Goal: Task Accomplishment & Management: Manage account settings

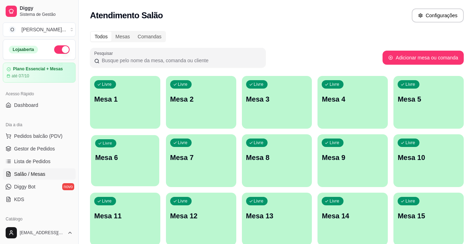
click at [120, 165] on div "Livre Mesa 6" at bounding box center [125, 156] width 68 height 43
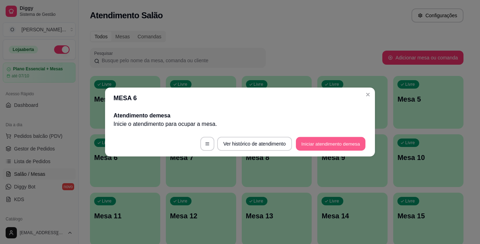
click at [329, 145] on button "Iniciar atendimento de mesa" at bounding box center [331, 144] width 70 height 14
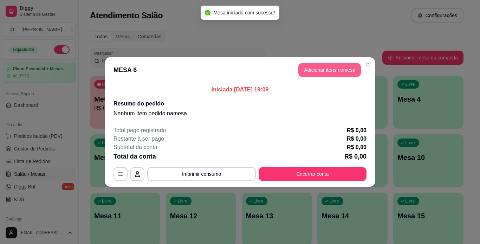
click at [324, 74] on button "Adicionar itens na mesa" at bounding box center [329, 70] width 63 height 14
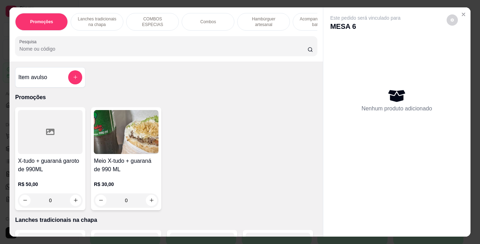
click at [274, 16] on p "Hambúrguer artesanal" at bounding box center [263, 21] width 41 height 11
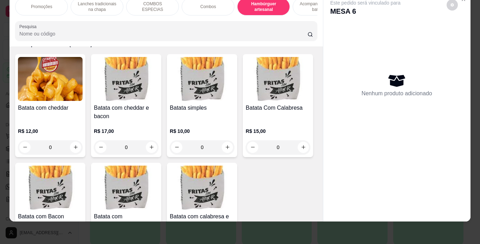
scroll to position [1538, 0]
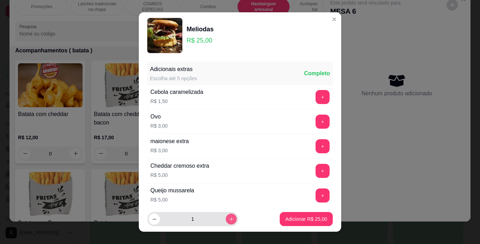
click at [229, 219] on icon "increase-product-quantity" at bounding box center [231, 218] width 5 height 5
type input "2"
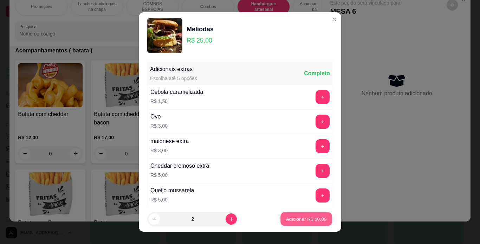
click at [286, 220] on p "Adicionar R$ 50,00" at bounding box center [306, 219] width 41 height 7
type input "2"
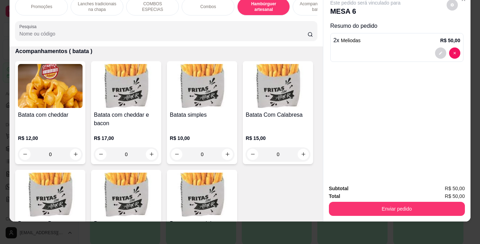
scroll to position [0, 0]
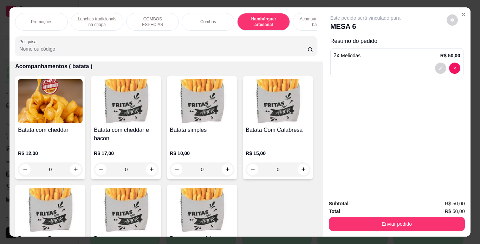
click at [301, 23] on p "Acompanhamentos ( batata )" at bounding box center [319, 21] width 41 height 11
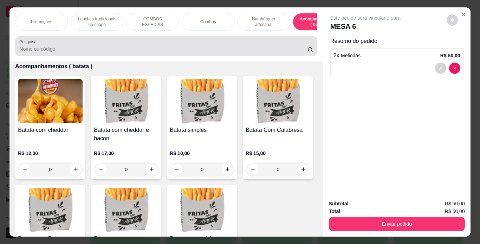
scroll to position [18, 0]
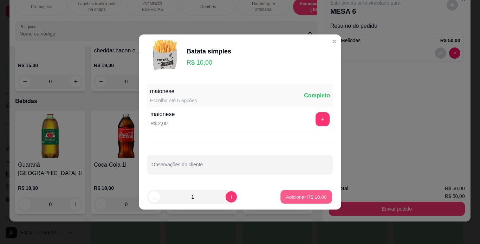
click at [297, 197] on p "Adicionar R$ 10,00" at bounding box center [306, 196] width 41 height 7
type input "1"
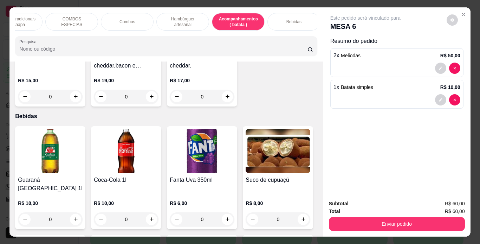
scroll to position [0, 92]
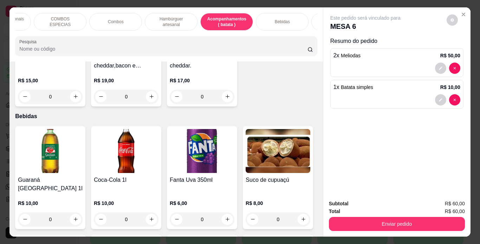
click at [276, 19] on p "Bebidas" at bounding box center [282, 22] width 15 height 6
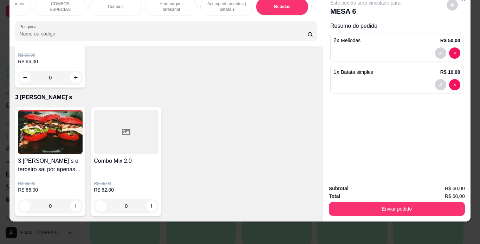
scroll to position [2231, 0]
type input "1"
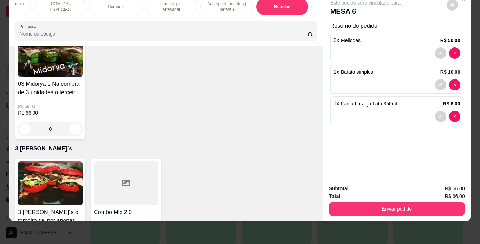
scroll to position [2120, 0]
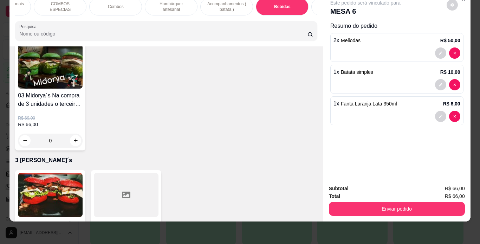
type input "1"
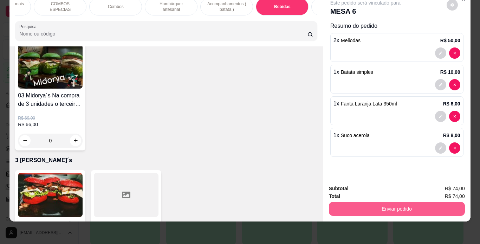
click at [384, 205] on button "Enviar pedido" at bounding box center [397, 209] width 136 height 14
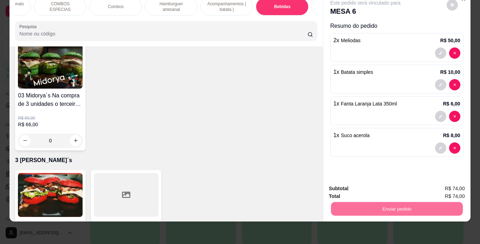
click at [381, 186] on button "Não registrar e enviar pedido" at bounding box center [373, 186] width 73 height 13
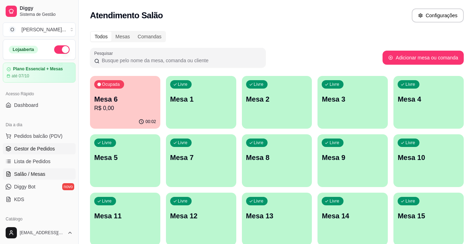
click at [46, 150] on span "Gestor de Pedidos" at bounding box center [34, 148] width 41 height 7
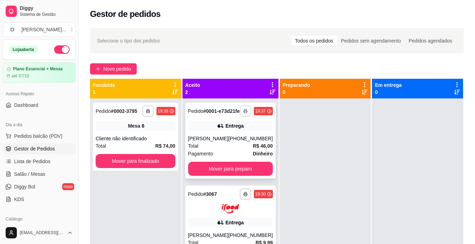
click at [240, 116] on button "button" at bounding box center [245, 110] width 11 height 11
click at [234, 138] on button "IMPRESSORA" at bounding box center [221, 138] width 49 height 11
click at [246, 175] on button "Mover para preparo" at bounding box center [230, 169] width 85 height 14
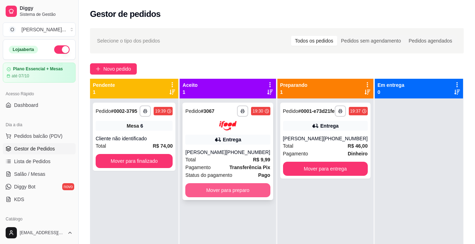
click at [233, 192] on button "Mover para preparo" at bounding box center [227, 190] width 85 height 14
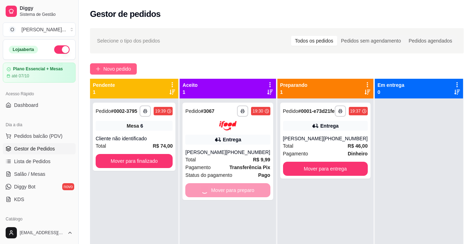
click at [123, 66] on span "Novo pedido" at bounding box center [117, 69] width 28 height 8
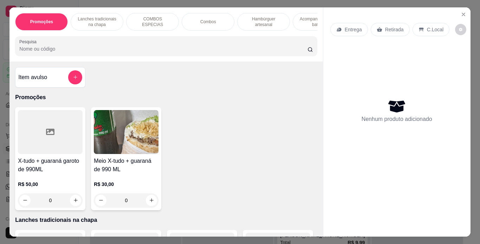
click at [389, 27] on p "Retirada" at bounding box center [394, 29] width 19 height 7
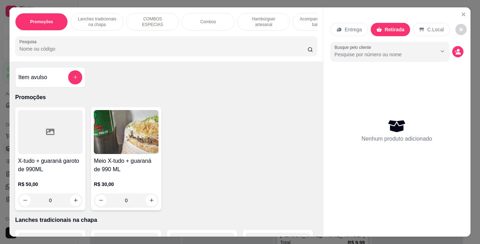
click at [108, 21] on p "Lanches tradicionais na chapa" at bounding box center [97, 21] width 41 height 11
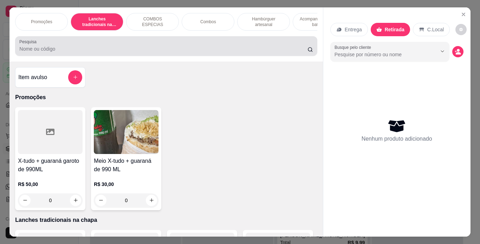
scroll to position [18, 0]
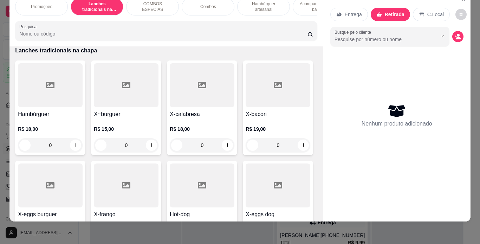
click at [71, 145] on div "0" at bounding box center [50, 145] width 65 height 14
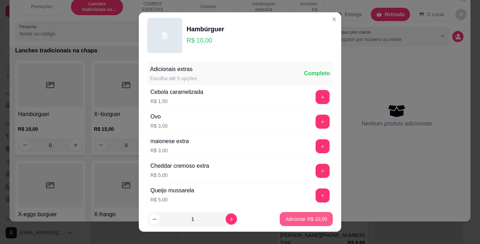
click at [290, 221] on p "Adicionar R$ 10,00" at bounding box center [306, 218] width 42 height 7
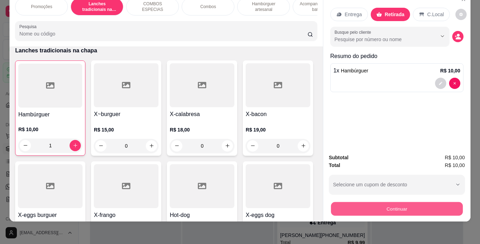
click at [397, 202] on button "Continuar" at bounding box center [397, 209] width 132 height 14
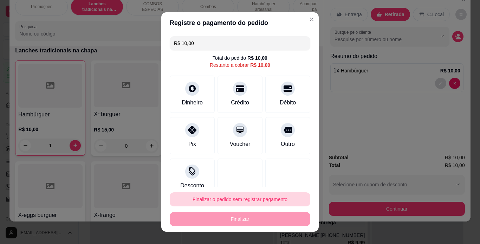
click at [251, 198] on button "Finalizar o pedido sem registrar pagamento" at bounding box center [240, 199] width 141 height 14
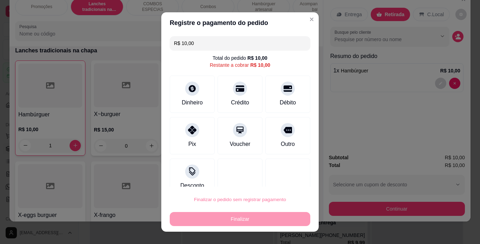
click at [280, 179] on button "Confirmar" at bounding box center [281, 179] width 26 height 11
type input "0"
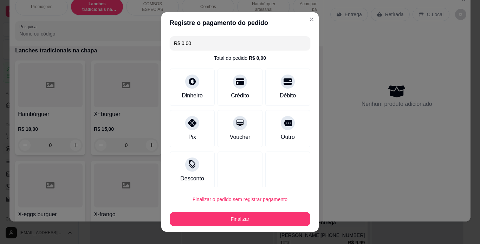
type input "R$ 0,00"
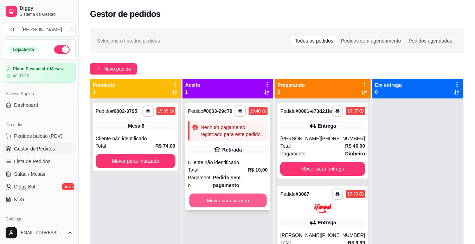
click at [223, 194] on button "Mover para preparo" at bounding box center [227, 201] width 77 height 14
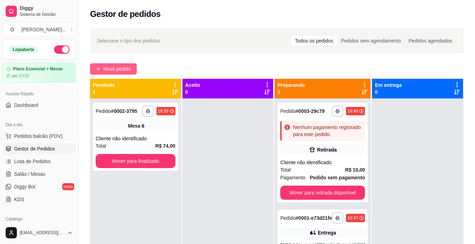
click at [135, 66] on button "Novo pedido" at bounding box center [113, 68] width 47 height 11
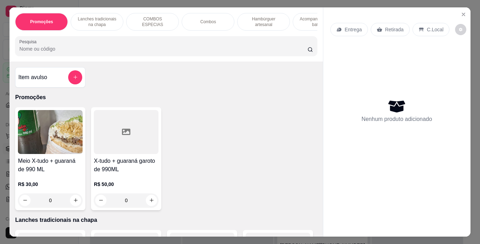
click at [351, 29] on p "Entrega" at bounding box center [353, 29] width 17 height 7
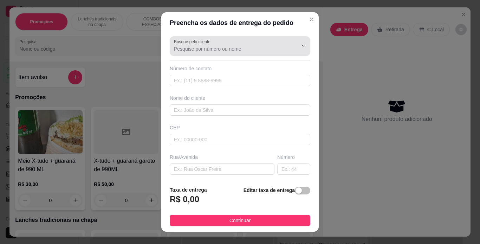
click at [217, 51] on input "Busque pelo cliente" at bounding box center [230, 48] width 112 height 7
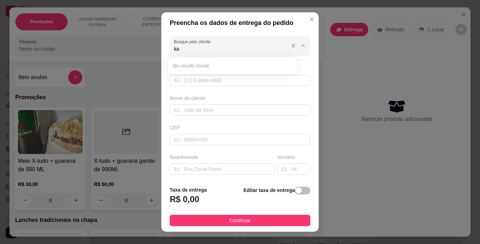
type input "k"
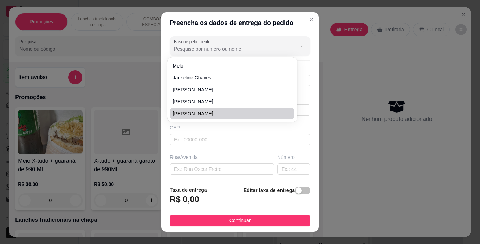
click at [177, 127] on div "CEP" at bounding box center [240, 127] width 141 height 7
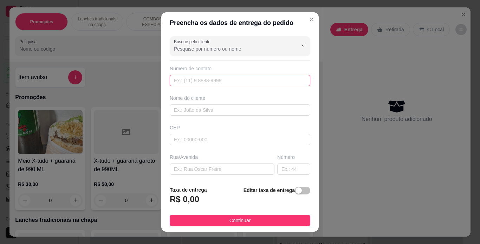
click at [204, 79] on input "text" at bounding box center [240, 80] width 141 height 11
type input "[PHONE_NUMBER]"
click at [211, 109] on input "text" at bounding box center [240, 109] width 141 height 11
type input "[PERSON_NAME]"
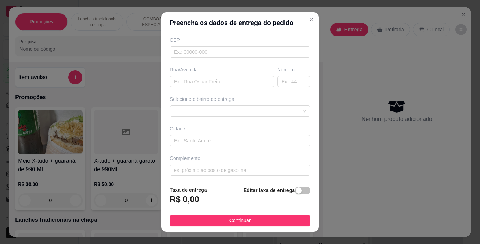
scroll to position [90, 0]
click at [252, 143] on input "text" at bounding box center [240, 138] width 141 height 11
type input "[GEOGRAPHIC_DATA]"
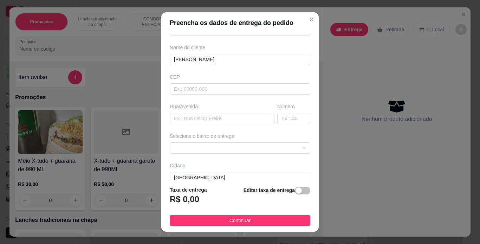
scroll to position [48, 0]
click at [222, 128] on div "Busque pelo cliente Número de contato [PHONE_NUMBER] Nome do cliente [PERSON_NA…" at bounding box center [239, 106] width 157 height 147
click at [222, 123] on input "text" at bounding box center [222, 120] width 105 height 11
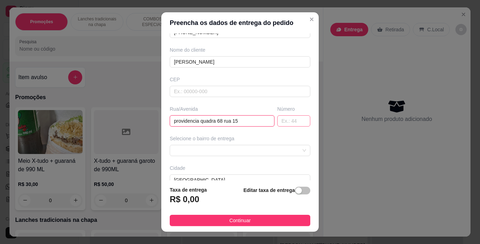
type input "providencia quadra 68 rua 15"
click at [289, 122] on input "text" at bounding box center [293, 120] width 33 height 11
click at [258, 152] on span at bounding box center [240, 150] width 132 height 11
type input "92"
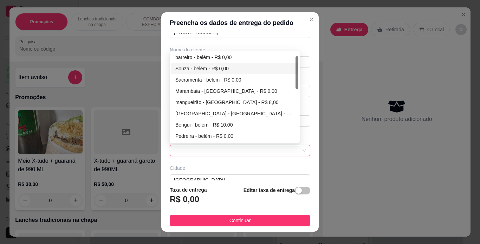
scroll to position [0, 0]
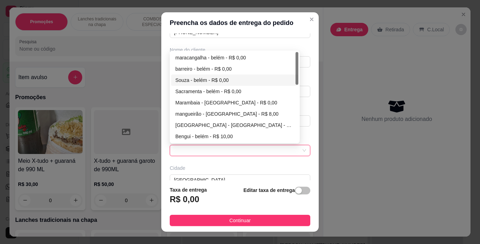
drag, startPoint x: 296, startPoint y: 74, endPoint x: 299, endPoint y: 63, distance: 12.1
click at [299, 63] on div "Busque pelo cliente Número de contato [PHONE_NUMBER] Nome do cliente [PERSON_NA…" at bounding box center [239, 106] width 157 height 147
click at [257, 57] on div "maracangalha - belém - R$ 0,00" at bounding box center [234, 58] width 119 height 8
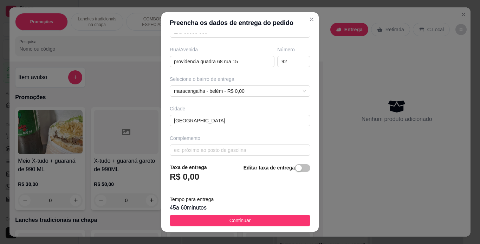
scroll to position [112, 0]
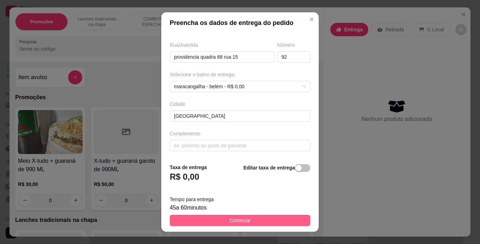
click at [244, 217] on span "Continuar" at bounding box center [239, 220] width 21 height 8
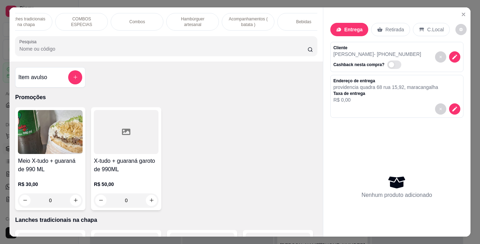
scroll to position [0, 72]
click at [305, 22] on div "Bebidas" at bounding box center [303, 22] width 53 height 18
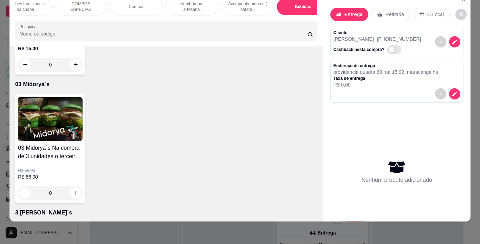
scroll to position [2084, 0]
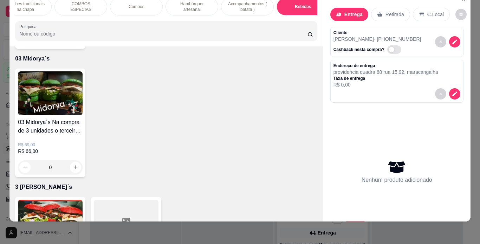
click at [323, 179] on div "Entrega Retirada C.Local Cliente [PERSON_NAME] - [PHONE_NUMBER] Cashback nesta …" at bounding box center [397, 106] width 148 height 229
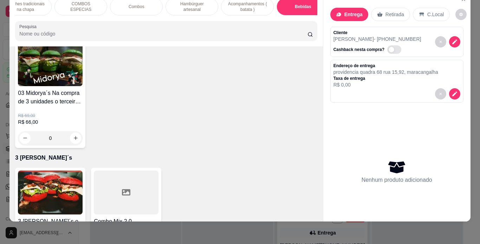
scroll to position [2119, 0]
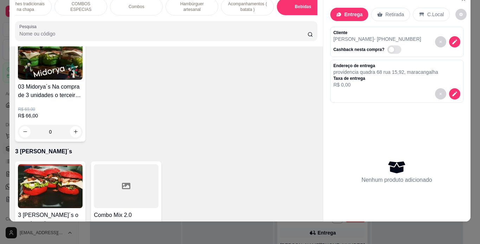
type input "1"
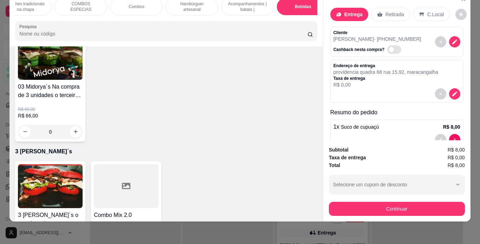
scroll to position [0, 0]
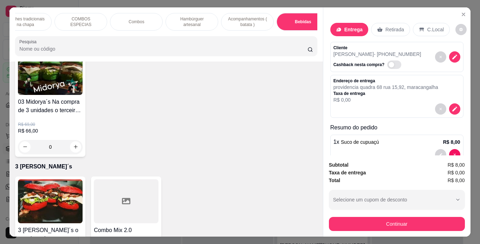
click at [39, 20] on p "Lanches tradicionais na chapa" at bounding box center [25, 21] width 41 height 11
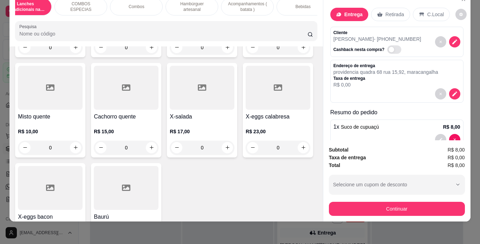
scroll to position [458, 0]
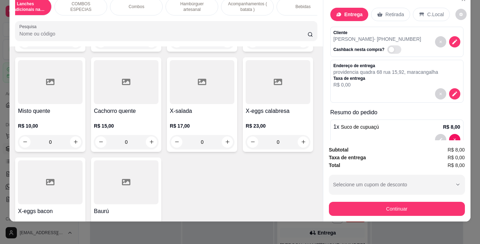
click at [323, 83] on div "Entrega Retirada C.Local Cliente [PERSON_NAME] - [PHONE_NUMBER] Cashback nesta …" at bounding box center [396, 66] width 147 height 148
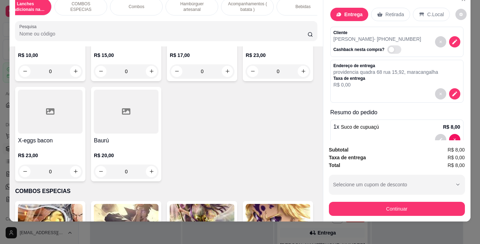
scroll to position [540, 0]
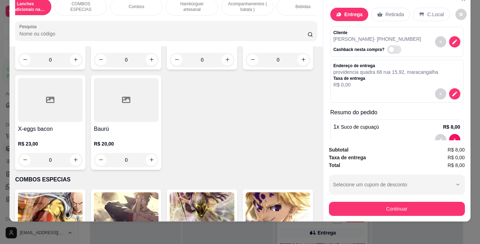
click at [148, 67] on div "0" at bounding box center [126, 60] width 65 height 14
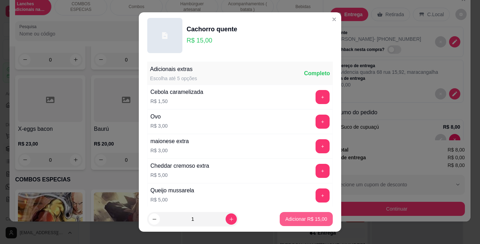
click at [285, 219] on p "Adicionar R$ 15,00" at bounding box center [306, 218] width 42 height 7
type input "1"
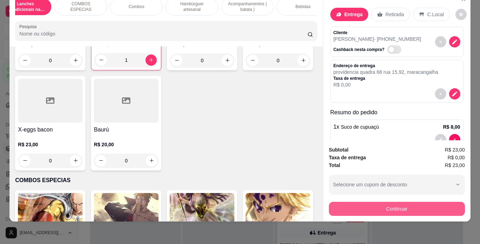
click at [380, 206] on button "Continuar" at bounding box center [397, 209] width 136 height 14
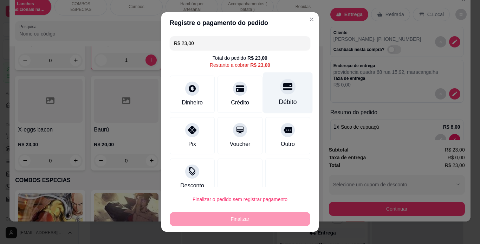
click at [280, 93] on div at bounding box center [287, 86] width 15 height 15
type input "R$ 0,00"
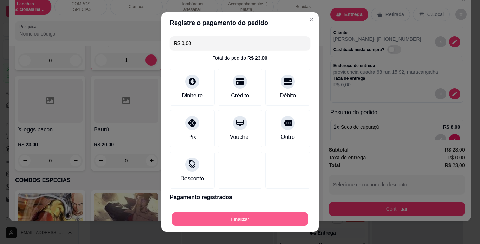
click at [238, 218] on button "Finalizar" at bounding box center [240, 219] width 136 height 14
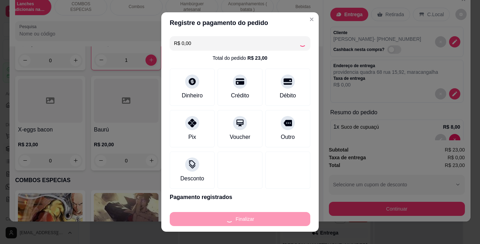
type input "0"
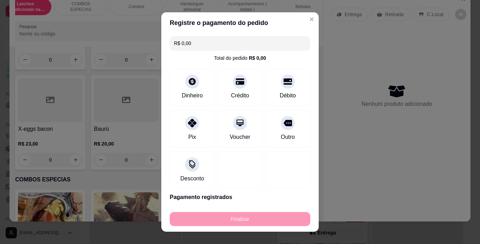
type input "-R$ 23,00"
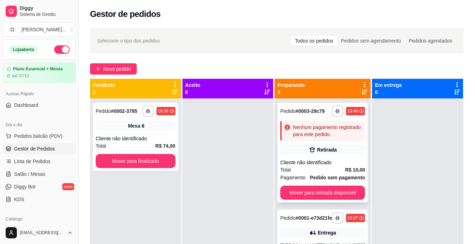
click at [322, 138] on div "Nenhum pagamento registrado para este pedido." at bounding box center [327, 131] width 69 height 14
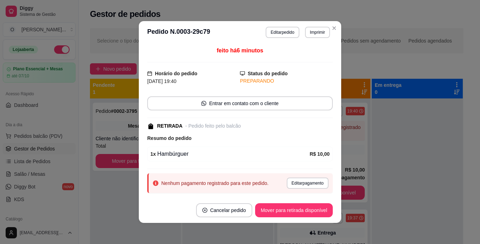
scroll to position [18, 0]
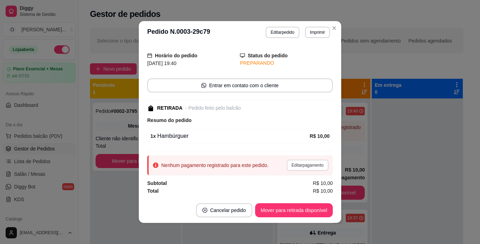
click at [307, 169] on button "Editar pagamento" at bounding box center [308, 165] width 42 height 11
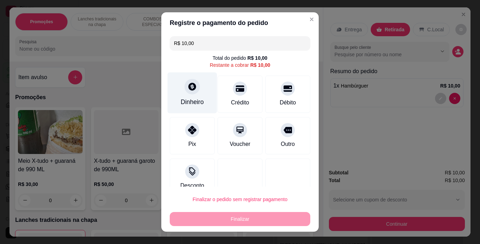
click at [200, 93] on div "Dinheiro" at bounding box center [193, 92] width 50 height 41
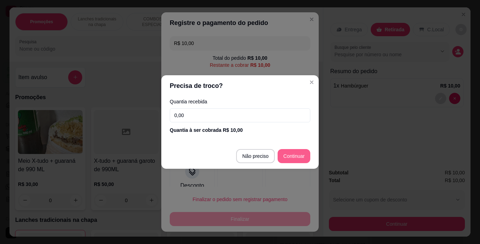
type input "R$ 0,00"
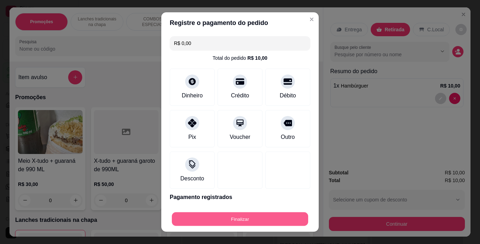
click at [252, 218] on button "Finalizar" at bounding box center [240, 219] width 136 height 14
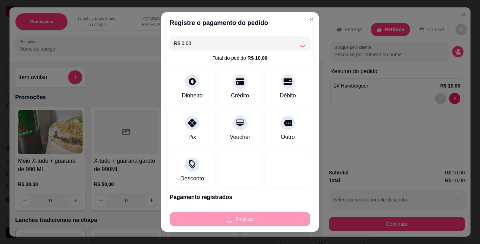
type input "0"
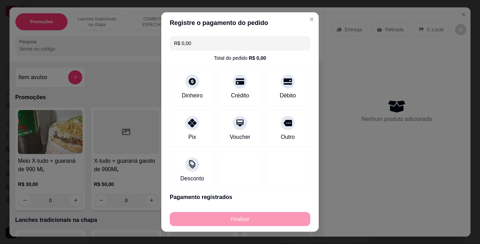
type input "-R$ 10,00"
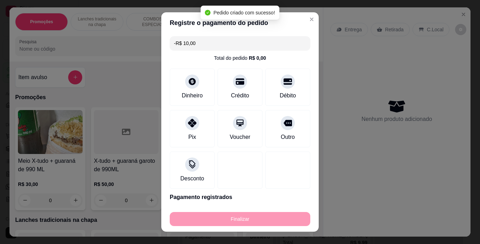
scroll to position [33, 0]
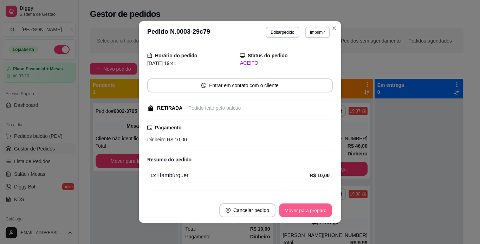
click at [292, 212] on button "Mover para preparo" at bounding box center [305, 210] width 53 height 14
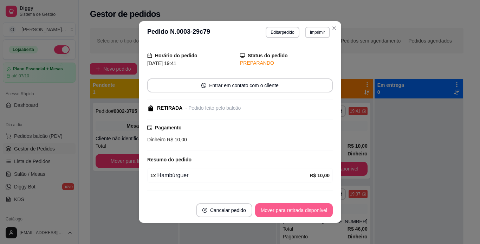
click at [292, 212] on button "Mover para retirada disponível" at bounding box center [294, 210] width 78 height 14
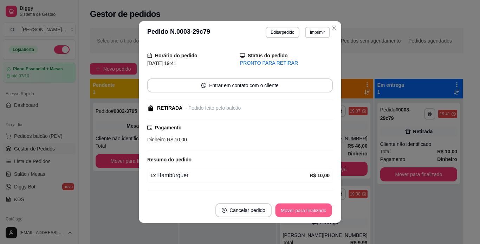
click at [292, 212] on button "Mover para finalizado" at bounding box center [304, 210] width 57 height 14
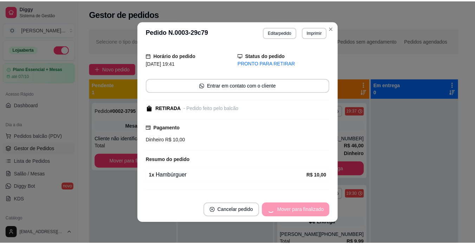
scroll to position [10, 0]
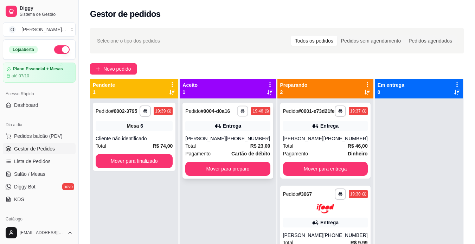
click at [242, 109] on polyline "button" at bounding box center [243, 109] width 2 height 1
click at [231, 140] on button "IMPRESSORA" at bounding box center [221, 135] width 49 height 11
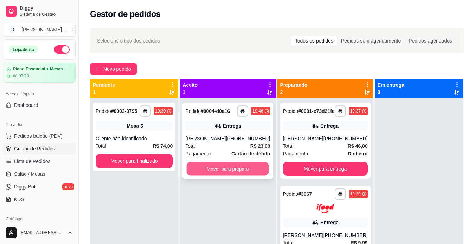
click at [229, 171] on button "Mover para preparo" at bounding box center [228, 169] width 82 height 14
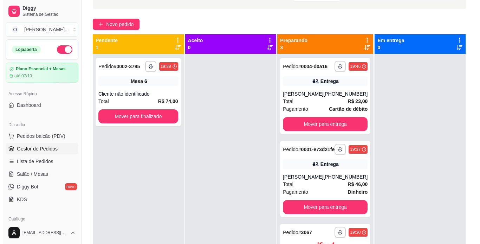
scroll to position [53, 0]
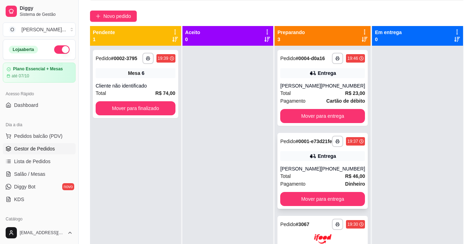
click at [309, 160] on icon at bounding box center [312, 156] width 7 height 7
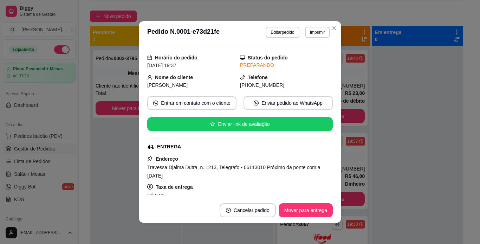
scroll to position [0, 0]
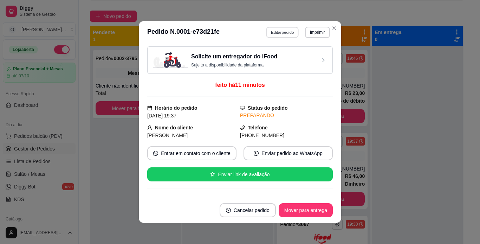
click at [278, 30] on button "Editar pedido" at bounding box center [282, 32] width 33 height 11
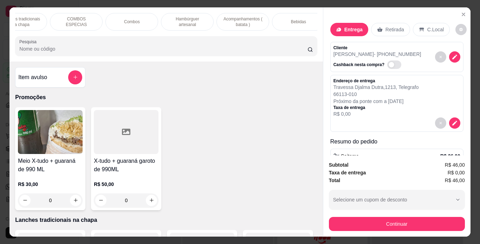
scroll to position [0, 81]
click at [286, 22] on p "Bebidas" at bounding box center [293, 22] width 15 height 6
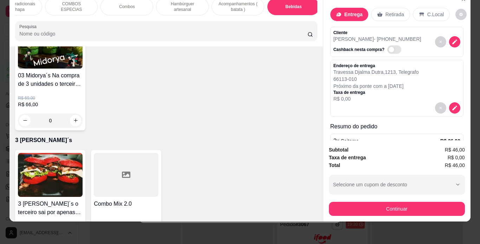
scroll to position [2137, 0]
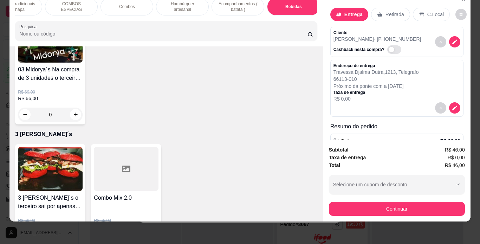
type input "1"
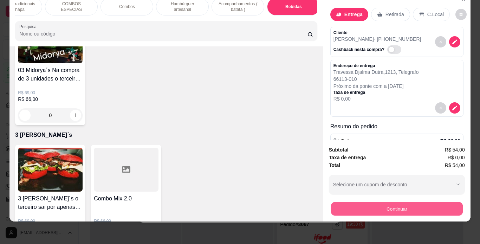
click at [425, 209] on button "Continuar" at bounding box center [397, 209] width 132 height 14
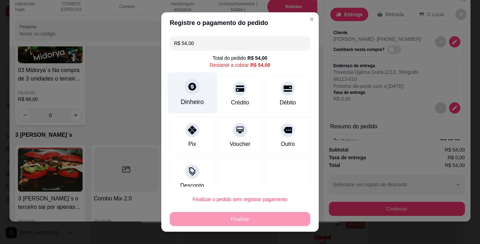
click at [191, 93] on div at bounding box center [191, 86] width 15 height 15
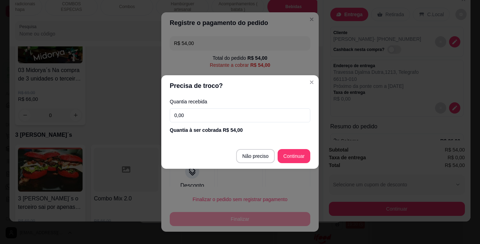
click at [231, 118] on input "0,00" at bounding box center [240, 115] width 141 height 14
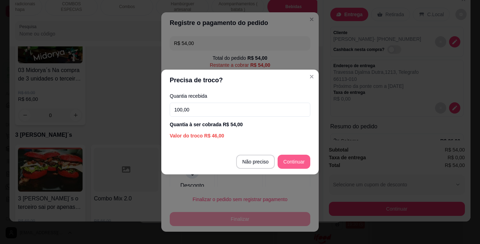
type input "100,00"
type input "R$ 0,00"
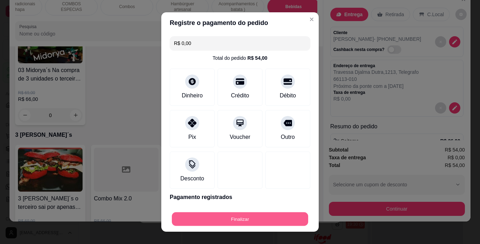
click at [248, 219] on button "Finalizar" at bounding box center [240, 219] width 136 height 14
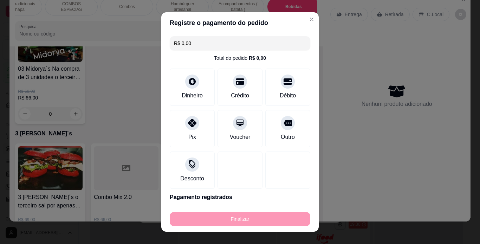
type input "0"
type input "-R$ 54,00"
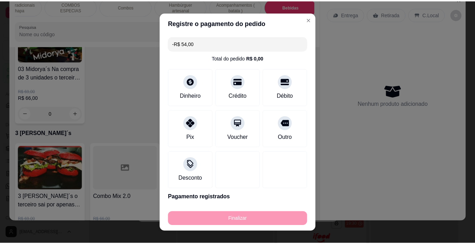
scroll to position [2137, 0]
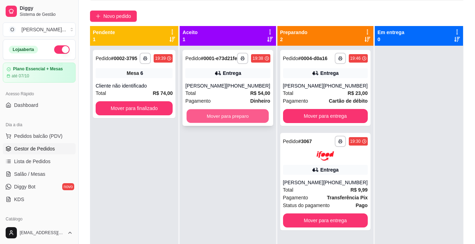
click at [221, 123] on button "Mover para preparo" at bounding box center [228, 116] width 82 height 14
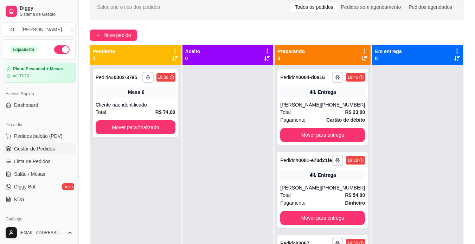
scroll to position [36, 0]
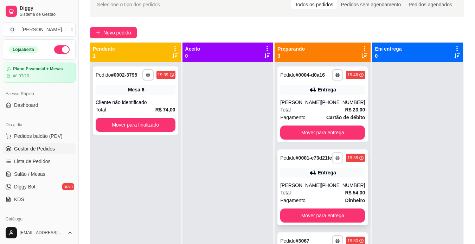
click at [332, 162] on button "button" at bounding box center [337, 157] width 11 height 11
click at [308, 189] on button "IMPRESSORA" at bounding box center [308, 190] width 51 height 11
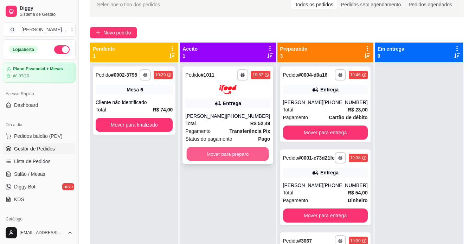
click at [236, 152] on button "Mover para preparo" at bounding box center [228, 154] width 82 height 14
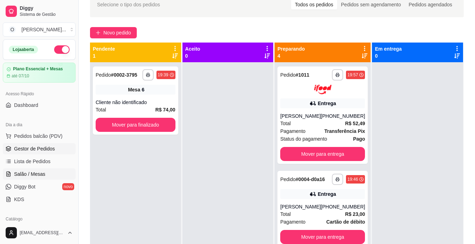
click at [34, 175] on span "Salão / Mesas" at bounding box center [29, 173] width 31 height 7
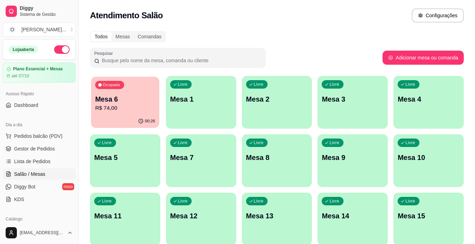
click at [141, 107] on p "R$ 74,00" at bounding box center [125, 108] width 60 height 8
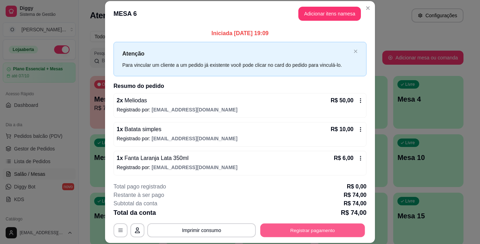
click at [292, 231] on button "Registrar pagamento" at bounding box center [312, 230] width 105 height 14
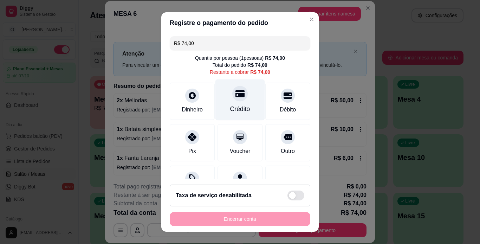
click at [232, 101] on div at bounding box center [239, 93] width 15 height 15
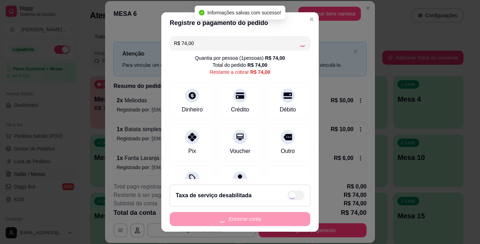
type input "R$ 0,00"
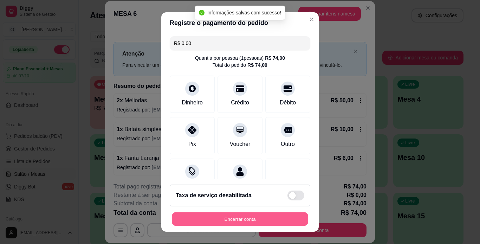
click at [228, 216] on button "Encerrar conta" at bounding box center [240, 219] width 136 height 14
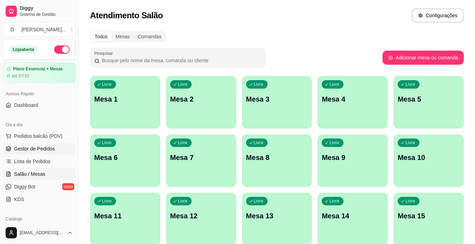
click at [38, 144] on link "Gestor de Pedidos" at bounding box center [39, 148] width 73 height 11
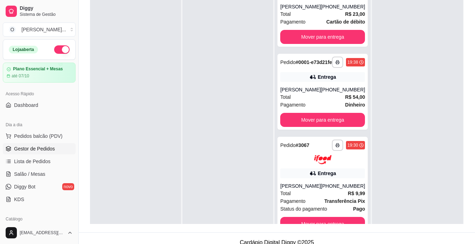
scroll to position [149, 0]
click at [337, 219] on button "Mover para entrega" at bounding box center [322, 224] width 85 height 14
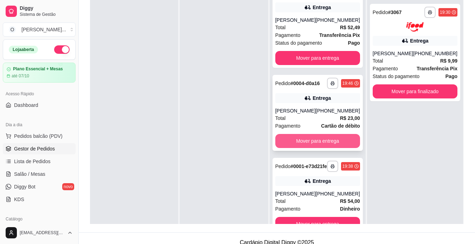
scroll to position [45, 0]
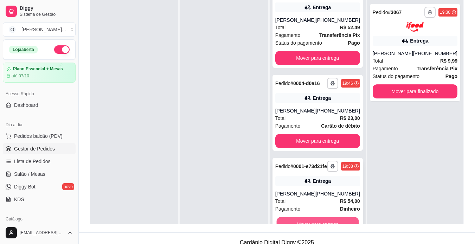
click at [323, 221] on button "Mover para entrega" at bounding box center [317, 224] width 82 height 14
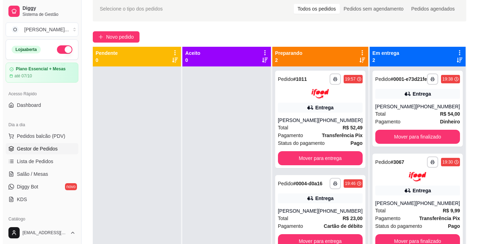
scroll to position [21, 0]
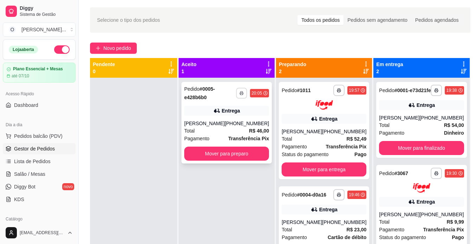
click at [241, 92] on icon "button" at bounding box center [241, 93] width 4 height 4
click at [231, 116] on button "IMPRESSORA" at bounding box center [221, 117] width 49 height 11
click at [229, 151] on button "Mover para preparo" at bounding box center [226, 154] width 85 height 14
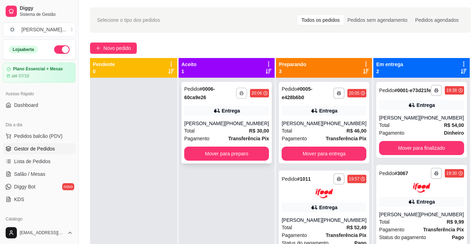
click at [241, 93] on rect "button" at bounding box center [241, 93] width 2 height 1
click at [234, 119] on button "IMPRESSORA" at bounding box center [221, 117] width 51 height 11
click at [242, 156] on button "Mover para preparo" at bounding box center [226, 154] width 85 height 14
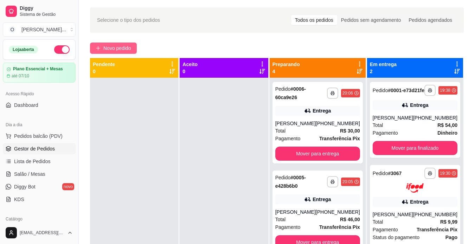
click at [125, 51] on span "Novo pedido" at bounding box center [117, 48] width 28 height 8
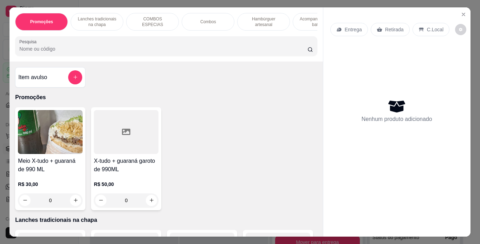
click at [399, 29] on p "Retirada" at bounding box center [394, 29] width 19 height 7
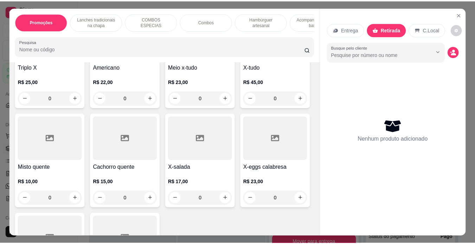
scroll to position [440, 0]
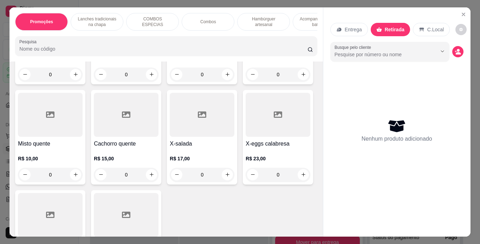
click at [170, 82] on div "0" at bounding box center [202, 74] width 65 height 14
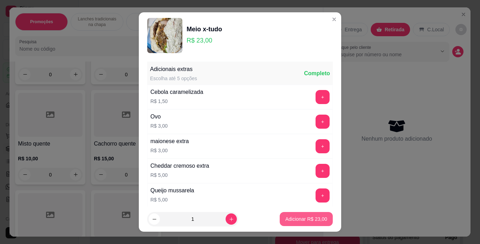
click at [293, 217] on p "Adicionar R$ 23,00" at bounding box center [306, 218] width 42 height 7
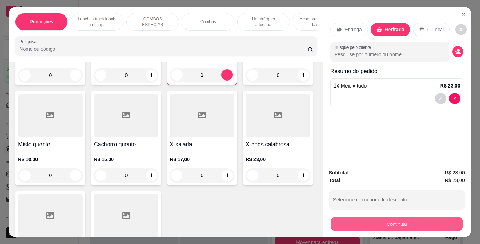
click at [388, 220] on button "Continuar" at bounding box center [397, 224] width 132 height 14
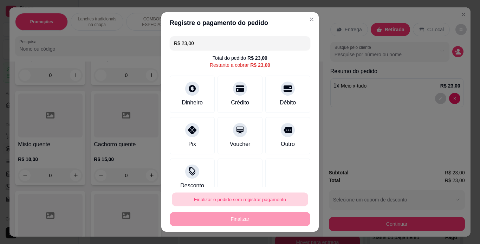
click at [249, 202] on button "Finalizar o pedido sem registrar pagamento" at bounding box center [240, 200] width 136 height 14
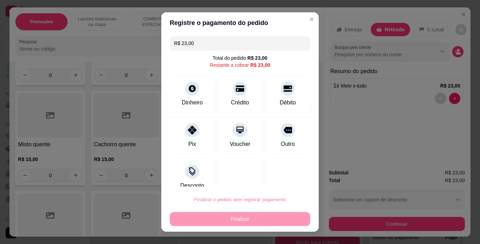
click at [276, 181] on button "Confirmar" at bounding box center [280, 179] width 25 height 11
type input "0"
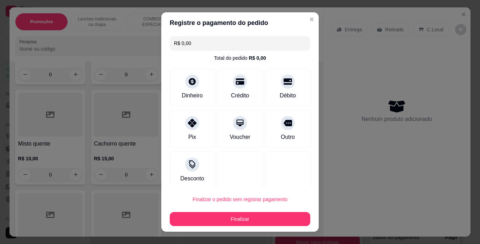
type input "R$ 0,00"
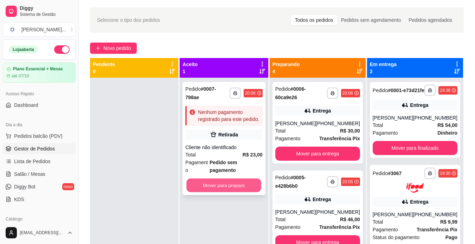
click at [234, 179] on button "Mover para preparo" at bounding box center [224, 186] width 75 height 14
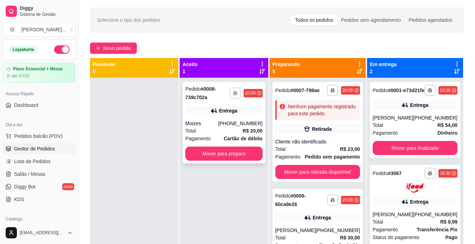
click at [237, 92] on icon "button" at bounding box center [235, 93] width 4 height 4
click at [230, 116] on button "IMPRESSORA" at bounding box center [219, 117] width 51 height 11
click at [233, 153] on button "Mover para preparo" at bounding box center [223, 154] width 77 height 14
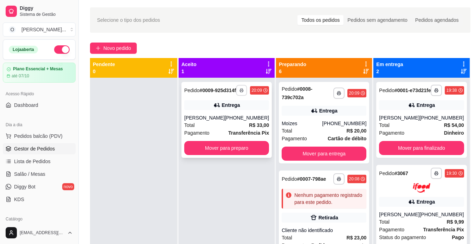
click at [240, 89] on button "button" at bounding box center [241, 90] width 11 height 11
click at [220, 120] on button "IMPRESSORA" at bounding box center [219, 117] width 51 height 11
click at [234, 152] on button "Mover para preparo" at bounding box center [226, 148] width 85 height 14
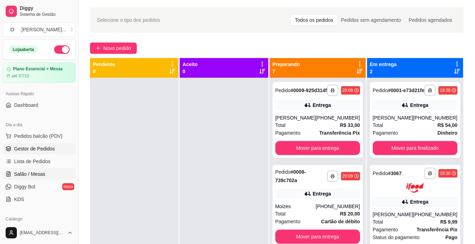
click at [36, 177] on span "Salão / Mesas" at bounding box center [29, 173] width 31 height 7
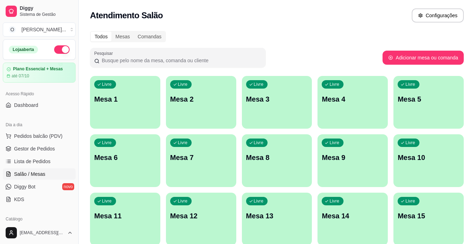
click at [339, 101] on p "Mesa 4" at bounding box center [353, 99] width 62 height 10
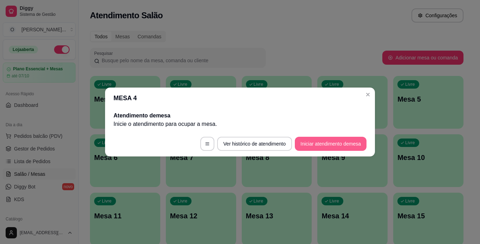
click at [320, 146] on button "Iniciar atendimento de mesa" at bounding box center [331, 144] width 72 height 14
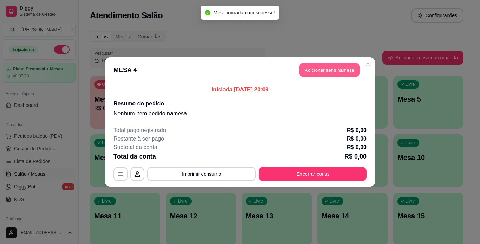
click at [324, 69] on button "Adicionar itens na mesa" at bounding box center [329, 70] width 60 height 14
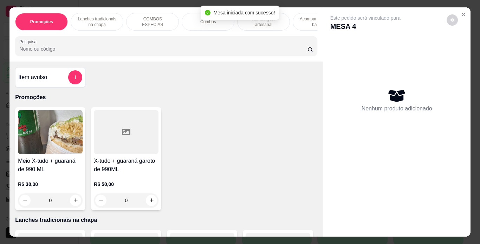
click at [219, 25] on div "Combos" at bounding box center [208, 22] width 53 height 18
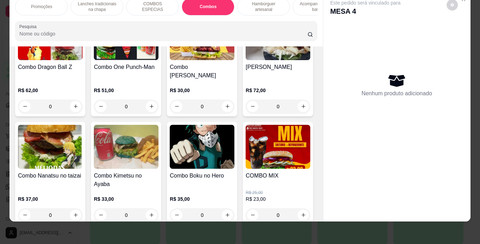
scroll to position [880, 0]
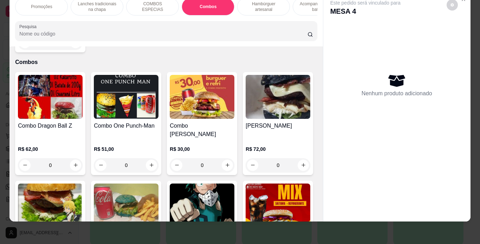
click at [83, 50] on div "0" at bounding box center [50, 42] width 65 height 14
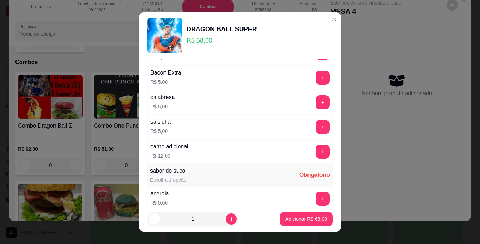
scroll to position [224, 0]
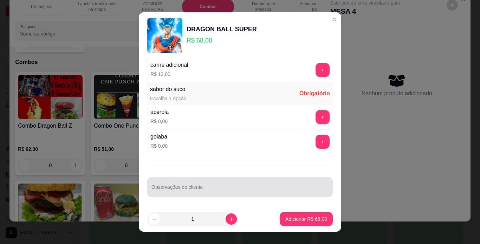
click at [276, 187] on input "Observações do cliente" at bounding box center [239, 189] width 177 height 7
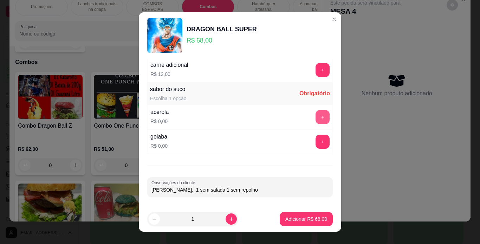
type input "[PERSON_NAME]. 1 sem salada 1 sem repolho"
click at [316, 119] on button "+" at bounding box center [323, 117] width 14 height 14
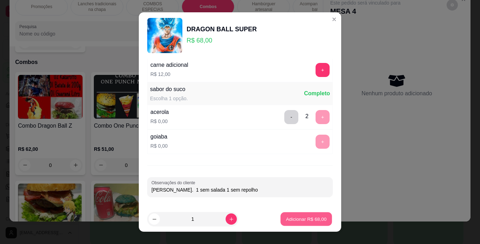
click at [289, 219] on p "Adicionar R$ 68,00" at bounding box center [306, 219] width 41 height 7
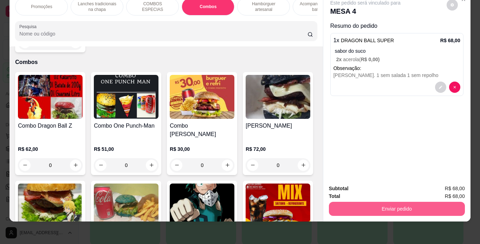
click at [361, 202] on button "Enviar pedido" at bounding box center [397, 209] width 136 height 14
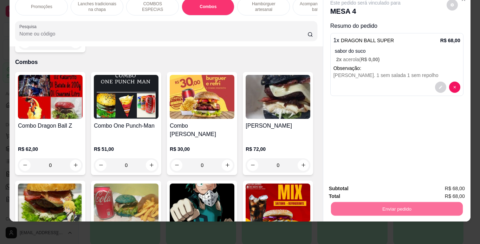
click at [363, 188] on button "Não registrar e enviar pedido" at bounding box center [373, 186] width 73 height 13
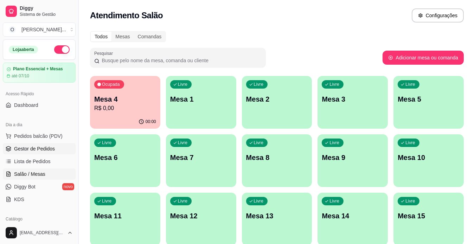
click at [32, 148] on span "Gestor de Pedidos" at bounding box center [34, 148] width 41 height 7
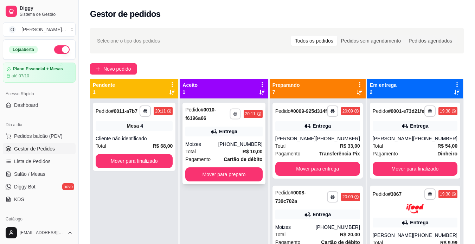
click at [238, 111] on button "button" at bounding box center [234, 113] width 11 height 11
click at [219, 140] on button "IMPRESSORA" at bounding box center [219, 138] width 49 height 11
click at [235, 173] on button "Mover para preparo" at bounding box center [223, 174] width 77 height 14
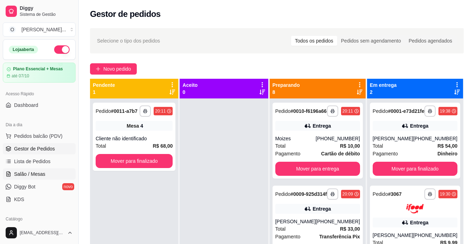
click at [41, 174] on span "Salão / Mesas" at bounding box center [29, 173] width 31 height 7
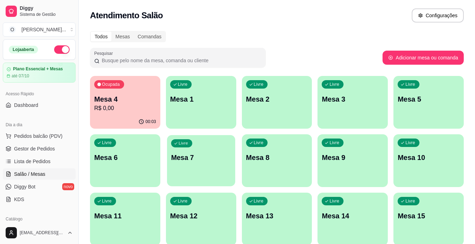
click at [224, 155] on p "Mesa 7" at bounding box center [201, 157] width 60 height 9
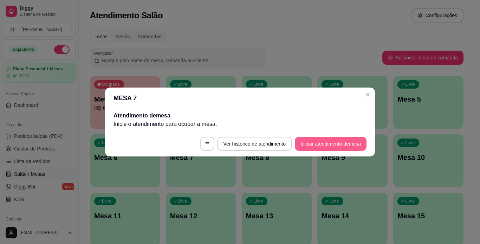
click at [307, 141] on button "Iniciar atendimento de mesa" at bounding box center [331, 144] width 72 height 14
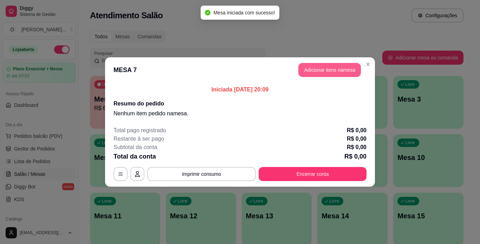
click at [331, 74] on button "Adicionar itens na mesa" at bounding box center [329, 70] width 63 height 14
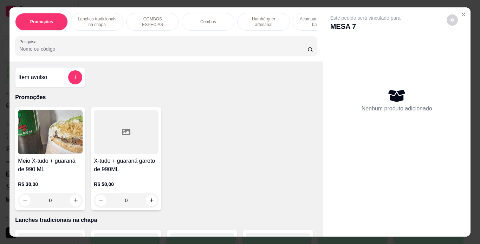
scroll to position [0, 15]
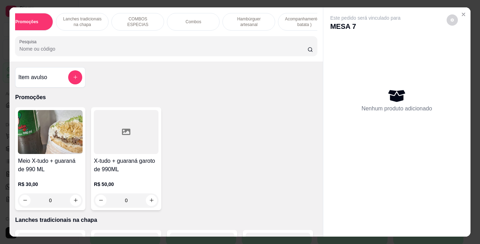
click at [245, 21] on p "Hambúrguer artesanal" at bounding box center [248, 21] width 41 height 11
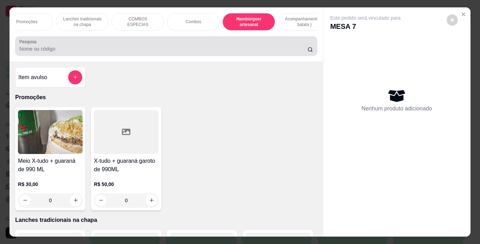
scroll to position [18, 0]
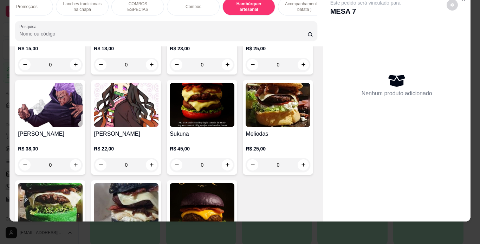
drag, startPoint x: 320, startPoint y: 134, endPoint x: 319, endPoint y: 142, distance: 8.1
click at [320, 142] on div "Promoções Lanches tradicionais na chapa COMBOS ESPECIAS Combos Hambúrguer artes…" at bounding box center [239, 106] width 461 height 229
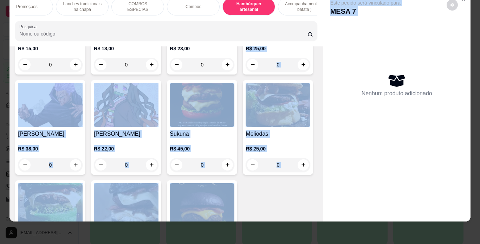
scroll to position [1362, 0]
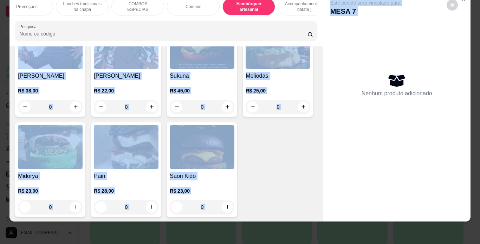
click at [291, 131] on div "Akamaru R$ 15,00 0 Saitama R$ 18,00 0 Kakarotto R$ 23,00 0 Naruto Uzumaki R$ 25…" at bounding box center [166, 69] width 302 height 295
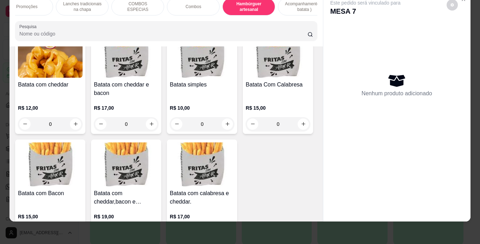
scroll to position [1585, 0]
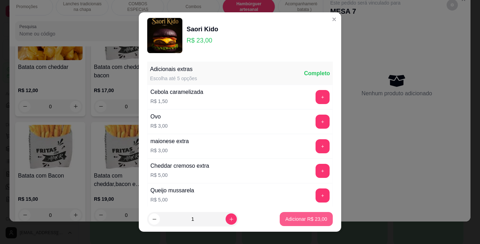
click at [285, 219] on p "Adicionar R$ 23,00" at bounding box center [306, 218] width 42 height 7
type input "1"
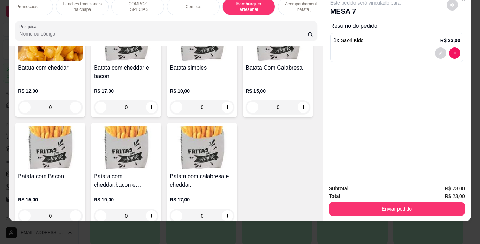
scroll to position [0, 0]
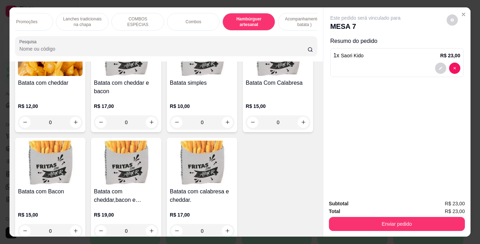
click at [91, 20] on p "Lanches tradicionais na chapa" at bounding box center [82, 21] width 41 height 11
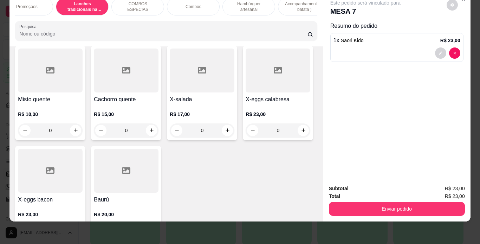
scroll to position [458, 0]
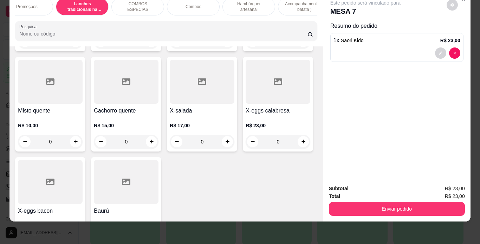
click at [170, 48] on div "0" at bounding box center [202, 41] width 65 height 14
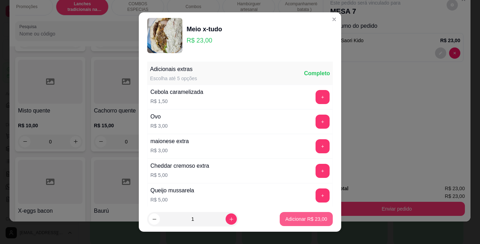
click at [285, 217] on p "Adicionar R$ 23,00" at bounding box center [306, 218] width 42 height 7
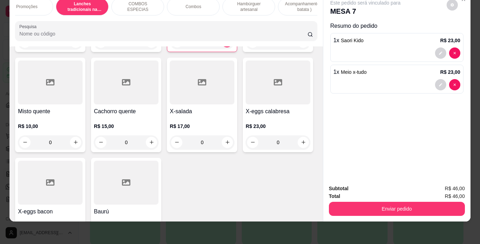
type input "1"
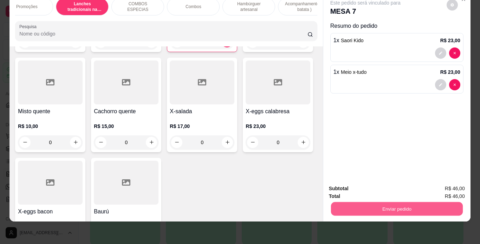
click at [383, 205] on button "Enviar pedido" at bounding box center [397, 209] width 132 height 14
click at [381, 184] on button "Não registrar e enviar pedido" at bounding box center [373, 186] width 71 height 13
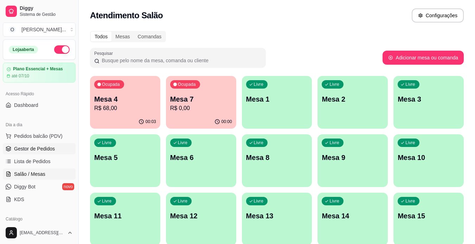
click at [39, 145] on link "Gestor de Pedidos" at bounding box center [39, 148] width 73 height 11
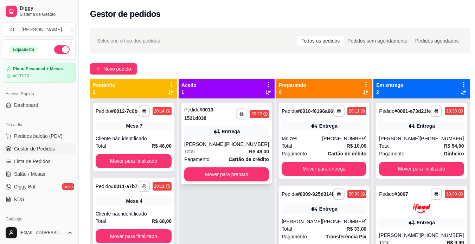
click at [236, 114] on button "button" at bounding box center [241, 113] width 11 height 11
click at [225, 135] on button "IMPRESSORA" at bounding box center [219, 138] width 49 height 11
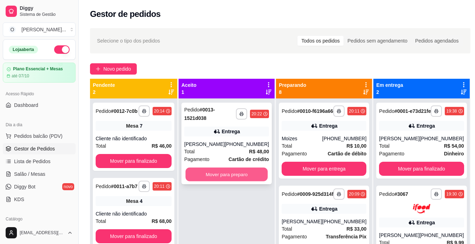
click at [230, 174] on button "Mover para preparo" at bounding box center [227, 175] width 82 height 14
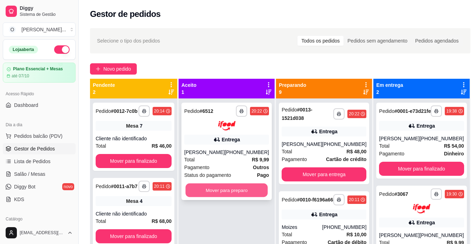
click at [229, 197] on button "Mover para preparo" at bounding box center [227, 190] width 82 height 14
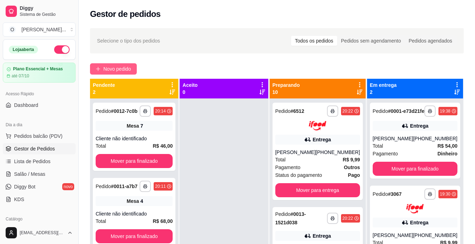
click at [122, 67] on span "Novo pedido" at bounding box center [117, 69] width 28 height 8
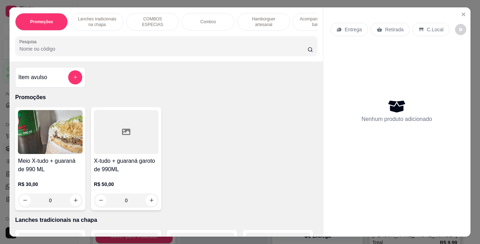
click at [375, 23] on div "Retirada" at bounding box center [390, 29] width 39 height 13
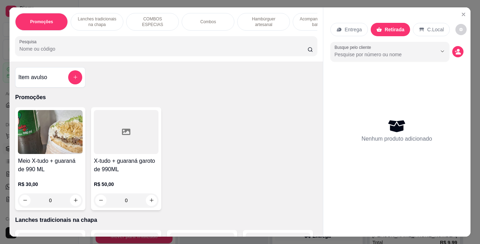
click at [109, 20] on p "Lanches tradicionais na chapa" at bounding box center [97, 21] width 41 height 11
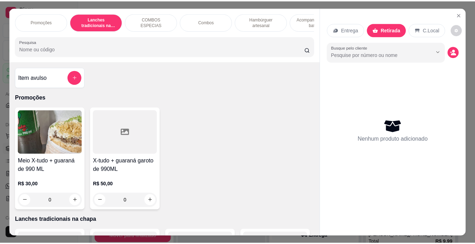
scroll to position [18, 0]
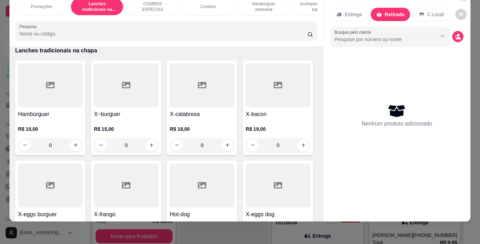
click at [147, 147] on div "0" at bounding box center [126, 145] width 65 height 14
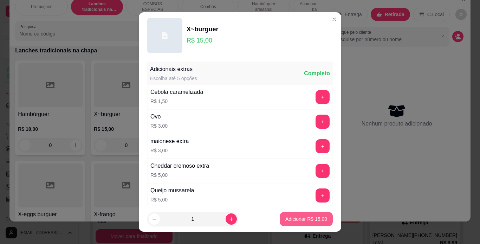
click at [289, 215] on button "Adicionar R$ 15,00" at bounding box center [306, 219] width 53 height 14
type input "1"
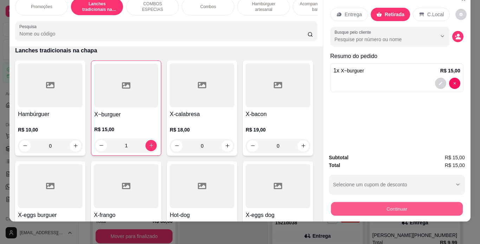
click at [378, 206] on button "Continuar" at bounding box center [397, 209] width 132 height 14
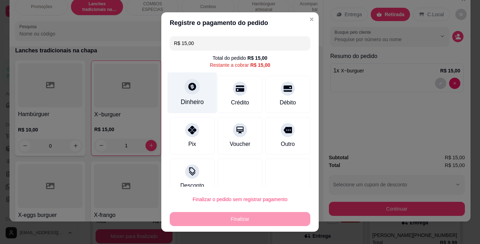
click at [199, 97] on div "Dinheiro" at bounding box center [192, 101] width 23 height 9
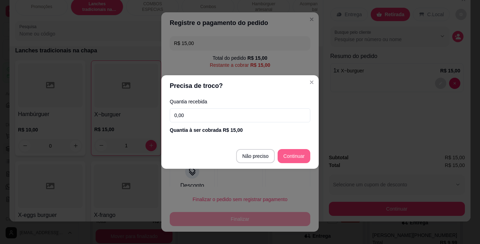
type input "R$ 0,00"
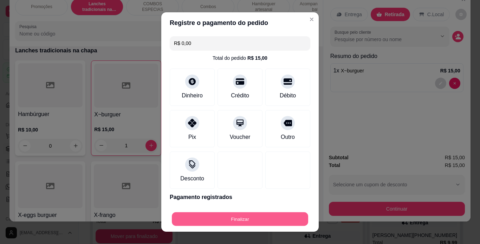
click at [246, 223] on button "Finalizar" at bounding box center [240, 219] width 136 height 14
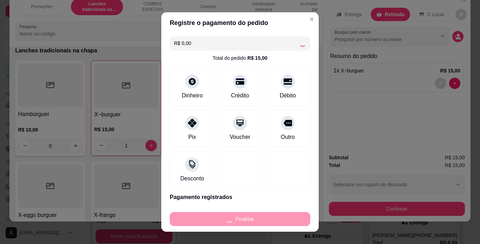
type input "0"
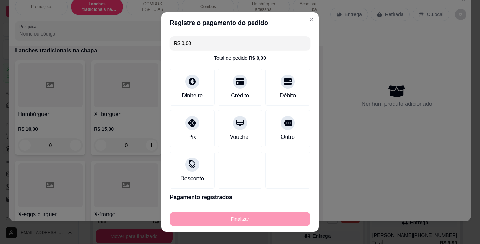
type input "-R$ 15,00"
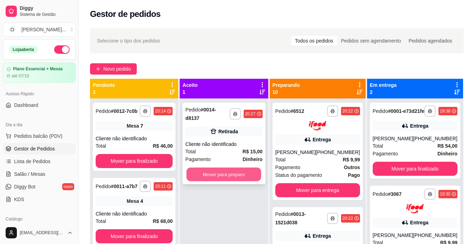
click at [238, 173] on button "Mover para preparo" at bounding box center [224, 175] width 75 height 14
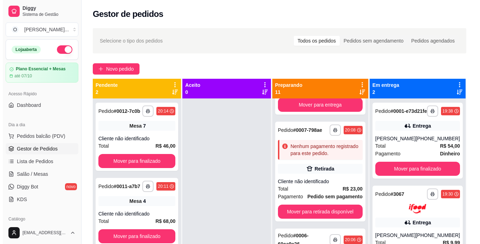
scroll to position [545, 0]
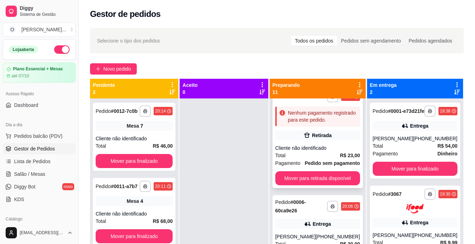
click at [327, 151] on div "Cliente não identificado" at bounding box center [317, 147] width 85 height 7
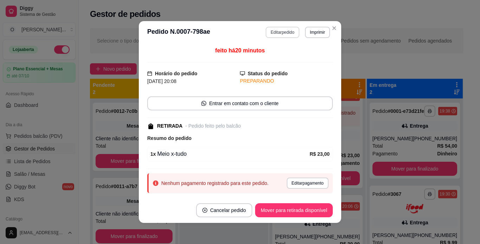
click at [277, 34] on button "Editar pedido" at bounding box center [282, 32] width 33 height 11
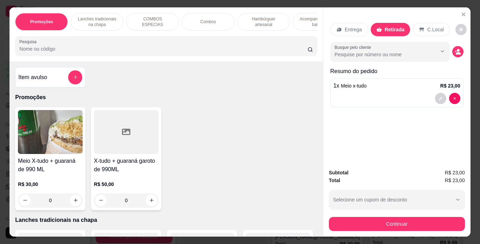
click at [109, 20] on p "Lanches tradicionais na chapa" at bounding box center [97, 21] width 41 height 11
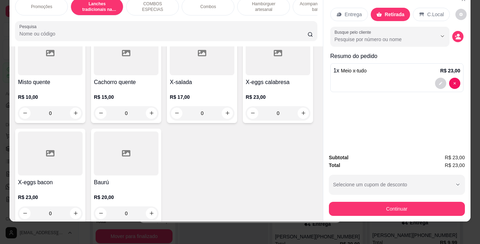
scroll to position [0, 0]
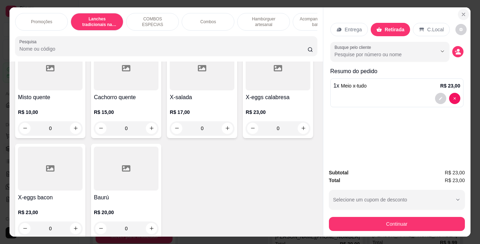
click at [464, 13] on button "Close" at bounding box center [463, 14] width 11 height 11
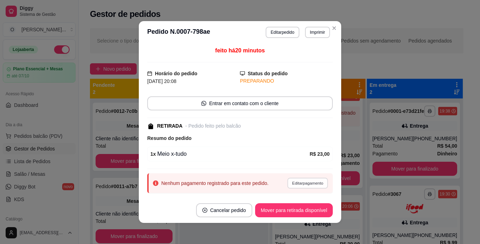
click at [310, 185] on button "Editar pagamento" at bounding box center [307, 182] width 41 height 11
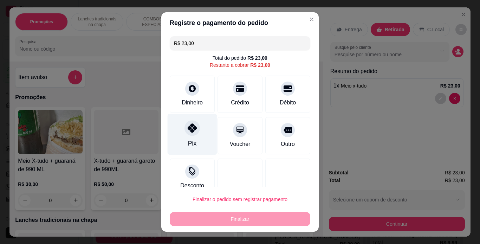
click at [194, 139] on div "Pix" at bounding box center [193, 134] width 50 height 41
type input "R$ 0,00"
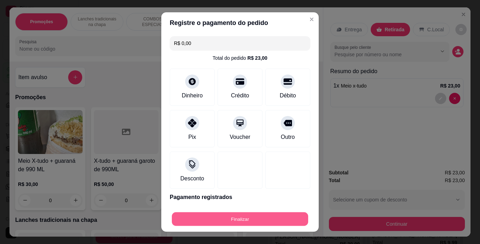
click at [247, 220] on button "Finalizar" at bounding box center [240, 219] width 136 height 14
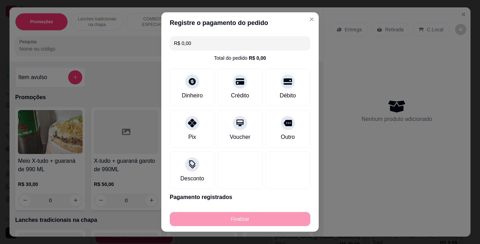
type input "0"
type input "-R$ 23,00"
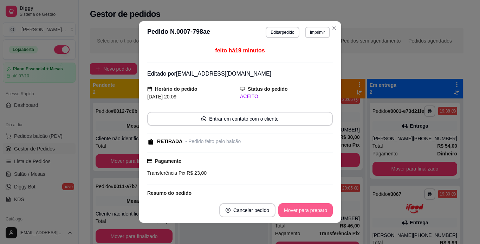
click at [298, 207] on button "Mover para preparo" at bounding box center [305, 210] width 54 height 14
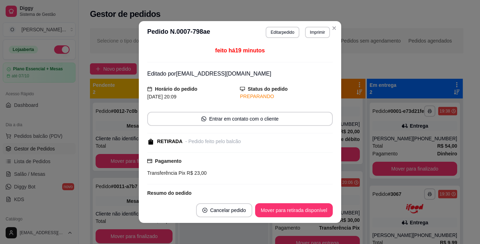
scroll to position [633, 0]
click at [298, 207] on button "Mover para retirada disponível" at bounding box center [293, 210] width 75 height 14
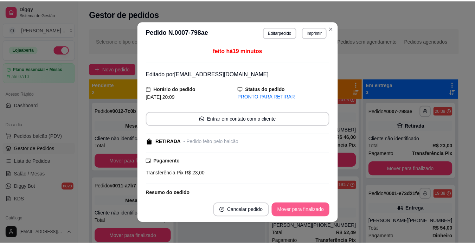
scroll to position [545, 0]
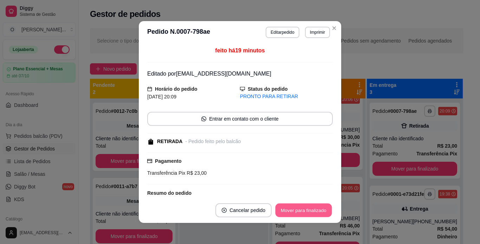
click at [298, 207] on button "Mover para finalizado" at bounding box center [304, 210] width 57 height 14
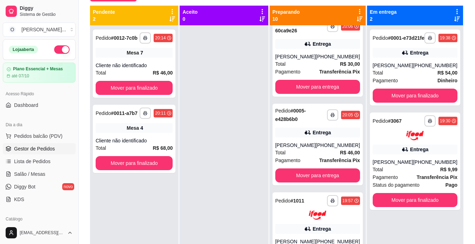
scroll to position [75, 0]
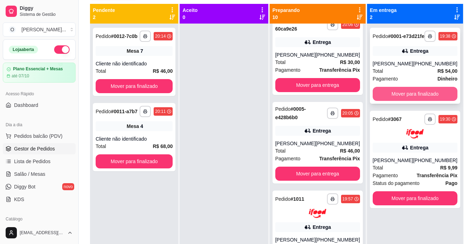
click at [412, 101] on button "Mover para finalizado" at bounding box center [414, 94] width 85 height 14
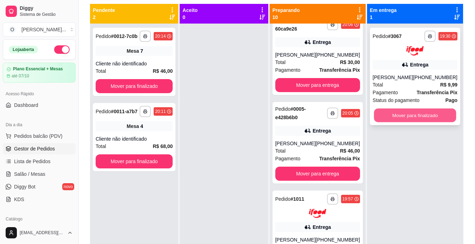
click at [412, 115] on button "Mover para finalizado" at bounding box center [415, 115] width 82 height 14
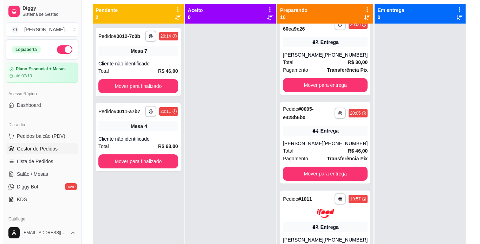
scroll to position [0, 0]
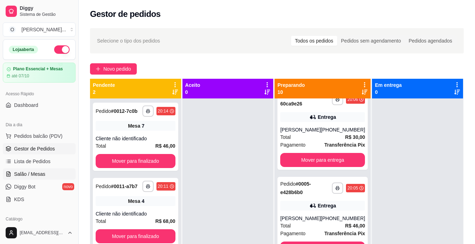
click at [44, 171] on link "Salão / Mesas" at bounding box center [39, 173] width 73 height 11
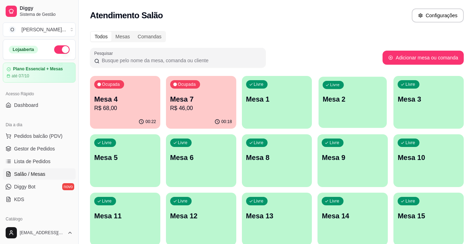
click at [330, 103] on p "Mesa 2" at bounding box center [353, 99] width 60 height 9
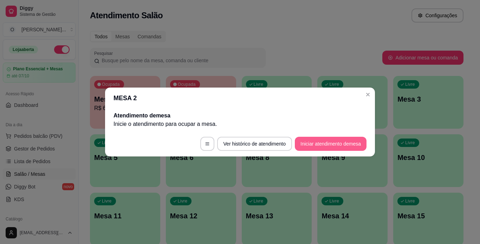
click at [312, 141] on button "Iniciar atendimento de mesa" at bounding box center [331, 144] width 72 height 14
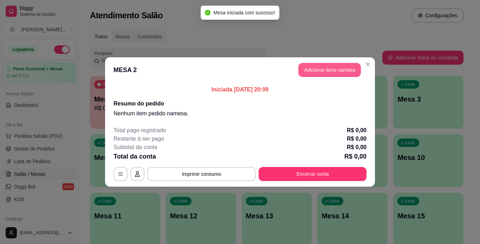
click at [330, 72] on button "Adicionar itens na mesa" at bounding box center [329, 70] width 63 height 14
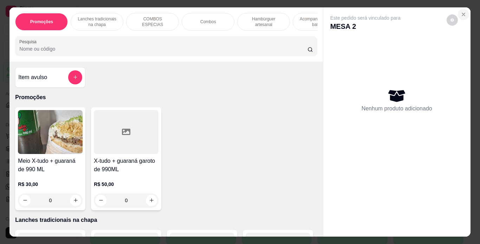
click at [462, 12] on icon "Close" at bounding box center [464, 15] width 6 height 6
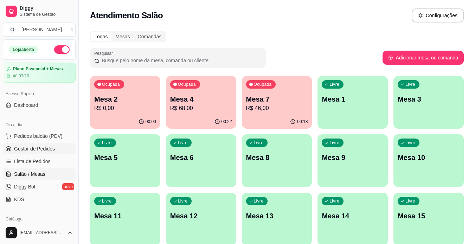
click at [31, 150] on span "Gestor de Pedidos" at bounding box center [34, 148] width 41 height 7
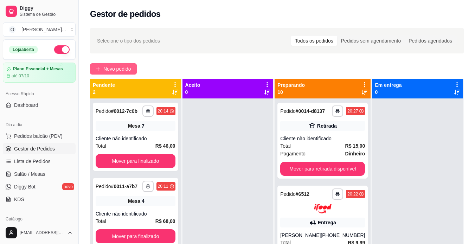
click at [103, 73] on button "Novo pedido" at bounding box center [113, 68] width 47 height 11
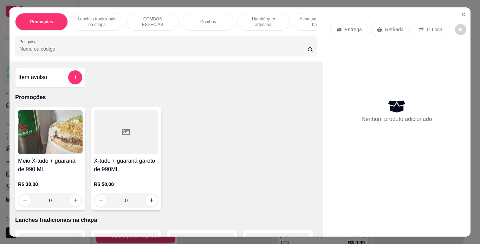
click at [396, 26] on p "Retirada" at bounding box center [394, 29] width 19 height 7
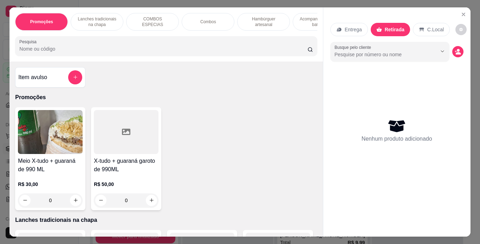
click at [227, 20] on div "Combos" at bounding box center [208, 22] width 53 height 18
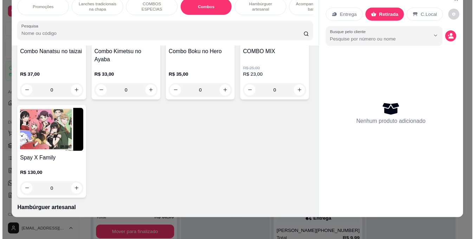
scroll to position [1080, 0]
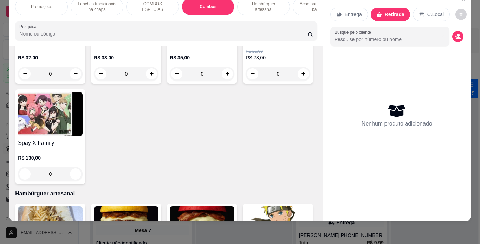
click at [83, 81] on div "0" at bounding box center [50, 74] width 65 height 14
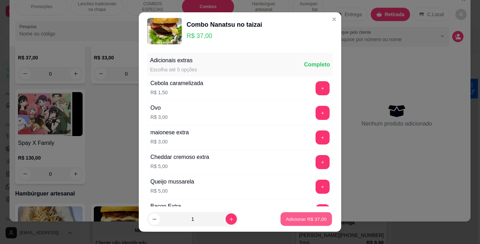
click at [307, 220] on p "Adicionar R$ 37,00" at bounding box center [306, 219] width 41 height 7
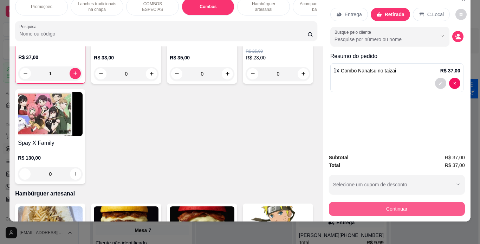
click at [350, 204] on button "Continuar" at bounding box center [397, 209] width 136 height 14
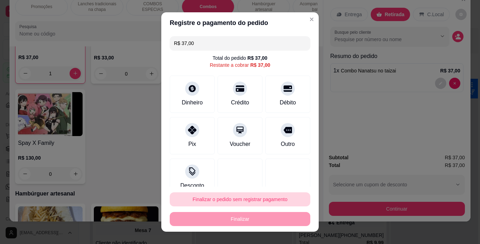
click at [215, 198] on button "Finalizar o pedido sem registrar pagamento" at bounding box center [240, 199] width 141 height 14
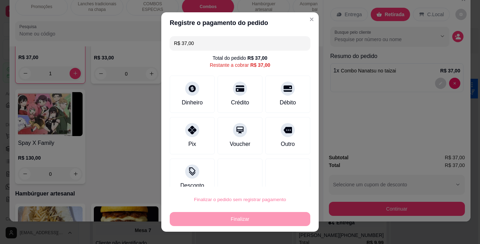
click at [277, 177] on button "Confirmar" at bounding box center [280, 179] width 25 height 11
type input "0"
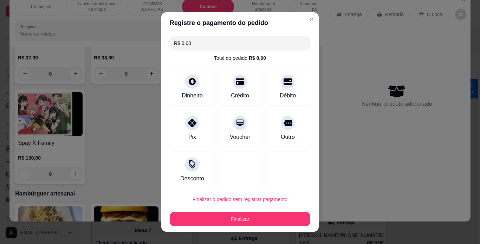
type input "R$ 0,00"
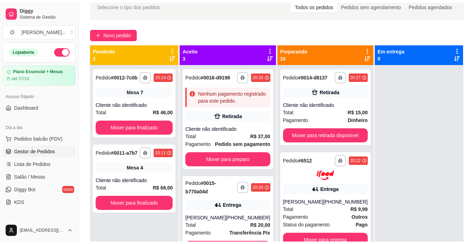
scroll to position [42, 0]
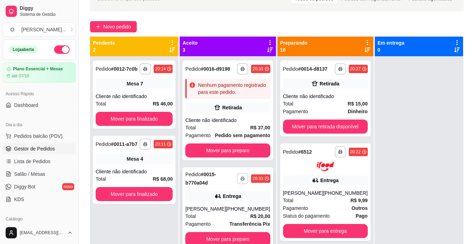
click at [240, 181] on icon "button" at bounding box center [242, 178] width 4 height 4
click at [223, 220] on button "IMPRESSORA" at bounding box center [213, 223] width 49 height 11
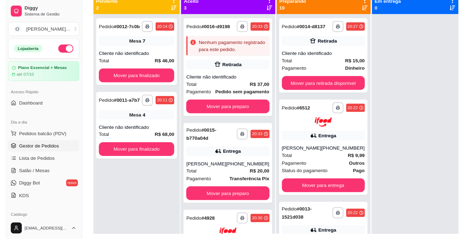
scroll to position [91, 0]
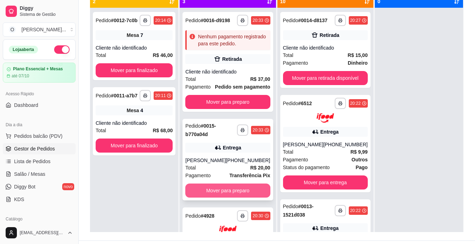
click at [234, 197] on button "Mover para preparo" at bounding box center [227, 190] width 85 height 14
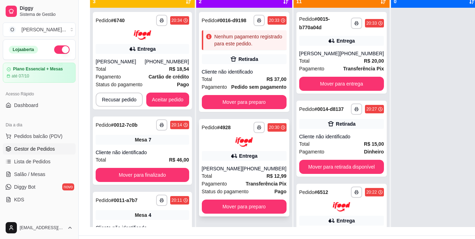
click at [223, 187] on span "Pagamento" at bounding box center [214, 184] width 25 height 8
click at [244, 213] on button "Mover para preparo" at bounding box center [244, 206] width 82 height 14
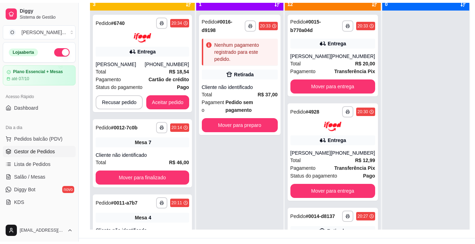
scroll to position [19, 0]
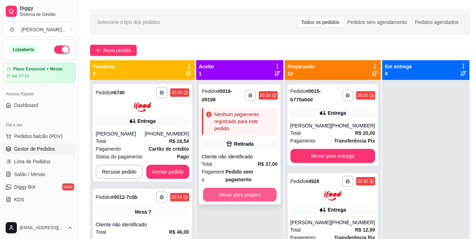
click at [241, 192] on button "Mover para preparo" at bounding box center [240, 195] width 74 height 14
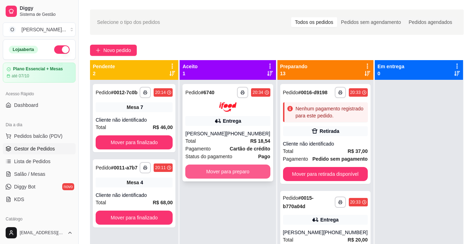
click at [235, 174] on button "Mover para preparo" at bounding box center [227, 171] width 85 height 14
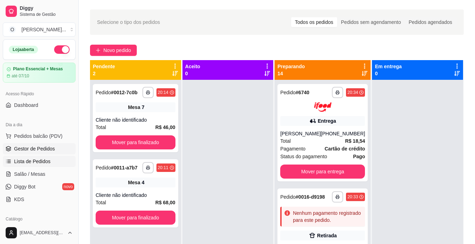
click at [30, 158] on span "Lista de Pedidos" at bounding box center [32, 161] width 37 height 7
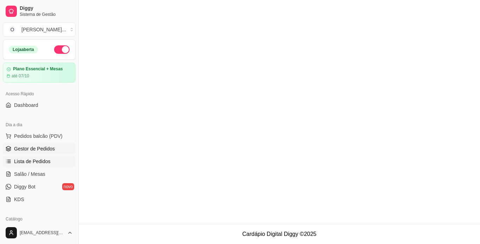
click at [53, 150] on span "Gestor de Pedidos" at bounding box center [34, 148] width 41 height 7
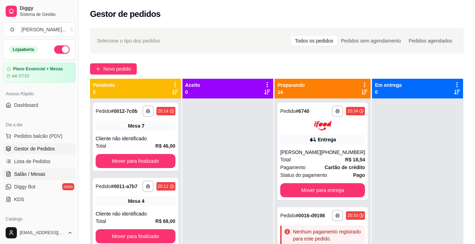
click at [37, 177] on span "Salão / Mesas" at bounding box center [29, 173] width 31 height 7
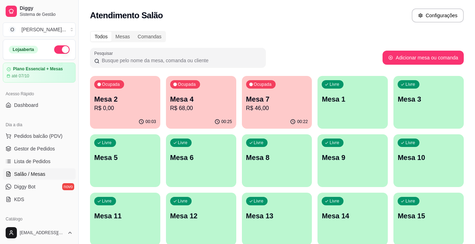
click at [208, 162] on p "Mesa 6" at bounding box center [201, 158] width 62 height 10
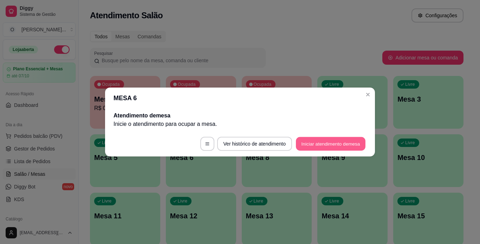
click at [313, 142] on button "Iniciar atendimento de mesa" at bounding box center [331, 144] width 70 height 14
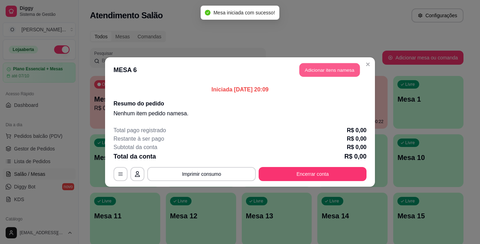
click at [331, 73] on button "Adicionar itens na mesa" at bounding box center [329, 70] width 60 height 14
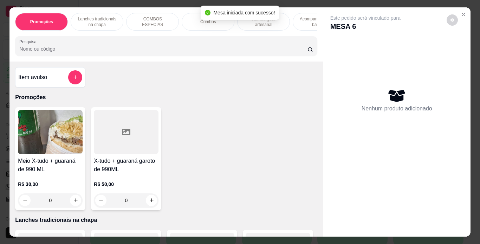
click at [106, 20] on p "Lanches tradicionais na chapa" at bounding box center [97, 21] width 41 height 11
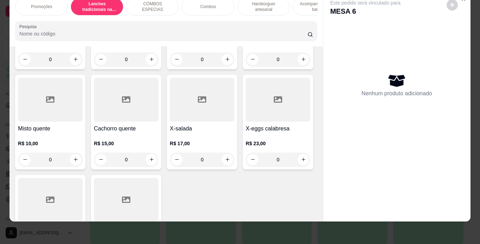
scroll to position [464, 0]
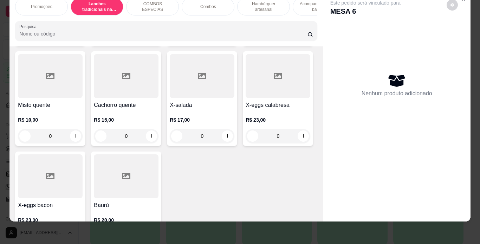
click at [246, 43] on div "0" at bounding box center [278, 36] width 65 height 14
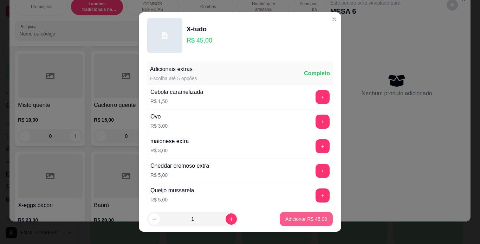
click at [292, 216] on p "Adicionar R$ 45,00" at bounding box center [306, 218] width 42 height 7
type input "1"
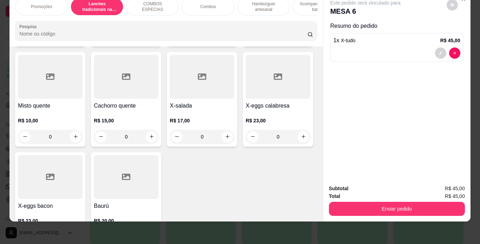
click at [170, 44] on div "0" at bounding box center [202, 37] width 65 height 14
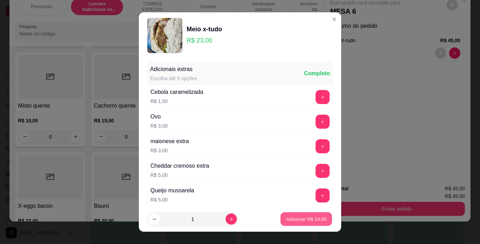
click at [286, 219] on p "Adicionar R$ 23,00" at bounding box center [306, 219] width 41 height 7
type input "1"
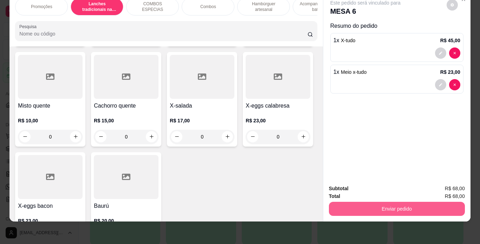
click at [385, 203] on button "Enviar pedido" at bounding box center [397, 209] width 136 height 14
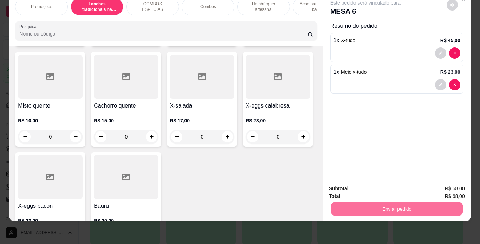
click at [390, 186] on button "Não registrar e enviar pedido" at bounding box center [373, 186] width 71 height 13
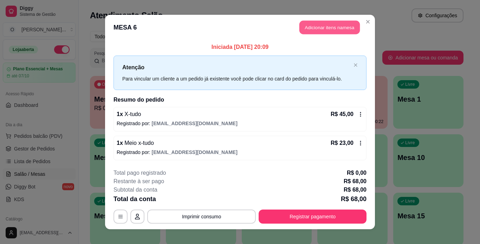
click at [328, 31] on button "Adicionar itens na mesa" at bounding box center [329, 28] width 60 height 14
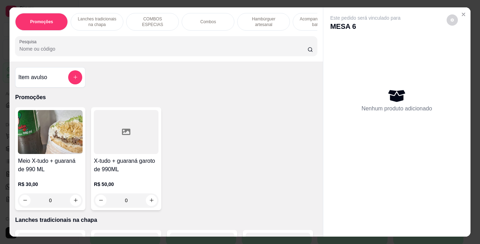
click at [109, 13] on div "Lanches tradicionais na chapa" at bounding box center [97, 22] width 53 height 18
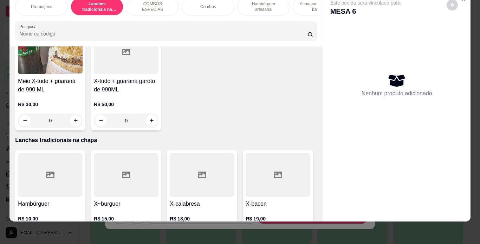
scroll to position [117, 0]
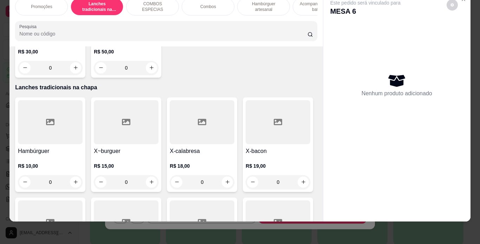
click at [72, 182] on div "0" at bounding box center [50, 182] width 65 height 14
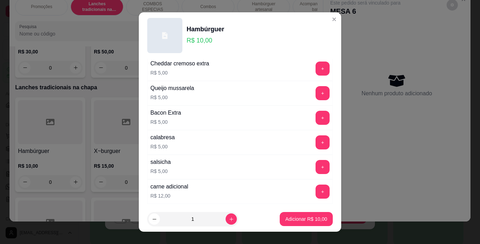
scroll to position [143, 0]
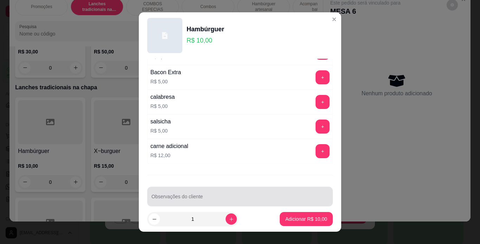
click at [207, 196] on input "Observações do cliente" at bounding box center [239, 199] width 177 height 7
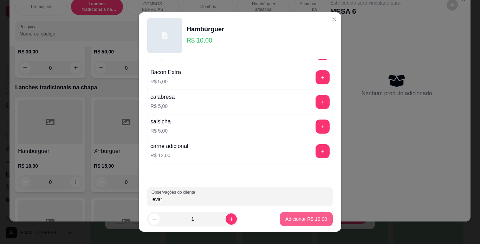
type input "levar"
click at [303, 218] on p "Adicionar R$ 10,00" at bounding box center [306, 218] width 42 height 7
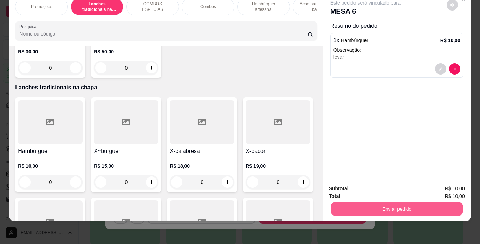
click at [369, 202] on button "Enviar pedido" at bounding box center [397, 209] width 132 height 14
click at [378, 180] on button "Não registrar e enviar pedido" at bounding box center [373, 186] width 73 height 13
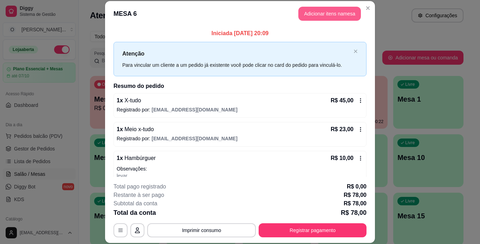
click at [320, 15] on button "Adicionar itens na mesa" at bounding box center [329, 14] width 63 height 14
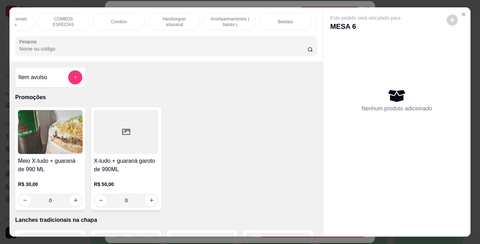
scroll to position [0, 92]
click at [274, 22] on div "Bebidas" at bounding box center [282, 22] width 53 height 18
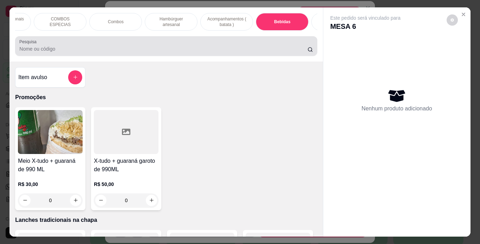
scroll to position [18, 0]
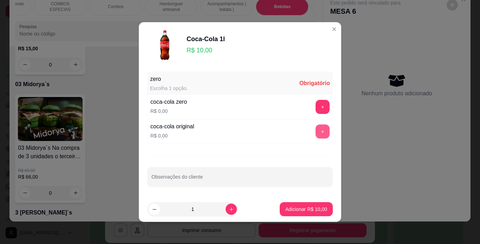
click at [319, 134] on button "+" at bounding box center [323, 131] width 14 height 14
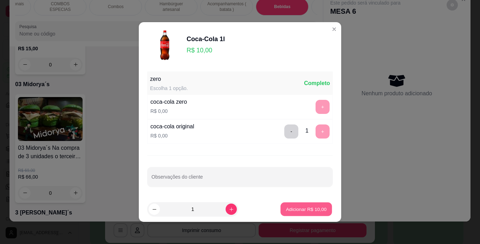
click at [300, 208] on p "Adicionar R$ 10,00" at bounding box center [306, 209] width 41 height 7
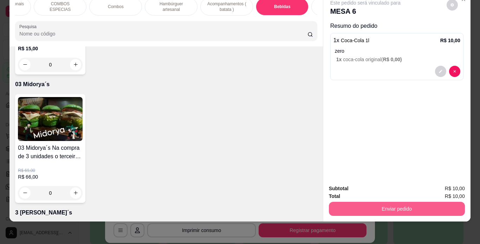
click at [363, 202] on button "Enviar pedido" at bounding box center [397, 209] width 136 height 14
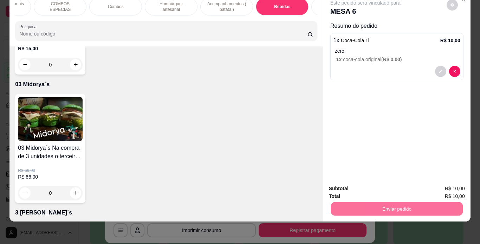
click at [387, 188] on button "Não registrar e enviar pedido" at bounding box center [373, 186] width 71 height 13
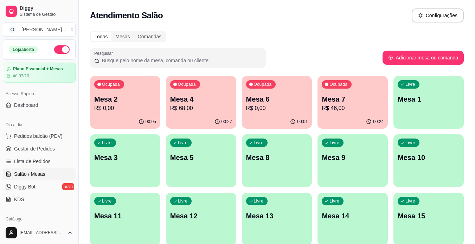
click at [121, 162] on div "Livre Mesa 3" at bounding box center [125, 156] width 70 height 44
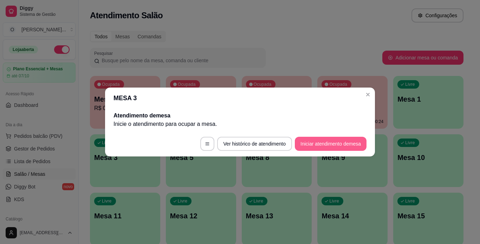
click at [328, 141] on button "Iniciar atendimento de mesa" at bounding box center [331, 144] width 72 height 14
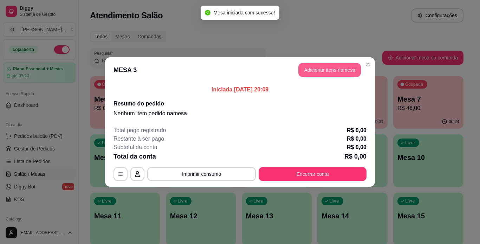
click at [325, 72] on button "Adicionar itens na mesa" at bounding box center [329, 70] width 63 height 14
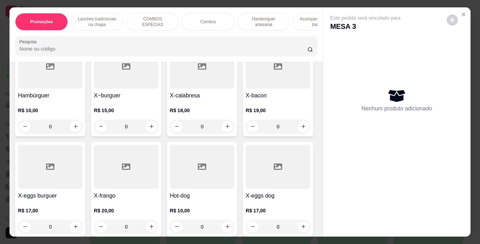
scroll to position [194, 0]
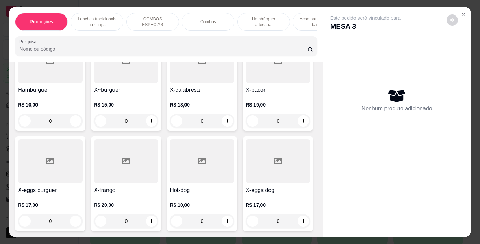
click at [72, 124] on div "0" at bounding box center [50, 121] width 65 height 14
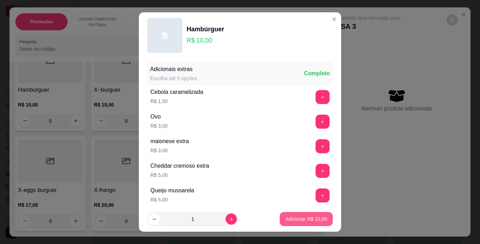
click at [299, 215] on button "Adicionar R$ 10,00" at bounding box center [306, 219] width 53 height 14
type input "1"
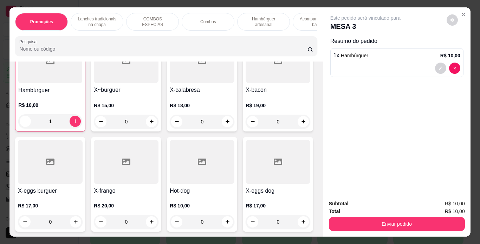
scroll to position [194, 0]
click at [257, 17] on p "Hambúrguer artesanal" at bounding box center [263, 21] width 41 height 11
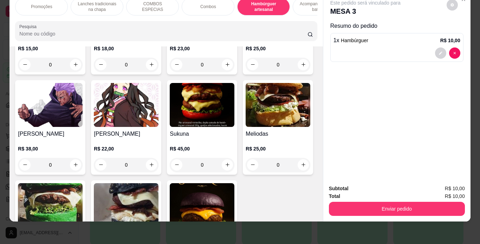
click at [222, 72] on div "0" at bounding box center [202, 65] width 65 height 14
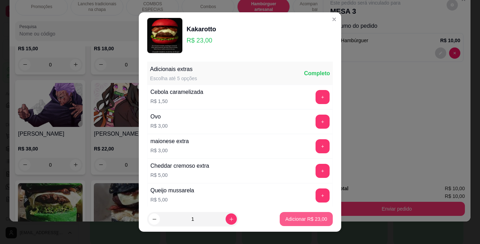
click at [296, 220] on p "Adicionar R$ 23,00" at bounding box center [306, 218] width 42 height 7
type input "1"
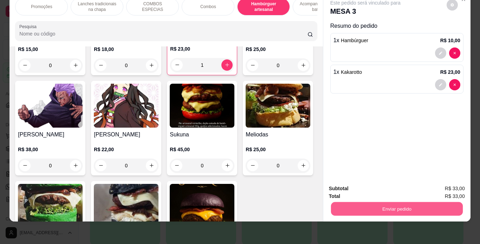
click at [367, 203] on button "Enviar pedido" at bounding box center [397, 209] width 132 height 14
click at [368, 186] on button "Não registrar e enviar pedido" at bounding box center [373, 186] width 73 height 13
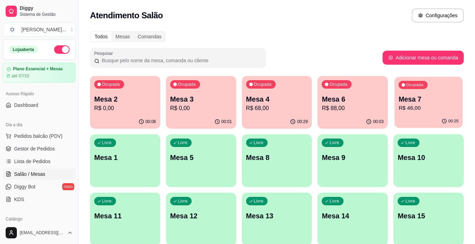
click at [426, 119] on div "00:25" at bounding box center [428, 121] width 68 height 13
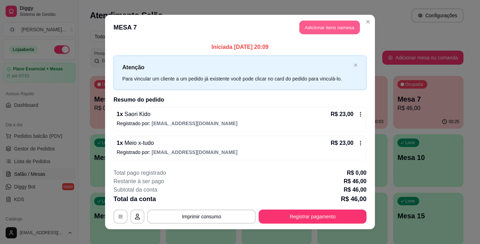
click at [315, 32] on button "Adicionar itens na mesa" at bounding box center [329, 28] width 60 height 14
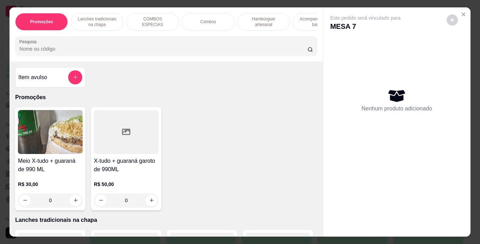
scroll to position [0, 110]
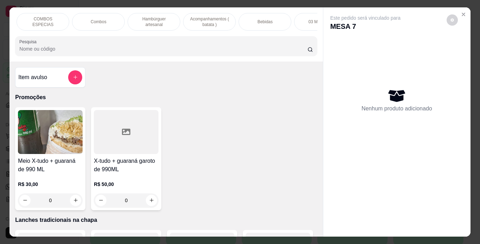
click at [258, 20] on p "Bebidas" at bounding box center [265, 22] width 15 height 6
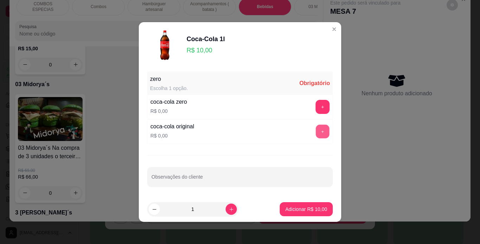
click at [317, 129] on button "+" at bounding box center [323, 132] width 14 height 14
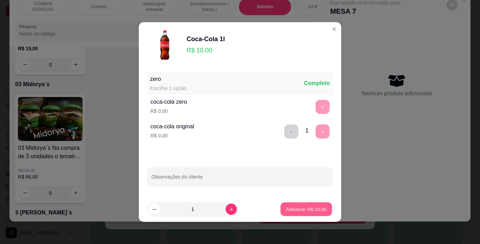
click at [308, 210] on p "Adicionar R$ 10,00" at bounding box center [306, 209] width 41 height 7
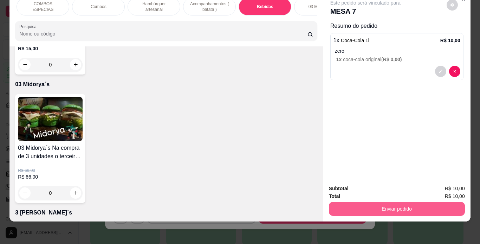
click at [373, 205] on button "Enviar pedido" at bounding box center [397, 209] width 136 height 14
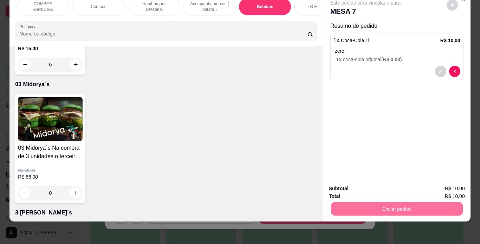
click at [375, 187] on button "Não registrar e enviar pedido" at bounding box center [373, 186] width 71 height 13
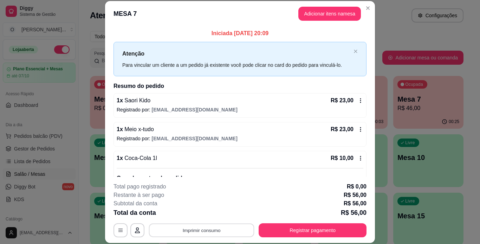
click at [205, 231] on button "Imprimir consumo" at bounding box center [201, 230] width 105 height 14
click at [214, 214] on button "IMPRESSORA" at bounding box center [201, 213] width 51 height 11
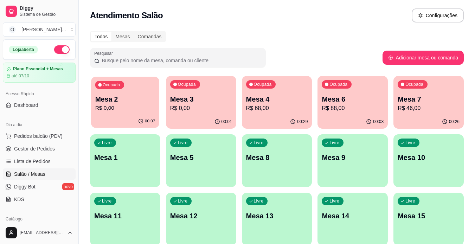
click at [120, 104] on p "R$ 0,00" at bounding box center [125, 108] width 60 height 8
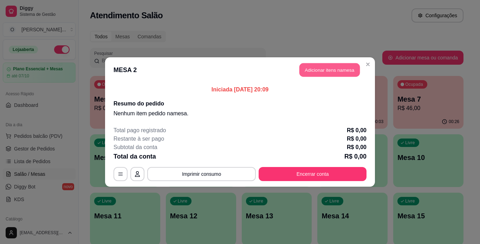
click at [334, 72] on button "Adicionar itens na mesa" at bounding box center [329, 70] width 60 height 14
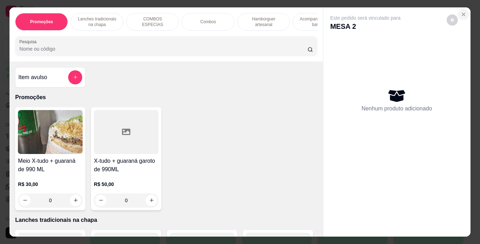
click at [462, 12] on icon "Close" at bounding box center [464, 15] width 6 height 6
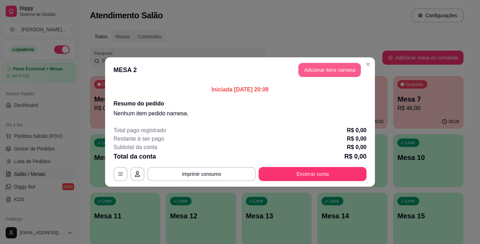
click at [338, 72] on button "Adicionar itens na mesa" at bounding box center [329, 70] width 63 height 14
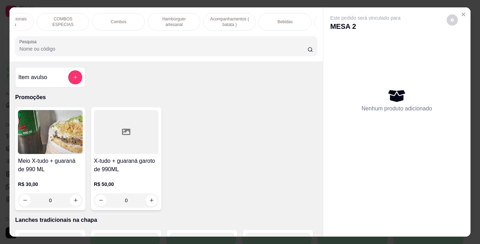
scroll to position [0, 91]
click at [242, 21] on p "Acompanhamentos ( batata )" at bounding box center [227, 21] width 41 height 11
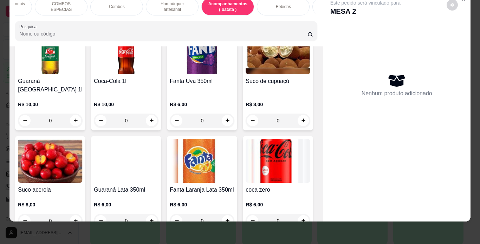
scroll to position [1808, 0]
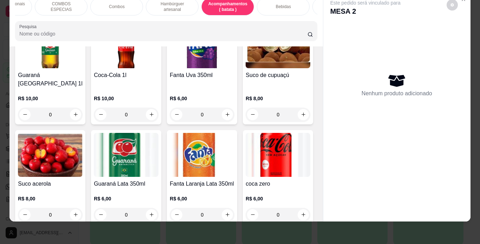
type input "1"
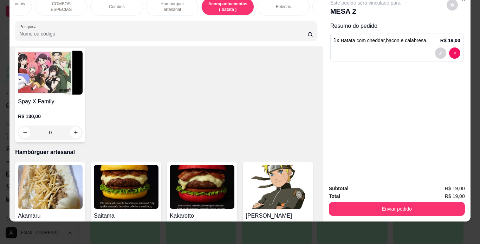
scroll to position [0, 0]
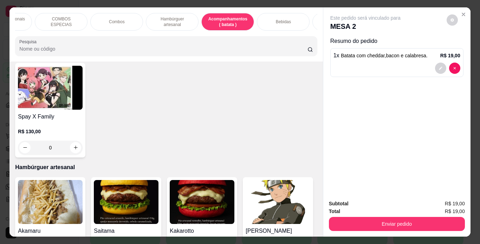
click at [181, 21] on p "Hambúrguer artesanal" at bounding box center [172, 21] width 41 height 11
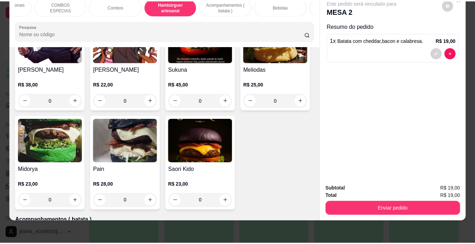
scroll to position [1374, 0]
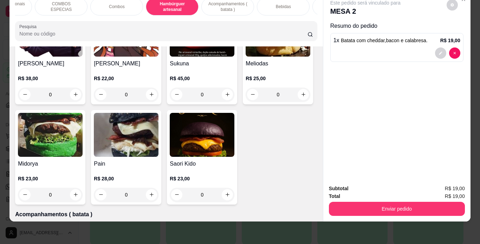
click at [83, 102] on div "0" at bounding box center [50, 95] width 65 height 14
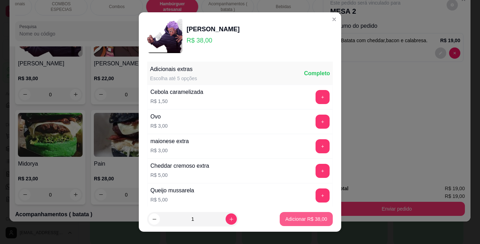
click at [287, 219] on p "Adicionar R$ 38,00" at bounding box center [306, 218] width 42 height 7
type input "1"
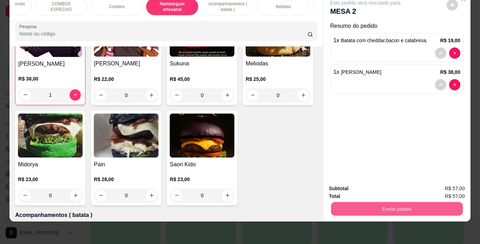
click at [383, 202] on button "Enviar pedido" at bounding box center [397, 209] width 132 height 14
click at [376, 187] on button "Não registrar e enviar pedido" at bounding box center [373, 186] width 73 height 13
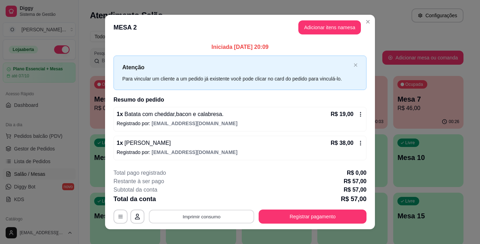
click at [195, 216] on button "Imprimir consumo" at bounding box center [201, 216] width 105 height 14
click at [195, 201] on button "IMPRESSORA" at bounding box center [200, 200] width 49 height 11
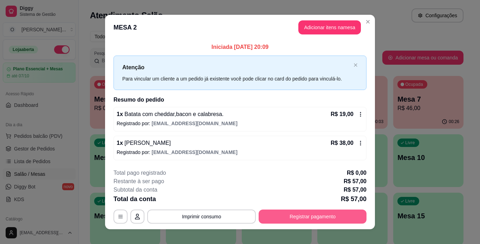
click at [281, 210] on button "Registrar pagamento" at bounding box center [313, 216] width 108 height 14
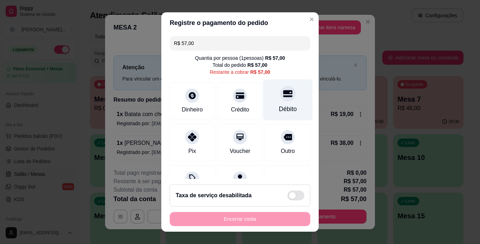
click at [278, 103] on div "Débito" at bounding box center [288, 99] width 50 height 41
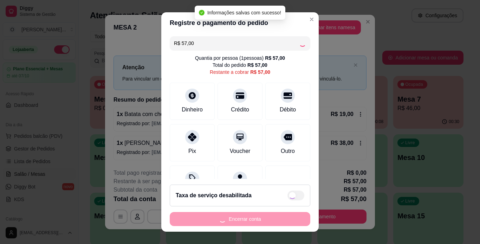
type input "R$ 0,00"
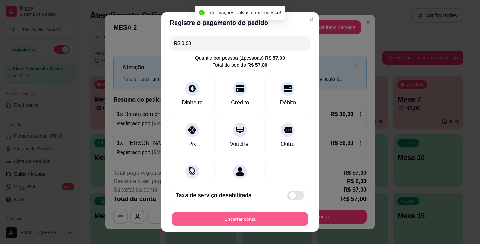
click at [255, 221] on button "Encerrar conta" at bounding box center [240, 219] width 136 height 14
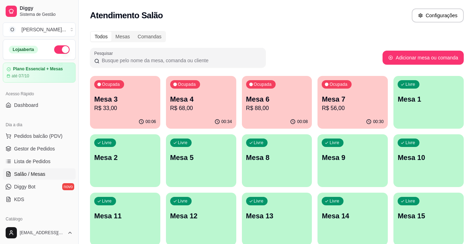
click at [211, 102] on p "Mesa 4" at bounding box center [201, 99] width 62 height 10
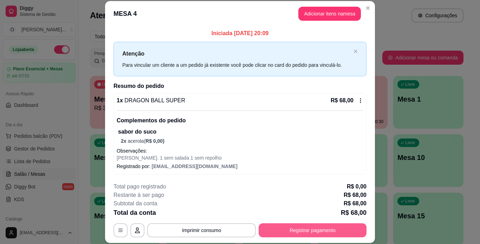
click at [300, 234] on button "Registrar pagamento" at bounding box center [313, 230] width 108 height 14
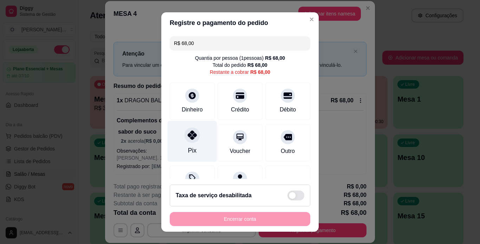
click at [189, 149] on div "Pix" at bounding box center [192, 150] width 8 height 9
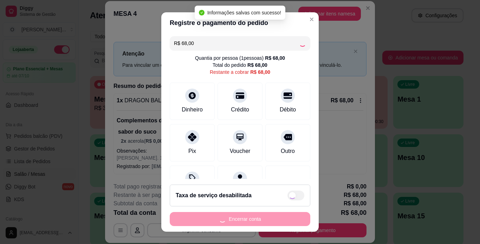
type input "R$ 0,00"
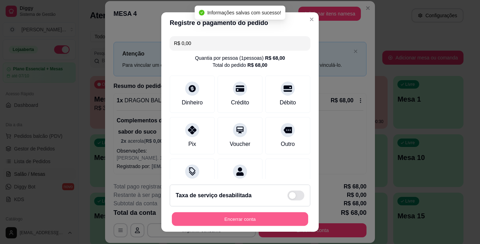
click at [228, 220] on button "Encerrar conta" at bounding box center [240, 219] width 136 height 14
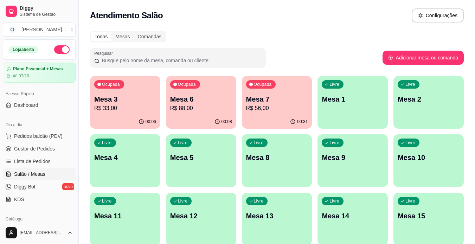
click at [116, 107] on p "R$ 33,00" at bounding box center [125, 108] width 62 height 8
click at [42, 149] on span "Gestor de Pedidos" at bounding box center [34, 148] width 41 height 7
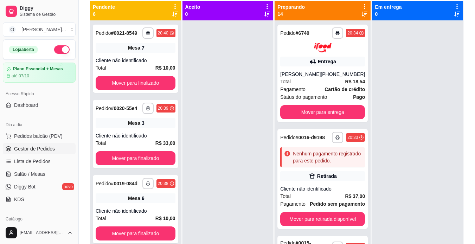
scroll to position [79, 0]
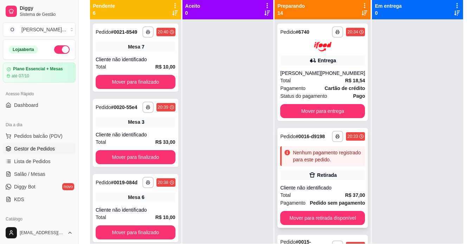
click at [316, 162] on div "Nenhum pagamento registrado para este pedido." at bounding box center [327, 156] width 69 height 14
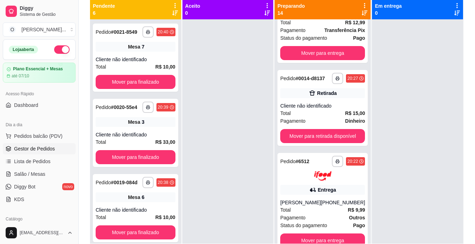
scroll to position [368, 0]
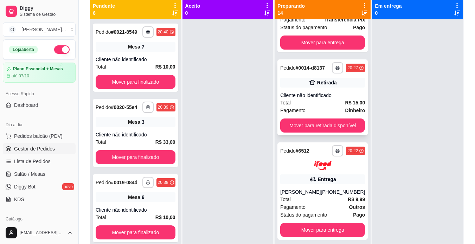
click at [345, 102] on strong "R$ 15,00" at bounding box center [355, 103] width 20 height 6
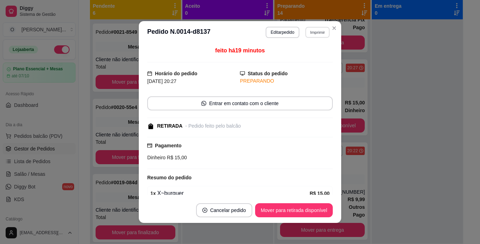
click at [306, 34] on button "Imprimir" at bounding box center [317, 32] width 24 height 11
click at [302, 54] on button "IMPRESSORA" at bounding box center [302, 56] width 49 height 11
click at [288, 210] on button "Mover para retirada disponível" at bounding box center [294, 210] width 78 height 14
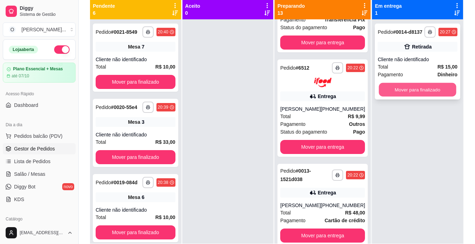
click at [417, 91] on button "Mover para finalizado" at bounding box center [417, 90] width 77 height 14
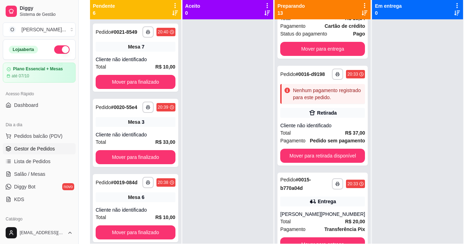
scroll to position [65, 0]
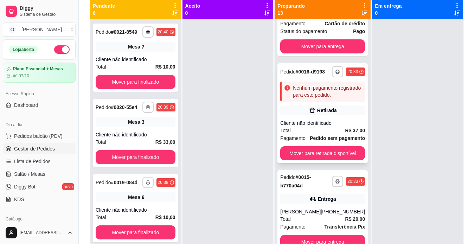
click at [318, 132] on div "Total R$ 37,00" at bounding box center [322, 131] width 85 height 8
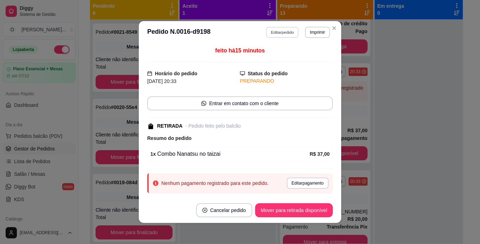
click at [269, 36] on button "Editar pedido" at bounding box center [282, 32] width 33 height 11
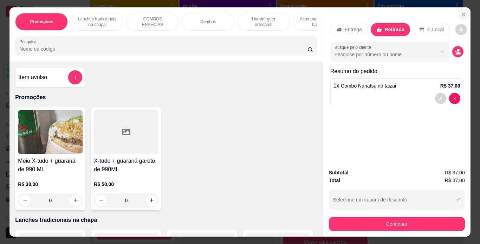
click at [461, 12] on icon "Close" at bounding box center [464, 15] width 6 height 6
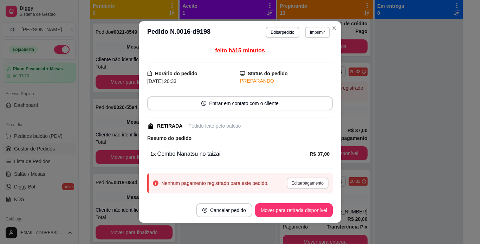
click at [299, 181] on button "Editar pagamento" at bounding box center [308, 182] width 42 height 11
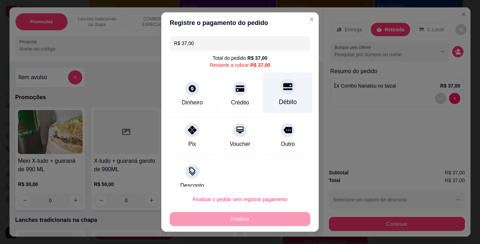
click at [267, 96] on div "Débito" at bounding box center [288, 92] width 50 height 41
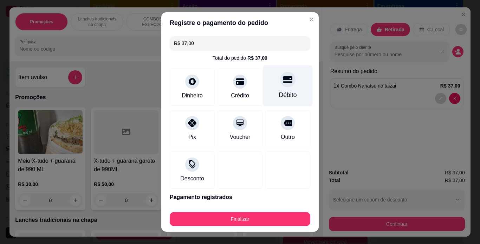
type input "R$ 0,00"
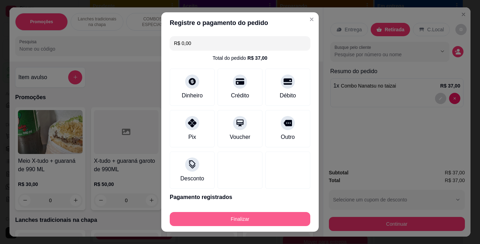
click at [245, 215] on button "Finalizar" at bounding box center [240, 219] width 141 height 14
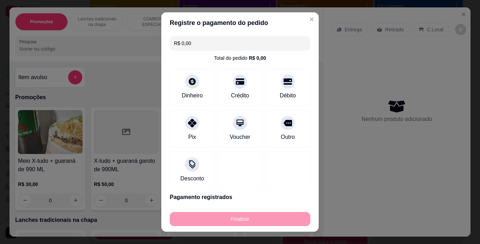
type input "0"
type input "-R$ 37,00"
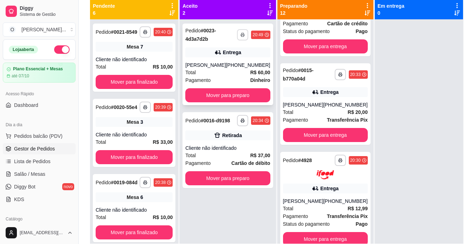
click at [240, 36] on icon "button" at bounding box center [242, 35] width 4 height 4
click at [221, 58] on button "IMPRESSORA" at bounding box center [221, 59] width 51 height 11
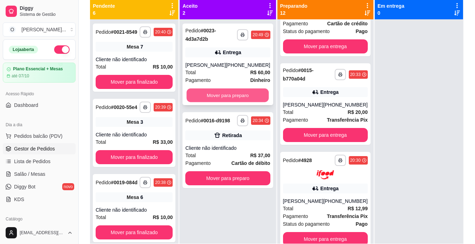
click at [239, 93] on button "Mover para preparo" at bounding box center [228, 96] width 82 height 14
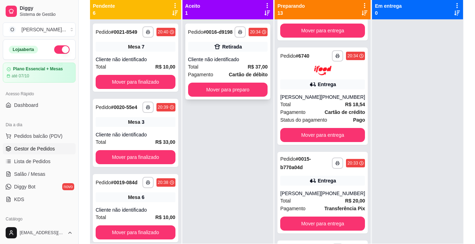
click at [232, 149] on div "**********" at bounding box center [227, 141] width 91 height 244
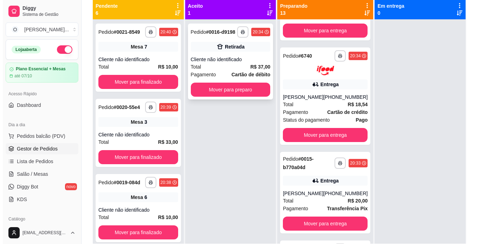
scroll to position [153, 0]
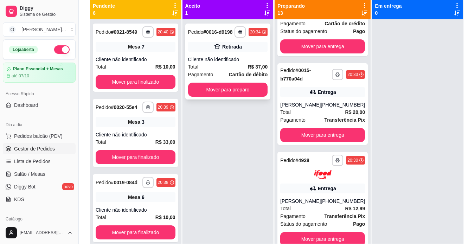
click at [218, 51] on div "Retirada" at bounding box center [228, 47] width 80 height 10
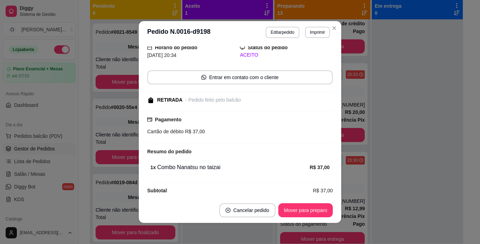
scroll to position [49, 0]
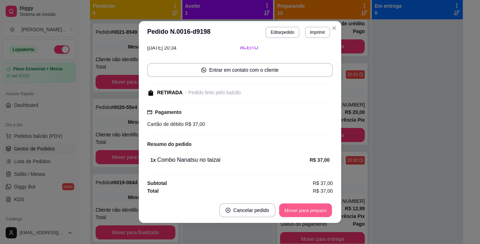
click at [299, 207] on button "Mover para preparo" at bounding box center [305, 210] width 53 height 14
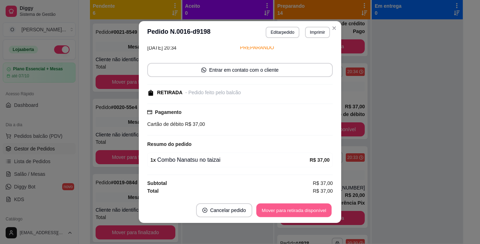
click at [299, 207] on button "Mover para retirada disponível" at bounding box center [293, 210] width 75 height 14
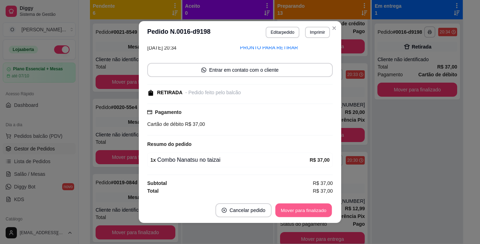
click at [299, 207] on button "Mover para finalizado" at bounding box center [304, 210] width 57 height 14
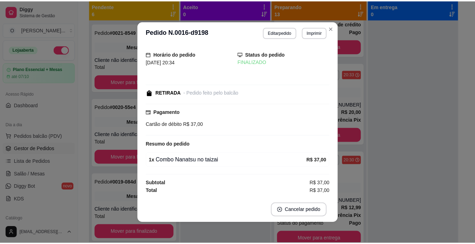
scroll to position [12, 0]
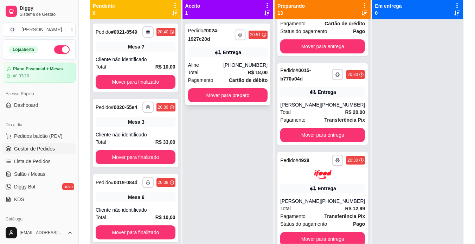
click at [241, 34] on icon "button" at bounding box center [240, 34] width 4 height 1
click at [227, 58] on button "IMPRESSORA" at bounding box center [221, 59] width 49 height 11
click at [241, 92] on button "Mover para preparo" at bounding box center [228, 95] width 80 height 14
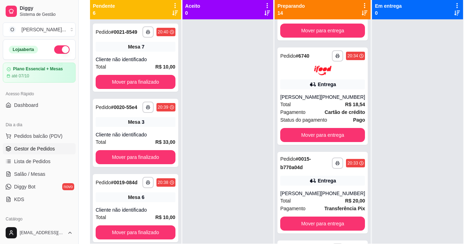
scroll to position [242, 0]
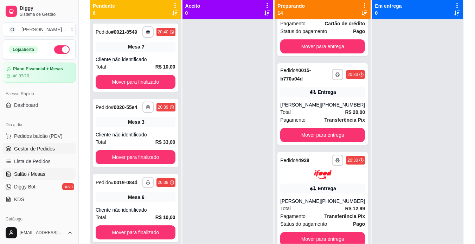
click at [39, 172] on span "Salão / Mesas" at bounding box center [29, 173] width 31 height 7
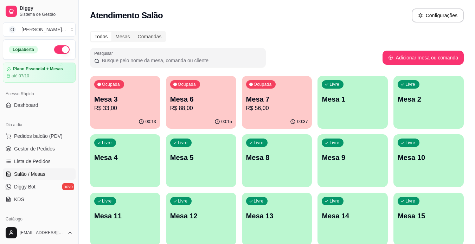
click at [339, 116] on div "Livre Mesa 1" at bounding box center [352, 98] width 70 height 44
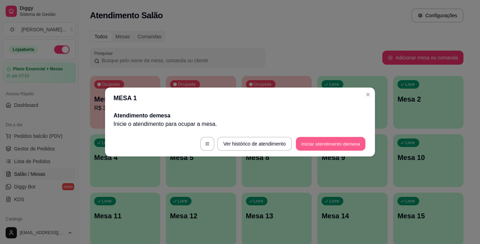
click at [307, 145] on button "Iniciar atendimento de mesa" at bounding box center [331, 144] width 70 height 14
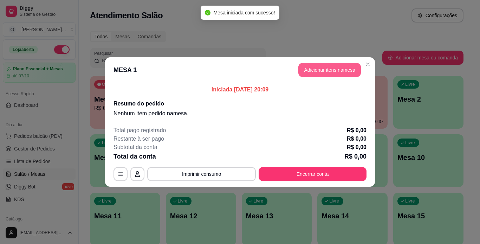
click at [331, 73] on button "Adicionar itens na mesa" at bounding box center [329, 70] width 63 height 14
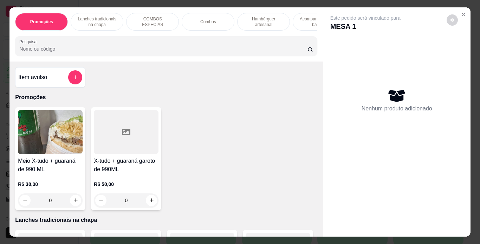
click at [226, 23] on div "Combos" at bounding box center [208, 22] width 53 height 18
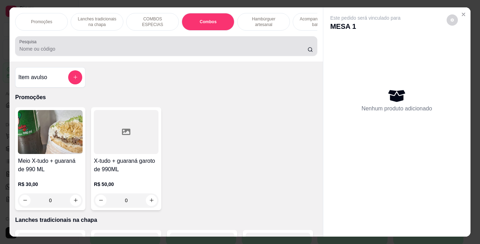
scroll to position [18, 0]
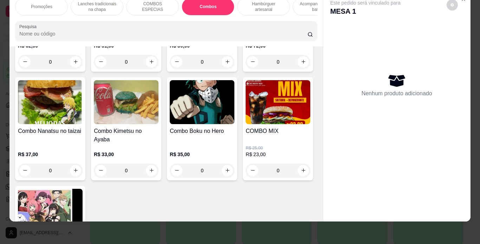
click at [70, 69] on div "0" at bounding box center [50, 62] width 65 height 14
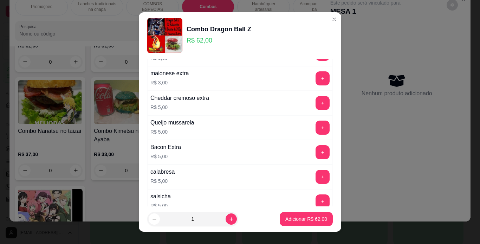
scroll to position [152, 0]
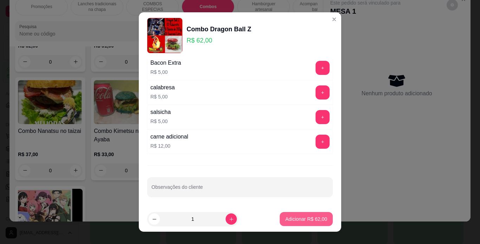
click at [302, 221] on p "Adicionar R$ 62,00" at bounding box center [306, 218] width 42 height 7
type input "1"
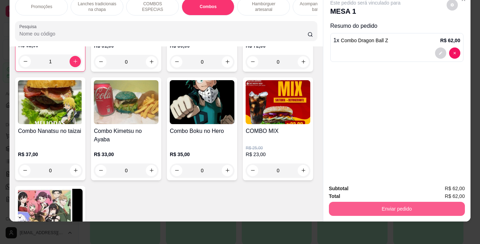
click at [357, 202] on button "Enviar pedido" at bounding box center [397, 209] width 136 height 14
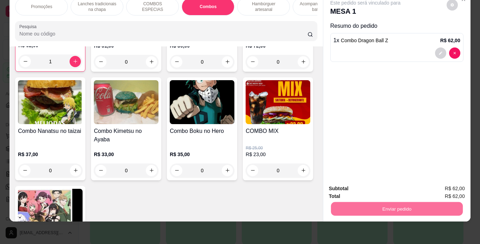
click at [384, 183] on button "Não registrar e enviar pedido" at bounding box center [373, 186] width 71 height 13
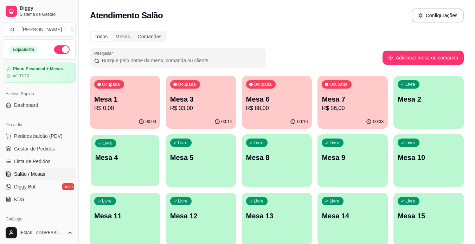
click at [106, 173] on div "Livre Mesa 4" at bounding box center [125, 156] width 68 height 43
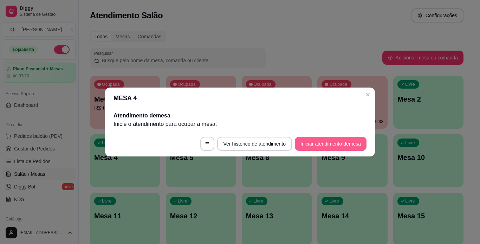
click at [308, 143] on button "Iniciar atendimento de mesa" at bounding box center [331, 144] width 72 height 14
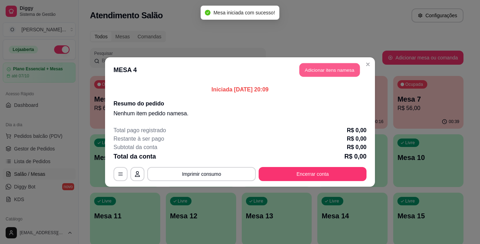
click at [321, 70] on button "Adicionar itens na mesa" at bounding box center [329, 70] width 60 height 14
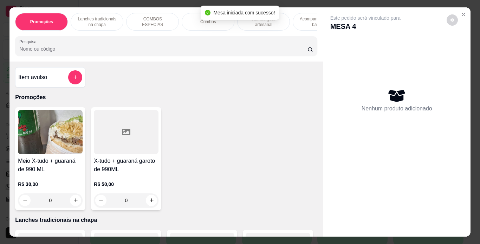
click at [103, 16] on p "Lanches tradicionais na chapa" at bounding box center [97, 21] width 41 height 11
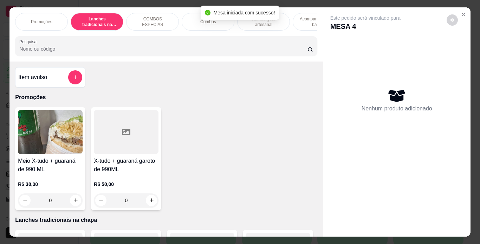
scroll to position [18, 0]
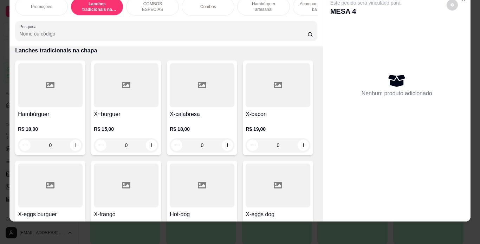
click at [143, 146] on div "0" at bounding box center [126, 145] width 65 height 14
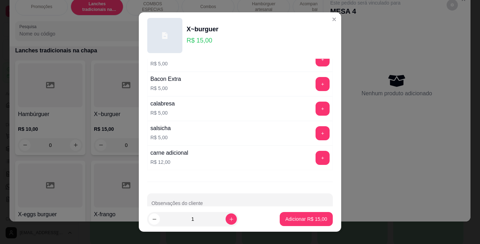
scroll to position [152, 0]
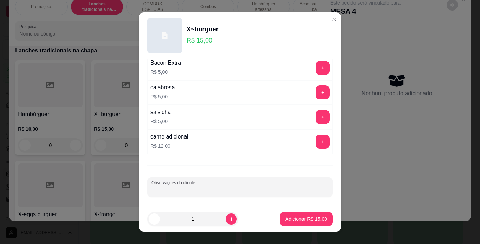
click at [223, 190] on input "Observações do cliente" at bounding box center [239, 189] width 177 height 7
type input "careca"
click at [286, 216] on p "Adicionar R$ 15,00" at bounding box center [306, 219] width 41 height 7
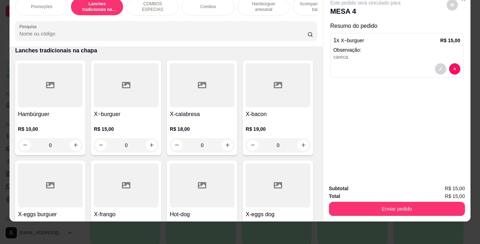
click at [248, 6] on p "Hambúrguer artesanal" at bounding box center [263, 6] width 41 height 11
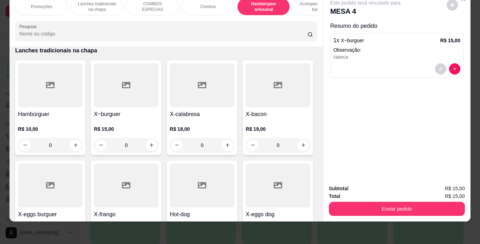
scroll to position [1304, 0]
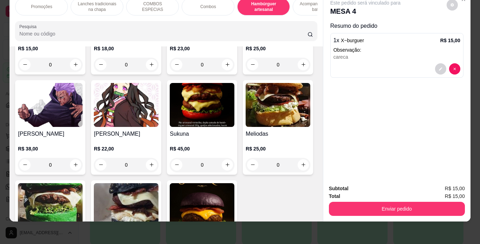
click at [221, 72] on div "0" at bounding box center [202, 65] width 65 height 14
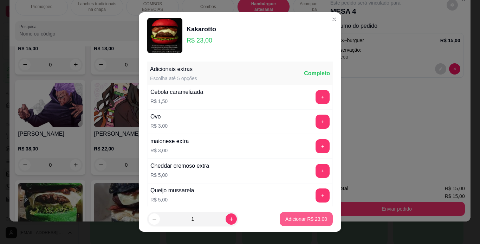
click at [312, 224] on button "Adicionar R$ 23,00" at bounding box center [306, 219] width 53 height 14
type input "1"
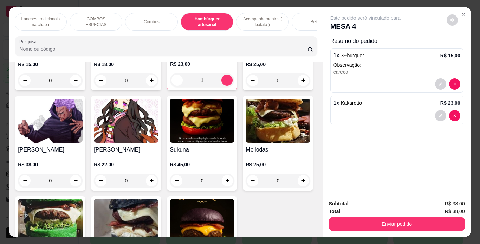
scroll to position [0, 58]
click at [309, 20] on p "Bebidas" at bounding box center [316, 22] width 15 height 6
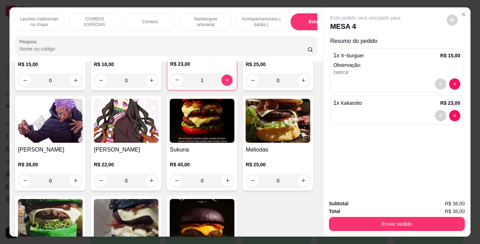
scroll to position [18, 0]
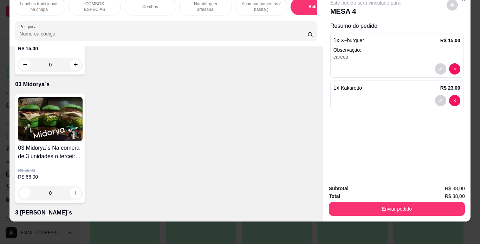
type input "1"
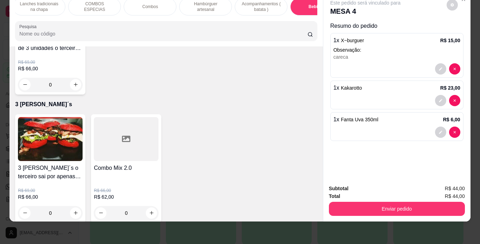
scroll to position [2191, 0]
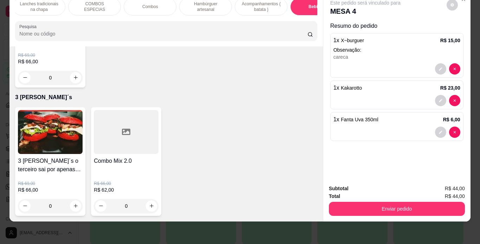
type input "1"
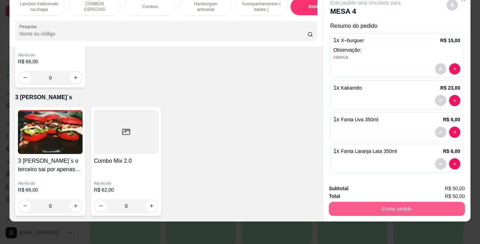
click at [378, 202] on button "Enviar pedido" at bounding box center [397, 209] width 136 height 14
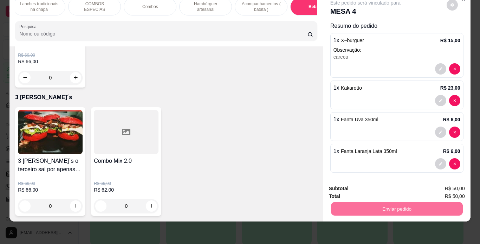
click at [400, 187] on button "Não registrar e enviar pedido" at bounding box center [373, 186] width 71 height 13
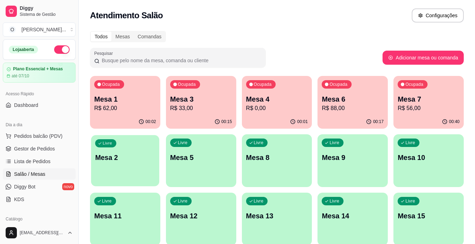
click at [105, 163] on div "Livre Mesa 2" at bounding box center [125, 156] width 68 height 43
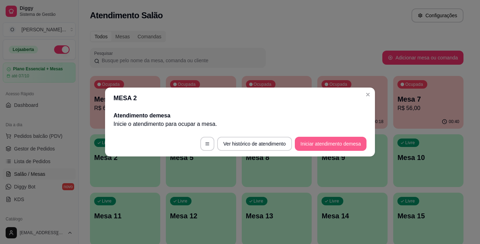
click at [308, 140] on button "Iniciar atendimento de mesa" at bounding box center [331, 144] width 72 height 14
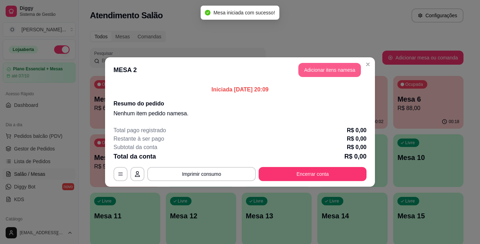
click at [318, 73] on button "Adicionar itens na mesa" at bounding box center [329, 70] width 63 height 14
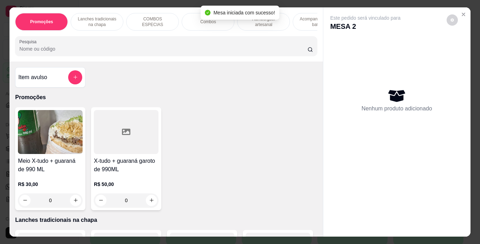
click at [111, 21] on p "Lanches tradicionais na chapa" at bounding box center [97, 21] width 41 height 11
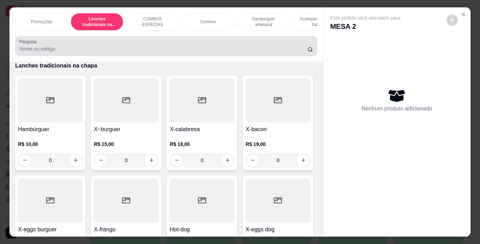
scroll to position [18, 0]
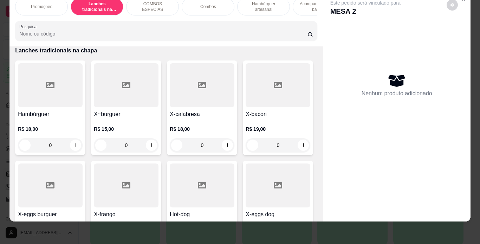
click at [72, 147] on div "0" at bounding box center [50, 145] width 65 height 14
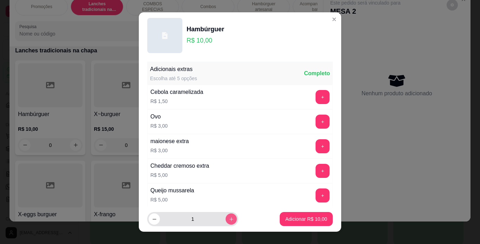
click at [226, 217] on button "increase-product-quantity" at bounding box center [231, 218] width 11 height 11
type input "2"
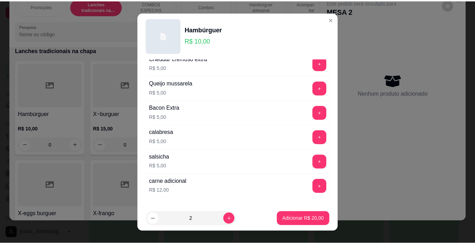
scroll to position [152, 0]
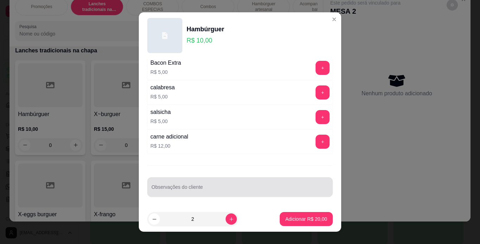
click at [206, 188] on input "Observações do cliente" at bounding box center [239, 189] width 177 height 7
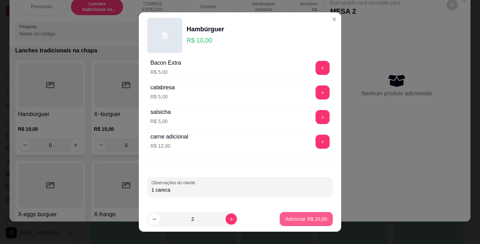
type input "1 careca"
click at [296, 225] on button "Adicionar R$ 20,00" at bounding box center [306, 219] width 53 height 14
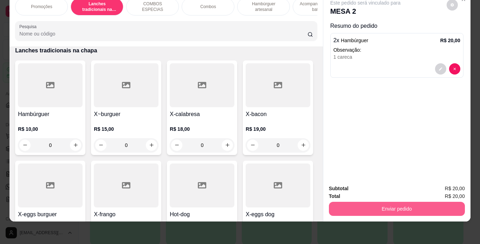
click at [361, 207] on button "Enviar pedido" at bounding box center [397, 209] width 136 height 14
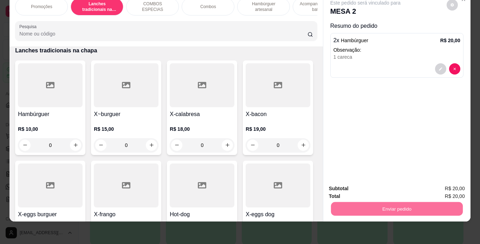
click at [361, 190] on button "Não registrar e enviar pedido" at bounding box center [373, 186] width 71 height 13
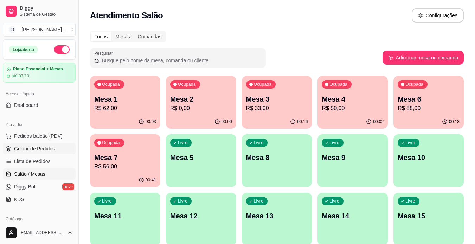
click at [51, 153] on link "Gestor de Pedidos" at bounding box center [39, 148] width 73 height 11
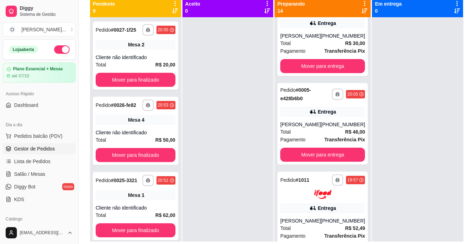
scroll to position [965, 0]
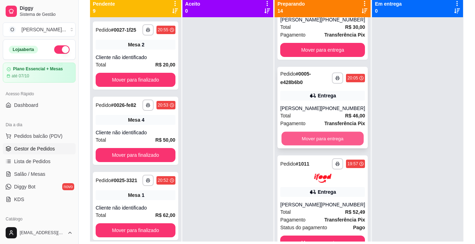
click at [336, 145] on button "Mover para entrega" at bounding box center [322, 138] width 82 height 14
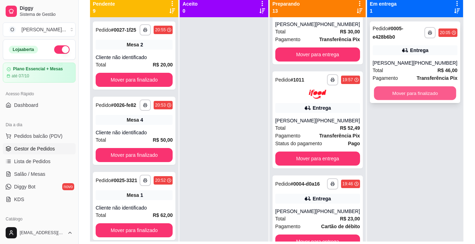
click at [415, 91] on button "Mover para finalizado" at bounding box center [415, 93] width 82 height 14
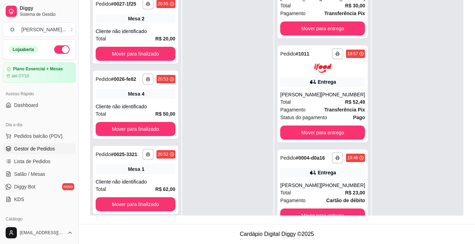
scroll to position [984, 0]
click at [336, 211] on button "Mover para entrega" at bounding box center [322, 216] width 82 height 14
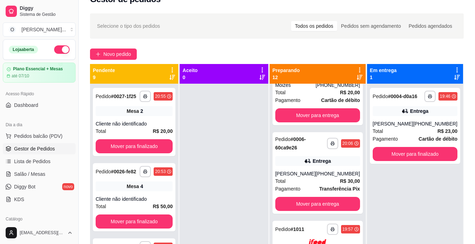
scroll to position [0, 0]
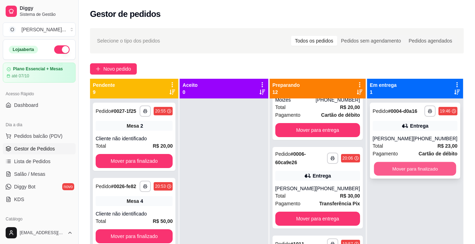
click at [406, 169] on button "Mover para finalizado" at bounding box center [415, 169] width 82 height 14
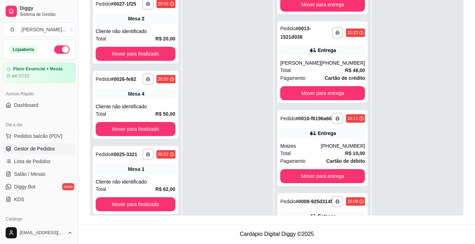
scroll to position [571, 0]
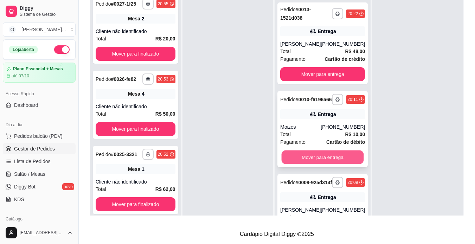
click at [335, 164] on button "Mover para entrega" at bounding box center [322, 157] width 82 height 14
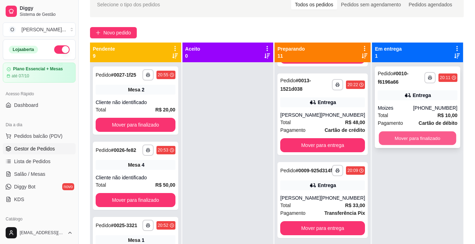
click at [418, 133] on button "Mover para finalizado" at bounding box center [417, 138] width 77 height 14
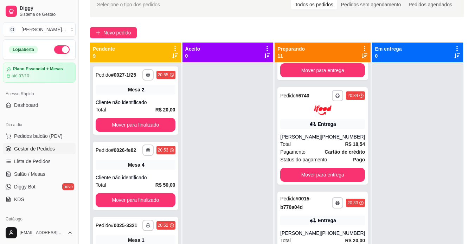
scroll to position [137, 0]
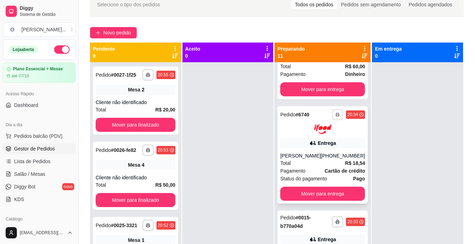
click at [336, 113] on polyline "button" at bounding box center [337, 113] width 2 height 1
click at [302, 138] on button "IMPRESSORA" at bounding box center [308, 139] width 49 height 11
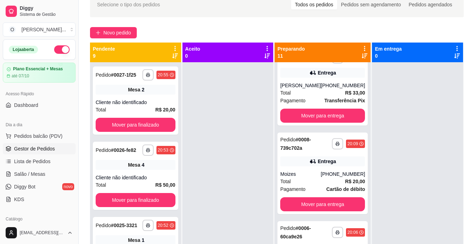
scroll to position [724, 0]
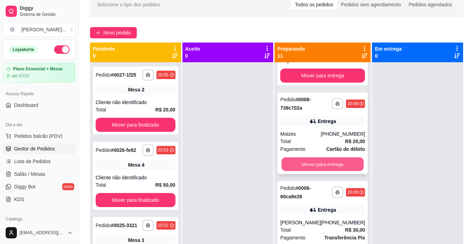
click at [330, 171] on button "Mover para entrega" at bounding box center [322, 164] width 82 height 14
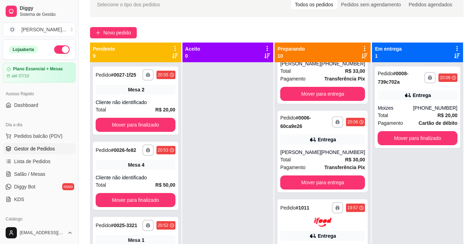
scroll to position [718, 0]
drag, startPoint x: 474, startPoint y: 86, endPoint x: 445, endPoint y: 98, distance: 31.8
click at [445, 98] on div "**********" at bounding box center [277, 141] width 396 height 307
click at [422, 135] on button "Mover para finalizado" at bounding box center [417, 138] width 80 height 14
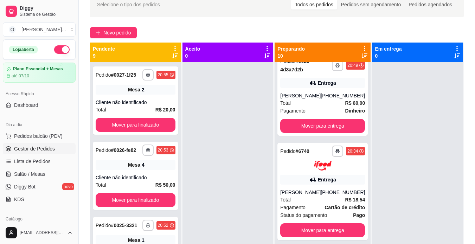
scroll to position [0, 0]
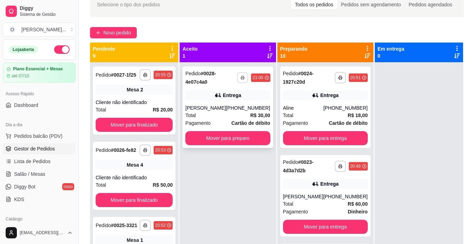
click at [242, 77] on icon "button" at bounding box center [243, 77] width 4 height 1
click at [228, 102] on button "IMPRESSORA" at bounding box center [221, 102] width 51 height 11
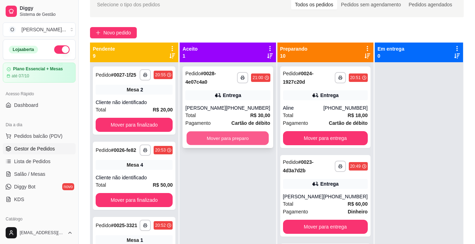
click at [238, 135] on button "Mover para preparo" at bounding box center [228, 138] width 82 height 14
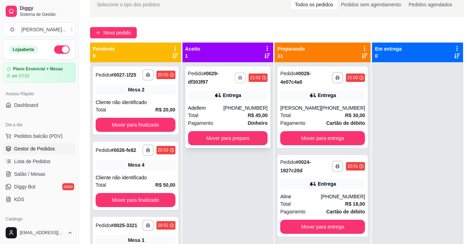
click at [238, 81] on button "button" at bounding box center [240, 77] width 11 height 11
click at [231, 101] on button "IMPRESSORA" at bounding box center [221, 102] width 51 height 11
click at [233, 137] on button "Mover para preparo" at bounding box center [227, 138] width 77 height 14
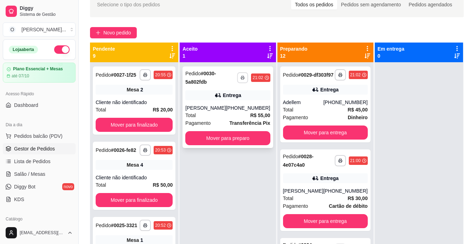
click at [238, 82] on button "button" at bounding box center [242, 77] width 11 height 11
click at [235, 97] on button "IMPRESSORA" at bounding box center [221, 102] width 49 height 11
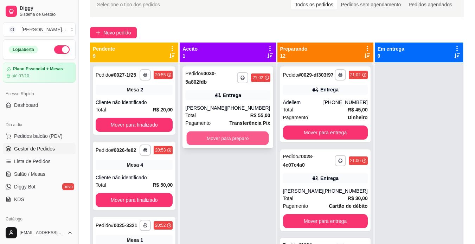
click at [246, 140] on button "Mover para preparo" at bounding box center [228, 138] width 82 height 14
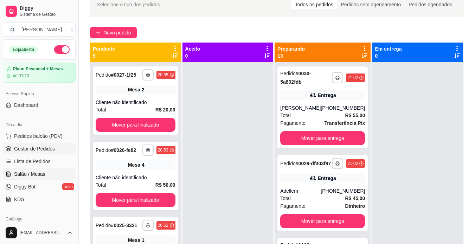
click at [41, 175] on span "Salão / Mesas" at bounding box center [29, 173] width 31 height 7
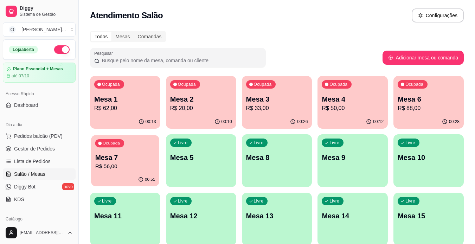
click at [111, 176] on div "00:51" at bounding box center [125, 179] width 68 height 13
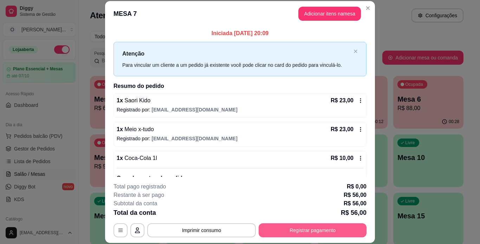
click at [315, 228] on button "Registrar pagamento" at bounding box center [313, 230] width 108 height 14
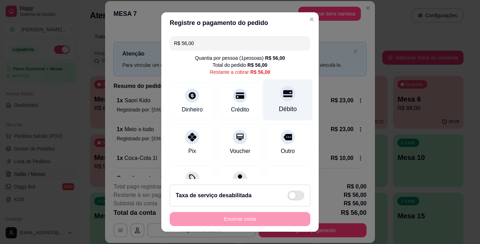
click at [283, 88] on div "Débito" at bounding box center [288, 99] width 50 height 41
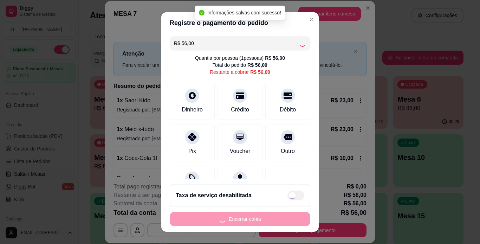
type input "R$ 0,00"
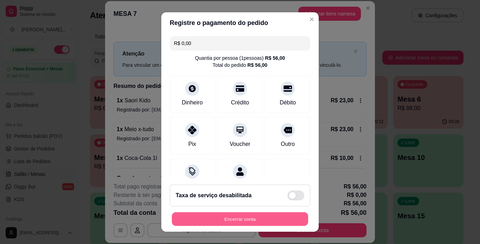
click at [245, 217] on button "Encerrar conta" at bounding box center [240, 219] width 136 height 14
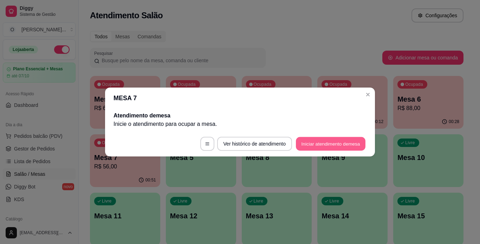
click at [314, 143] on button "Iniciar atendimento de mesa" at bounding box center [331, 144] width 70 height 14
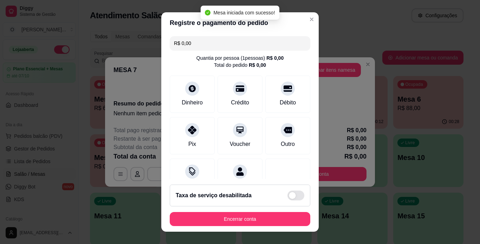
click at [297, 26] on header "Registre o pagamento do pedido" at bounding box center [239, 22] width 157 height 21
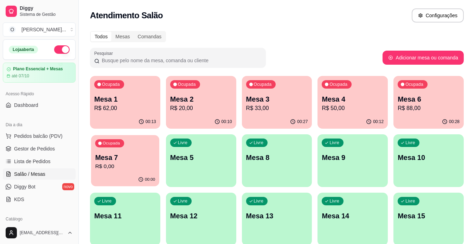
click at [136, 171] on div "Ocupada Mesa 7 R$ 0,00" at bounding box center [125, 154] width 68 height 38
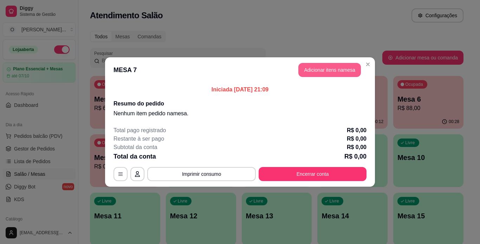
click at [329, 74] on button "Adicionar itens na mesa" at bounding box center [329, 70] width 63 height 14
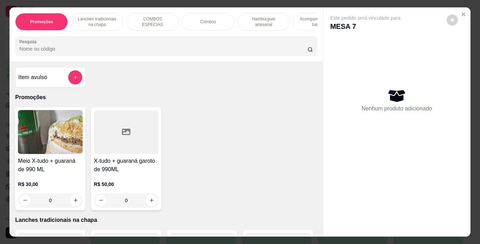
click at [77, 13] on div "Lanches tradicionais na chapa" at bounding box center [97, 22] width 53 height 18
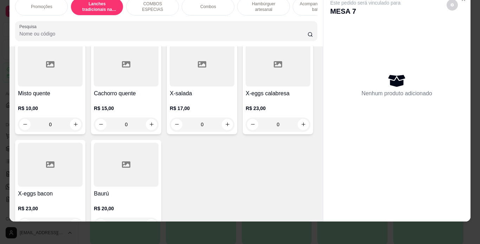
scroll to position [493, 0]
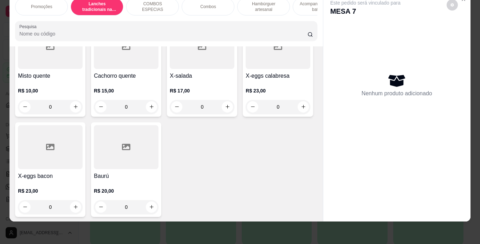
click at [170, 14] on div "0" at bounding box center [202, 7] width 65 height 14
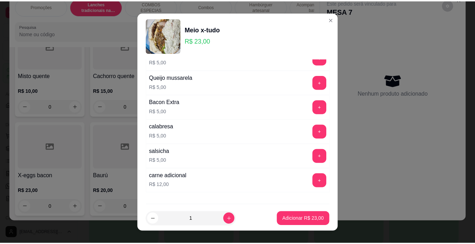
scroll to position [152, 0]
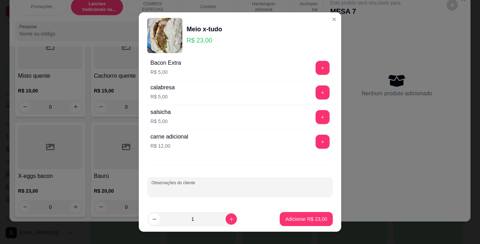
click at [281, 189] on input "Observações do cliente" at bounding box center [239, 189] width 177 height 7
type input "sem alface sem repolho"
click at [296, 221] on p "Adicionar R$ 23,00" at bounding box center [306, 219] width 41 height 7
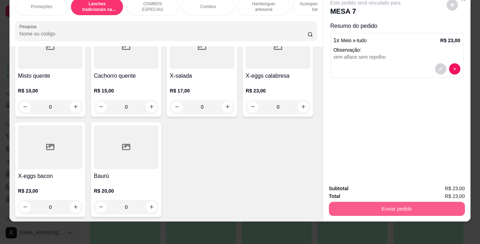
click at [350, 202] on button "Enviar pedido" at bounding box center [397, 209] width 136 height 14
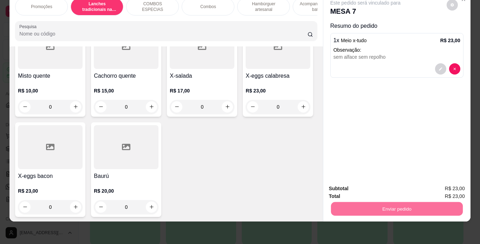
click at [358, 190] on button "Não registrar e enviar pedido" at bounding box center [373, 186] width 73 height 13
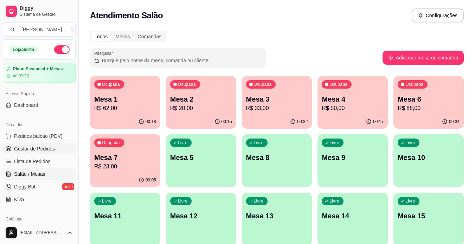
click at [43, 148] on span "Gestor de Pedidos" at bounding box center [34, 148] width 41 height 7
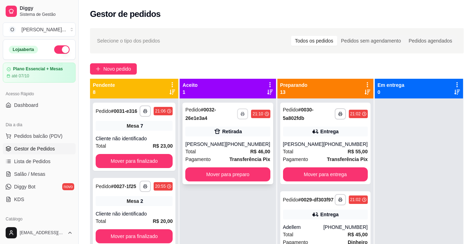
click at [237, 116] on button "button" at bounding box center [242, 113] width 11 height 11
click at [222, 142] on button "IMPRESSORA" at bounding box center [221, 138] width 49 height 11
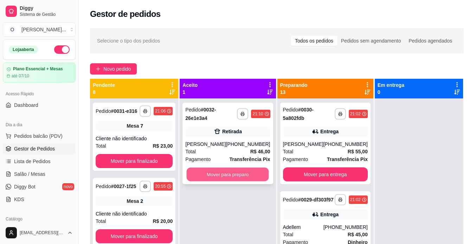
click at [238, 177] on button "Mover para preparo" at bounding box center [228, 175] width 82 height 14
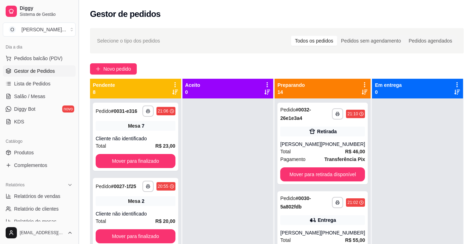
scroll to position [82, 0]
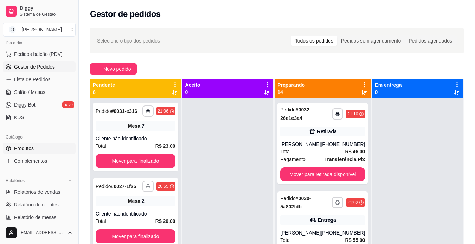
click at [36, 149] on link "Produtos" at bounding box center [39, 148] width 73 height 11
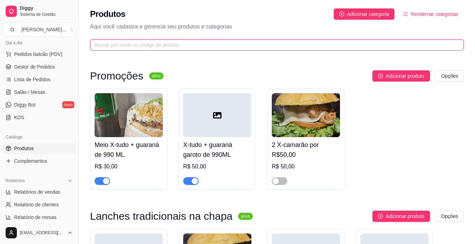
click at [328, 42] on input "text" at bounding box center [273, 45] width 359 height 8
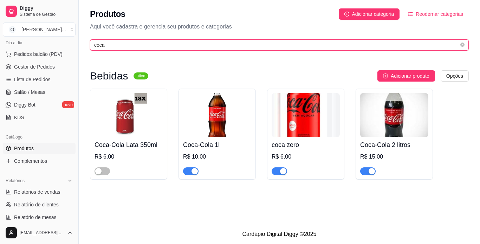
type input "coca"
click at [193, 170] on div "button" at bounding box center [195, 171] width 6 height 6
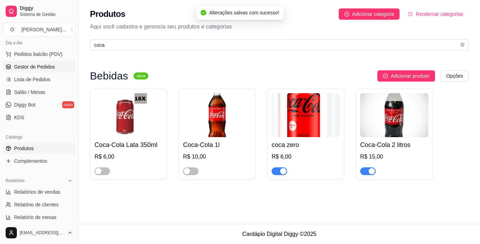
click at [38, 68] on span "Gestor de Pedidos" at bounding box center [34, 66] width 41 height 7
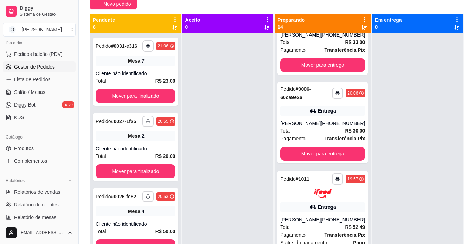
scroll to position [107, 0]
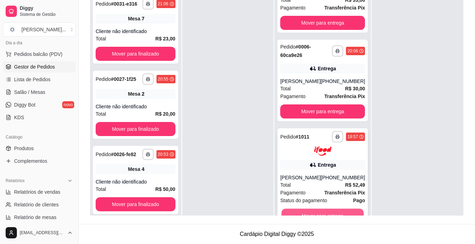
click at [322, 213] on button "Mover para entrega" at bounding box center [322, 216] width 82 height 14
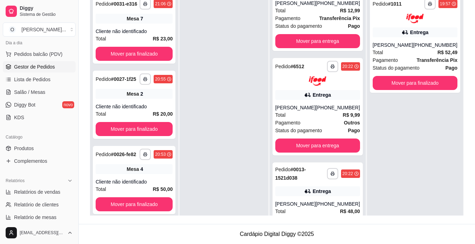
scroll to position [747, 0]
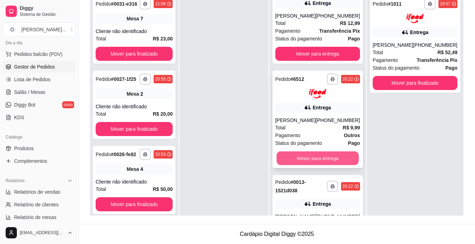
click at [332, 165] on button "Mover para entrega" at bounding box center [317, 158] width 82 height 14
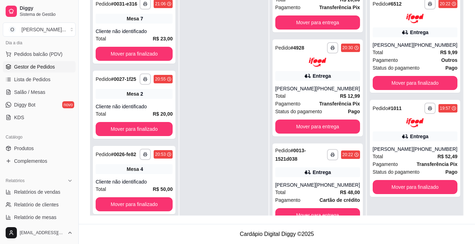
scroll to position [671, 0]
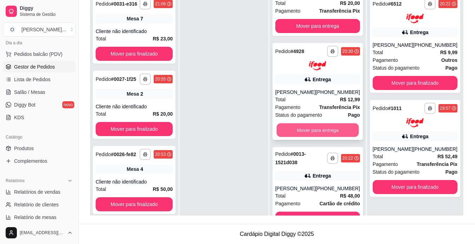
click at [317, 131] on button "Mover para entrega" at bounding box center [317, 130] width 82 height 14
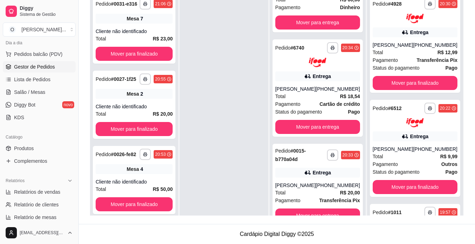
scroll to position [475, 0]
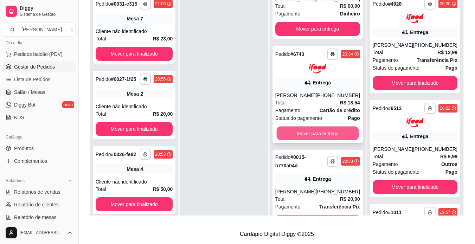
click at [332, 139] on button "Mover para entrega" at bounding box center [317, 133] width 82 height 14
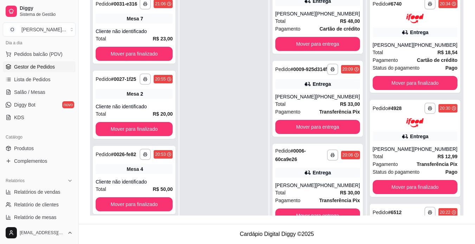
scroll to position [0, 0]
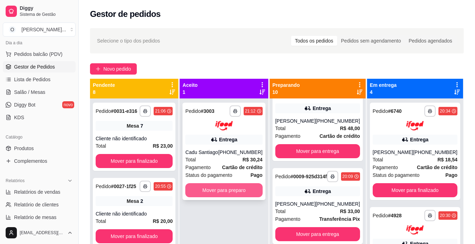
click at [235, 191] on button "Mover para preparo" at bounding box center [223, 190] width 77 height 14
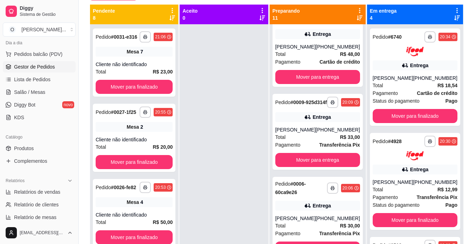
scroll to position [107, 0]
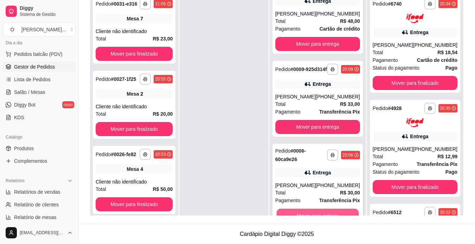
click at [341, 209] on button "Mover para entrega" at bounding box center [317, 215] width 82 height 14
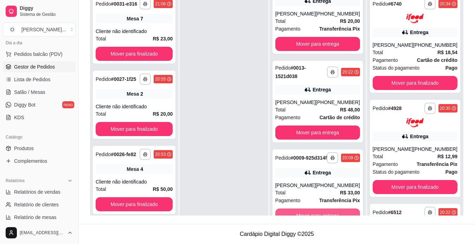
scroll to position [665, 0]
click at [319, 209] on button "Mover para entrega" at bounding box center [317, 215] width 82 height 14
click at [334, 211] on button "Mover para entrega" at bounding box center [317, 215] width 82 height 14
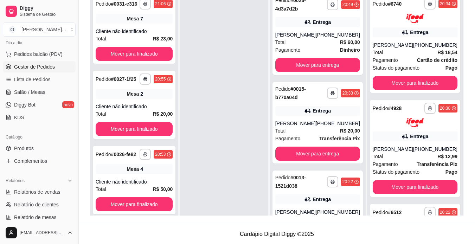
scroll to position [576, 0]
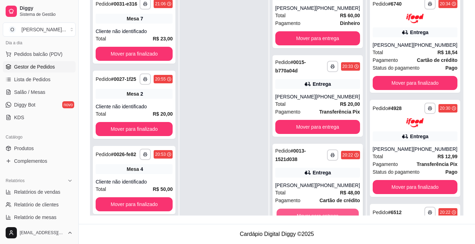
click at [334, 209] on button "Mover para entrega" at bounding box center [317, 215] width 82 height 14
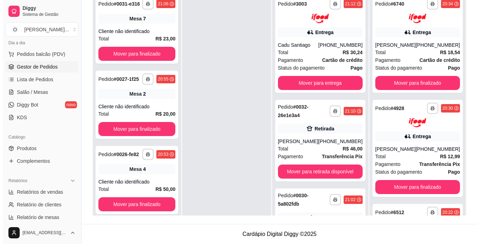
scroll to position [0, 0]
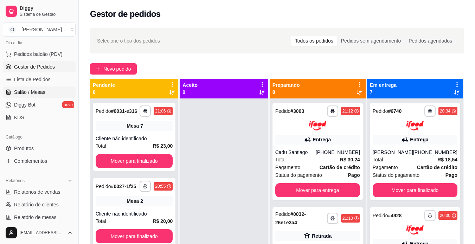
click at [31, 90] on span "Salão / Mesas" at bounding box center [29, 92] width 31 height 7
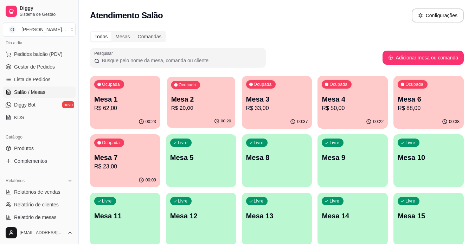
click at [200, 113] on div "Ocupada Mesa 2 R$ 20,00" at bounding box center [201, 96] width 68 height 38
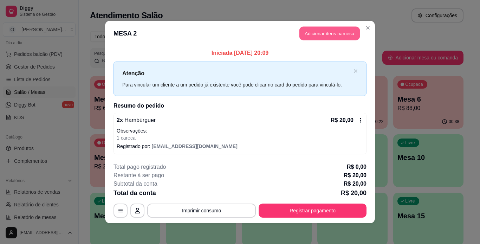
click at [317, 31] on button "Adicionar itens na mesa" at bounding box center [329, 34] width 60 height 14
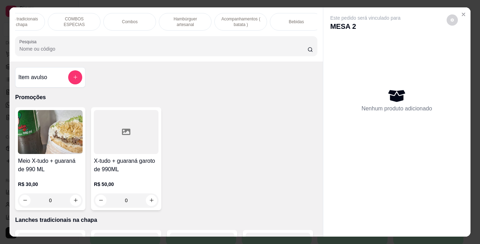
scroll to position [0, 79]
click at [278, 17] on div "Bebidas" at bounding box center [295, 22] width 53 height 18
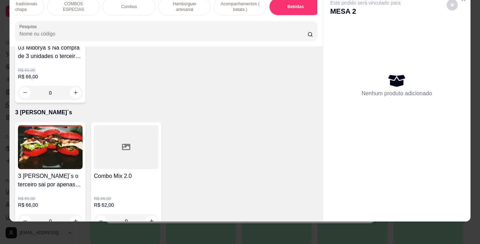
type input "1"
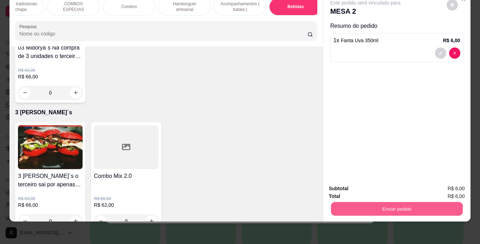
click at [357, 203] on button "Enviar pedido" at bounding box center [397, 209] width 132 height 14
click at [380, 186] on button "Não registrar e enviar pedido" at bounding box center [373, 186] width 73 height 13
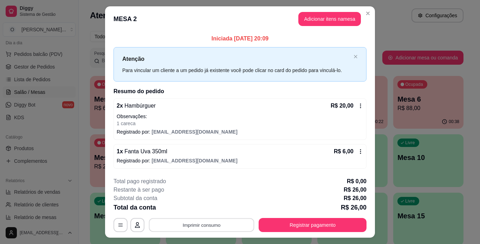
click at [227, 220] on button "Imprimir consumo" at bounding box center [201, 225] width 105 height 14
click at [205, 205] on button "IMPRESSORA" at bounding box center [200, 208] width 49 height 11
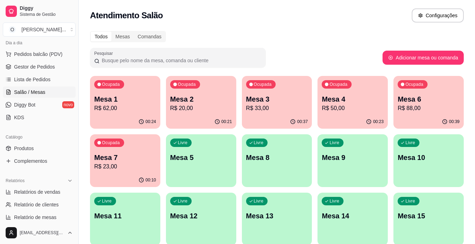
click at [412, 101] on p "Mesa 6" at bounding box center [428, 99] width 62 height 10
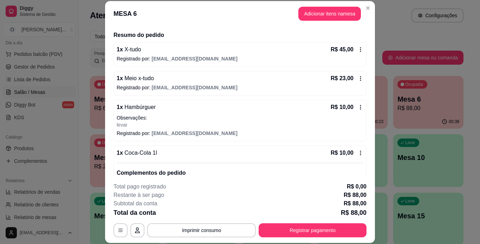
scroll to position [54, 0]
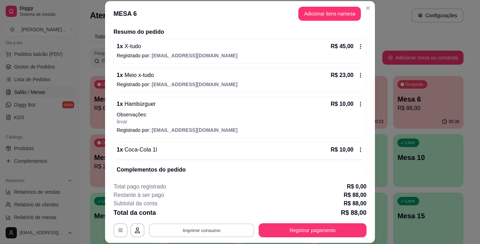
click at [200, 227] on button "Imprimir consumo" at bounding box center [201, 230] width 105 height 14
click at [201, 218] on button "IMPRESSORA" at bounding box center [201, 213] width 51 height 11
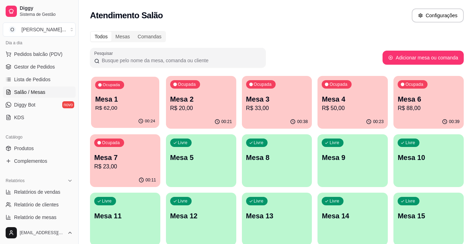
click at [134, 100] on p "Mesa 1" at bounding box center [125, 99] width 60 height 9
click at [183, 114] on div "Ocupada Mesa 2 R$ 20,00" at bounding box center [201, 95] width 70 height 39
click at [291, 101] on p "Mesa 3" at bounding box center [277, 99] width 62 height 10
click at [365, 96] on p "Mesa 4" at bounding box center [353, 99] width 60 height 9
click at [52, 69] on span "Gestor de Pedidos" at bounding box center [34, 66] width 41 height 7
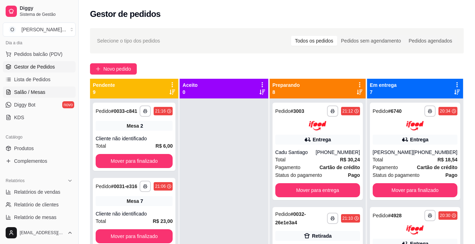
click at [53, 92] on link "Salão / Mesas" at bounding box center [39, 91] width 73 height 11
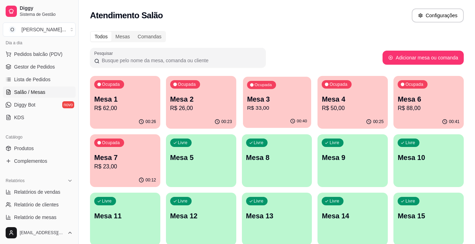
click at [297, 101] on p "Mesa 3" at bounding box center [277, 99] width 60 height 9
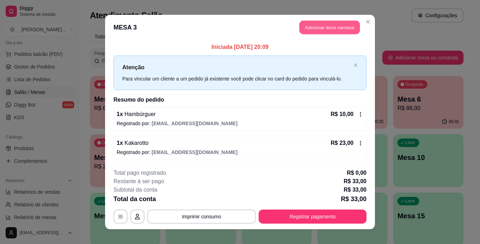
click at [333, 28] on button "Adicionar itens na mesa" at bounding box center [329, 28] width 60 height 14
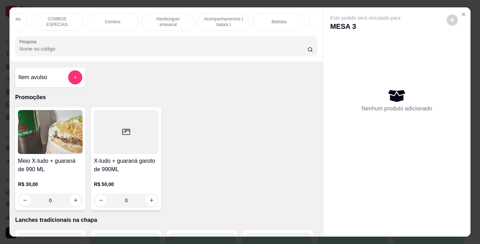
scroll to position [0, 97]
click at [291, 23] on div "Bebidas" at bounding box center [277, 22] width 53 height 18
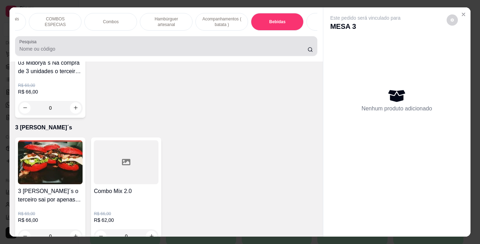
scroll to position [18, 0]
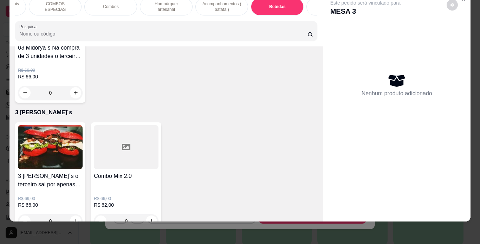
type input "1"
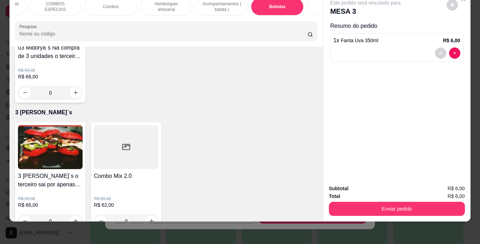
click at [380, 211] on div "Subtotal R$ 6,00 Total R$ 6,00 Enviar pedido" at bounding box center [396, 200] width 147 height 43
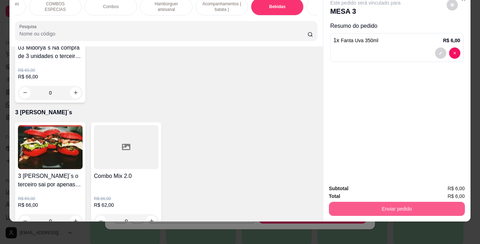
click at [381, 210] on button "Enviar pedido" at bounding box center [397, 209] width 136 height 14
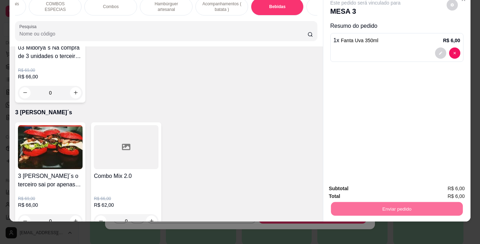
click at [358, 184] on button "Não registrar e enviar pedido" at bounding box center [373, 186] width 73 height 13
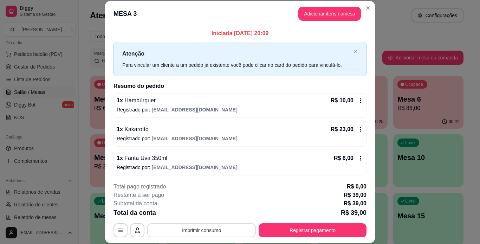
click at [195, 232] on button "Imprimir consumo" at bounding box center [201, 230] width 109 height 14
click at [200, 215] on button "IMPRESSORA" at bounding box center [201, 213] width 51 height 11
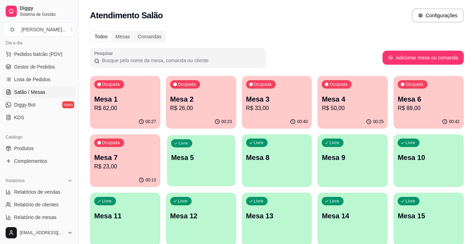
click at [195, 152] on div "Livre Mesa 5" at bounding box center [201, 156] width 68 height 43
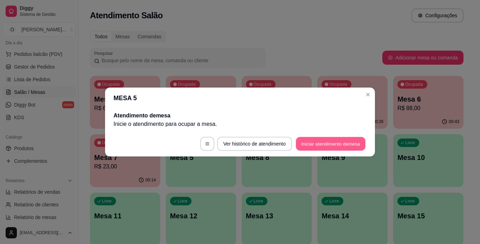
click at [331, 147] on button "Iniciar atendimento de mesa" at bounding box center [331, 144] width 70 height 14
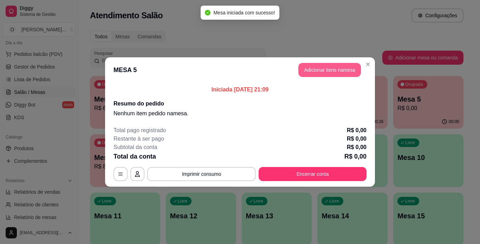
click at [322, 65] on button "Adicionar itens na mesa" at bounding box center [329, 70] width 63 height 14
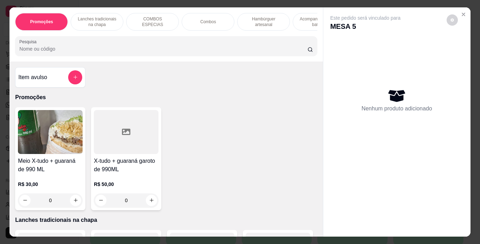
click at [111, 20] on p "Lanches tradicionais na chapa" at bounding box center [97, 21] width 41 height 11
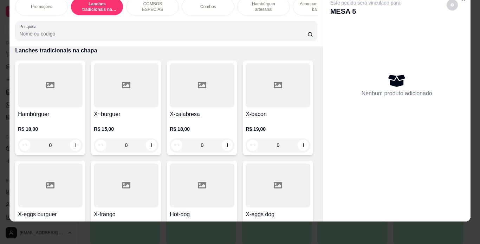
click at [314, 70] on div "Item avulso Promoções Meio X-tudo + guaraná de 990 ML R$ 30,00 0 X-tudo + guara…" at bounding box center [165, 133] width 313 height 175
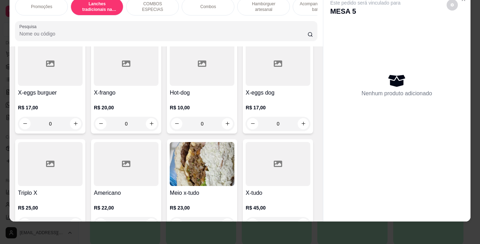
scroll to position [287, 0]
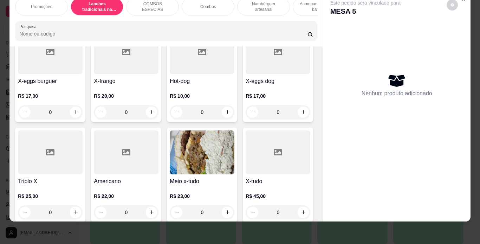
click at [83, 108] on div "0" at bounding box center [50, 112] width 65 height 14
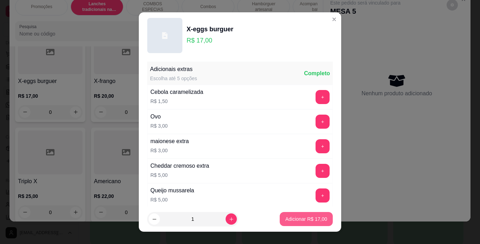
click at [295, 214] on button "Adicionar R$ 17,00" at bounding box center [306, 219] width 53 height 14
type input "1"
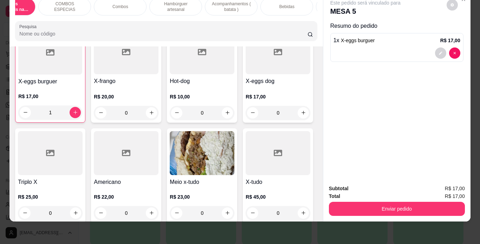
scroll to position [0, 89]
click at [294, 5] on div "Bebidas" at bounding box center [285, 7] width 53 height 18
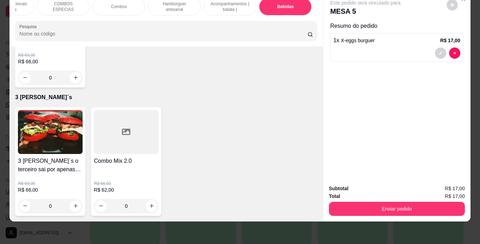
scroll to position [2243, 0]
type input "1"
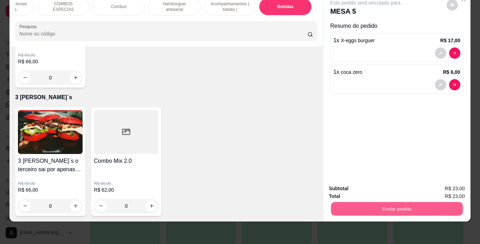
click at [375, 203] on button "Enviar pedido" at bounding box center [397, 209] width 132 height 14
click at [397, 190] on button "Não registrar e enviar pedido" at bounding box center [373, 186] width 73 height 13
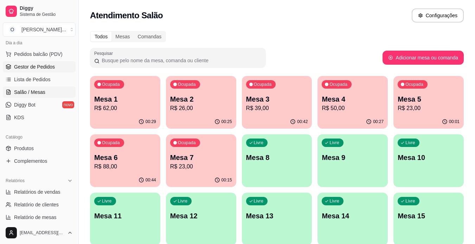
click at [57, 66] on link "Gestor de Pedidos" at bounding box center [39, 66] width 73 height 11
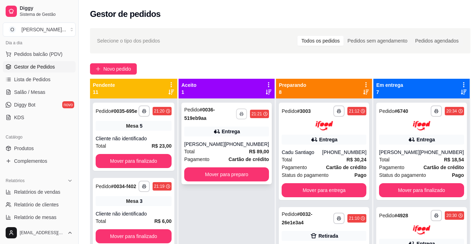
click at [239, 111] on button "button" at bounding box center [241, 113] width 11 height 11
click at [216, 138] on button "IMPRESSORA" at bounding box center [219, 138] width 49 height 11
click at [220, 181] on button "Mover para preparo" at bounding box center [226, 174] width 85 height 14
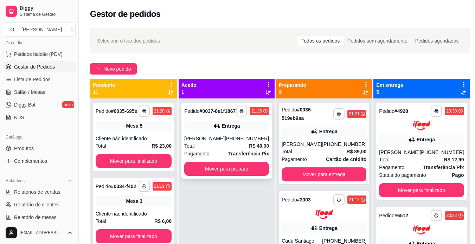
click at [240, 113] on icon "button" at bounding box center [241, 111] width 4 height 4
click at [222, 135] on button "IMPRESSORA" at bounding box center [219, 138] width 49 height 11
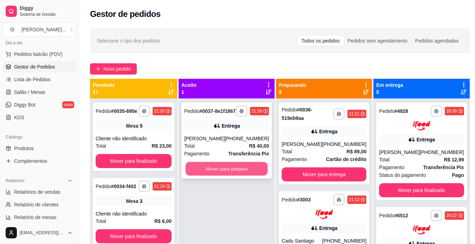
click at [223, 170] on button "Mover para preparo" at bounding box center [227, 169] width 82 height 14
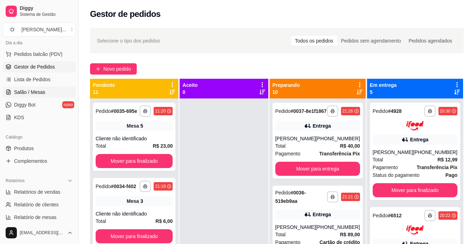
click at [35, 97] on link "Salão / Mesas" at bounding box center [39, 91] width 73 height 11
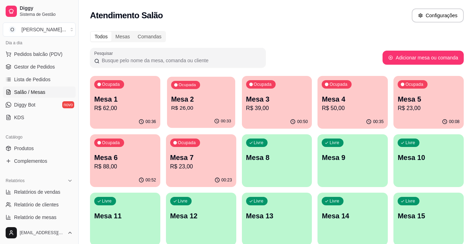
click at [200, 105] on p "R$ 26,00" at bounding box center [201, 108] width 60 height 8
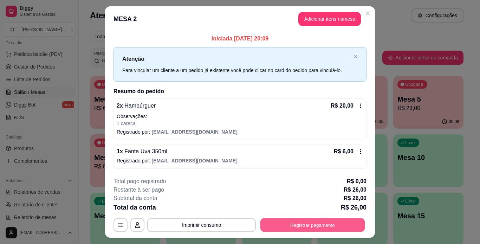
click at [272, 222] on button "Registrar pagamento" at bounding box center [312, 225] width 105 height 14
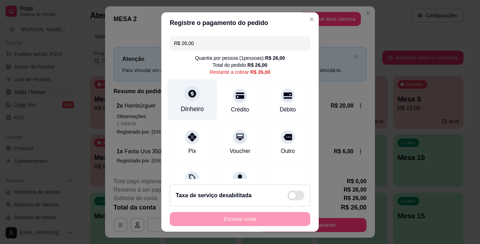
click at [191, 94] on icon at bounding box center [192, 94] width 8 height 8
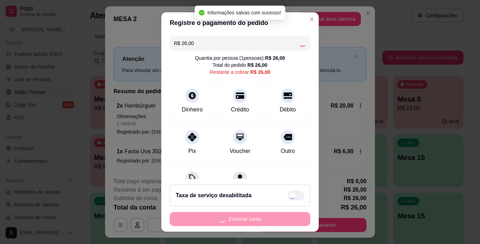
type input "R$ 0,00"
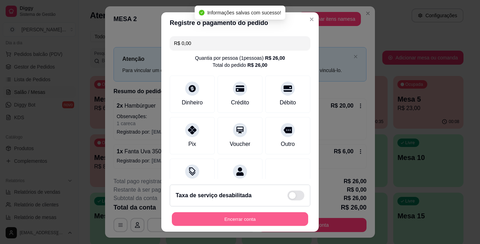
click at [253, 218] on button "Encerrar conta" at bounding box center [240, 219] width 136 height 14
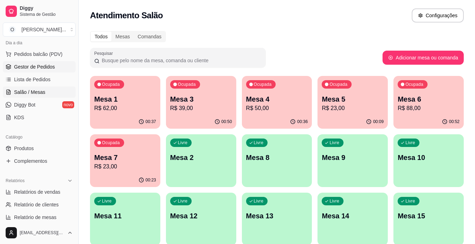
click at [49, 69] on span "Gestor de Pedidos" at bounding box center [34, 66] width 41 height 7
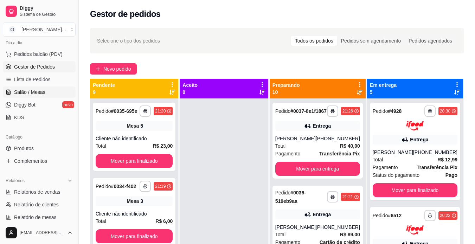
click at [44, 91] on span "Salão / Mesas" at bounding box center [29, 92] width 31 height 7
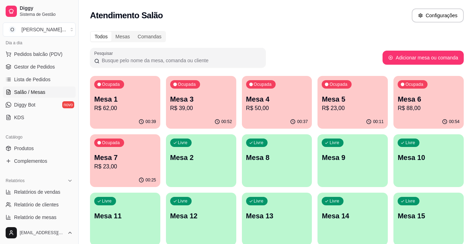
click at [411, 110] on p "R$ 88,00" at bounding box center [428, 108] width 62 height 8
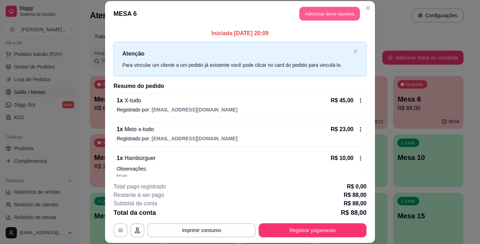
click at [310, 11] on button "Adicionar itens na mesa" at bounding box center [329, 14] width 60 height 14
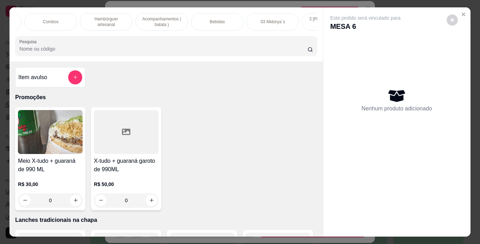
scroll to position [0, 158]
click at [224, 19] on div "Bebidas" at bounding box center [216, 22] width 53 height 18
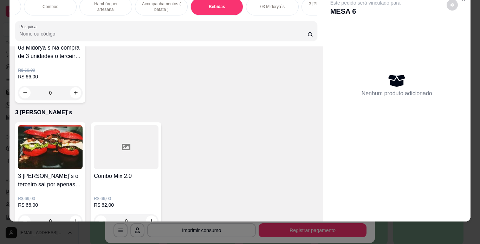
type input "1"
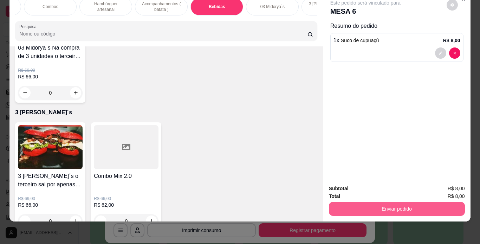
click at [368, 202] on button "Enviar pedido" at bounding box center [397, 209] width 136 height 14
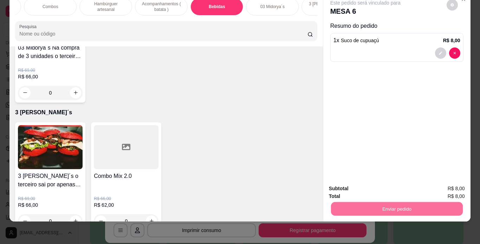
click at [368, 190] on button "Não registrar e enviar pedido" at bounding box center [373, 186] width 73 height 13
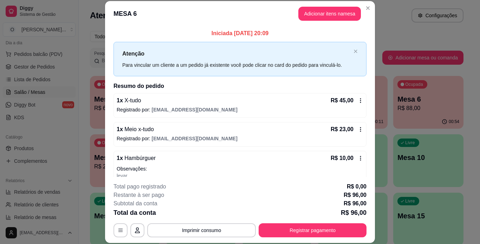
click at [222, 228] on button "Imprimir consumo" at bounding box center [201, 230] width 109 height 14
click at [200, 209] on button "IMPRESSORA" at bounding box center [201, 213] width 51 height 11
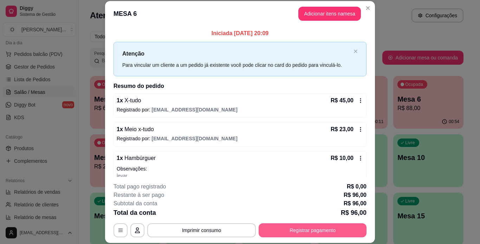
click at [286, 229] on button "Registrar pagamento" at bounding box center [313, 230] width 108 height 14
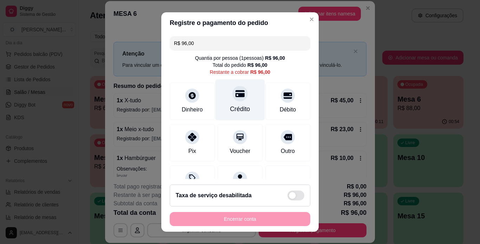
click at [230, 104] on div "Crédito" at bounding box center [240, 108] width 20 height 9
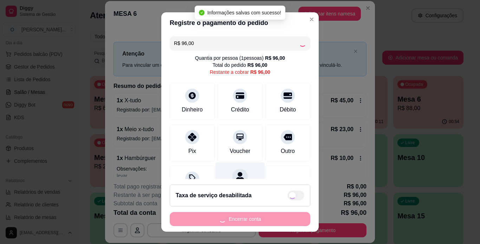
type input "R$ 0,00"
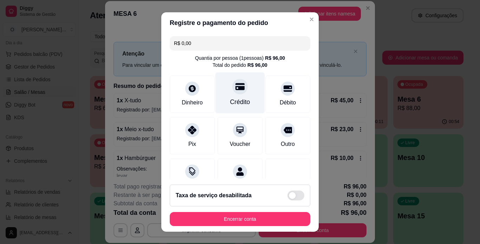
click at [225, 95] on div "Crédito" at bounding box center [240, 92] width 50 height 41
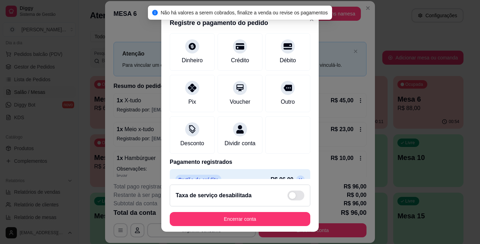
scroll to position [64, 0]
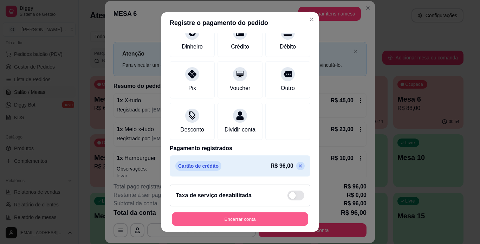
click at [239, 213] on button "Encerrar conta" at bounding box center [240, 219] width 136 height 14
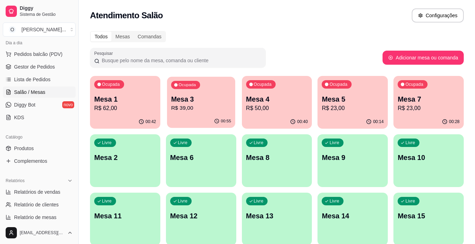
click at [196, 121] on div "00:55" at bounding box center [201, 121] width 68 height 13
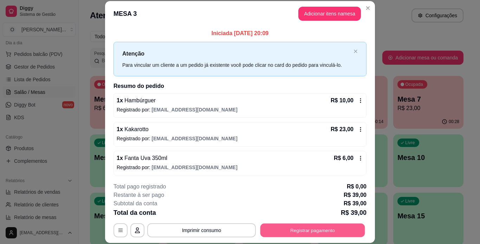
click at [292, 228] on button "Registrar pagamento" at bounding box center [312, 230] width 105 height 14
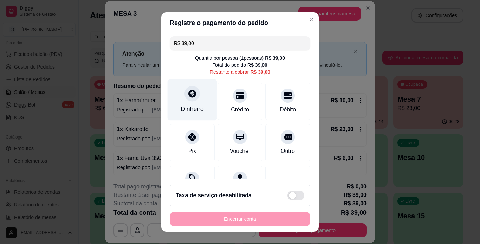
click at [191, 95] on icon at bounding box center [192, 94] width 8 height 8
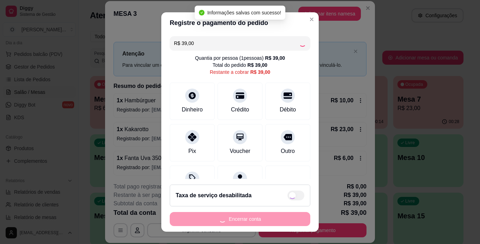
type input "R$ 0,00"
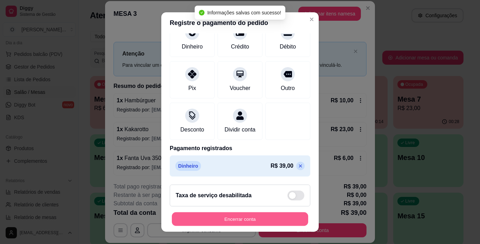
click at [244, 220] on button "Encerrar conta" at bounding box center [240, 219] width 136 height 14
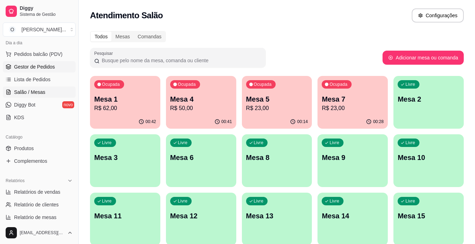
click at [45, 66] on span "Gestor de Pedidos" at bounding box center [34, 66] width 41 height 7
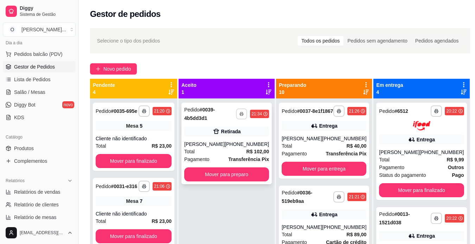
click at [242, 116] on button "button" at bounding box center [241, 113] width 11 height 11
click at [221, 138] on button "IMPRESSORA" at bounding box center [219, 138] width 49 height 11
click at [223, 175] on button "Mover para preparo" at bounding box center [226, 174] width 85 height 14
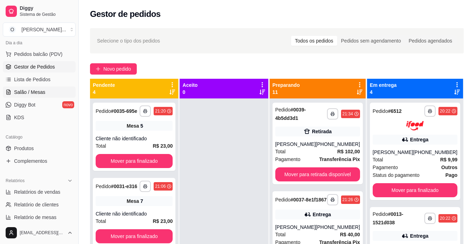
click at [36, 95] on span "Salão / Mesas" at bounding box center [29, 92] width 31 height 7
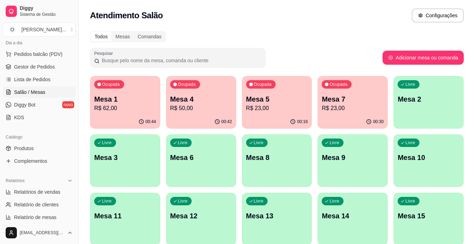
click at [437, 104] on p "Mesa 2" at bounding box center [428, 99] width 62 height 10
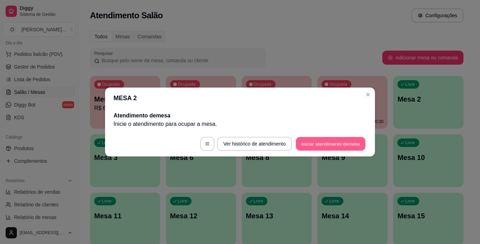
click at [307, 144] on button "Iniciar atendimento de mesa" at bounding box center [331, 144] width 70 height 14
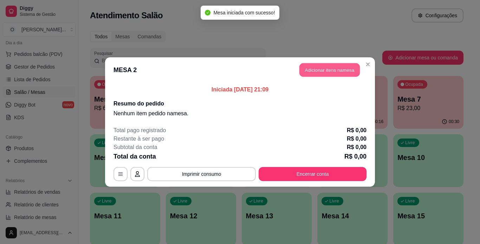
click at [333, 67] on button "Adicionar itens na mesa" at bounding box center [329, 70] width 60 height 14
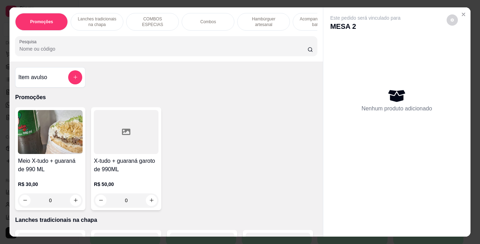
click at [207, 19] on p "Combos" at bounding box center [208, 22] width 16 height 6
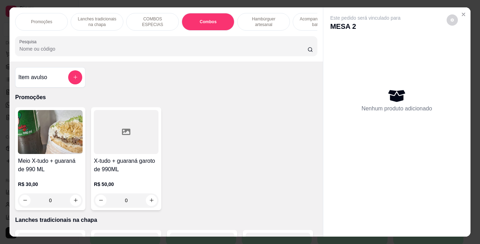
scroll to position [18, 0]
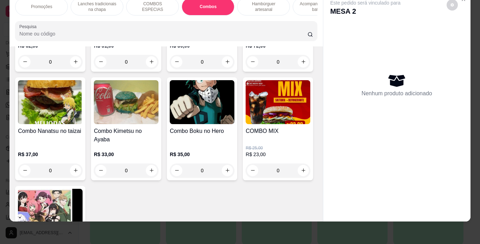
click at [148, 69] on div "0" at bounding box center [126, 62] width 65 height 14
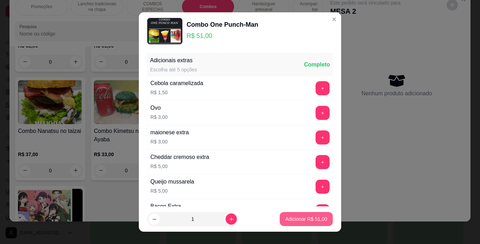
click at [307, 216] on p "Adicionar R$ 51,00" at bounding box center [306, 218] width 42 height 7
type input "1"
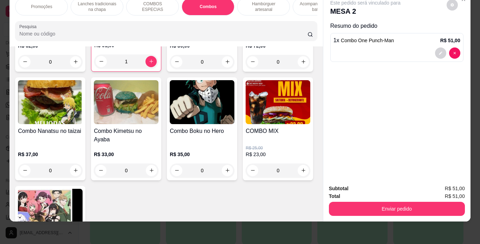
click at [368, 213] on div "Subtotal R$ 51,00 Total R$ 51,00 Enviar pedido" at bounding box center [396, 200] width 147 height 43
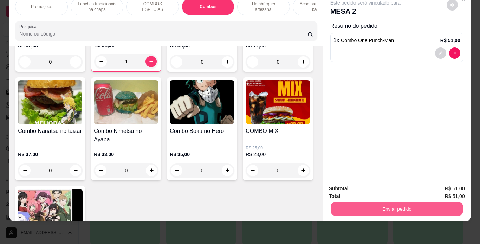
click at [369, 208] on button "Enviar pedido" at bounding box center [397, 209] width 132 height 14
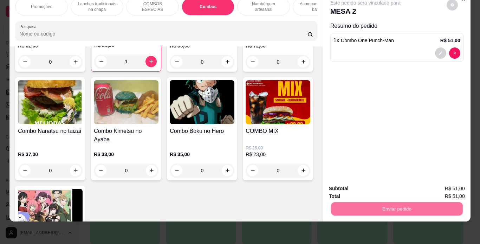
click at [351, 185] on button "Não registrar e enviar pedido" at bounding box center [373, 186] width 73 height 13
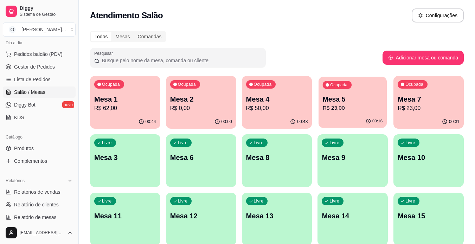
click at [353, 102] on p "Mesa 5" at bounding box center [353, 99] width 60 height 9
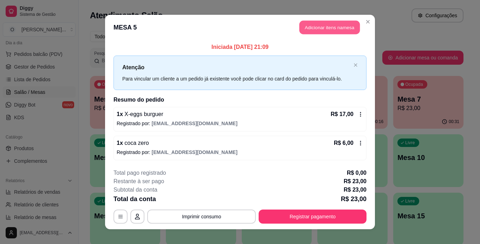
click at [331, 30] on button "Adicionar itens na mesa" at bounding box center [329, 28] width 60 height 14
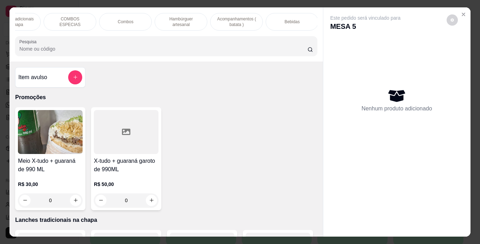
scroll to position [0, 89]
click at [266, 14] on div "Bebidas" at bounding box center [286, 22] width 53 height 18
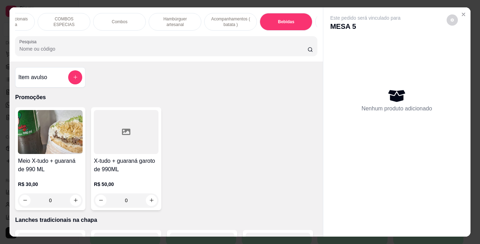
scroll to position [18, 0]
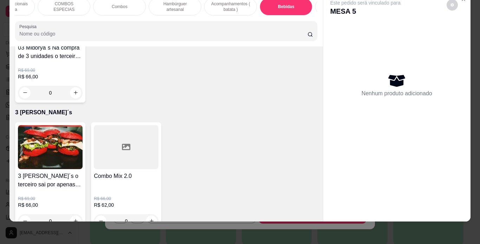
type input "1"
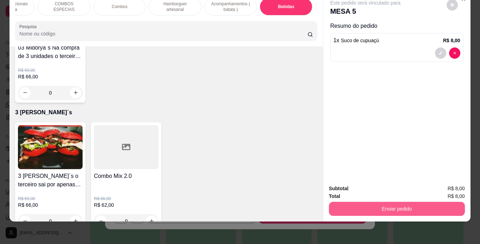
click at [400, 205] on button "Enviar pedido" at bounding box center [397, 209] width 136 height 14
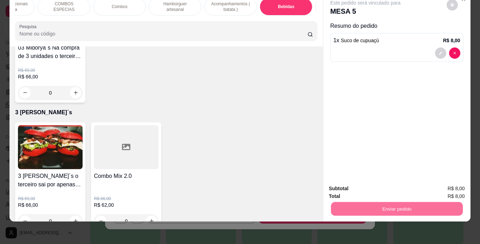
click at [384, 187] on button "Não registrar e enviar pedido" at bounding box center [373, 186] width 71 height 13
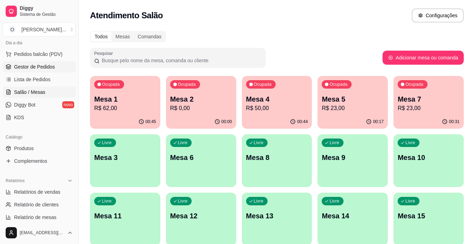
click at [59, 71] on link "Gestor de Pedidos" at bounding box center [39, 66] width 73 height 11
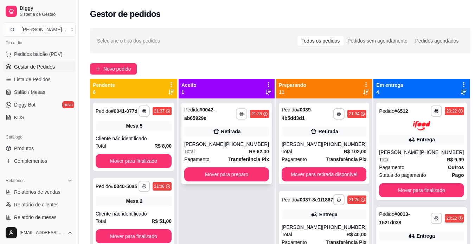
click at [240, 113] on polyline "button" at bounding box center [241, 112] width 2 height 1
click at [219, 139] on button "IMPRESSORA" at bounding box center [219, 138] width 49 height 11
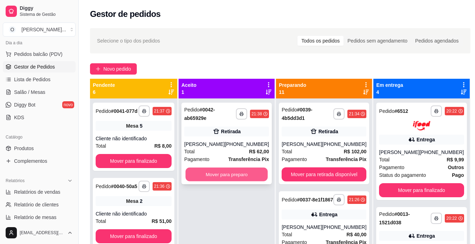
click at [227, 174] on button "Mover para preparo" at bounding box center [227, 175] width 82 height 14
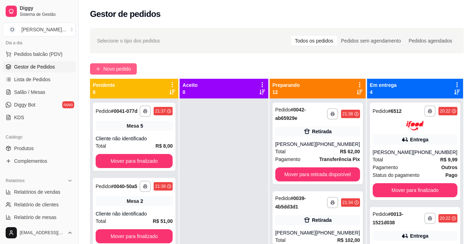
click at [131, 69] on span "Novo pedido" at bounding box center [117, 69] width 28 height 8
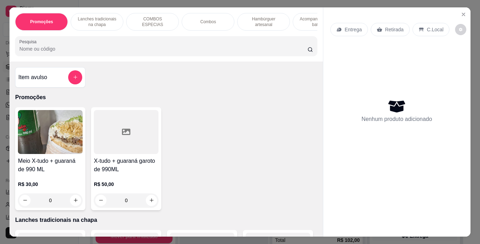
click at [400, 28] on div "Retirada" at bounding box center [390, 29] width 39 height 13
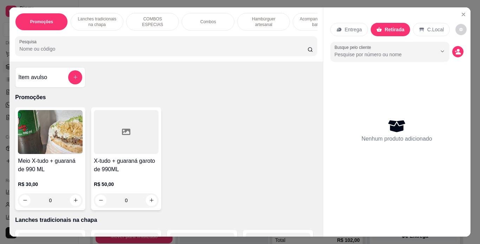
click at [250, 16] on p "Hambúrguer artesanal" at bounding box center [263, 21] width 41 height 11
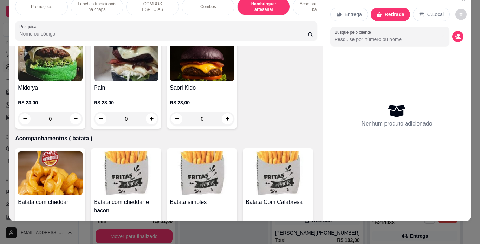
scroll to position [1462, 0]
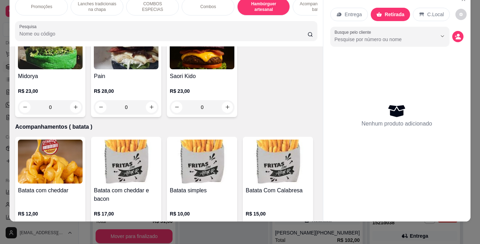
click at [246, 14] on div "0" at bounding box center [278, 7] width 65 height 14
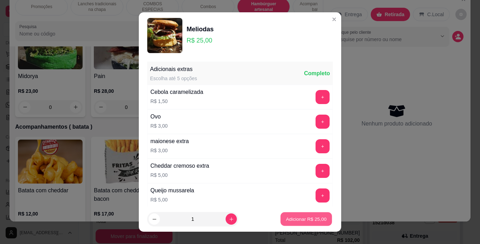
click at [285, 223] on button "Adicionar R$ 25,00" at bounding box center [306, 219] width 52 height 14
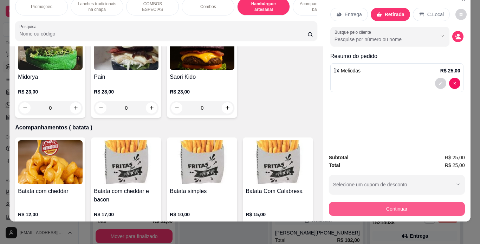
click at [369, 202] on button "Continuar" at bounding box center [397, 209] width 136 height 14
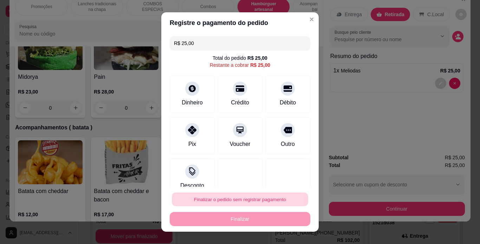
click at [239, 199] on button "Finalizar o pedido sem registrar pagamento" at bounding box center [240, 200] width 136 height 14
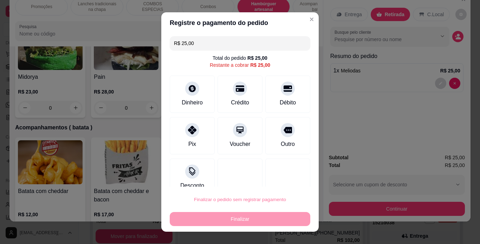
click at [273, 178] on button "Confirmar" at bounding box center [280, 179] width 25 height 11
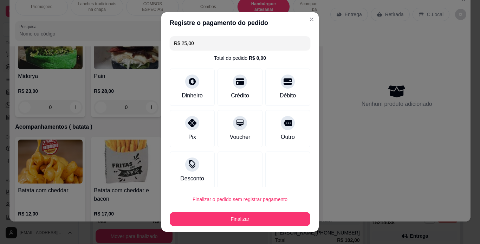
type input "0"
type input "R$ 0,00"
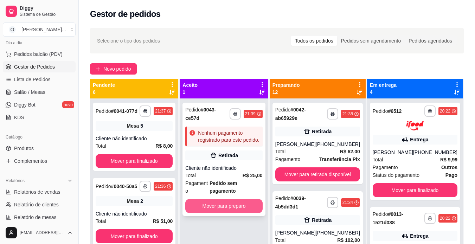
click at [226, 199] on button "Mover para preparo" at bounding box center [223, 206] width 77 height 14
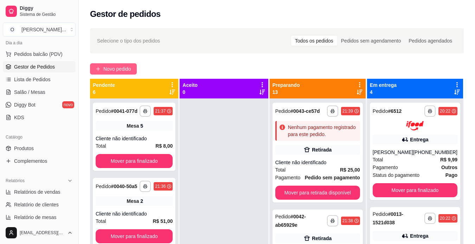
click at [112, 69] on span "Novo pedido" at bounding box center [117, 69] width 28 height 8
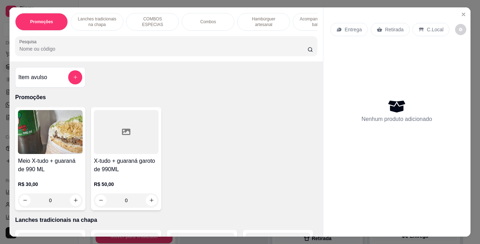
click at [380, 26] on div "Retirada" at bounding box center [390, 29] width 39 height 13
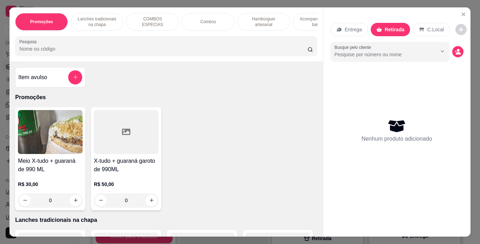
click at [105, 17] on p "Lanches tradicionais na chapa" at bounding box center [97, 21] width 41 height 11
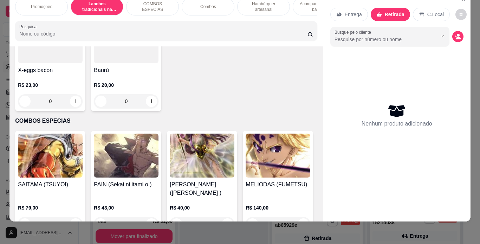
scroll to position [604, 0]
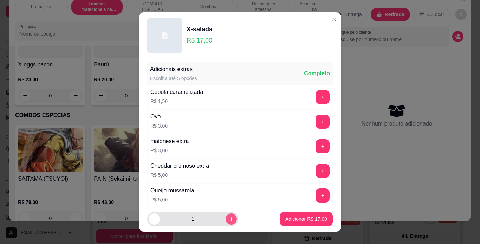
click at [226, 223] on button "increase-product-quantity" at bounding box center [231, 218] width 11 height 11
type input "2"
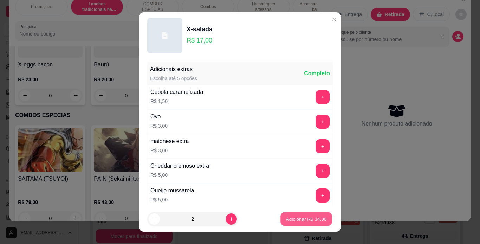
click at [286, 217] on p "Adicionar R$ 34,00" at bounding box center [306, 219] width 41 height 7
type input "2"
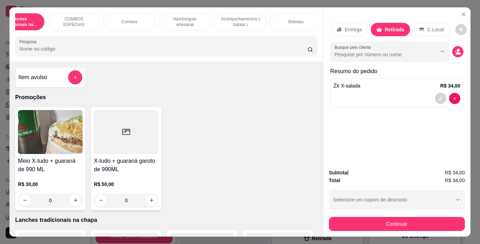
scroll to position [0, 79]
click at [276, 19] on div "Bebidas" at bounding box center [295, 22] width 53 height 18
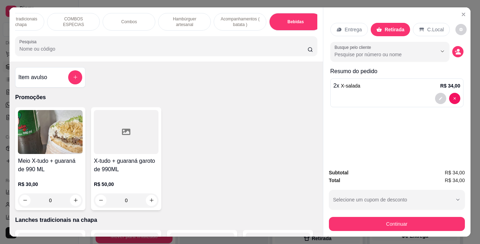
scroll to position [18, 0]
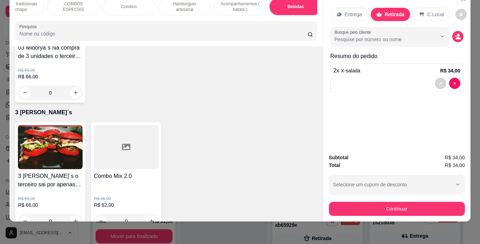
type input "1"
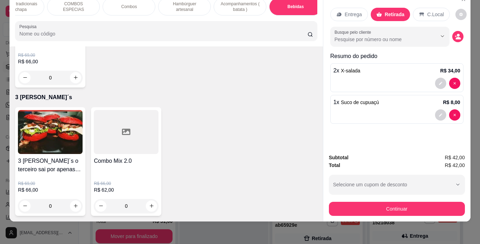
type input "1"
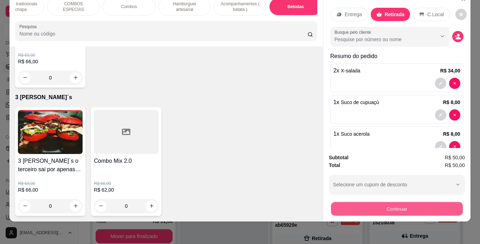
click at [367, 206] on button "Continuar" at bounding box center [397, 209] width 132 height 14
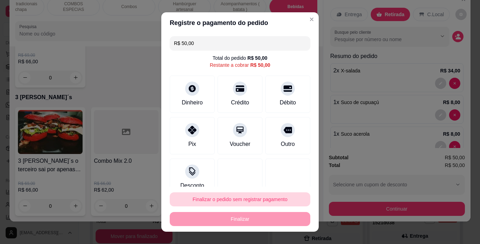
click at [245, 202] on button "Finalizar o pedido sem registrar pagamento" at bounding box center [240, 199] width 141 height 14
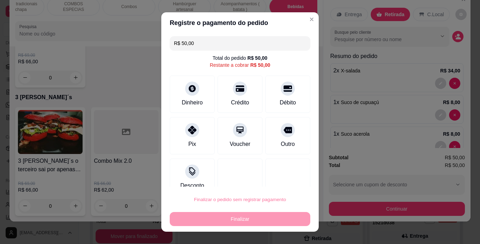
click at [278, 177] on button "Confirmar" at bounding box center [280, 179] width 25 height 11
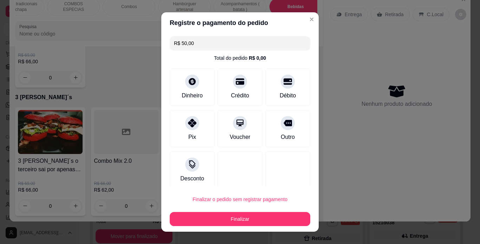
type input "0"
type input "R$ 0,00"
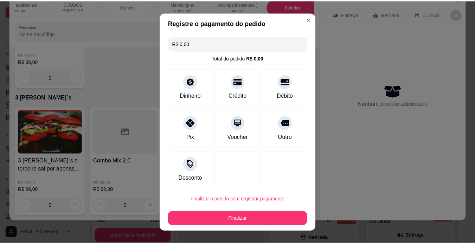
scroll to position [2120, 0]
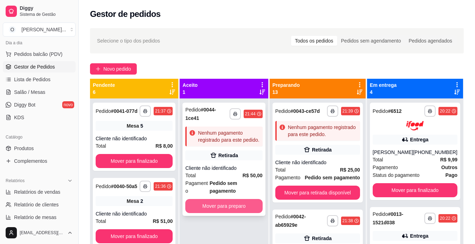
click at [215, 199] on button "Mover para preparo" at bounding box center [223, 206] width 77 height 14
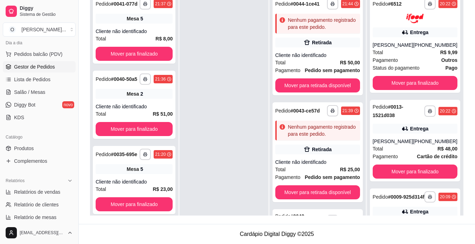
scroll to position [140, 0]
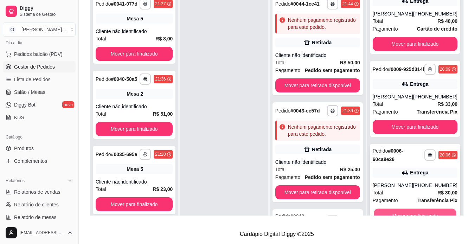
click at [422, 211] on button "Mover para finalizado" at bounding box center [415, 215] width 82 height 14
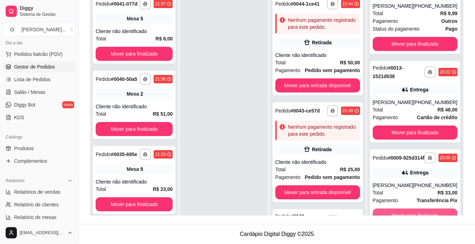
scroll to position [52, 0]
click at [422, 211] on button "Mover para finalizado" at bounding box center [415, 215] width 82 height 14
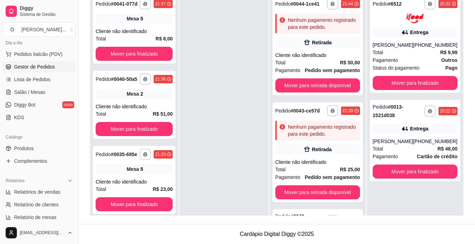
scroll to position [0, 0]
click at [413, 178] on button "Mover para finalizado" at bounding box center [415, 171] width 82 height 14
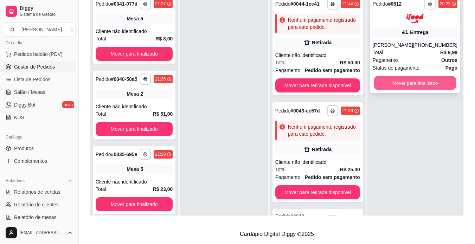
click at [418, 90] on button "Mover para finalizado" at bounding box center [415, 83] width 82 height 14
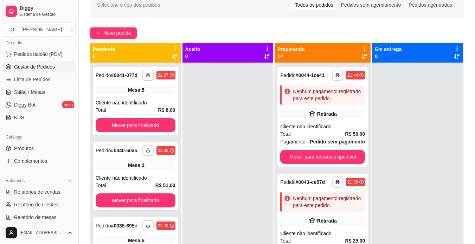
scroll to position [2, 0]
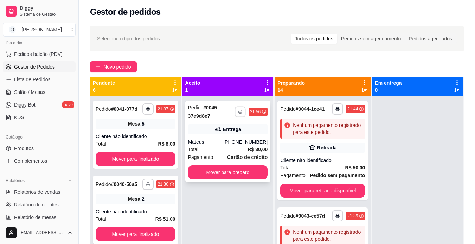
click at [237, 108] on button "button" at bounding box center [240, 111] width 11 height 11
click at [221, 134] on button "IMPRESSORA" at bounding box center [219, 136] width 49 height 11
click at [239, 170] on button "Mover para preparo" at bounding box center [227, 173] width 77 height 14
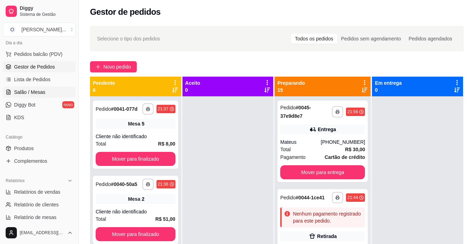
click at [31, 88] on link "Salão / Mesas" at bounding box center [39, 91] width 73 height 11
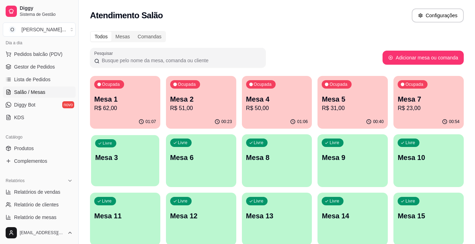
click at [128, 156] on p "Mesa 3" at bounding box center [125, 157] width 60 height 9
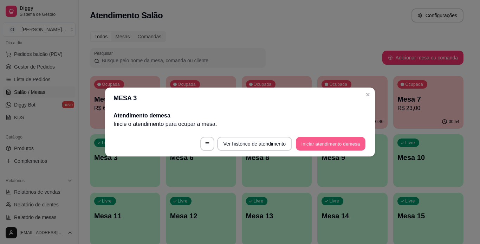
click at [315, 140] on button "Iniciar atendimento de mesa" at bounding box center [331, 144] width 70 height 14
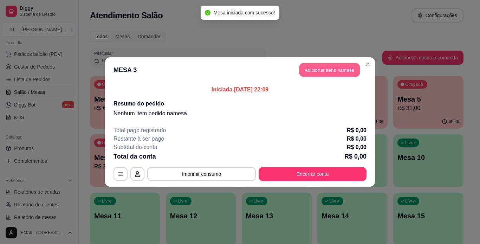
click at [323, 65] on button "Adicionar itens na mesa" at bounding box center [329, 70] width 60 height 14
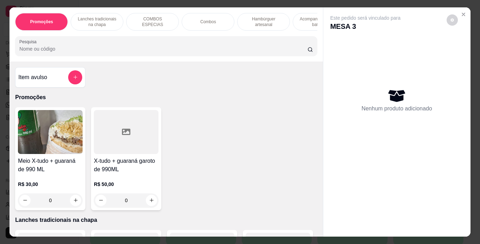
click at [253, 22] on p "Hambúrguer artesanal" at bounding box center [263, 21] width 41 height 11
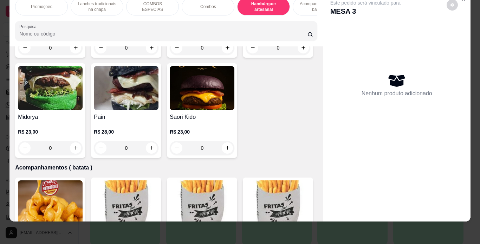
scroll to position [1432, 0]
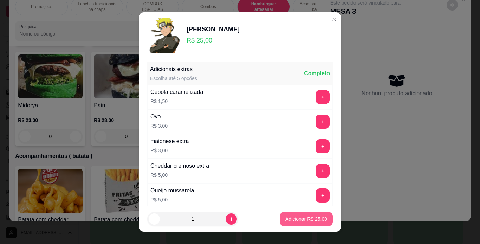
click at [293, 217] on p "Adicionar R$ 25,00" at bounding box center [306, 218] width 42 height 7
type input "1"
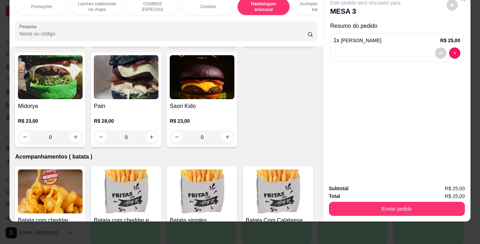
scroll to position [1433, 0]
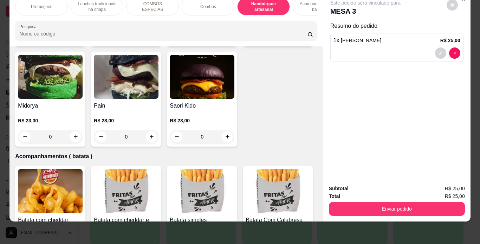
click at [158, 44] on div "0" at bounding box center [126, 37] width 65 height 14
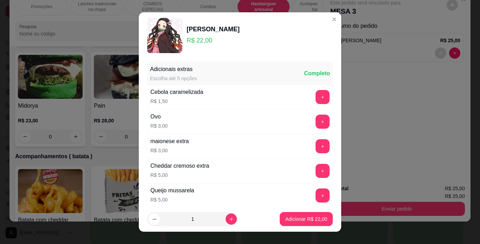
click at [285, 220] on p "Adicionar R$ 22,00" at bounding box center [306, 218] width 42 height 7
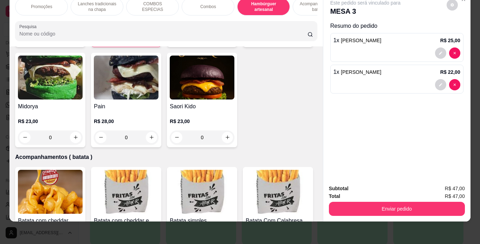
type input "1"
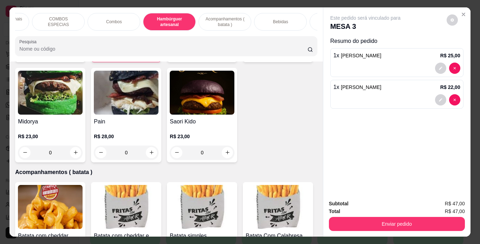
scroll to position [0, 96]
click at [281, 20] on p "Bebidas" at bounding box center [279, 22] width 15 height 6
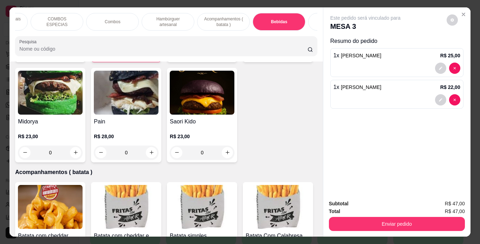
scroll to position [18, 0]
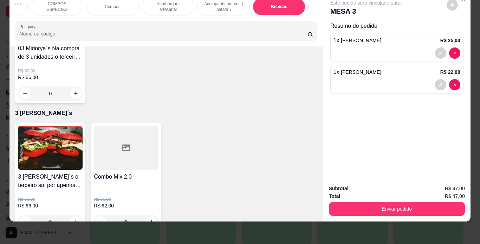
type input "2"
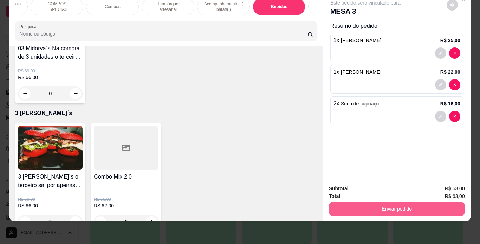
click at [376, 202] on button "Enviar pedido" at bounding box center [397, 209] width 136 height 14
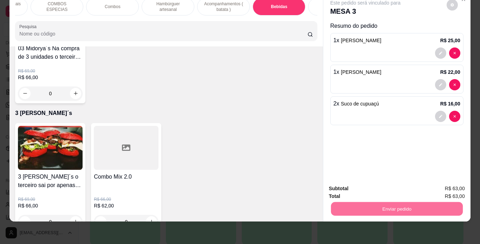
click at [363, 188] on button "Não registrar e enviar pedido" at bounding box center [373, 186] width 71 height 13
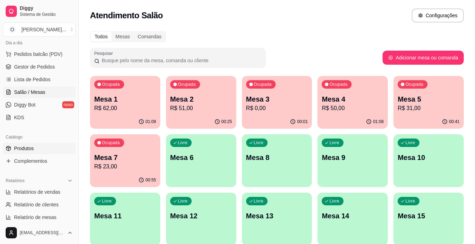
click at [37, 148] on link "Produtos" at bounding box center [39, 148] width 73 height 11
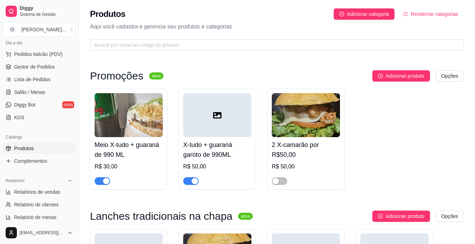
click at [103, 182] on div "button" at bounding box center [106, 181] width 6 height 6
click at [197, 183] on div "button" at bounding box center [195, 181] width 6 height 6
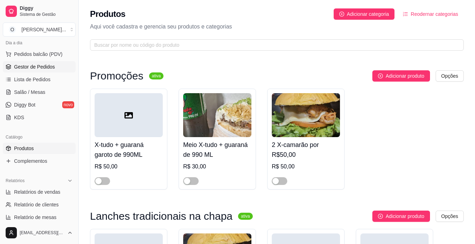
click at [27, 71] on link "Gestor de Pedidos" at bounding box center [39, 66] width 73 height 11
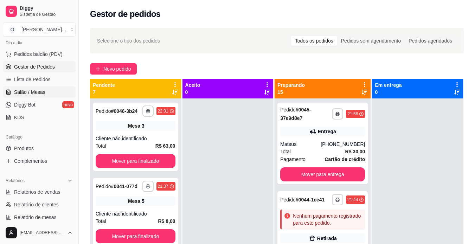
click at [25, 97] on link "Salão / Mesas" at bounding box center [39, 91] width 73 height 11
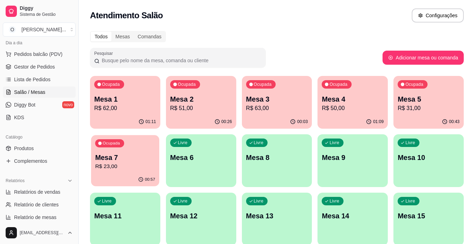
click at [121, 163] on p "R$ 23,00" at bounding box center [125, 166] width 60 height 8
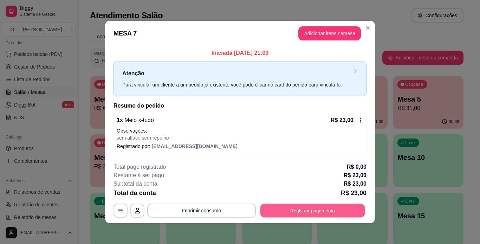
click at [307, 208] on button "Registrar pagamento" at bounding box center [312, 210] width 105 height 14
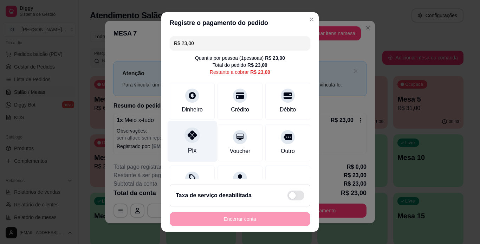
click at [184, 136] on div at bounding box center [191, 134] width 15 height 15
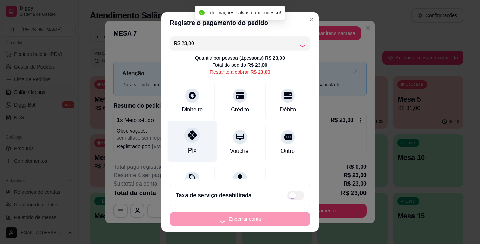
type input "R$ 0,00"
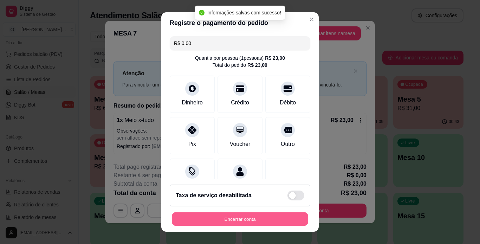
click at [246, 222] on button "Encerrar conta" at bounding box center [240, 219] width 136 height 14
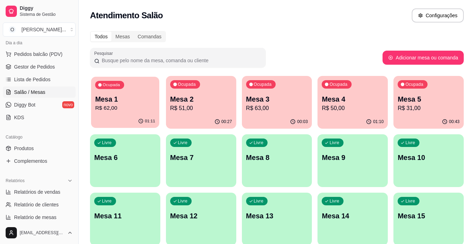
click at [140, 109] on p "R$ 62,00" at bounding box center [125, 108] width 60 height 8
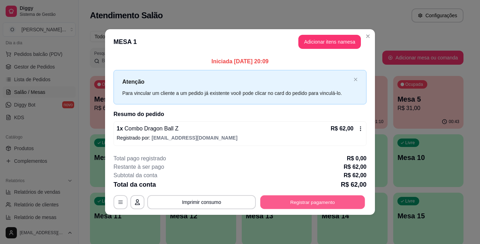
click at [301, 196] on button "Registrar pagamento" at bounding box center [312, 202] width 105 height 14
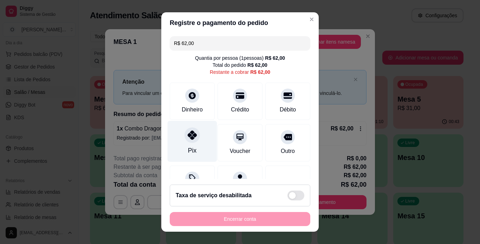
click at [189, 149] on div "Pix" at bounding box center [192, 150] width 8 height 9
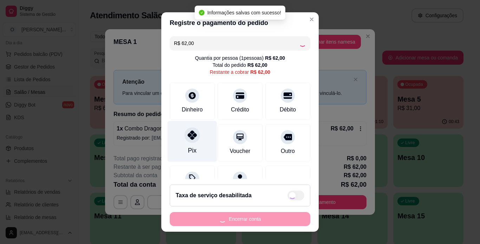
type input "R$ 0,00"
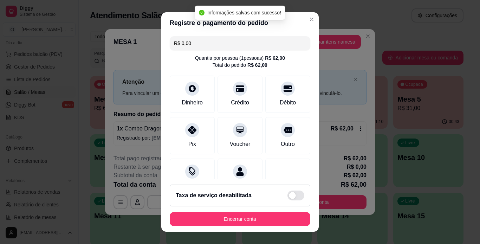
scroll to position [64, 0]
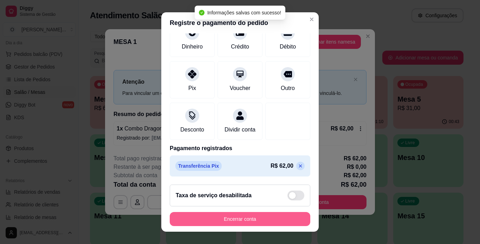
click at [239, 217] on button "Encerrar conta" at bounding box center [240, 219] width 141 height 14
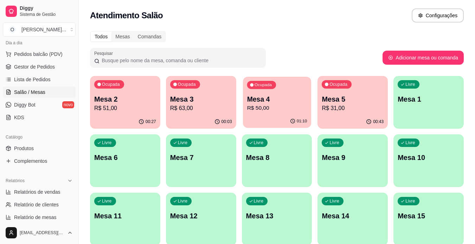
click at [282, 116] on div "01:10" at bounding box center [277, 121] width 68 height 13
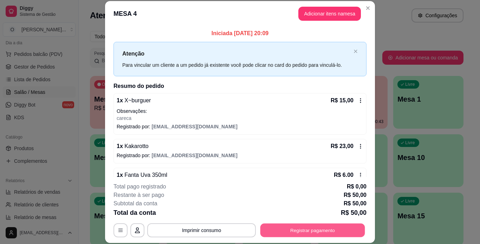
click at [304, 233] on button "Registrar pagamento" at bounding box center [312, 230] width 105 height 14
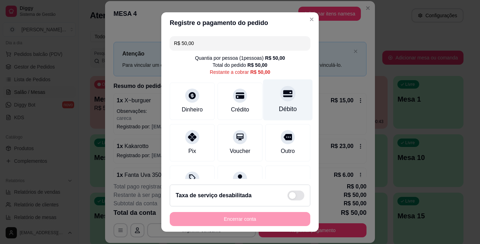
click at [273, 104] on div "Débito" at bounding box center [288, 99] width 50 height 41
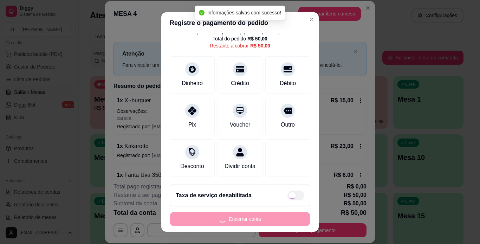
type input "R$ 0,00"
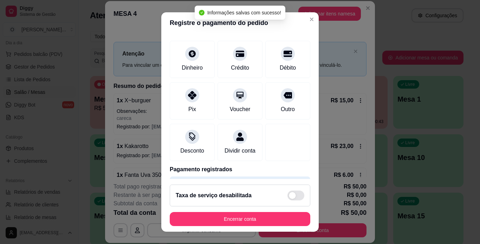
scroll to position [64, 0]
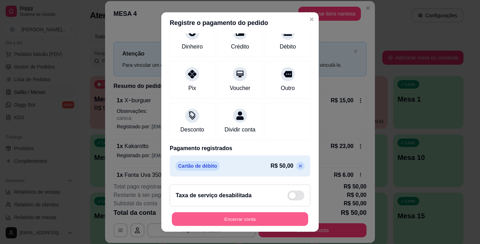
click at [244, 217] on button "Encerrar conta" at bounding box center [240, 219] width 136 height 14
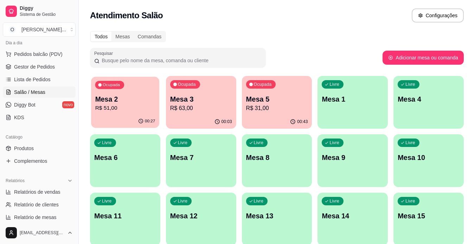
click at [106, 121] on div "00:27" at bounding box center [125, 121] width 68 height 13
click at [222, 91] on div "Ocupada Mesa 3 R$ 63,00" at bounding box center [201, 96] width 68 height 38
click at [325, 114] on div "Livre Mesa 1" at bounding box center [352, 98] width 68 height 43
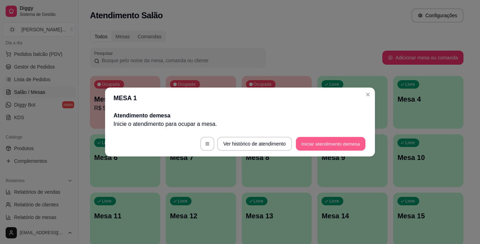
click at [318, 145] on button "Iniciar atendimento de mesa" at bounding box center [331, 144] width 70 height 14
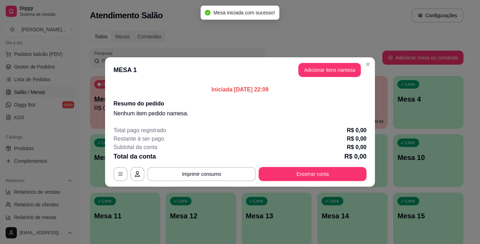
click at [326, 67] on button "Adicionar itens na mesa" at bounding box center [329, 70] width 63 height 14
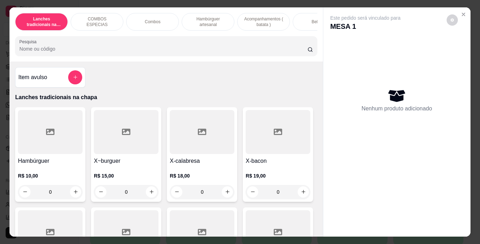
click at [223, 194] on div "0" at bounding box center [202, 192] width 65 height 14
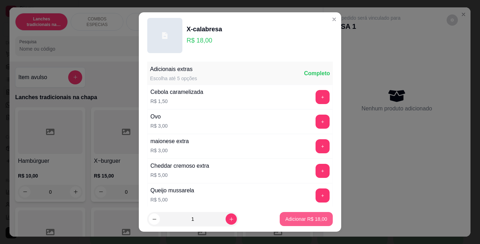
click at [304, 223] on button "Adicionar R$ 18,00" at bounding box center [306, 219] width 53 height 14
type input "1"
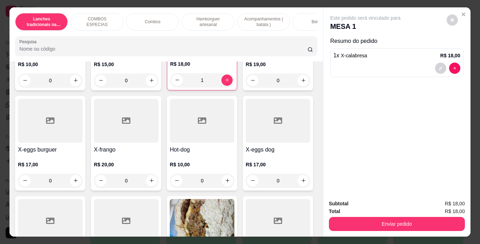
scroll to position [123, 0]
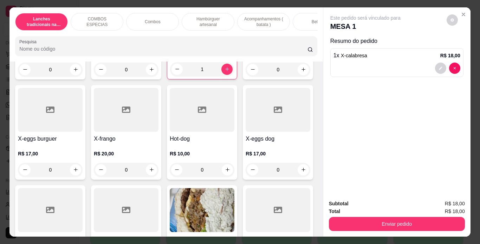
click at [246, 77] on div "0" at bounding box center [278, 70] width 65 height 14
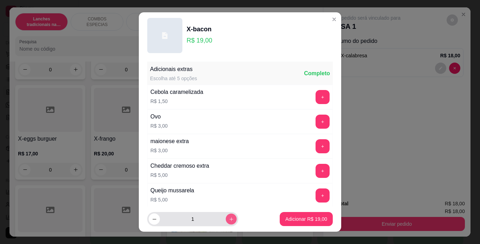
click at [229, 220] on icon "increase-product-quantity" at bounding box center [231, 218] width 5 height 5
type input "2"
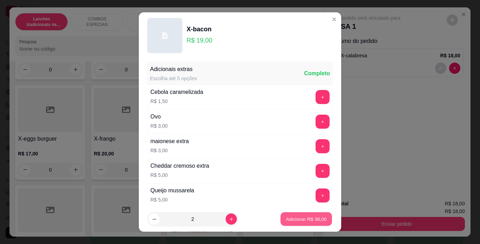
click at [286, 219] on p "Adicionar R$ 38,00" at bounding box center [306, 219] width 41 height 7
type input "2"
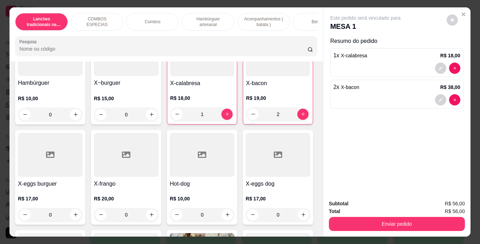
scroll to position [0, 0]
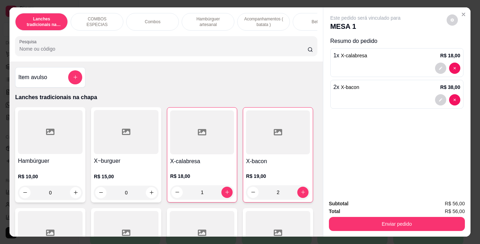
click at [73, 196] on div "0" at bounding box center [50, 193] width 65 height 14
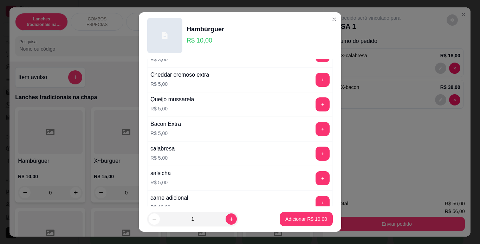
scroll to position [152, 0]
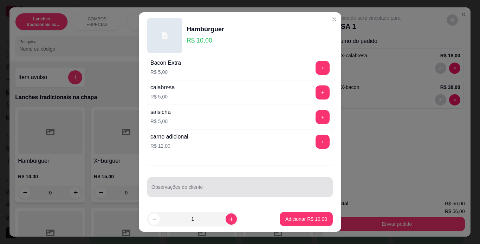
click at [263, 194] on div "Observações do cliente" at bounding box center [240, 187] width 186 height 20
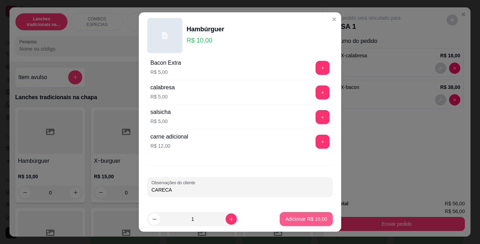
type input "CARECA"
click at [300, 217] on p "Adicionar R$ 10,00" at bounding box center [306, 218] width 42 height 7
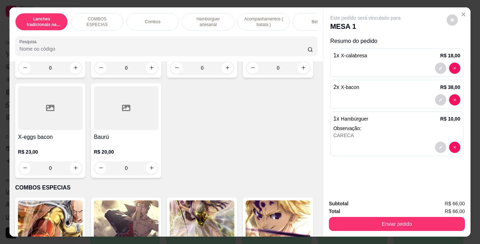
scroll to position [430, 0]
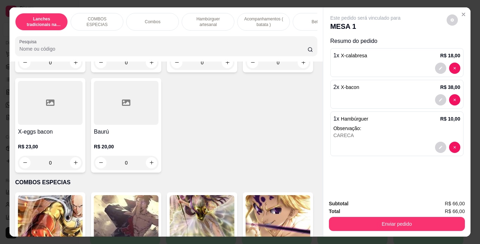
click at [147, 70] on div "0" at bounding box center [126, 63] width 65 height 14
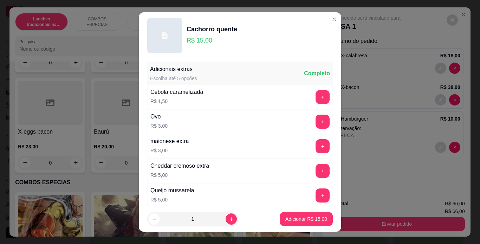
scroll to position [152, 0]
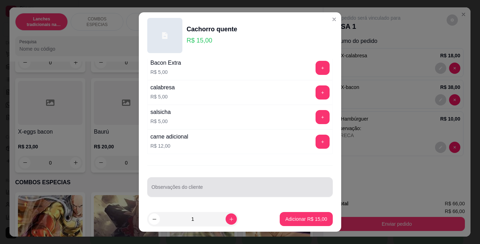
click at [250, 184] on div at bounding box center [239, 187] width 177 height 14
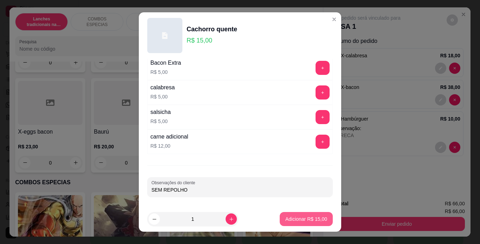
type input "SEM REPOLHO"
click at [289, 220] on p "Adicionar R$ 15,00" at bounding box center [306, 219] width 41 height 7
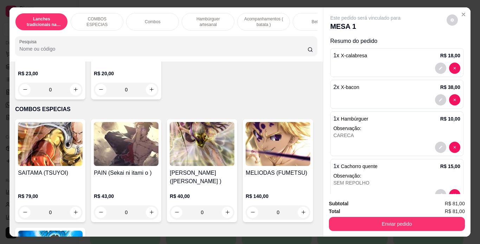
scroll to position [515, 0]
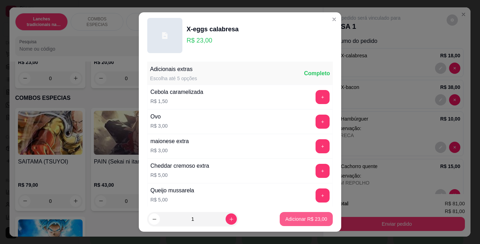
click at [287, 215] on p "Adicionar R$ 23,00" at bounding box center [306, 218] width 42 height 7
type input "1"
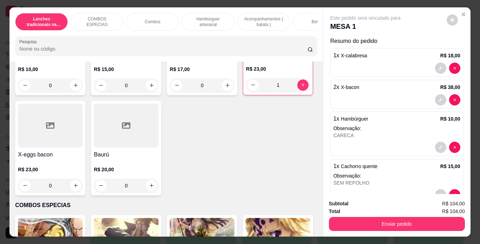
scroll to position [426, 0]
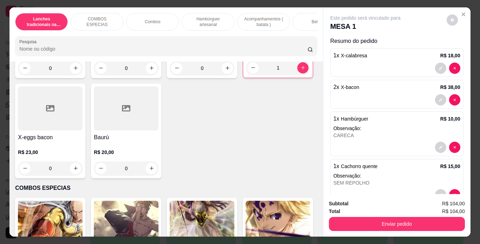
click at [226, 75] on div "0" at bounding box center [202, 68] width 65 height 14
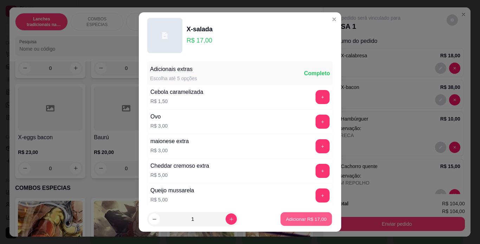
click at [294, 219] on p "Adicionar R$ 17,00" at bounding box center [306, 219] width 41 height 7
type input "1"
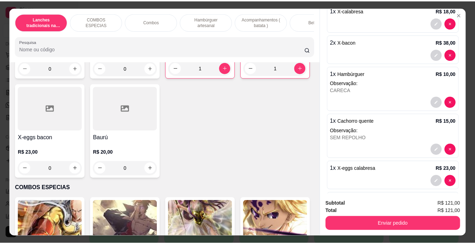
scroll to position [82, 0]
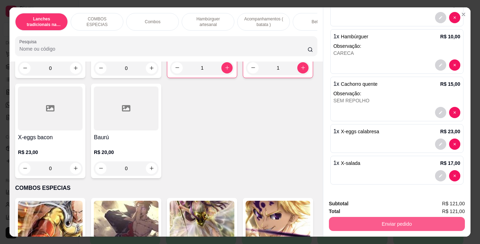
click at [406, 223] on button "Enviar pedido" at bounding box center [397, 224] width 136 height 14
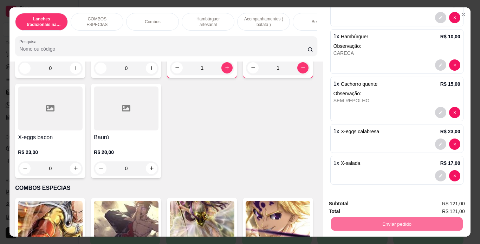
click at [387, 201] on button "Não registrar e enviar pedido" at bounding box center [373, 203] width 73 height 13
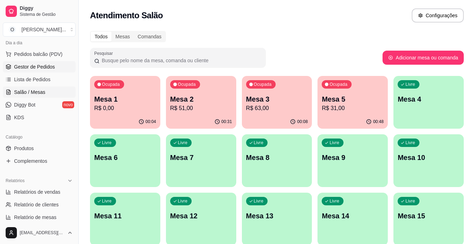
click at [62, 69] on link "Gestor de Pedidos" at bounding box center [39, 66] width 73 height 11
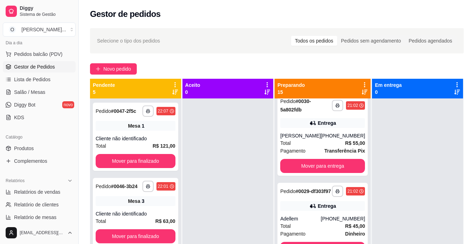
scroll to position [884, 0]
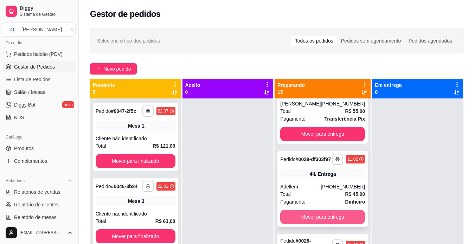
click at [329, 224] on button "Mover para entrega" at bounding box center [322, 217] width 85 height 14
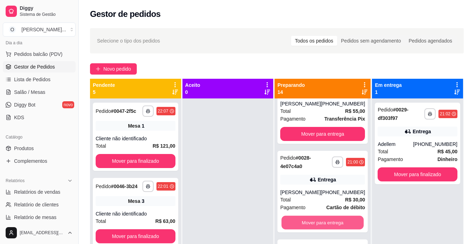
click at [329, 229] on button "Mover para entrega" at bounding box center [322, 222] width 82 height 14
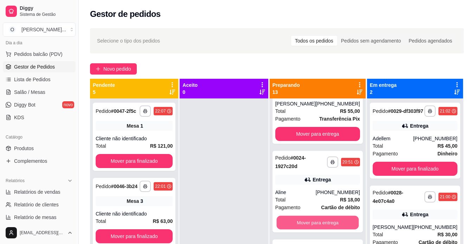
click at [329, 229] on button "Mover para entrega" at bounding box center [317, 222] width 82 height 14
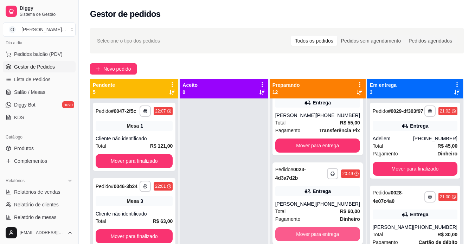
click at [329, 238] on button "Mover para entrega" at bounding box center [317, 234] width 85 height 14
click at [329, 238] on button "Mover para entrega" at bounding box center [317, 234] width 82 height 14
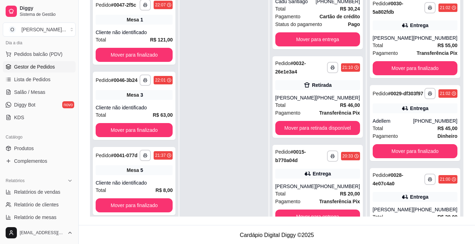
scroll to position [107, 0]
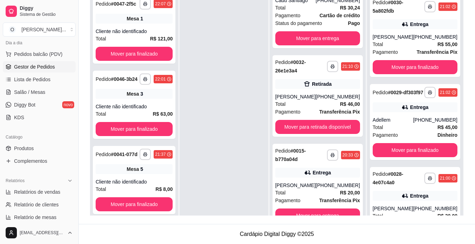
drag, startPoint x: 367, startPoint y: 187, endPoint x: 365, endPoint y: 200, distance: 13.8
click at [365, 200] on div "**********" at bounding box center [318, 94] width 97 height 244
click at [217, 180] on div at bounding box center [224, 113] width 88 height 244
click at [313, 212] on button "Mover para entrega" at bounding box center [317, 215] width 85 height 14
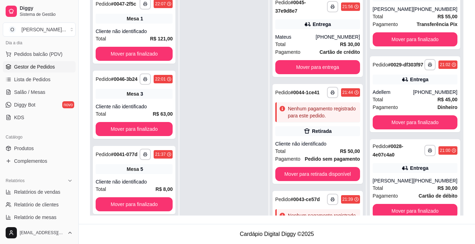
scroll to position [0, 0]
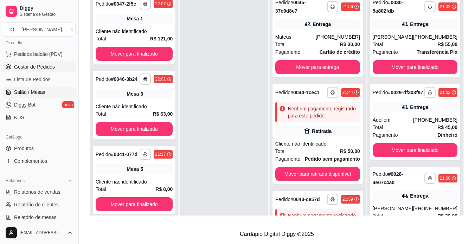
click at [33, 92] on span "Salão / Mesas" at bounding box center [29, 92] width 31 height 7
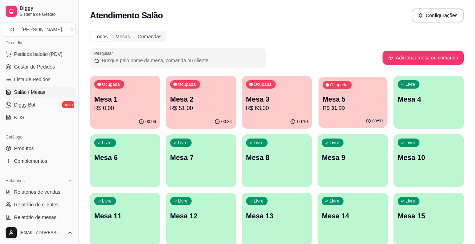
click at [333, 105] on p "R$ 31,00" at bounding box center [353, 108] width 60 height 8
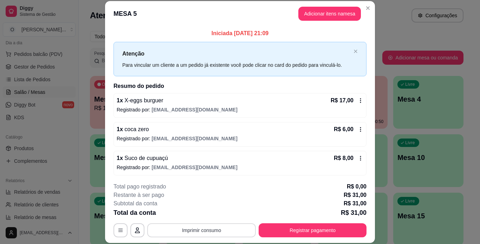
click at [199, 229] on button "Imprimir consumo" at bounding box center [201, 230] width 109 height 14
click at [208, 214] on button "IMPRESSORA" at bounding box center [201, 213] width 51 height 11
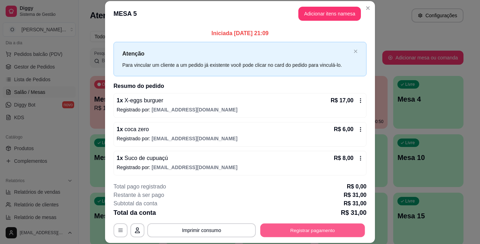
click at [307, 228] on button "Registrar pagamento" at bounding box center [312, 230] width 105 height 14
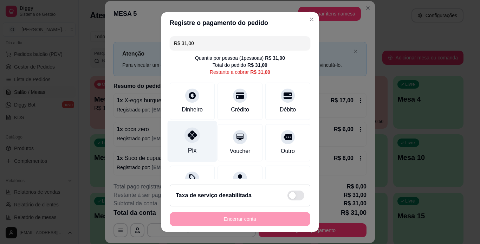
click at [178, 146] on div "Pix" at bounding box center [193, 141] width 50 height 41
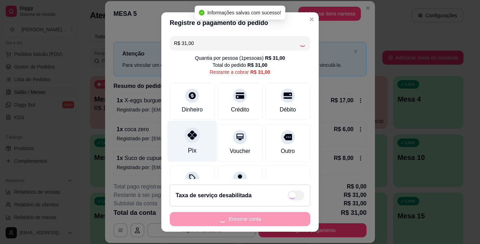
type input "R$ 0,00"
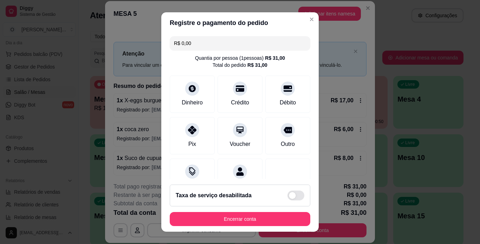
scroll to position [64, 0]
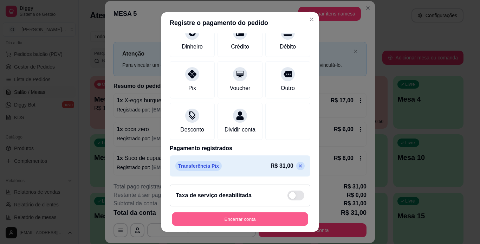
click at [238, 221] on button "Encerrar conta" at bounding box center [240, 219] width 136 height 14
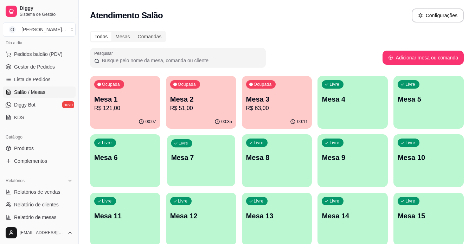
click at [220, 161] on p "Mesa 7" at bounding box center [201, 157] width 60 height 9
click at [30, 69] on span "Gestor de Pedidos" at bounding box center [34, 66] width 41 height 7
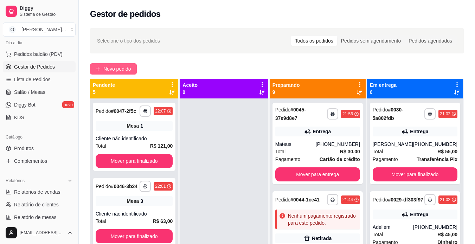
click at [117, 71] on span "Novo pedido" at bounding box center [117, 69] width 28 height 8
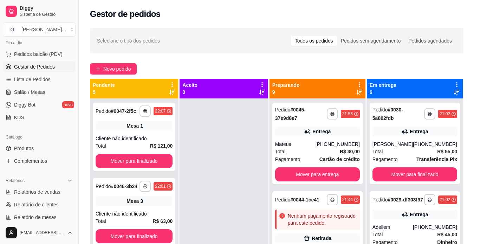
click at [385, 29] on p "Retirada" at bounding box center [394, 29] width 19 height 7
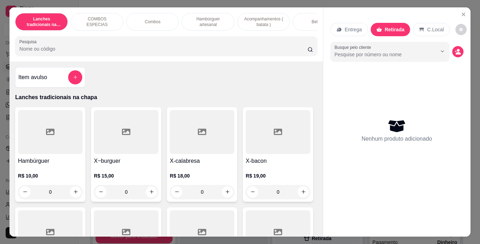
click at [209, 20] on p "Hambúrguer artesanal" at bounding box center [208, 21] width 41 height 11
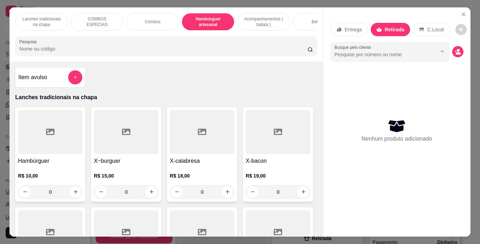
scroll to position [18, 0]
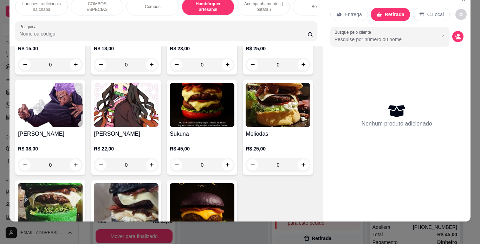
click at [222, 72] on div "0" at bounding box center [202, 65] width 65 height 14
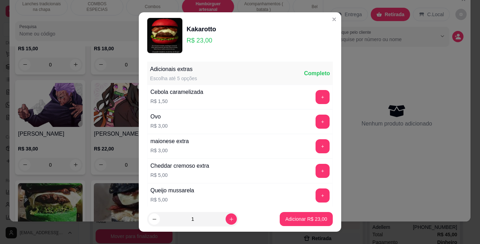
click at [289, 228] on footer "1 Adicionar R$ 23,00" at bounding box center [240, 218] width 202 height 25
click at [291, 221] on p "Adicionar R$ 23,00" at bounding box center [306, 218] width 42 height 7
type input "1"
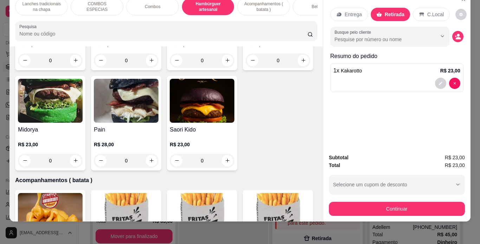
scroll to position [1264, 0]
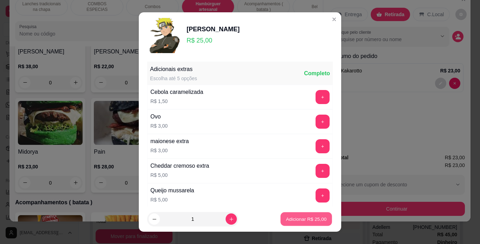
click at [284, 215] on button "Adicionar R$ 25,00" at bounding box center [306, 219] width 52 height 14
type input "1"
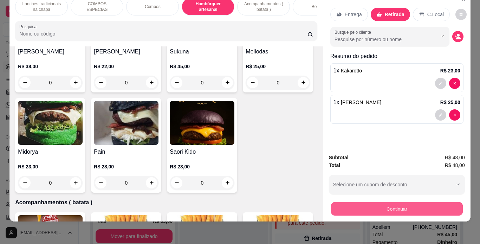
click at [397, 205] on button "Continuar" at bounding box center [397, 209] width 132 height 14
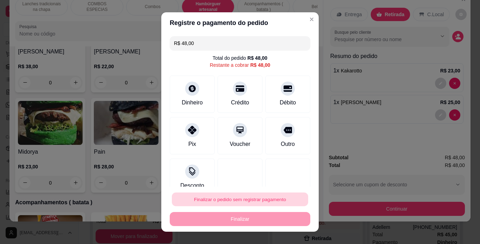
click at [235, 201] on button "Finalizar o pedido sem registrar pagamento" at bounding box center [240, 200] width 136 height 14
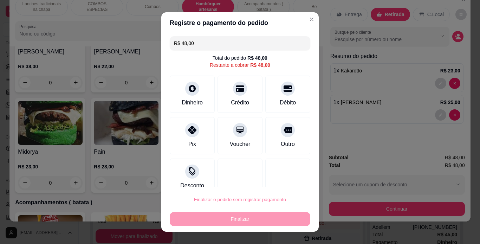
click at [279, 179] on button "Confirmar" at bounding box center [280, 179] width 26 height 11
type input "0"
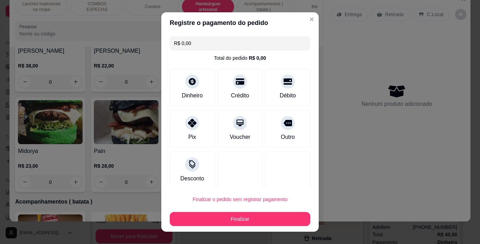
type input "R$ 0,00"
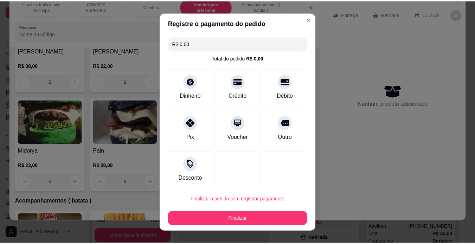
scroll to position [1263, 0]
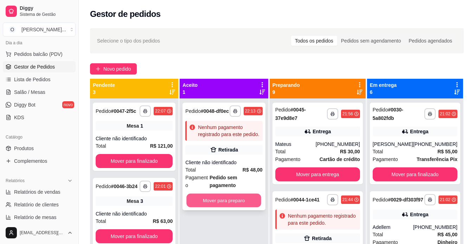
click at [214, 194] on button "Mover para preparo" at bounding box center [224, 201] width 75 height 14
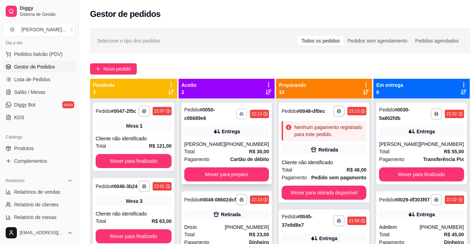
click at [242, 114] on button "button" at bounding box center [241, 113] width 11 height 11
click at [221, 139] on button "IMPRESSORA" at bounding box center [219, 138] width 49 height 11
click at [237, 199] on button "button" at bounding box center [241, 199] width 11 height 11
click at [214, 226] on button "IMPRESSORA" at bounding box center [219, 226] width 49 height 11
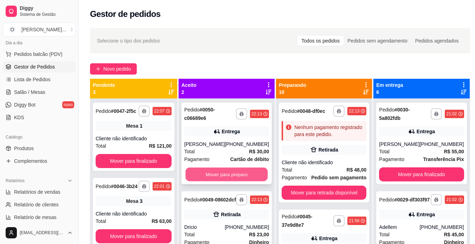
click at [224, 181] on button "Mover para preparo" at bounding box center [227, 175] width 82 height 14
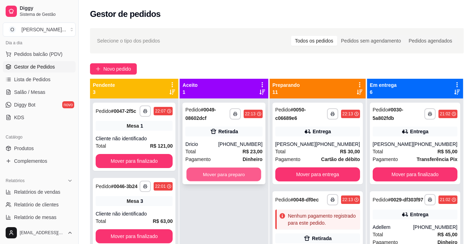
click at [227, 177] on button "Mover para preparo" at bounding box center [224, 175] width 75 height 14
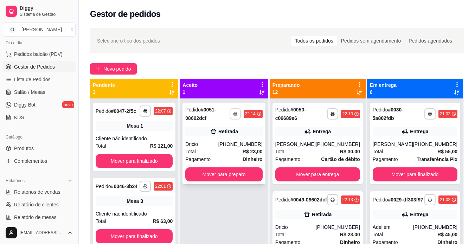
click at [237, 111] on button "button" at bounding box center [234, 113] width 11 height 11
click at [222, 137] on button "IMPRESSORA" at bounding box center [219, 138] width 49 height 11
click at [229, 170] on button "Mover para preparo" at bounding box center [224, 175] width 75 height 14
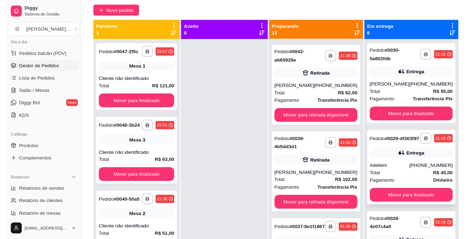
scroll to position [671, 0]
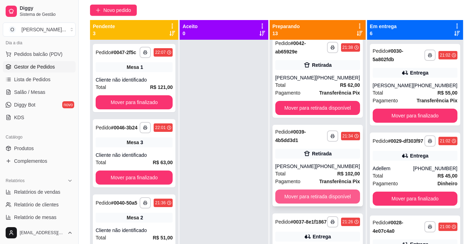
click at [339, 203] on button "Mover para retirada disponível" at bounding box center [317, 196] width 85 height 14
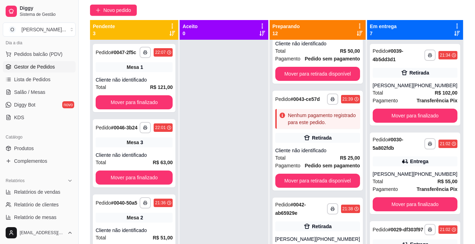
scroll to position [513, 0]
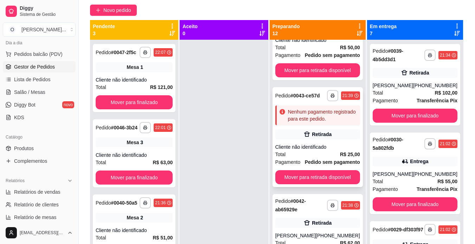
click at [337, 139] on div "Retirada" at bounding box center [317, 134] width 85 height 10
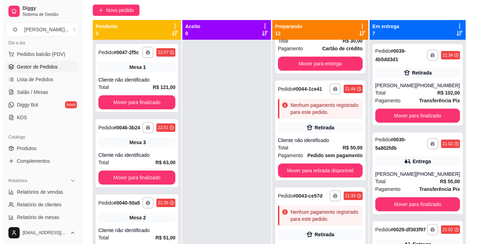
scroll to position [410, 0]
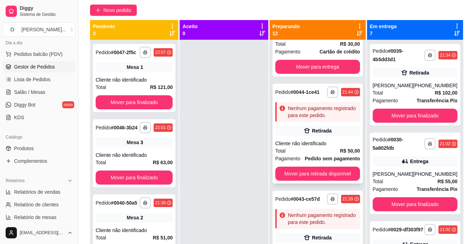
click at [334, 136] on div "Retirada" at bounding box center [317, 131] width 85 height 10
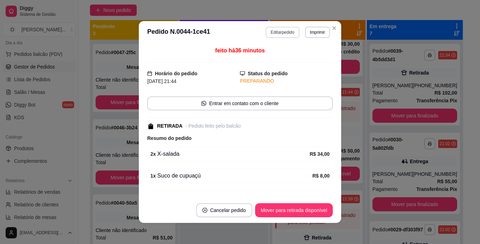
click at [277, 33] on button "Editar pedido" at bounding box center [282, 32] width 33 height 11
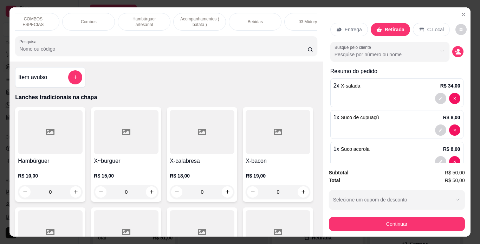
scroll to position [0, 64]
click at [266, 18] on div "Bebidas" at bounding box center [254, 22] width 53 height 18
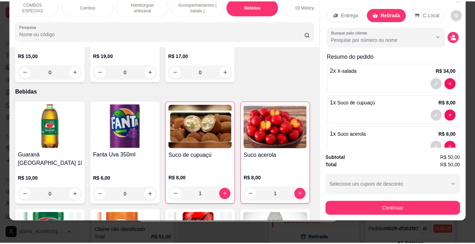
scroll to position [0, 0]
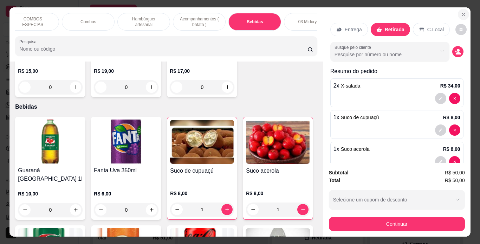
click at [459, 9] on button "Close" at bounding box center [463, 14] width 11 height 11
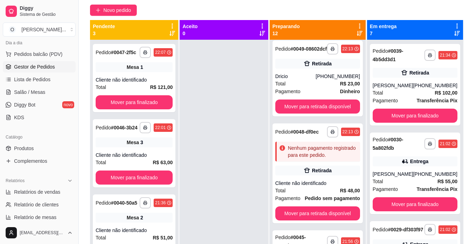
scroll to position [186, 0]
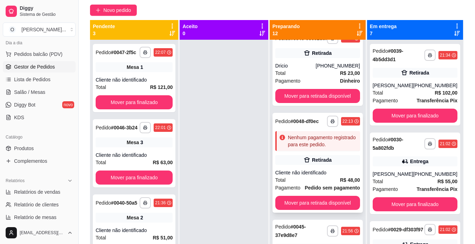
click at [323, 164] on div "**********" at bounding box center [317, 163] width 90 height 100
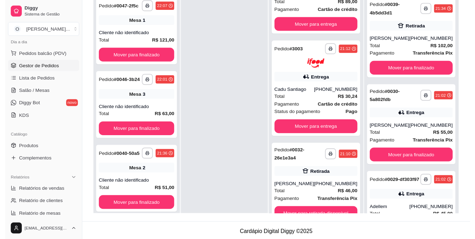
scroll to position [107, 0]
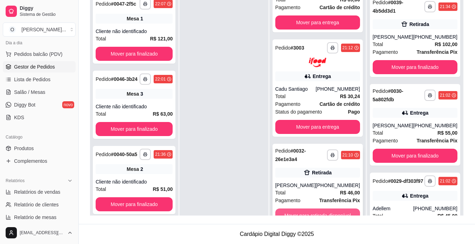
click at [338, 213] on button "Mover para retirada disponível" at bounding box center [317, 215] width 85 height 14
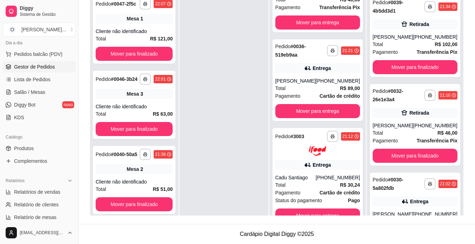
scroll to position [821, 0]
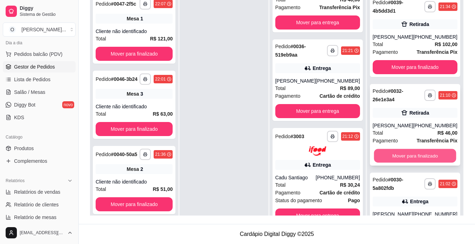
click at [414, 163] on button "Mover para finalizado" at bounding box center [415, 156] width 82 height 14
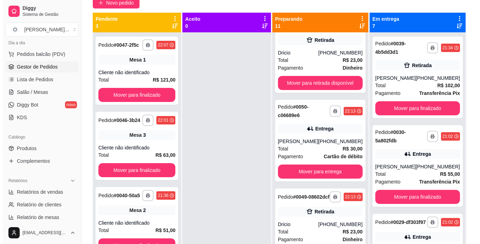
scroll to position [60, 0]
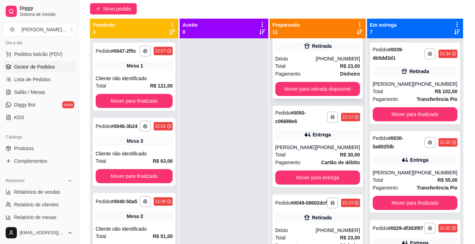
click at [345, 62] on div "[PHONE_NUMBER]" at bounding box center [338, 58] width 44 height 7
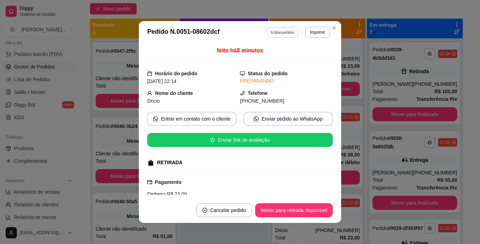
click at [287, 31] on button "Editar pedido" at bounding box center [282, 32] width 33 height 11
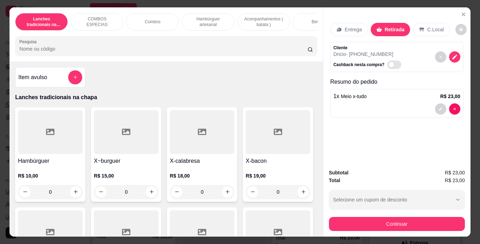
click at [263, 21] on p "Acompanhamentos ( batata )" at bounding box center [263, 21] width 41 height 11
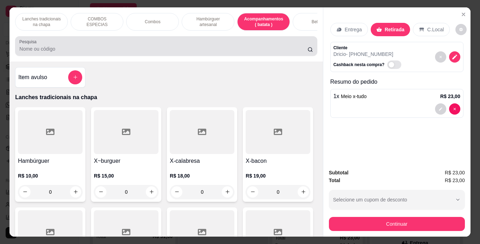
scroll to position [18, 0]
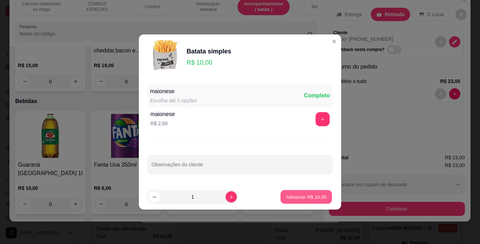
click at [286, 194] on p "Adicionar R$ 10,00" at bounding box center [306, 196] width 41 height 7
type input "1"
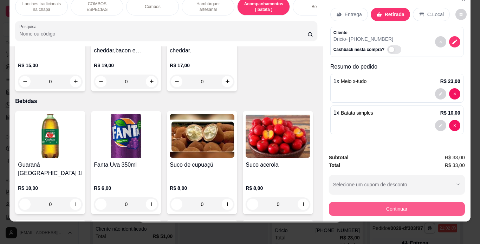
click at [358, 206] on button "Continuar" at bounding box center [397, 209] width 136 height 14
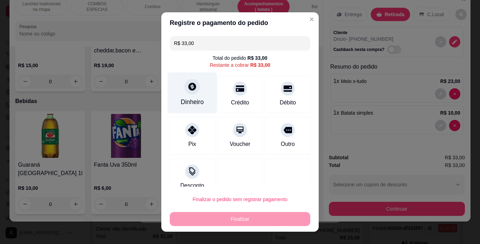
click at [193, 92] on div at bounding box center [191, 86] width 15 height 15
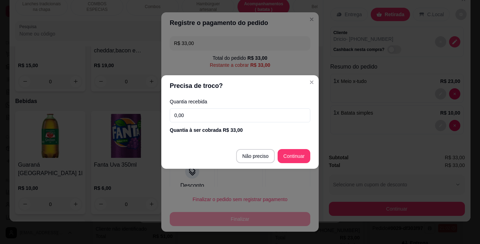
click at [243, 116] on input "0,00" at bounding box center [240, 115] width 141 height 14
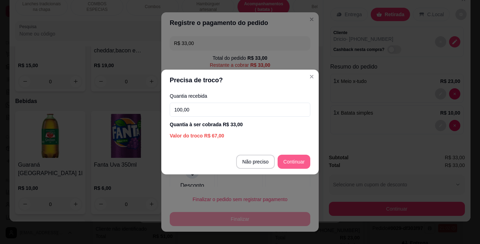
type input "100,00"
type input "R$ 0,00"
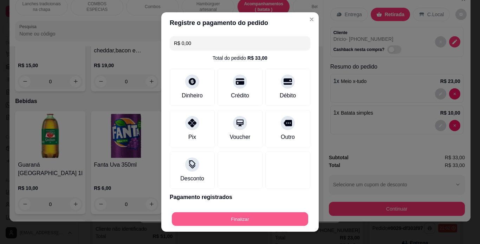
click at [252, 212] on button "Finalizar" at bounding box center [240, 219] width 136 height 14
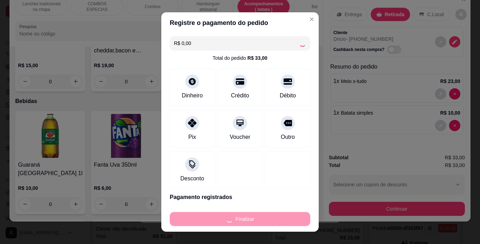
type input "0"
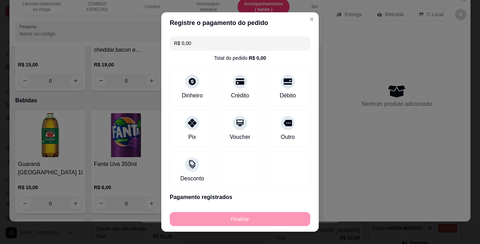
type input "-R$ 33,00"
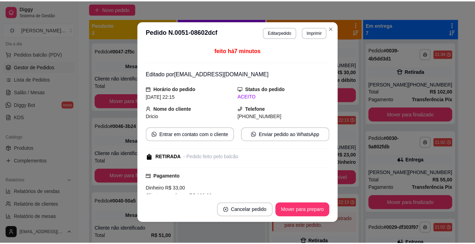
scroll to position [0, 0]
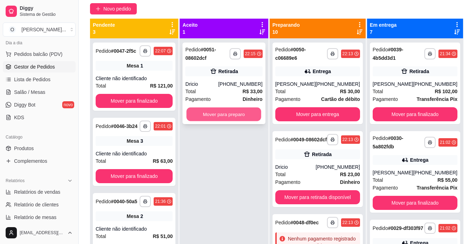
click at [234, 114] on button "Mover para preparo" at bounding box center [224, 115] width 75 height 14
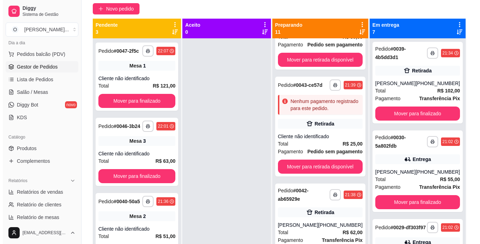
scroll to position [526, 0]
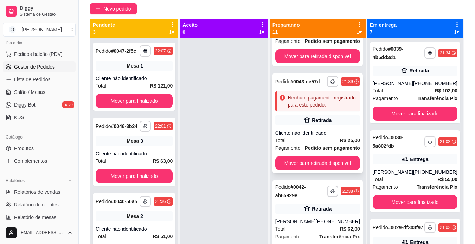
click at [323, 125] on div "Retirada" at bounding box center [317, 120] width 85 height 10
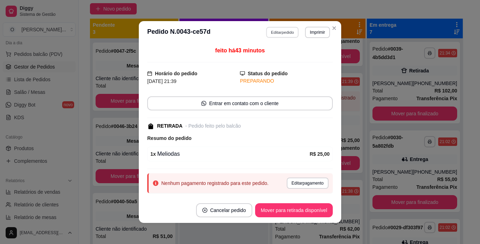
click at [284, 35] on button "Editar pedido" at bounding box center [282, 32] width 33 height 11
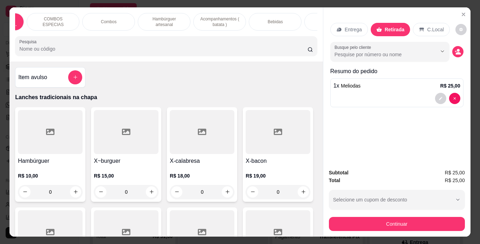
scroll to position [0, 44]
click at [281, 18] on div "Bebidas" at bounding box center [274, 22] width 53 height 18
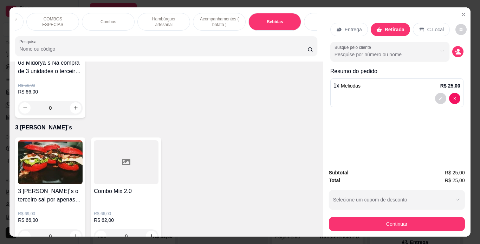
scroll to position [18, 0]
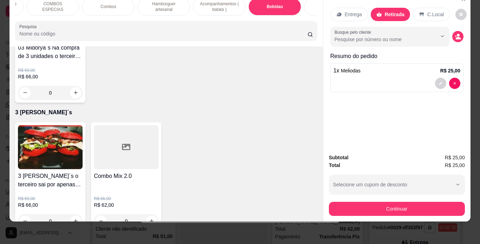
type input "1"
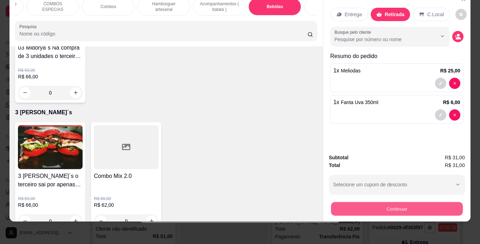
click at [371, 205] on button "Continuar" at bounding box center [397, 209] width 132 height 14
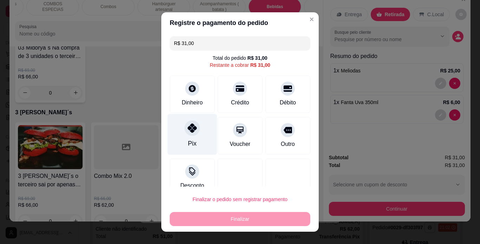
click at [186, 136] on div "Pix" at bounding box center [193, 134] width 50 height 41
type input "R$ 0,00"
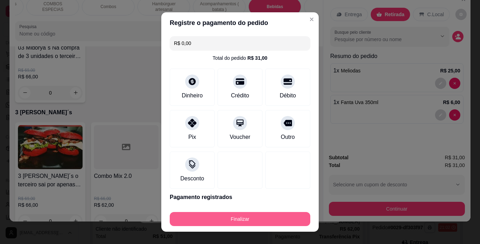
click at [218, 219] on button "Finalizar" at bounding box center [240, 219] width 141 height 14
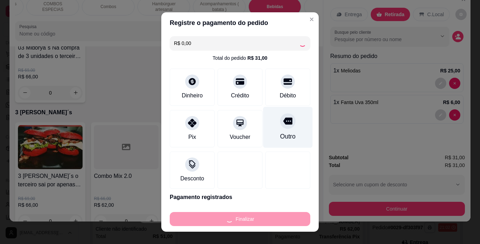
type input "0"
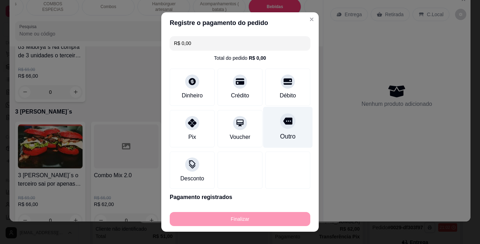
type input "-R$ 31,00"
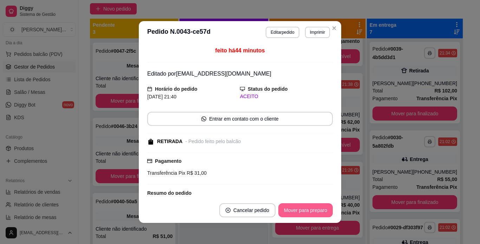
click at [297, 210] on button "Mover para preparo" at bounding box center [305, 210] width 54 height 14
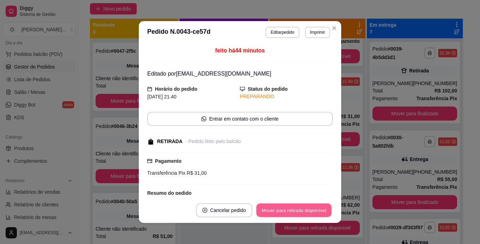
click at [297, 210] on button "Mover para retirada disponível" at bounding box center [293, 210] width 75 height 14
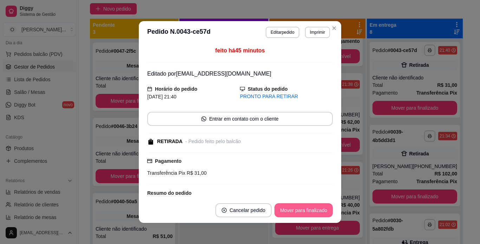
scroll to position [89, 0]
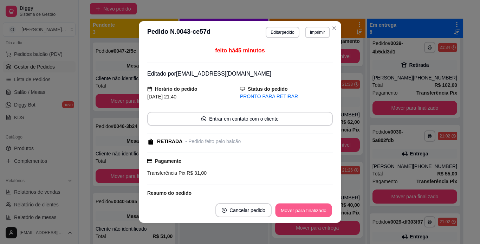
click at [301, 211] on button "Mover para finalizado" at bounding box center [304, 210] width 57 height 14
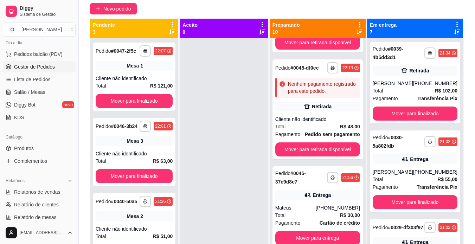
scroll to position [206, 0]
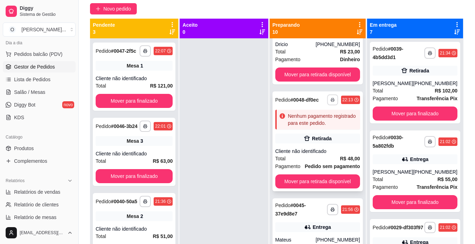
click at [331, 99] on polyline "button" at bounding box center [332, 98] width 2 height 1
click at [303, 137] on button "IMPRESSORA" at bounding box center [309, 135] width 51 height 11
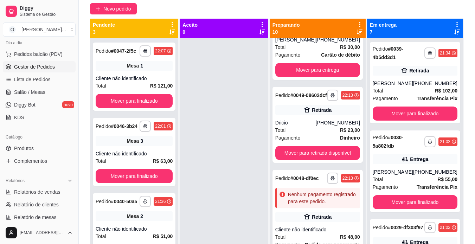
scroll to position [125, 0]
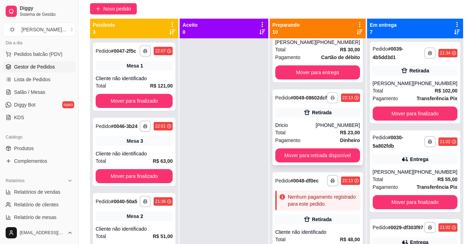
click at [327, 103] on button "button" at bounding box center [332, 97] width 11 height 11
click at [302, 130] on button "IMPRESSORA" at bounding box center [309, 130] width 49 height 11
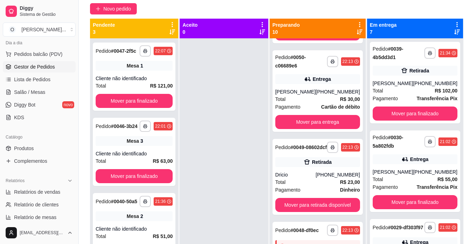
scroll to position [72, 0]
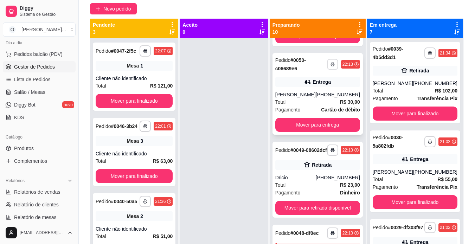
click at [329, 70] on button "button" at bounding box center [332, 64] width 11 height 11
click at [307, 95] on button "IMPRESSORA" at bounding box center [309, 94] width 51 height 11
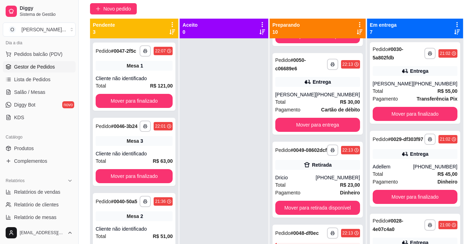
scroll to position [0, 0]
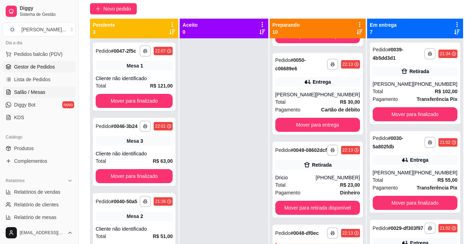
click at [24, 91] on span "Salão / Mesas" at bounding box center [29, 92] width 31 height 7
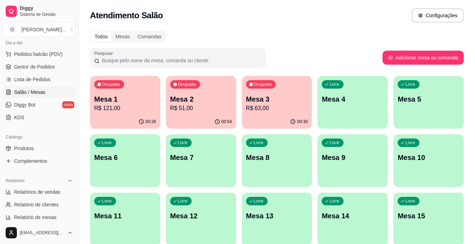
click at [432, 110] on div "Livre Mesa 5" at bounding box center [428, 98] width 70 height 44
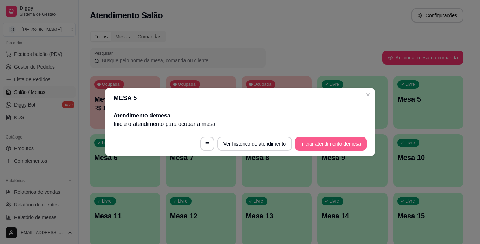
click at [320, 143] on button "Iniciar atendimento de mesa" at bounding box center [331, 144] width 72 height 14
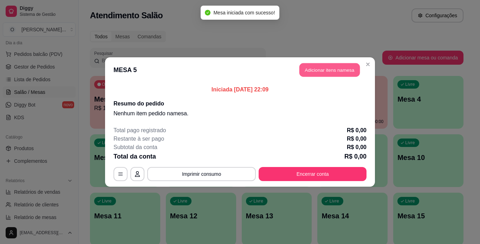
click at [322, 68] on button "Adicionar itens na mesa" at bounding box center [329, 70] width 60 height 14
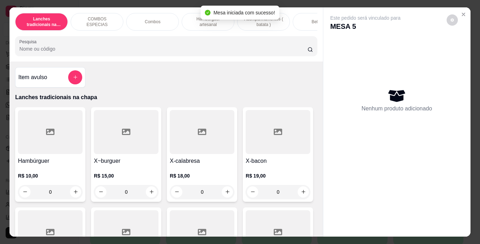
click at [163, 20] on div "Combos" at bounding box center [152, 22] width 53 height 18
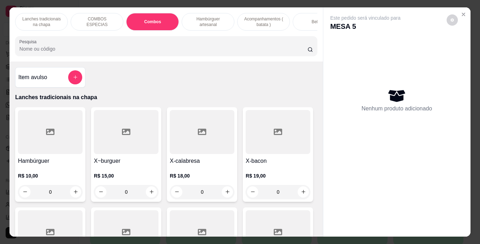
scroll to position [18, 0]
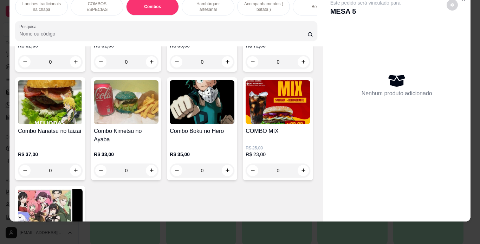
click at [150, 69] on div "0" at bounding box center [126, 62] width 65 height 14
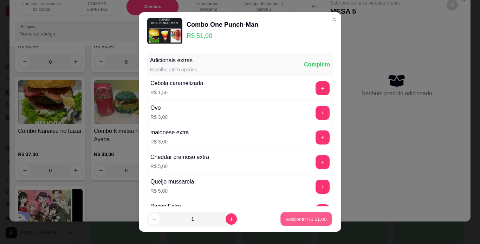
click at [304, 217] on p "Adicionar R$ 51,00" at bounding box center [306, 219] width 41 height 7
type input "1"
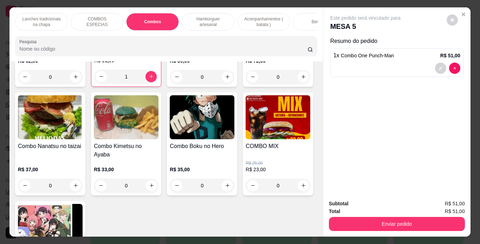
scroll to position [0, 24]
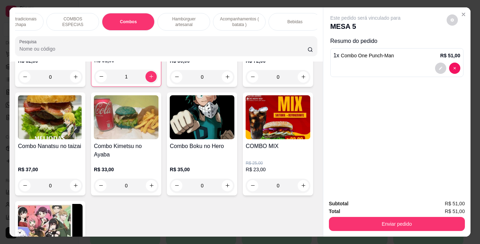
click at [291, 23] on div "Bebidas" at bounding box center [294, 22] width 53 height 18
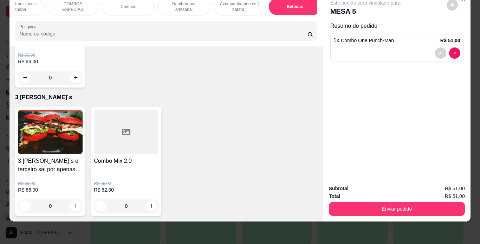
scroll to position [2075, 0]
type input "1"
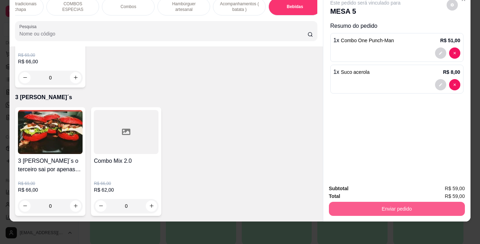
click at [337, 207] on button "Enviar pedido" at bounding box center [397, 209] width 136 height 14
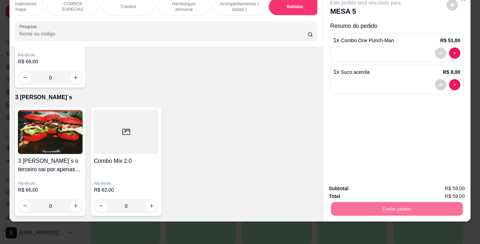
click at [375, 184] on button "Não registrar e enviar pedido" at bounding box center [373, 186] width 73 height 13
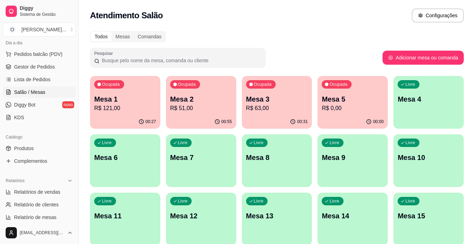
click at [405, 156] on p "Mesa 10" at bounding box center [428, 158] width 62 height 10
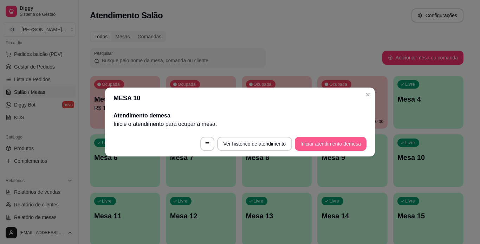
click at [311, 139] on button "Iniciar atendimento de mesa" at bounding box center [331, 144] width 72 height 14
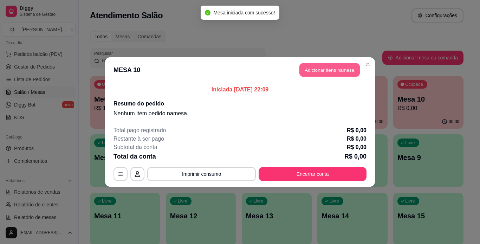
click at [345, 68] on button "Adicionar itens na mesa" at bounding box center [329, 70] width 60 height 14
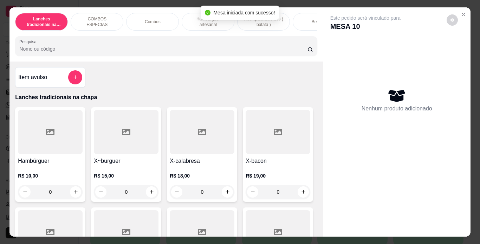
click at [168, 18] on div "Combos" at bounding box center [152, 22] width 53 height 18
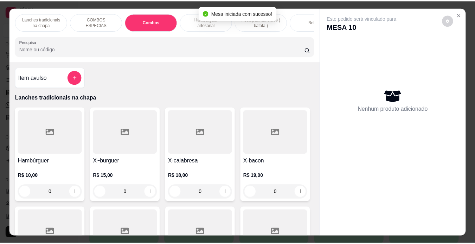
scroll to position [18, 0]
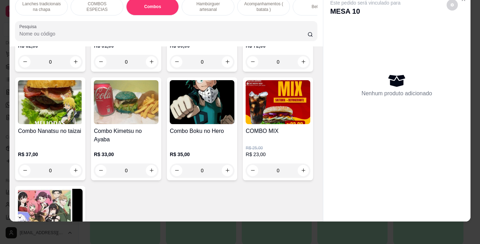
click at [146, 69] on div "0" at bounding box center [126, 62] width 65 height 14
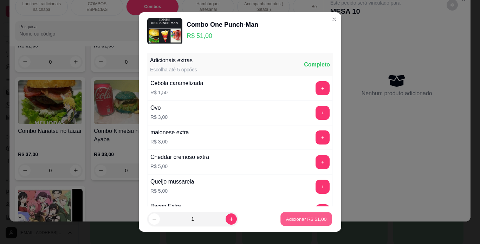
click at [300, 219] on p "Adicionar R$ 51,00" at bounding box center [306, 219] width 41 height 7
type input "1"
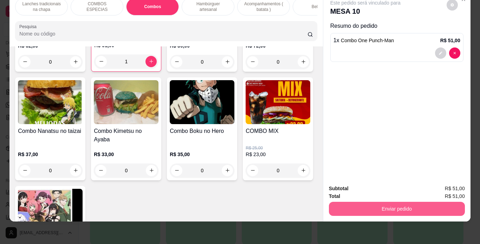
click at [374, 203] on button "Enviar pedido" at bounding box center [397, 209] width 136 height 14
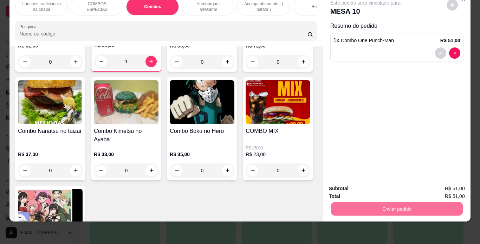
click at [379, 189] on button "Não registrar e enviar pedido" at bounding box center [373, 186] width 71 height 13
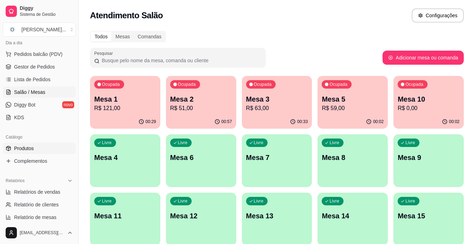
click at [47, 152] on link "Produtos" at bounding box center [39, 148] width 73 height 11
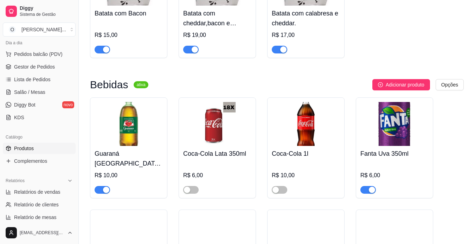
scroll to position [2003, 0]
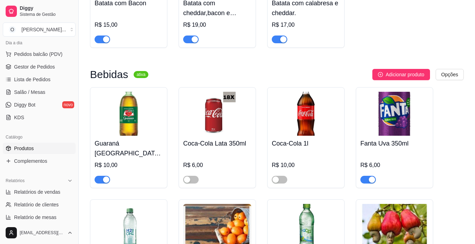
click at [370, 176] on div "button" at bounding box center [372, 179] width 6 height 6
click at [43, 63] on link "Gestor de Pedidos" at bounding box center [39, 66] width 73 height 11
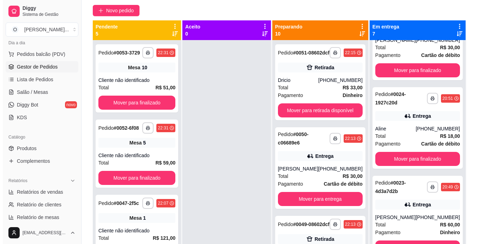
scroll to position [303, 0]
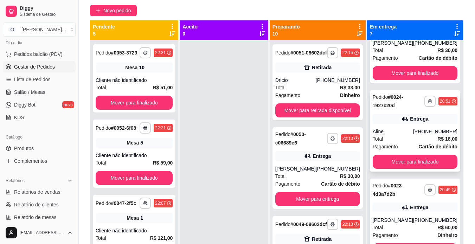
click at [427, 143] on div "Total R$ 18,00" at bounding box center [414, 139] width 85 height 8
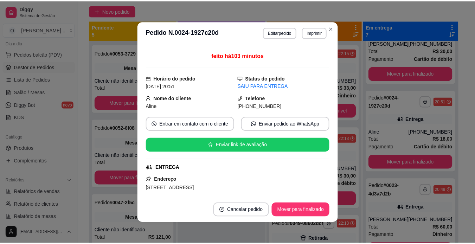
scroll to position [1, 0]
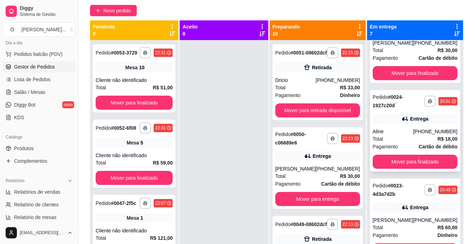
click at [390, 124] on div "Entrega" at bounding box center [414, 119] width 85 height 10
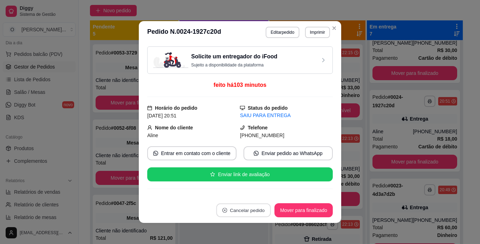
click at [222, 206] on button "Cancelar pedido" at bounding box center [243, 210] width 54 height 14
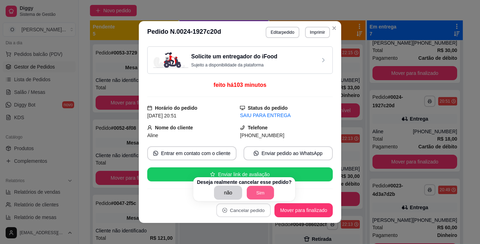
click at [251, 194] on button "Sim" at bounding box center [260, 193] width 27 height 14
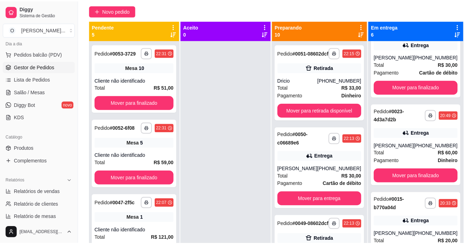
scroll to position [294, 0]
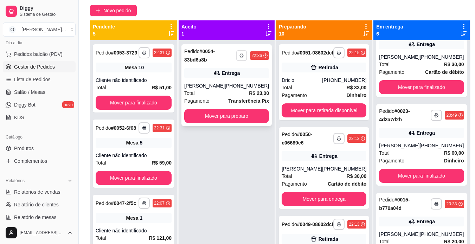
click at [236, 57] on button "button" at bounding box center [241, 55] width 11 height 11
click at [228, 78] on button "IMPRESSORA" at bounding box center [219, 79] width 49 height 11
click at [226, 110] on button "Mover para preparo" at bounding box center [226, 116] width 85 height 14
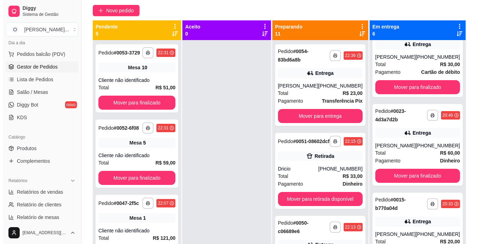
scroll to position [107, 0]
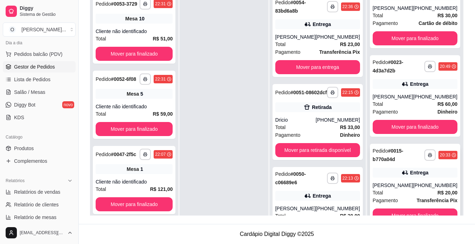
click at [431, 176] on div "Entrega" at bounding box center [414, 173] width 85 height 10
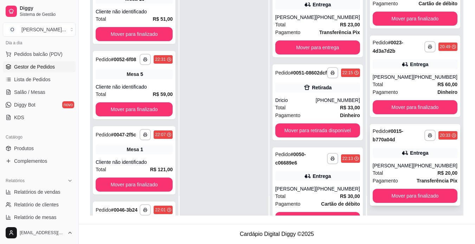
click at [413, 167] on div "[PHONE_NUMBER]" at bounding box center [435, 165] width 44 height 7
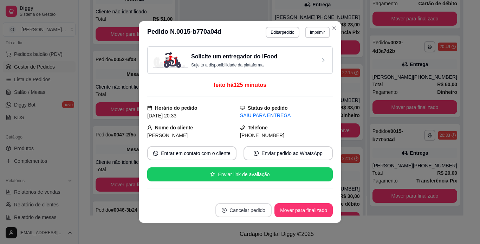
click at [240, 205] on button "Cancelar pedido" at bounding box center [243, 210] width 56 height 14
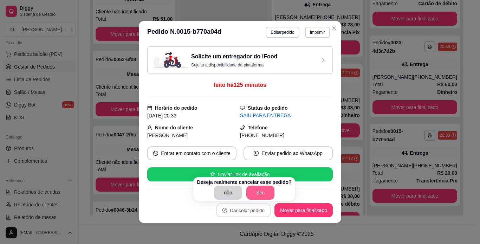
click at [252, 196] on button "Sim" at bounding box center [260, 193] width 28 height 14
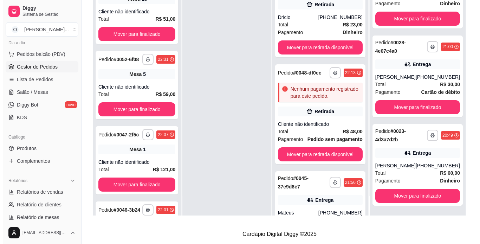
scroll to position [263, 0]
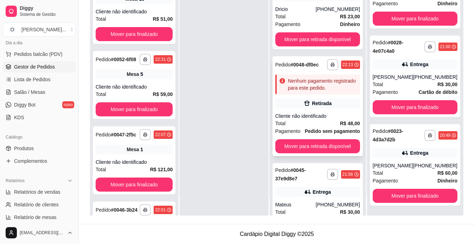
click at [334, 91] on div "Nenhum pagamento registrado para este pedido." at bounding box center [322, 84] width 69 height 14
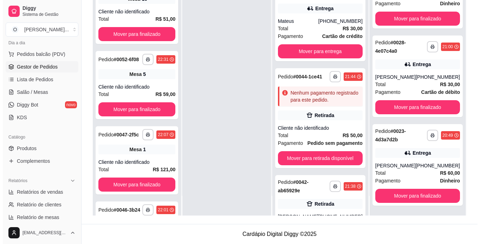
scroll to position [454, 0]
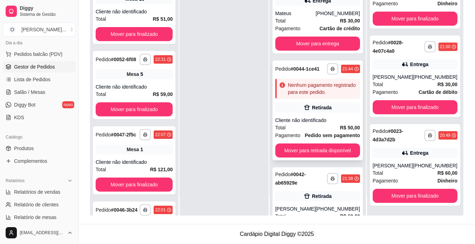
click at [333, 96] on div "Nenhum pagamento registrado para este pedido." at bounding box center [322, 89] width 69 height 14
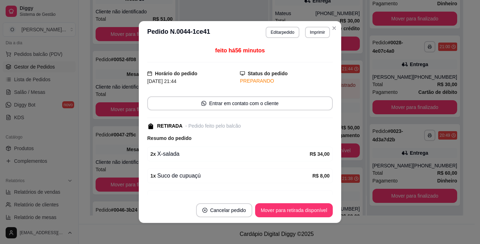
click at [309, 67] on div "feito há 56 minutos Horário do pedido [DATE] 21:44 Status do pedido PREPARANDO …" at bounding box center [240, 120] width 186 height 148
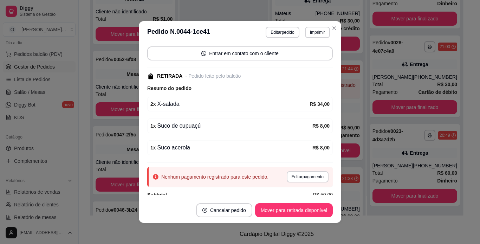
scroll to position [61, 0]
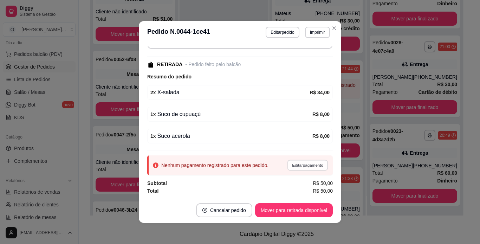
click at [298, 163] on button "Editar pagamento" at bounding box center [307, 165] width 41 height 11
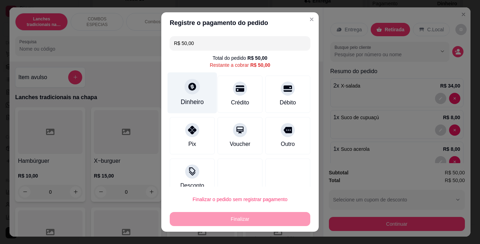
click at [191, 98] on div "Dinheiro" at bounding box center [192, 101] width 23 height 9
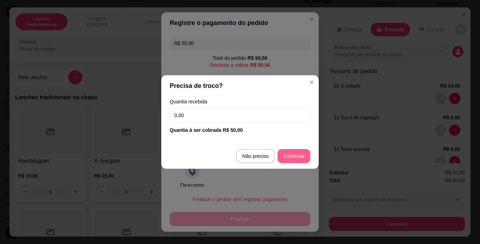
type input "R$ 0,00"
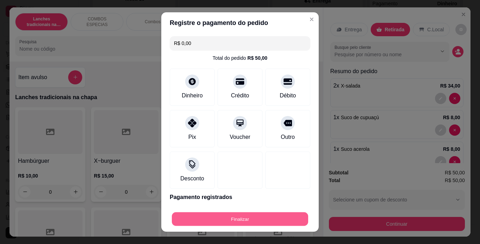
click at [234, 215] on button "Finalizar" at bounding box center [240, 219] width 136 height 14
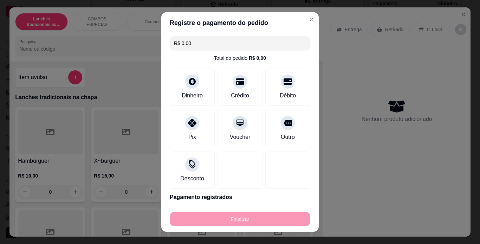
type input "0"
type input "-R$ 50,00"
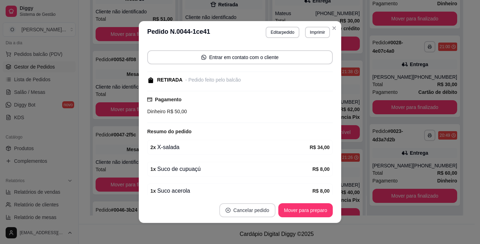
scroll to position [77, 0]
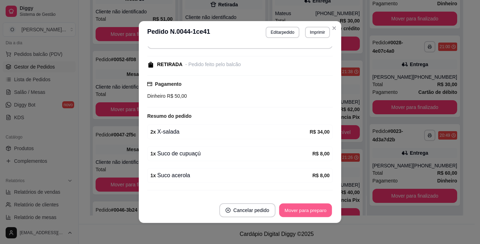
click at [309, 206] on button "Mover para preparo" at bounding box center [305, 210] width 53 height 14
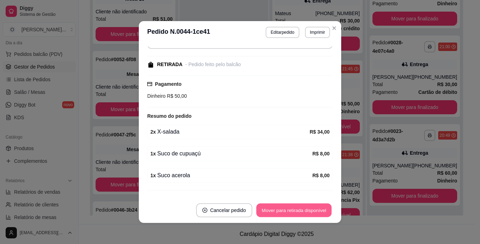
click at [309, 206] on button "Mover para retirada disponível" at bounding box center [293, 210] width 75 height 14
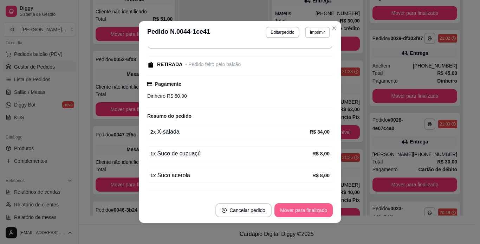
scroll to position [294, 0]
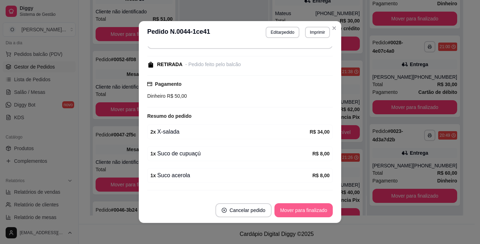
click at [309, 206] on button "Mover para finalizado" at bounding box center [303, 210] width 58 height 14
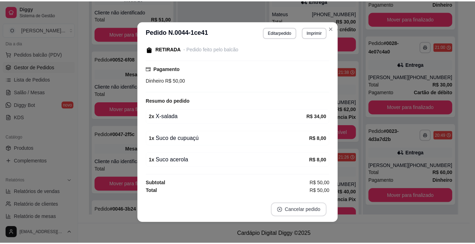
scroll to position [54, 0]
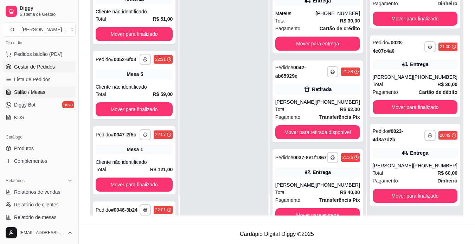
click at [25, 90] on span "Salão / Mesas" at bounding box center [29, 92] width 31 height 7
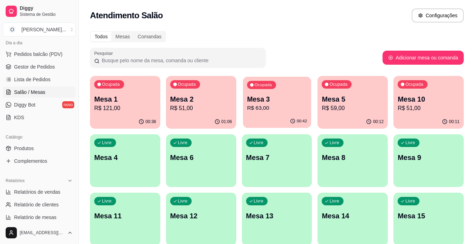
click at [287, 106] on p "R$ 63,00" at bounding box center [277, 108] width 60 height 8
click at [131, 162] on div "Livre Mesa 4" at bounding box center [125, 156] width 68 height 43
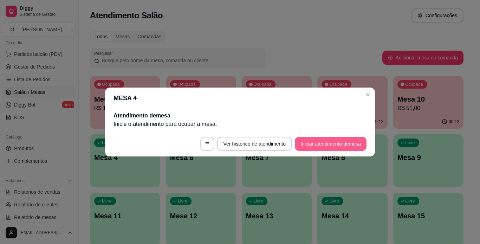
click at [306, 145] on button "Iniciar atendimento de mesa" at bounding box center [331, 144] width 72 height 14
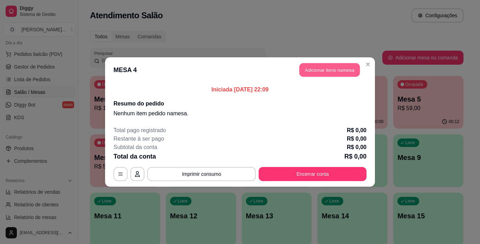
click at [326, 71] on button "Adicionar itens na mesa" at bounding box center [329, 70] width 60 height 14
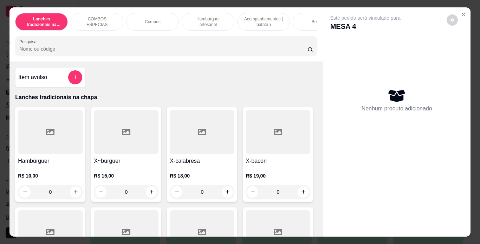
click at [165, 17] on div "Combos" at bounding box center [152, 22] width 53 height 18
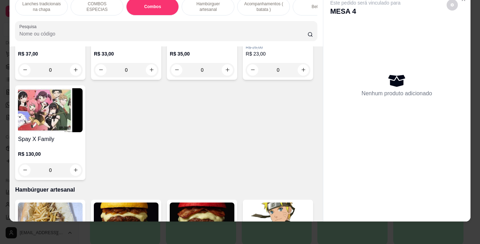
scroll to position [447, 0]
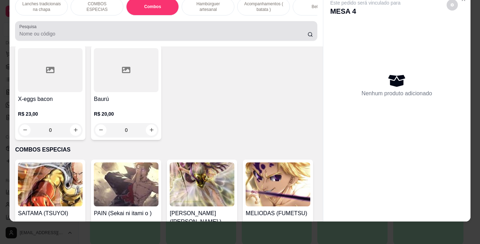
click at [181, 32] on input "Pesquisa" at bounding box center [163, 33] width 288 height 7
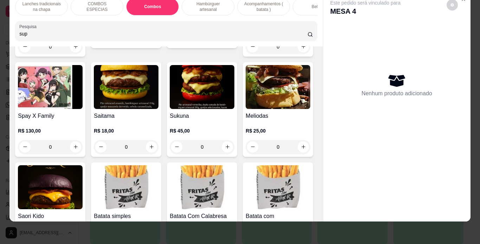
scroll to position [562, 0]
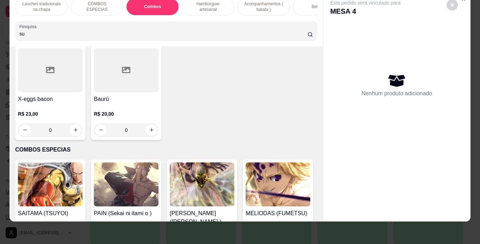
type input "s"
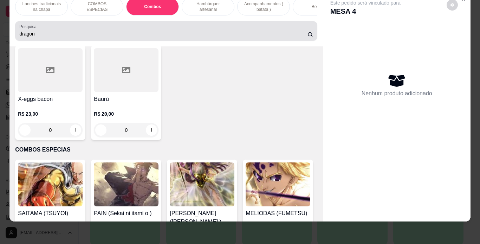
click at [308, 34] on circle at bounding box center [310, 34] width 4 height 4
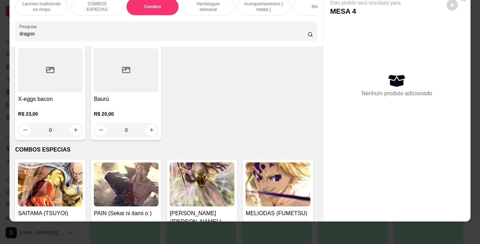
scroll to position [0, 0]
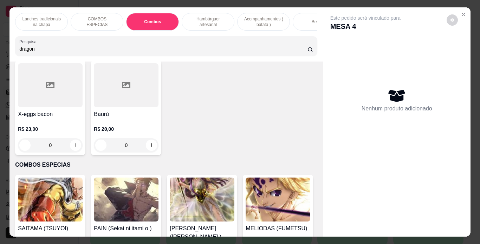
click at [248, 52] on input "dragon" at bounding box center [163, 48] width 288 height 7
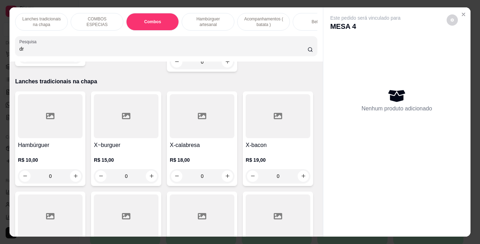
type input "d"
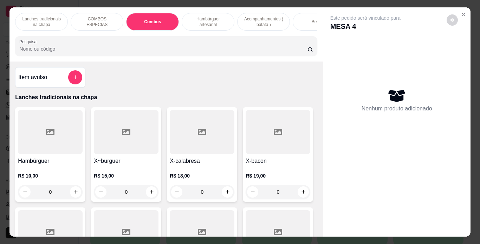
click at [257, 19] on p "Acompanhamentos ( batata )" at bounding box center [263, 21] width 41 height 11
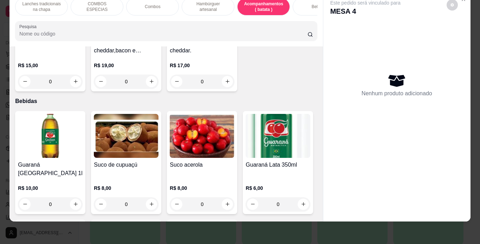
click at [213, 5] on p "Hambúrguer artesanal" at bounding box center [208, 6] width 41 height 11
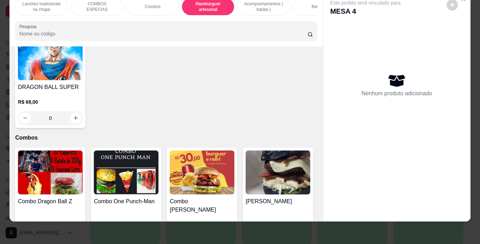
scroll to position [676, 0]
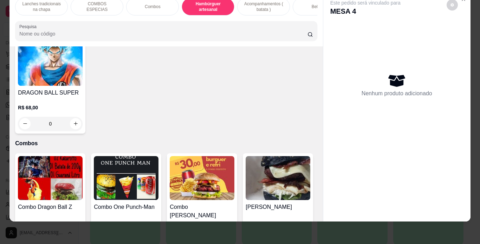
click at [83, 131] on div "0" at bounding box center [50, 124] width 65 height 14
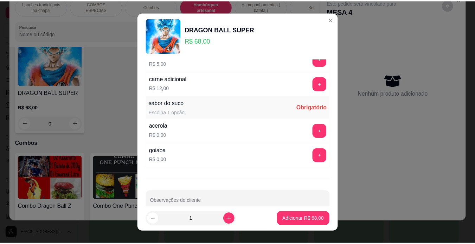
scroll to position [224, 0]
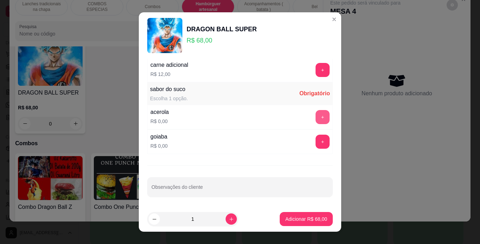
click at [316, 115] on button "+" at bounding box center [323, 117] width 14 height 14
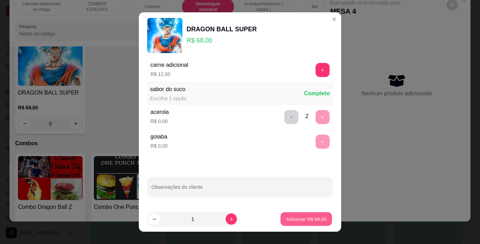
click at [295, 223] on button "Adicionar R$ 68,00" at bounding box center [306, 219] width 52 height 14
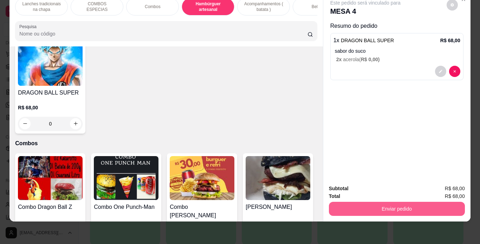
click at [365, 202] on button "Enviar pedido" at bounding box center [397, 209] width 136 height 14
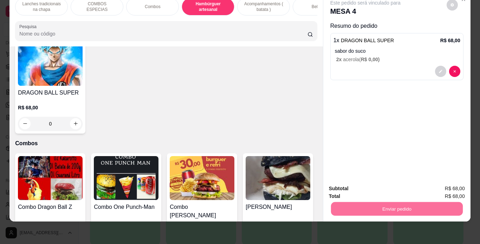
click at [364, 186] on button "Não registrar e enviar pedido" at bounding box center [373, 186] width 71 height 13
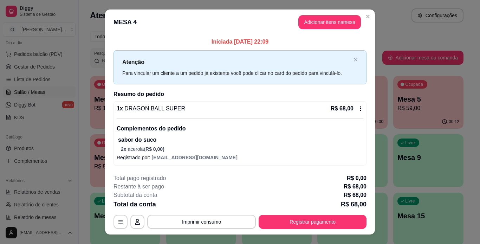
click at [469, 35] on div at bounding box center [404, 119] width 141 height 184
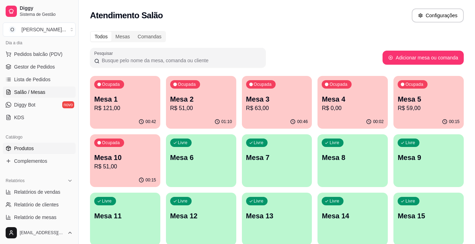
click at [47, 145] on link "Produtos" at bounding box center [39, 148] width 73 height 11
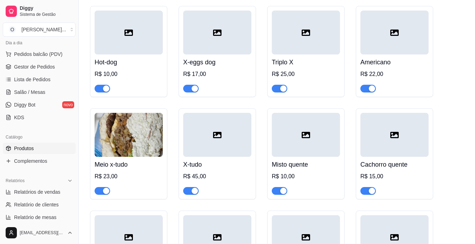
scroll to position [433, 0]
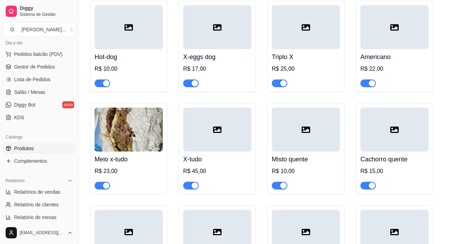
click at [104, 187] on div "button" at bounding box center [106, 185] width 6 height 6
click at [190, 187] on span "button" at bounding box center [190, 186] width 15 height 8
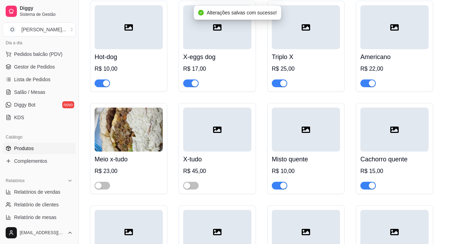
click at [370, 184] on div "button" at bounding box center [372, 185] width 6 height 6
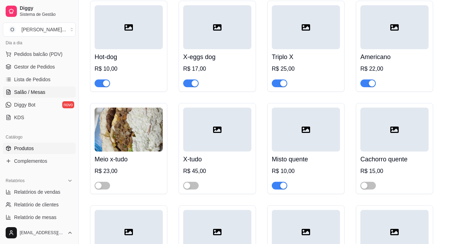
click at [45, 88] on link "Salão / Mesas" at bounding box center [39, 91] width 73 height 11
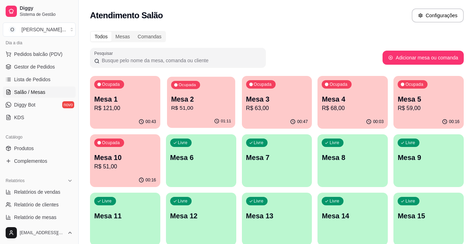
click at [196, 106] on p "R$ 51,00" at bounding box center [201, 108] width 60 height 8
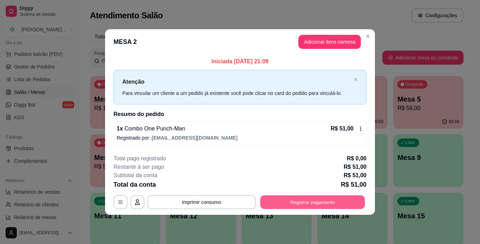
click at [334, 205] on button "Registrar pagamento" at bounding box center [312, 202] width 105 height 14
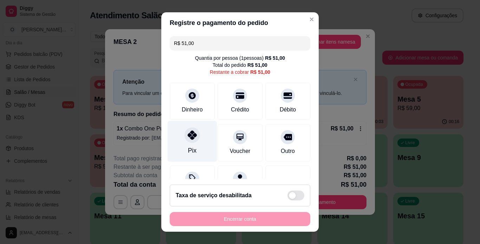
click at [187, 144] on div "Pix" at bounding box center [193, 141] width 50 height 41
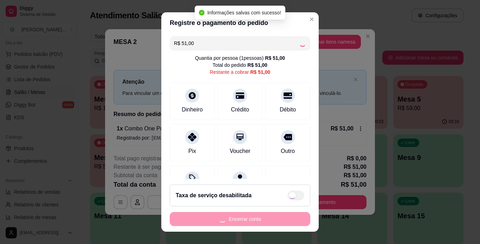
type input "R$ 0,00"
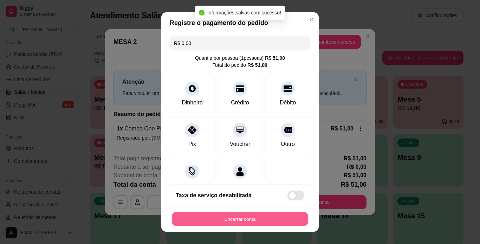
click at [222, 219] on button "Encerrar conta" at bounding box center [240, 219] width 136 height 14
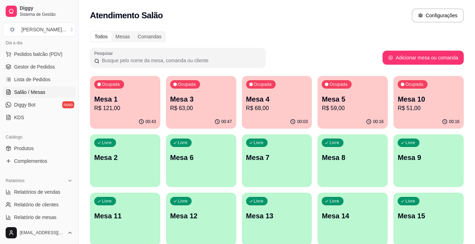
click at [439, 113] on div "Ocupada Mesa 10 R$ 51,00" at bounding box center [428, 95] width 70 height 39
click at [341, 99] on p "Mesa 5" at bounding box center [353, 99] width 62 height 10
click at [273, 115] on button "Ocupada Mesa 4 R$ 68,00 00:04" at bounding box center [277, 102] width 68 height 51
click at [202, 100] on p "Mesa 3" at bounding box center [201, 99] width 60 height 9
click at [142, 100] on p "Mesa 1" at bounding box center [125, 99] width 60 height 9
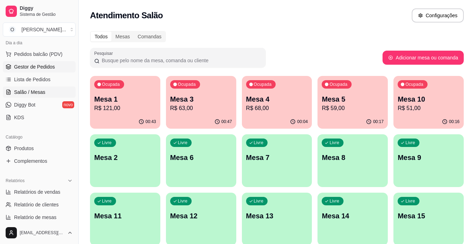
click at [38, 70] on span "Gestor de Pedidos" at bounding box center [34, 66] width 41 height 7
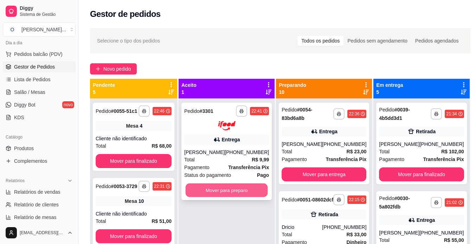
click at [240, 187] on button "Mover para preparo" at bounding box center [227, 190] width 82 height 14
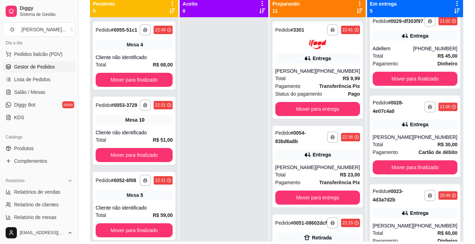
scroll to position [206, 0]
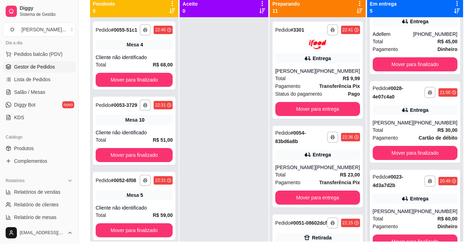
click at [410, 200] on div "Entrega" at bounding box center [419, 198] width 18 height 7
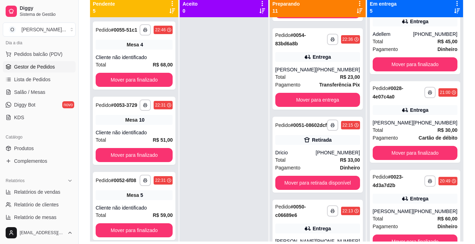
scroll to position [133, 0]
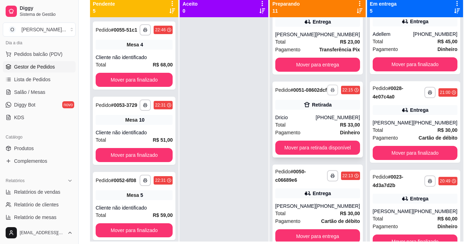
click at [332, 95] on button "button" at bounding box center [332, 89] width 11 height 11
click at [313, 117] on button "IMPRESSORA" at bounding box center [309, 117] width 49 height 11
click at [39, 87] on link "Salão / Mesas" at bounding box center [39, 91] width 73 height 11
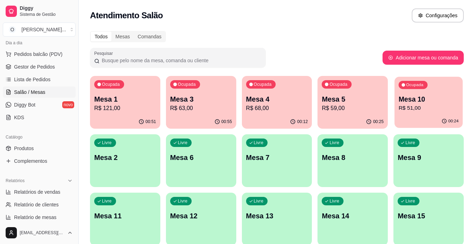
click at [402, 108] on p "R$ 51,00" at bounding box center [429, 108] width 60 height 8
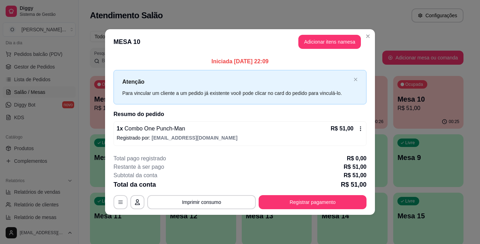
click at [359, 128] on icon at bounding box center [361, 129] width 6 height 6
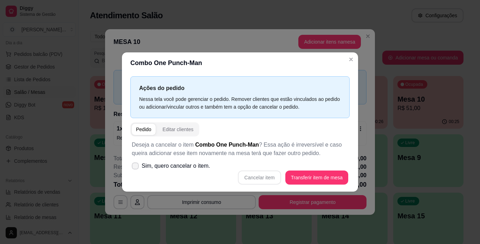
click at [136, 164] on icon at bounding box center [135, 166] width 6 height 4
click at [136, 167] on input "Sim, quero cancelar o item." at bounding box center [133, 169] width 5 height 5
checkbox input "true"
click at [270, 176] on button "Cancelar item" at bounding box center [259, 177] width 43 height 14
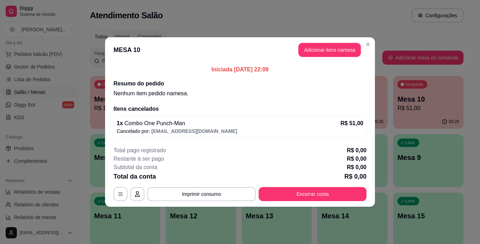
click at [313, 131] on p "Cancelado por: [EMAIL_ADDRESS][DOMAIN_NAME]" at bounding box center [240, 131] width 247 height 7
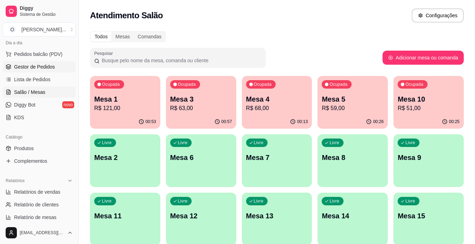
click at [38, 65] on span "Gestor de Pedidos" at bounding box center [34, 66] width 41 height 7
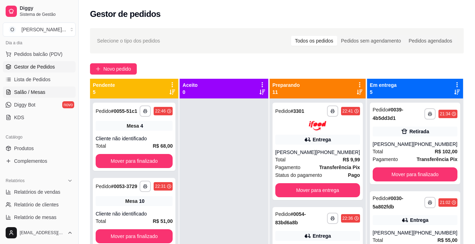
click at [40, 94] on span "Salão / Mesas" at bounding box center [29, 92] width 31 height 7
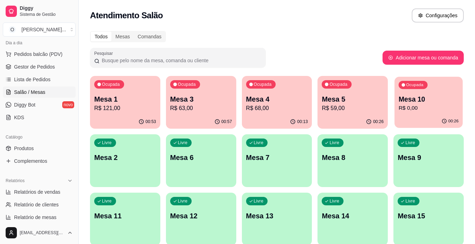
click at [427, 90] on div "Ocupada Mesa 10 R$ 0,00" at bounding box center [428, 96] width 68 height 38
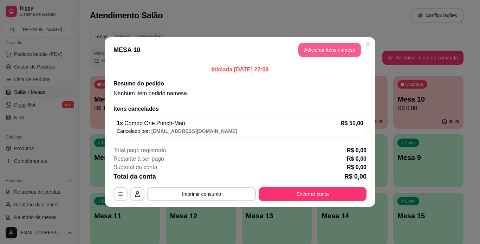
click at [337, 52] on button "Adicionar itens na mesa" at bounding box center [329, 50] width 63 height 14
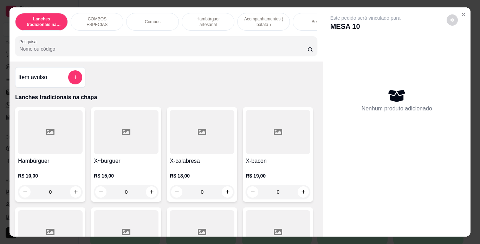
click at [211, 21] on p "Hambúrguer artesanal" at bounding box center [208, 21] width 41 height 11
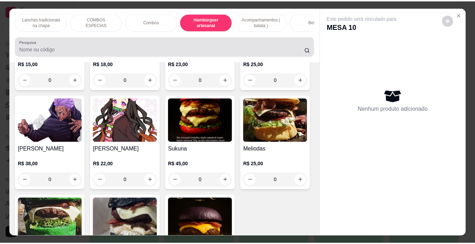
scroll to position [18, 0]
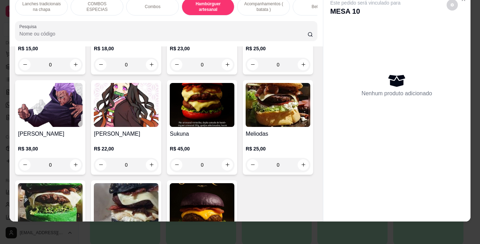
click at [149, 72] on div "0" at bounding box center [126, 65] width 65 height 14
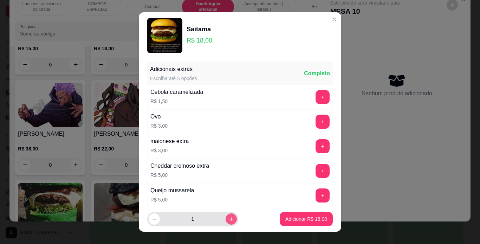
click at [226, 218] on button "increase-product-quantity" at bounding box center [231, 218] width 11 height 11
type input "2"
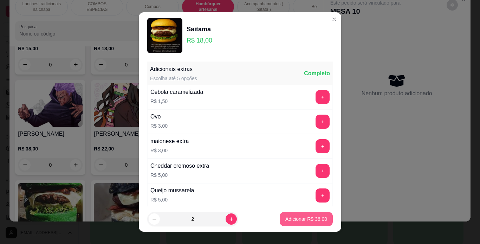
click at [296, 217] on p "Adicionar R$ 36,00" at bounding box center [306, 218] width 42 height 7
type input "2"
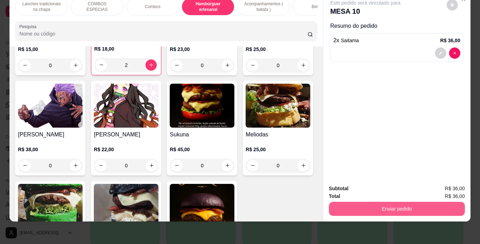
click at [352, 202] on button "Enviar pedido" at bounding box center [397, 209] width 136 height 14
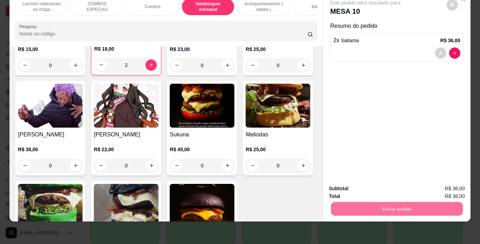
click at [389, 183] on button "Não registrar e enviar pedido" at bounding box center [373, 186] width 73 height 13
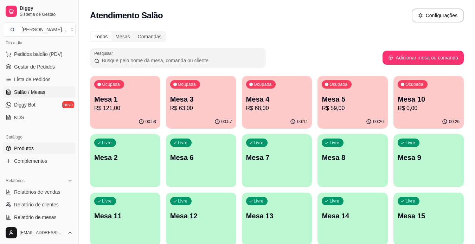
click at [38, 149] on link "Produtos" at bounding box center [39, 148] width 73 height 11
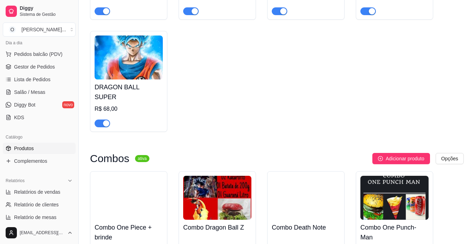
scroll to position [824, 0]
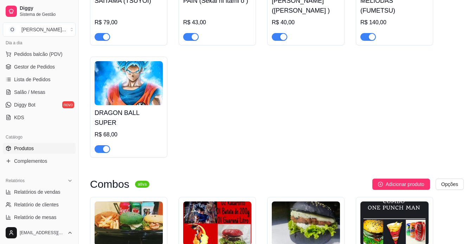
click at [106, 146] on div "button" at bounding box center [106, 149] width 6 height 6
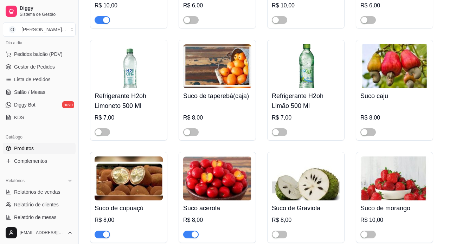
scroll to position [2193, 0]
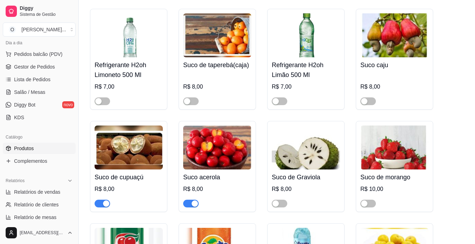
click at [191, 200] on button "button" at bounding box center [190, 204] width 15 height 8
click at [105, 200] on div "button" at bounding box center [106, 203] width 6 height 6
click at [20, 67] on span "Gestor de Pedidos" at bounding box center [34, 66] width 41 height 7
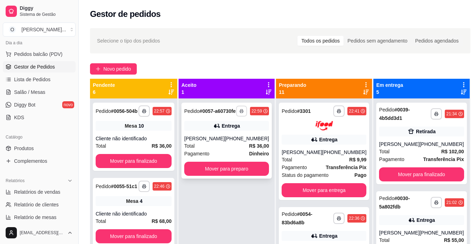
click at [236, 114] on button "button" at bounding box center [241, 110] width 11 height 11
click at [224, 136] on button "IMPRESSORA" at bounding box center [219, 138] width 49 height 11
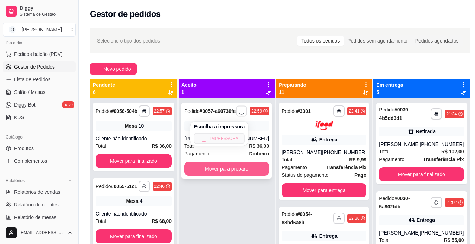
click at [225, 173] on button "Mover para preparo" at bounding box center [226, 169] width 85 height 14
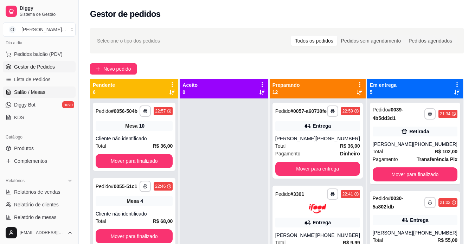
click at [48, 94] on link "Salão / Mesas" at bounding box center [39, 91] width 73 height 11
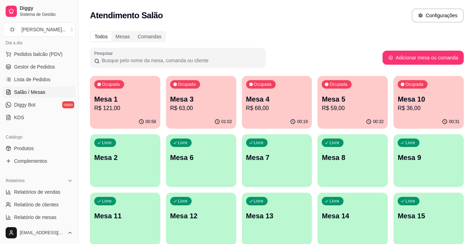
click at [418, 97] on p "Mesa 10" at bounding box center [428, 99] width 62 height 10
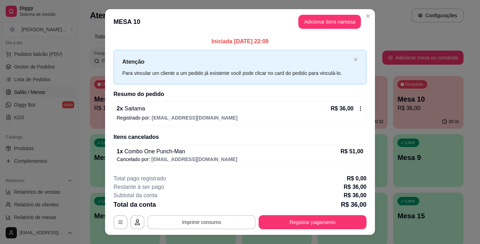
click at [230, 219] on button "Imprimir consumo" at bounding box center [201, 222] width 109 height 14
click at [207, 208] on button "IMPRESSORA" at bounding box center [201, 205] width 51 height 11
click at [295, 219] on button "Registrar pagamento" at bounding box center [313, 222] width 108 height 14
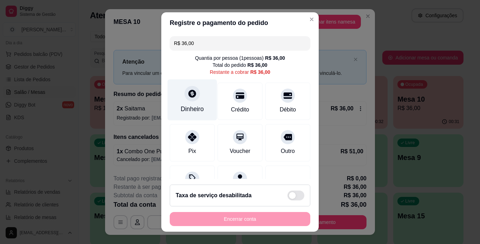
click at [197, 101] on div "Dinheiro" at bounding box center [193, 99] width 50 height 41
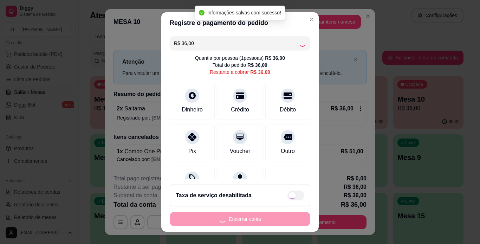
type input "R$ 0,00"
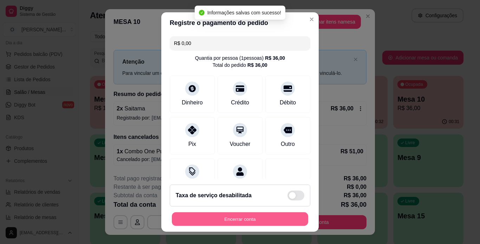
click at [237, 214] on button "Encerrar conta" at bounding box center [240, 219] width 136 height 14
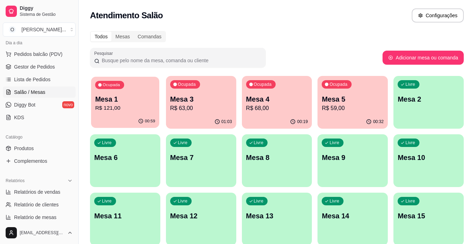
click at [128, 103] on p "Mesa 1" at bounding box center [125, 99] width 60 height 9
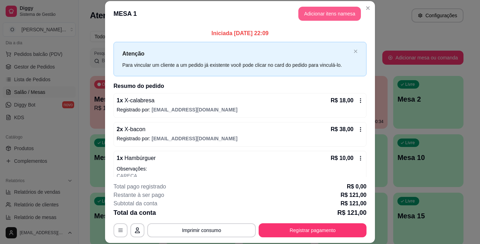
click at [326, 11] on button "Adicionar itens na mesa" at bounding box center [329, 14] width 63 height 14
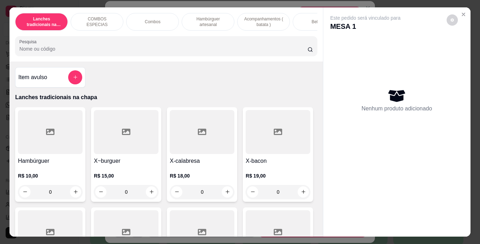
scroll to position [0, 65]
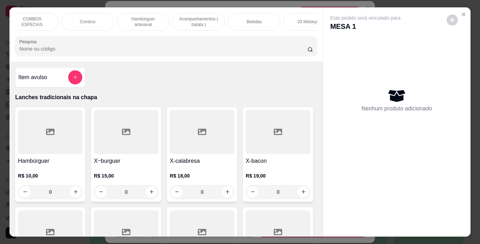
click at [276, 21] on div "Bebidas" at bounding box center [254, 22] width 53 height 18
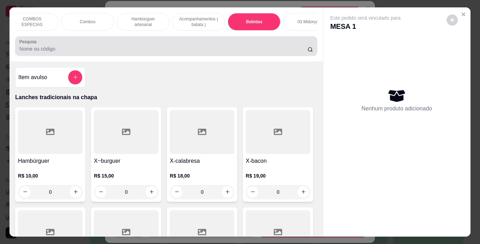
scroll to position [18, 0]
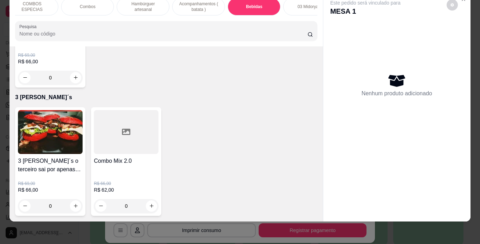
type input "1"
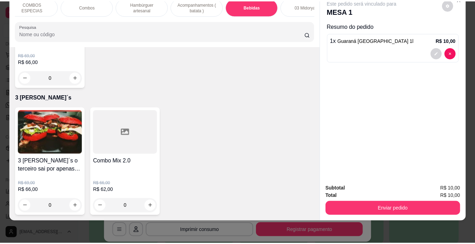
scroll to position [1813, 0]
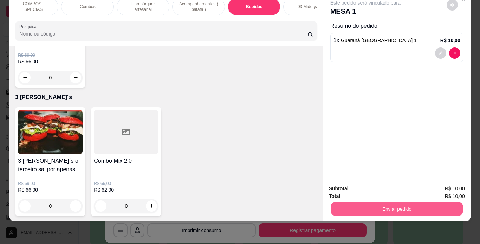
click at [374, 207] on button "Enviar pedido" at bounding box center [397, 209] width 132 height 14
click at [376, 190] on button "Não registrar e enviar pedido" at bounding box center [373, 186] width 71 height 13
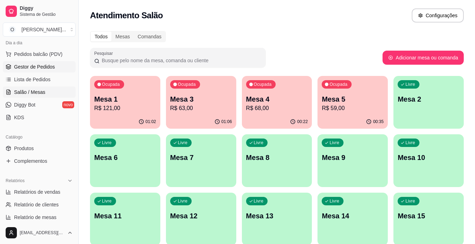
click at [49, 70] on link "Gestor de Pedidos" at bounding box center [39, 66] width 73 height 11
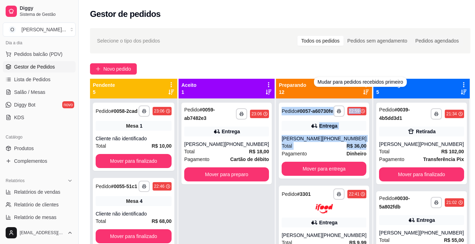
drag, startPoint x: 356, startPoint y: 152, endPoint x: 365, endPoint y: 92, distance: 60.7
click at [365, 92] on div "**********" at bounding box center [324, 211] width 97 height 264
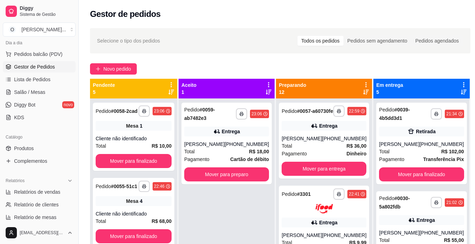
click at [391, 69] on div "Novo pedido" at bounding box center [280, 68] width 380 height 11
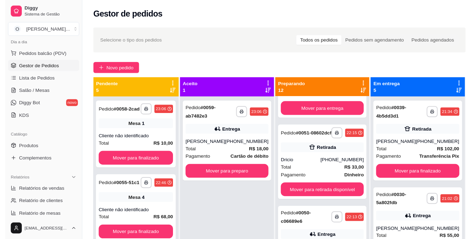
scroll to position [258, 0]
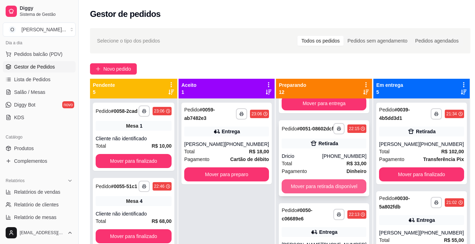
click at [334, 193] on button "Mover para retirada disponível" at bounding box center [323, 186] width 85 height 14
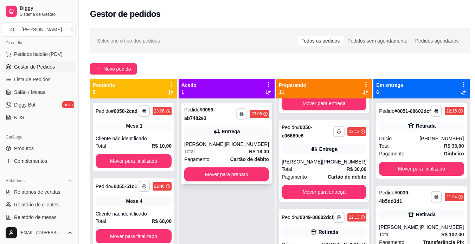
click at [239, 112] on icon "button" at bounding box center [241, 114] width 4 height 4
click at [231, 140] on button "IMPRESSORA" at bounding box center [219, 138] width 51 height 11
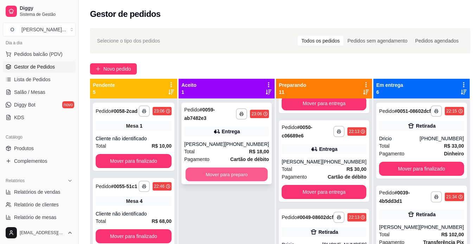
click at [234, 173] on button "Mover para preparo" at bounding box center [227, 175] width 82 height 14
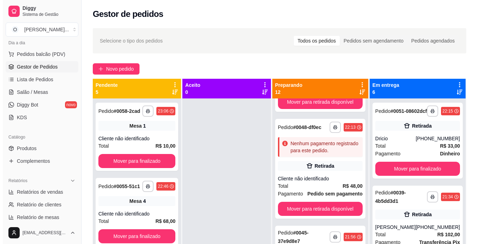
scroll to position [521, 0]
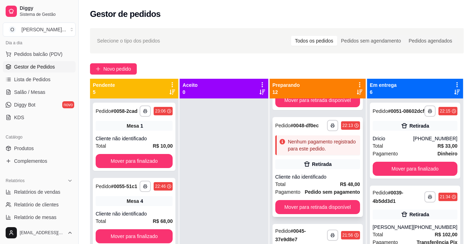
click at [345, 195] on strong "Pedido sem pagamento" at bounding box center [332, 192] width 55 height 6
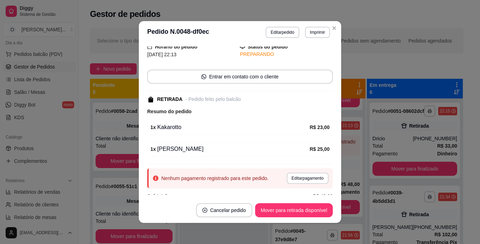
scroll to position [40, 0]
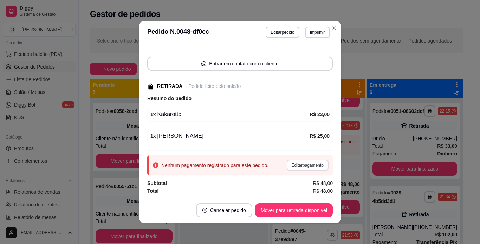
click at [305, 164] on button "Editar pagamento" at bounding box center [308, 165] width 42 height 11
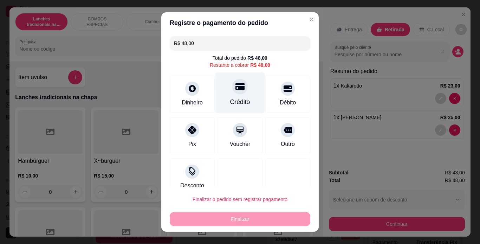
click at [230, 100] on div "Crédito" at bounding box center [240, 101] width 20 height 9
type input "R$ 0,00"
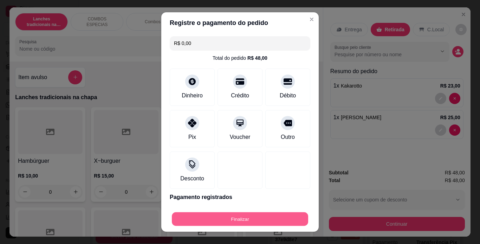
click at [226, 217] on button "Finalizar" at bounding box center [240, 219] width 136 height 14
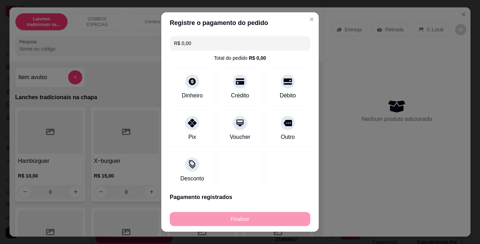
type input "0"
type input "-R$ 48,00"
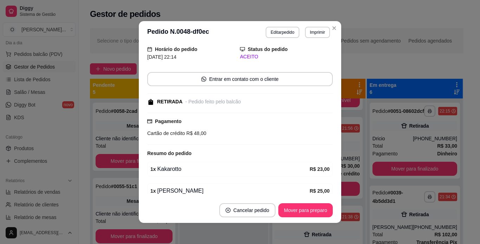
scroll to position [55, 0]
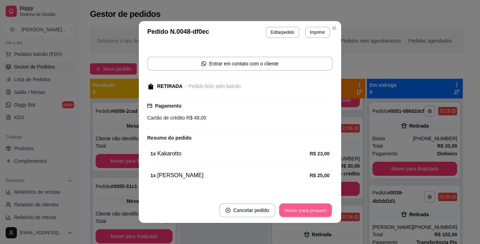
click at [297, 211] on button "Mover para preparo" at bounding box center [305, 210] width 53 height 14
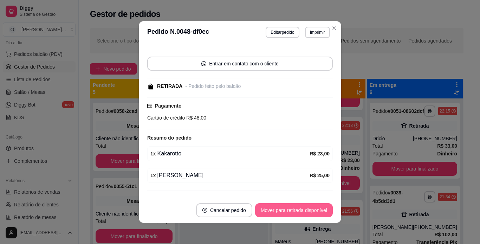
scroll to position [604, 0]
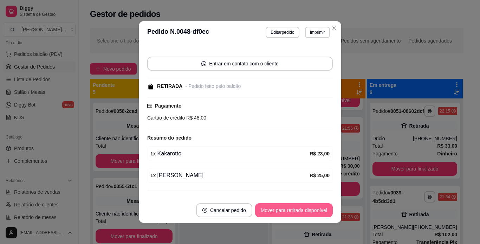
click at [306, 212] on button "Mover para retirada disponível" at bounding box center [294, 210] width 78 height 14
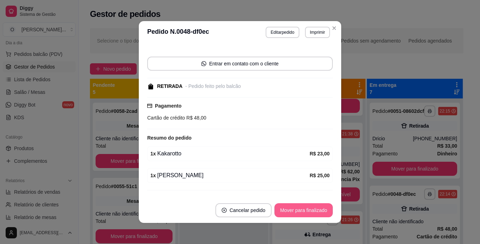
scroll to position [521, 0]
click at [306, 212] on button "Mover para finalizado" at bounding box center [303, 210] width 58 height 14
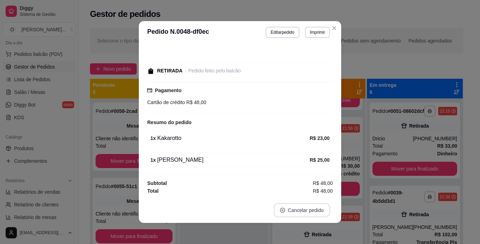
scroll to position [32, 0]
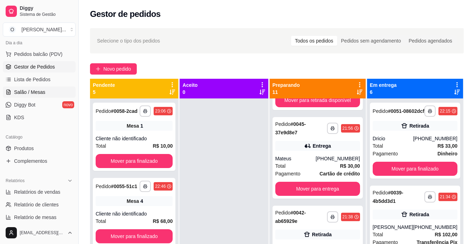
click at [46, 96] on link "Salão / Mesas" at bounding box center [39, 91] width 73 height 11
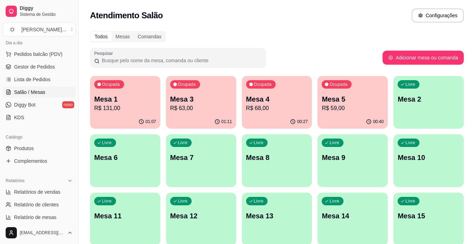
click at [204, 97] on p "Mesa 3" at bounding box center [201, 99] width 62 height 10
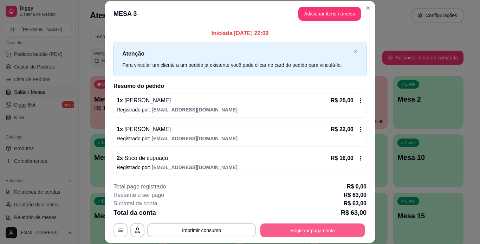
click at [315, 232] on button "Registrar pagamento" at bounding box center [312, 230] width 105 height 14
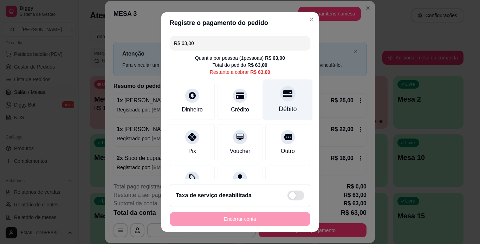
click at [283, 92] on icon at bounding box center [287, 93] width 9 height 7
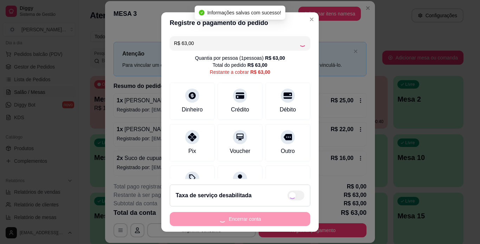
type input "R$ 0,00"
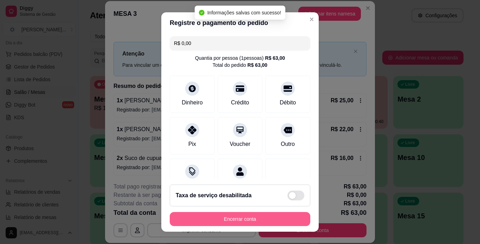
click at [251, 220] on button "Encerrar conta" at bounding box center [240, 219] width 141 height 14
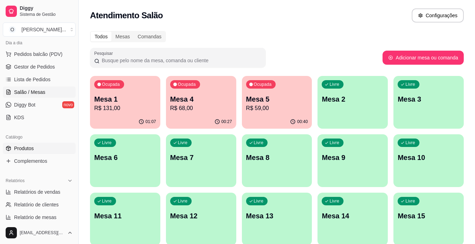
click at [38, 146] on link "Produtos" at bounding box center [39, 148] width 73 height 11
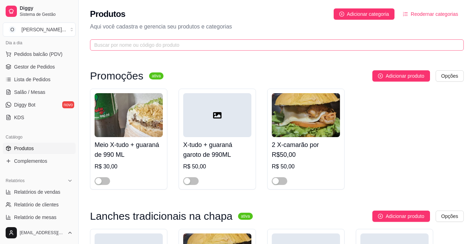
click at [307, 39] on span at bounding box center [277, 44] width 374 height 11
click at [301, 45] on input "text" at bounding box center [273, 45] width 359 height 8
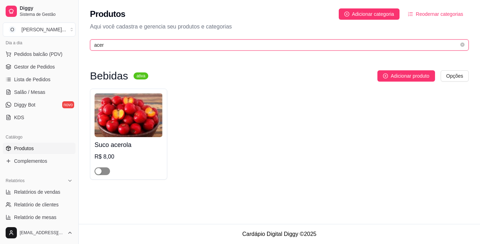
type input "acer"
click at [100, 172] on div "button" at bounding box center [98, 171] width 6 height 6
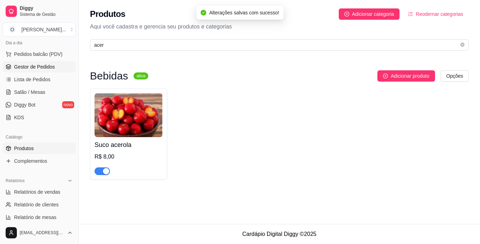
click at [34, 65] on span "Gestor de Pedidos" at bounding box center [34, 66] width 41 height 7
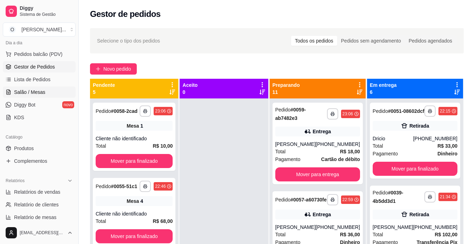
click at [36, 94] on span "Salão / Mesas" at bounding box center [29, 92] width 31 height 7
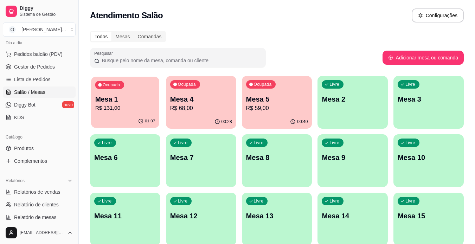
click at [135, 118] on div "01:07" at bounding box center [125, 121] width 68 height 13
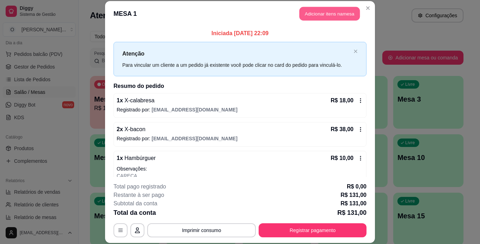
click at [341, 20] on button "Adicionar itens na mesa" at bounding box center [329, 14] width 60 height 14
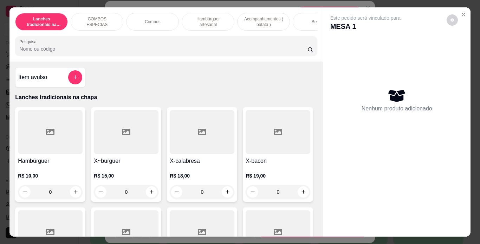
click at [296, 19] on div "Bebidas" at bounding box center [319, 22] width 53 height 18
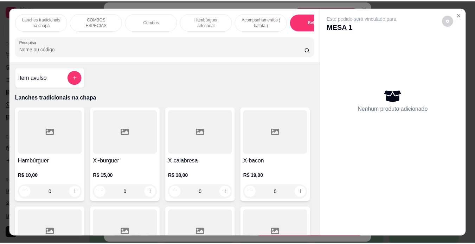
scroll to position [18, 0]
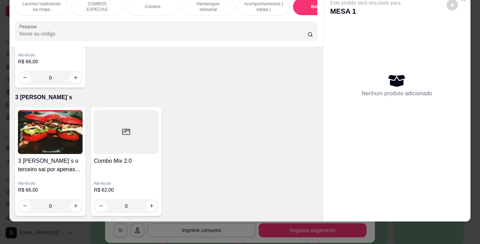
type input "1"
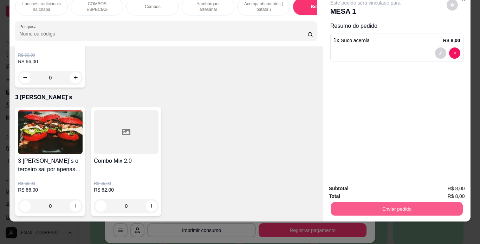
click at [367, 203] on button "Enviar pedido" at bounding box center [397, 209] width 132 height 14
click at [372, 183] on button "Não registrar e enviar pedido" at bounding box center [373, 186] width 71 height 13
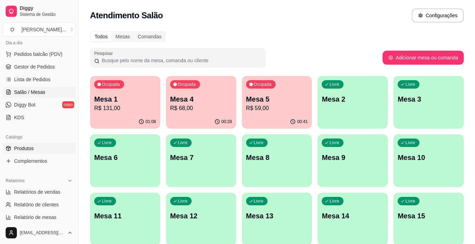
click at [37, 152] on link "Produtos" at bounding box center [39, 148] width 73 height 11
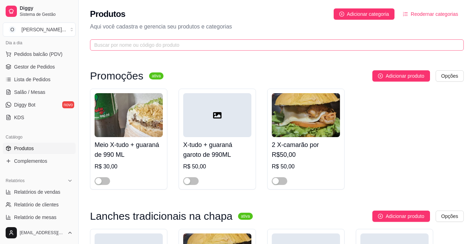
click at [159, 40] on span at bounding box center [277, 44] width 374 height 11
click at [159, 45] on input "text" at bounding box center [273, 45] width 359 height 8
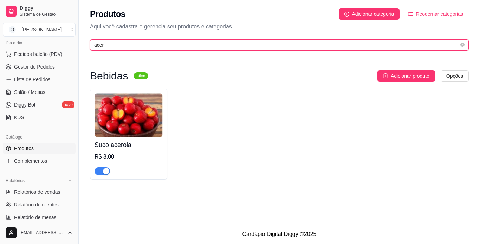
type input "acer"
click at [104, 171] on div "button" at bounding box center [106, 171] width 6 height 6
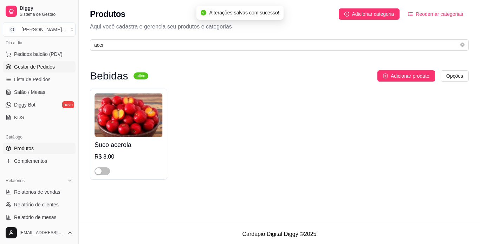
click at [45, 66] on span "Gestor de Pedidos" at bounding box center [34, 66] width 41 height 7
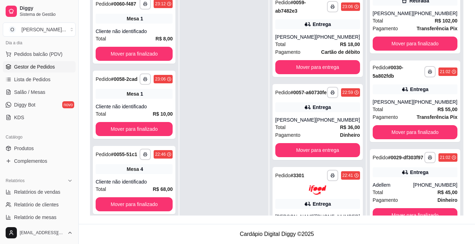
scroll to position [104, 0]
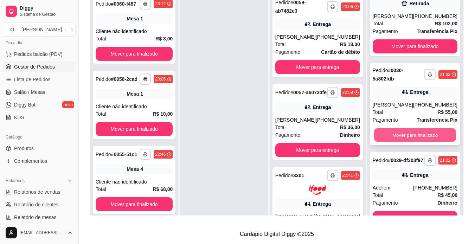
click at [426, 141] on button "Mover para finalizado" at bounding box center [415, 135] width 82 height 14
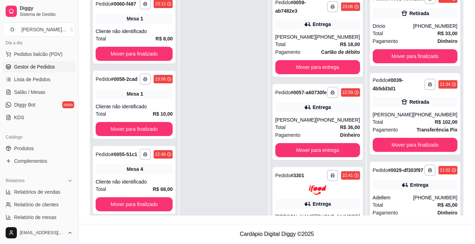
scroll to position [0, 0]
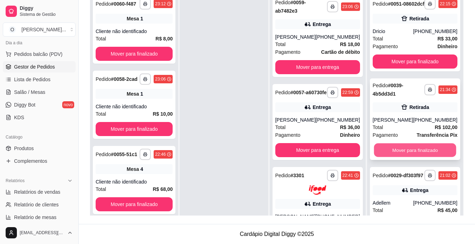
click at [408, 154] on button "Mover para finalizado" at bounding box center [415, 150] width 82 height 14
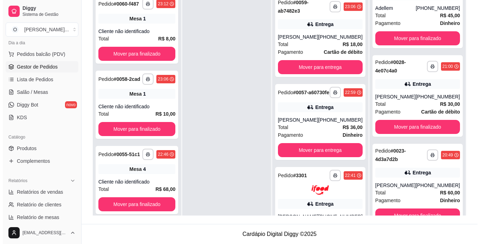
scroll to position [117, 0]
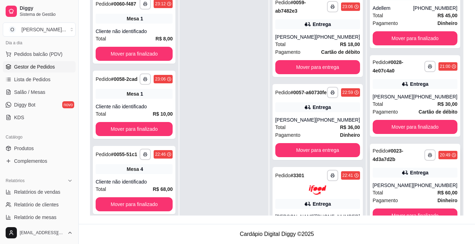
click at [426, 181] on div "**********" at bounding box center [415, 185] width 90 height 82
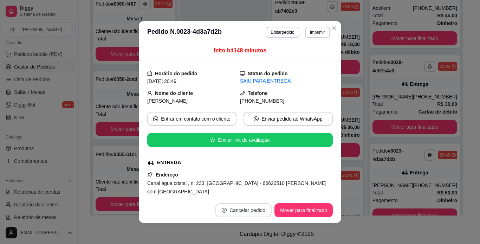
click at [252, 210] on button "Cancelar pedido" at bounding box center [243, 210] width 56 height 14
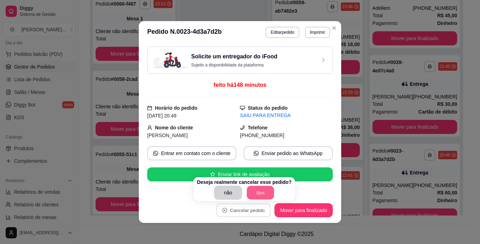
click at [257, 193] on button "Sim" at bounding box center [260, 193] width 27 height 14
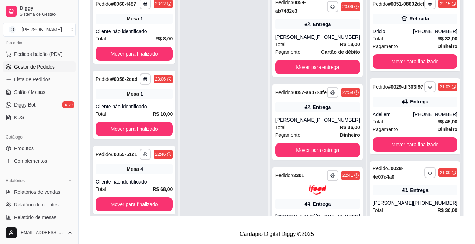
scroll to position [29, 0]
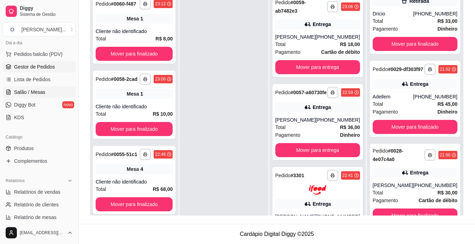
click at [28, 96] on link "Salão / Mesas" at bounding box center [39, 91] width 73 height 11
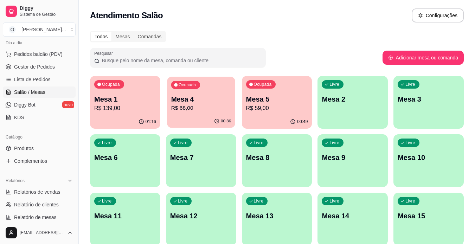
click at [193, 110] on p "R$ 68,00" at bounding box center [201, 108] width 60 height 8
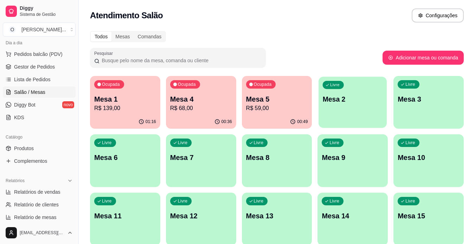
click at [344, 114] on div "Livre Mesa 2" at bounding box center [352, 98] width 68 height 43
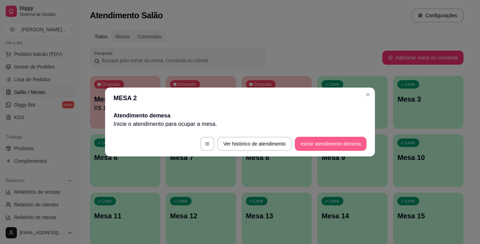
click at [311, 138] on button "Iniciar atendimento de mesa" at bounding box center [331, 144] width 72 height 14
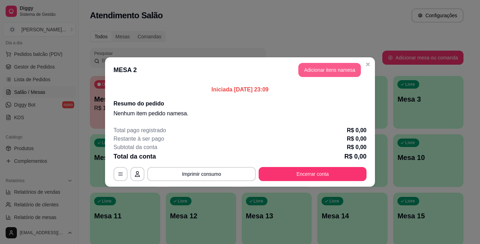
click at [338, 72] on button "Adicionar itens na mesa" at bounding box center [329, 70] width 63 height 14
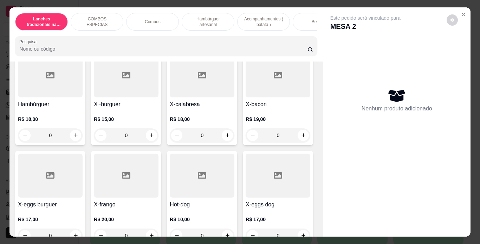
scroll to position [62, 0]
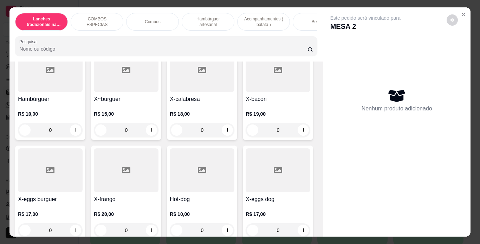
click at [222, 136] on div "0" at bounding box center [202, 130] width 65 height 14
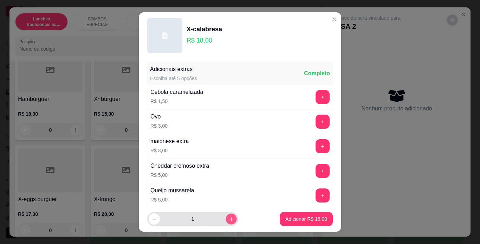
click at [229, 221] on icon "increase-product-quantity" at bounding box center [231, 218] width 5 height 5
type input "2"
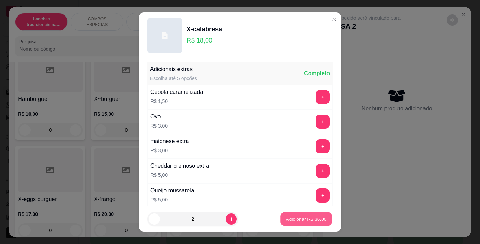
click at [295, 219] on p "Adicionar R$ 36,00" at bounding box center [306, 219] width 41 height 7
type input "2"
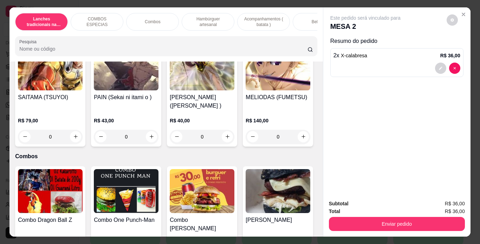
scroll to position [458, 0]
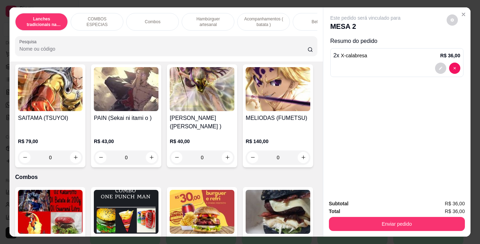
click at [78, 42] on div "0" at bounding box center [50, 35] width 65 height 14
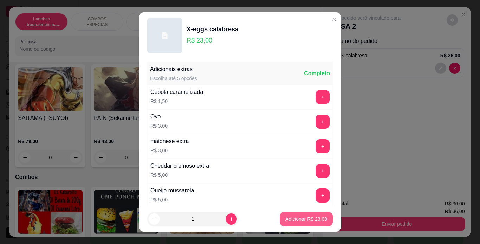
click at [291, 220] on p "Adicionar R$ 23,00" at bounding box center [306, 218] width 42 height 7
type input "1"
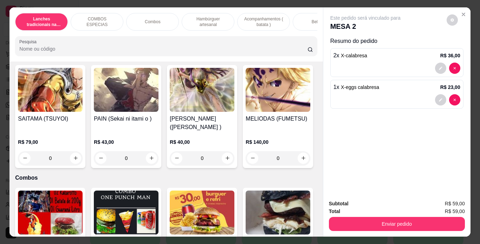
scroll to position [459, 0]
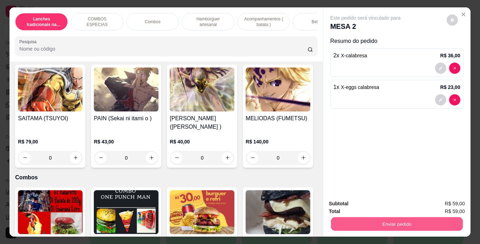
click at [350, 225] on button "Enviar pedido" at bounding box center [397, 224] width 132 height 14
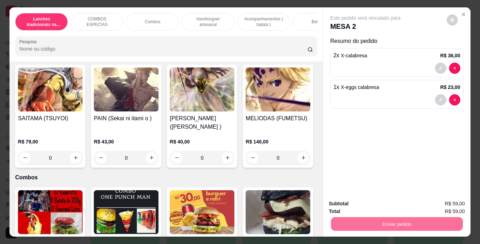
click at [346, 201] on button "Não registrar e enviar pedido" at bounding box center [373, 203] width 73 height 13
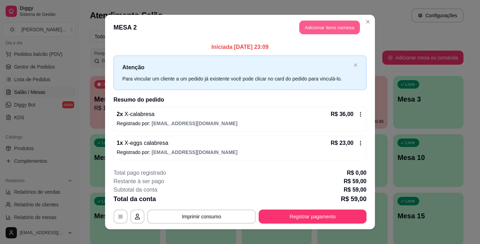
click at [317, 24] on button "Adicionar itens na mesa" at bounding box center [329, 28] width 60 height 14
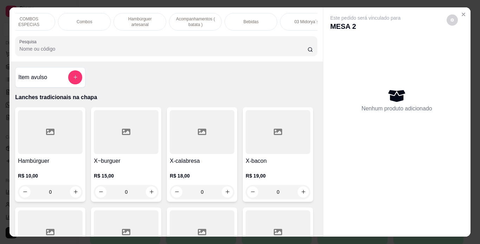
scroll to position [0, 69]
click at [253, 21] on p "Bebidas" at bounding box center [250, 22] width 15 height 6
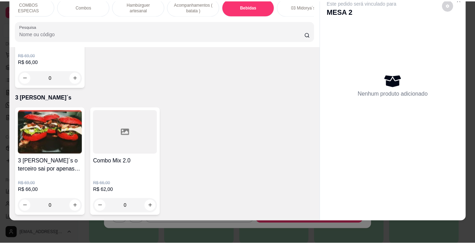
scroll to position [0, 0]
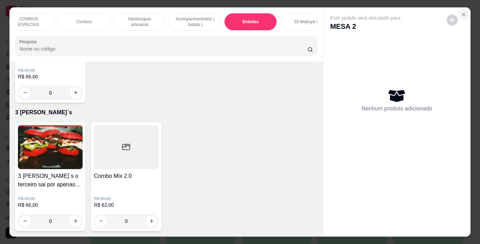
click at [462, 12] on icon "Close" at bounding box center [464, 15] width 6 height 6
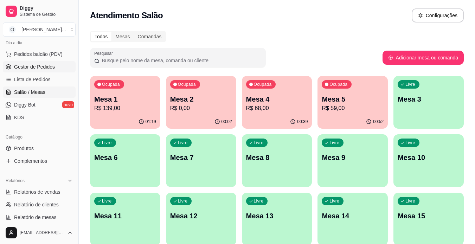
click at [52, 69] on span "Gestor de Pedidos" at bounding box center [34, 66] width 41 height 7
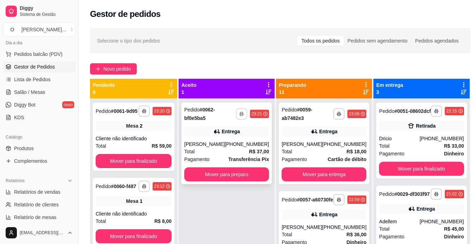
click at [239, 115] on icon "button" at bounding box center [241, 114] width 4 height 4
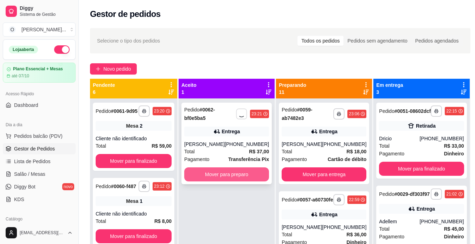
click at [226, 176] on button "Mover para preparo" at bounding box center [226, 174] width 85 height 14
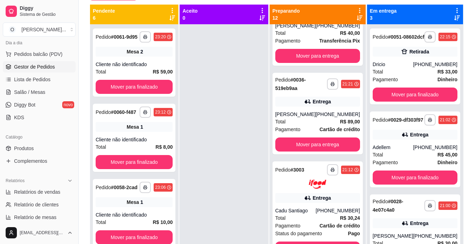
scroll to position [864, 0]
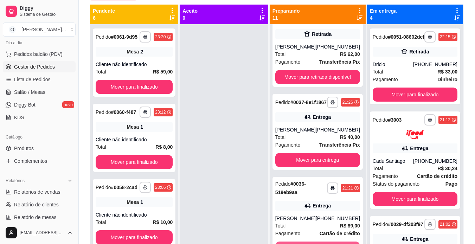
scroll to position [760, 0]
click at [319, 242] on button "Mover para entrega" at bounding box center [317, 248] width 82 height 14
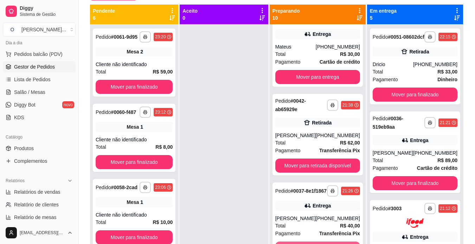
scroll to position [665, 0]
click at [319, 242] on button "Mover para entrega" at bounding box center [317, 248] width 82 height 14
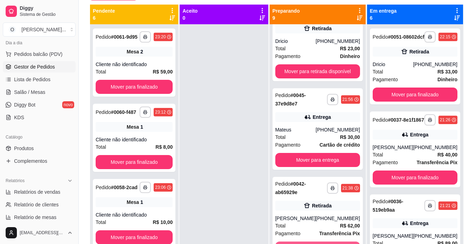
scroll to position [576, 0]
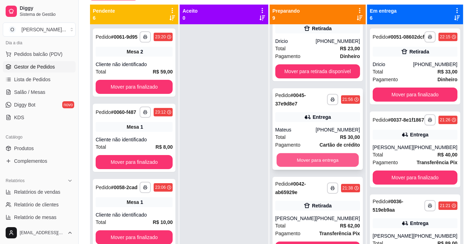
click at [310, 159] on button "Mover para entrega" at bounding box center [317, 160] width 82 height 14
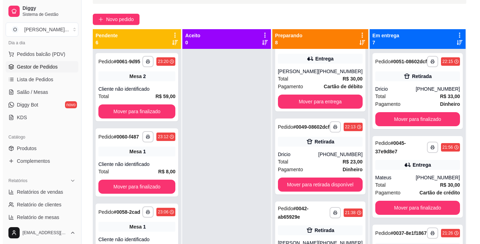
scroll to position [48, 0]
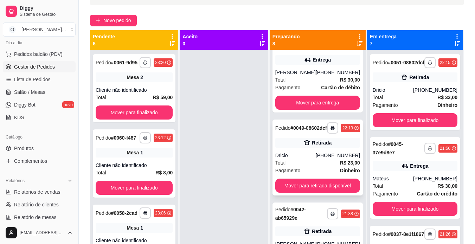
click at [332, 158] on div "[PHONE_NUMBER]" at bounding box center [338, 155] width 44 height 7
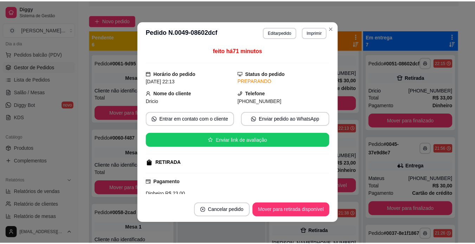
scroll to position [70, 0]
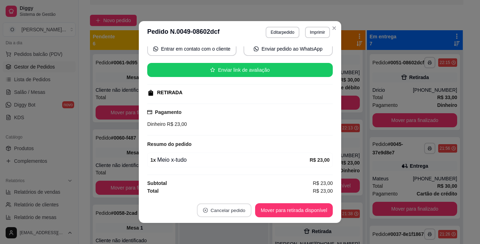
click at [211, 206] on button "Cancelar pedido" at bounding box center [224, 210] width 54 height 14
click at [234, 155] on div "1 x Meio x-tudo R$ 23,00" at bounding box center [240, 160] width 186 height 15
click at [316, 32] on button "Imprimir" at bounding box center [317, 32] width 24 height 11
click at [298, 58] on button "IMPRESSORA" at bounding box center [302, 56] width 49 height 11
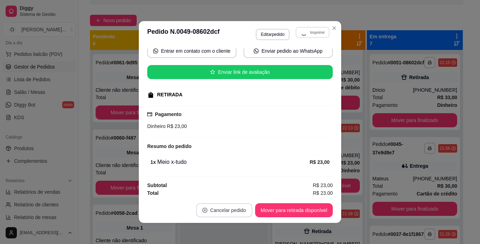
click at [224, 207] on button "Cancelar pedido" at bounding box center [224, 210] width 56 height 14
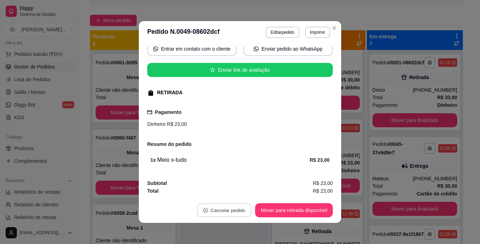
click at [225, 207] on button "Cancelar pedido" at bounding box center [224, 210] width 54 height 14
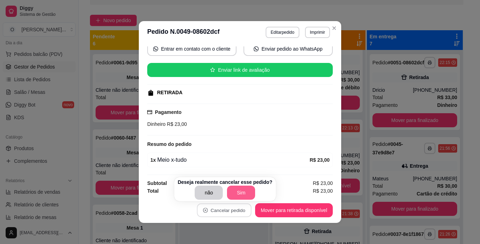
click at [239, 189] on button "Sim" at bounding box center [241, 193] width 28 height 14
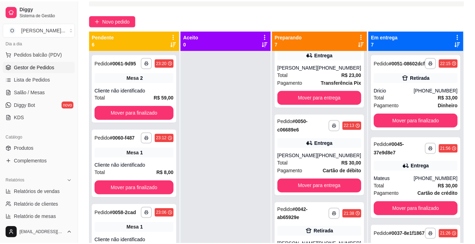
scroll to position [399, 0]
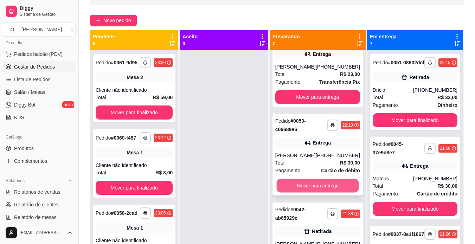
click at [316, 183] on button "Mover para entrega" at bounding box center [317, 186] width 82 height 14
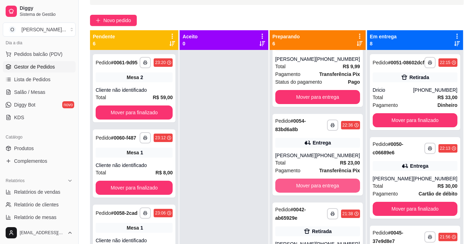
scroll to position [310, 0]
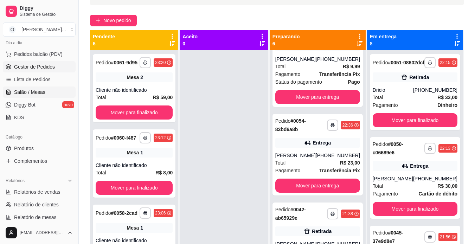
click at [45, 94] on link "Salão / Mesas" at bounding box center [39, 91] width 73 height 11
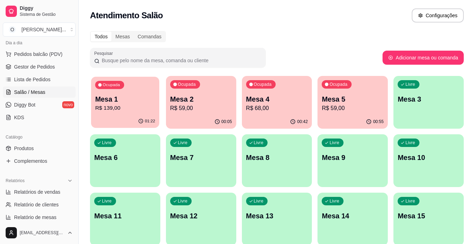
click at [133, 98] on p "Mesa 1" at bounding box center [125, 99] width 60 height 9
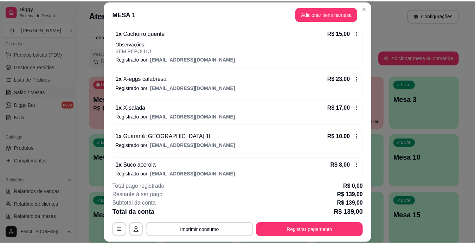
scroll to position [179, 0]
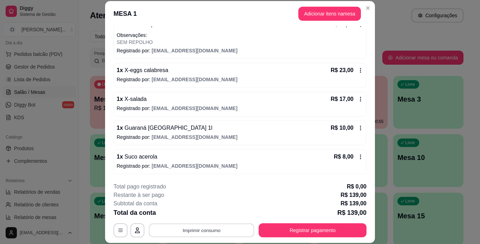
click at [206, 227] on button "Imprimir consumo" at bounding box center [201, 230] width 105 height 14
click at [215, 214] on button "IMPRESSORA" at bounding box center [201, 213] width 51 height 11
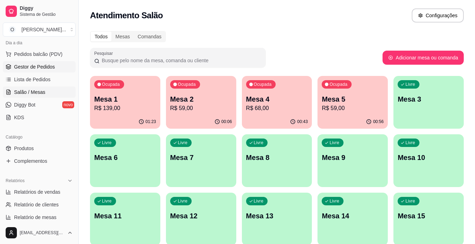
click at [44, 63] on link "Gestor de Pedidos" at bounding box center [39, 66] width 73 height 11
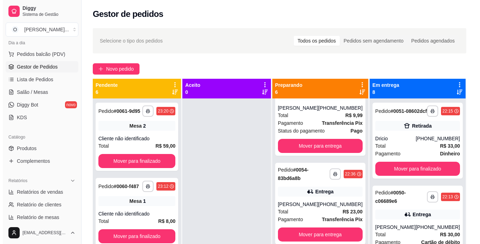
scroll to position [310, 0]
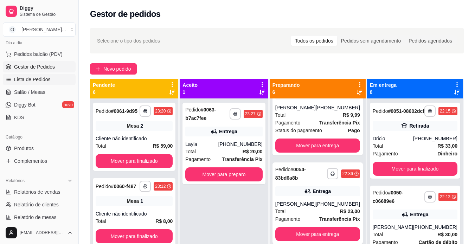
click at [40, 77] on span "Lista de Pedidos" at bounding box center [32, 79] width 37 height 7
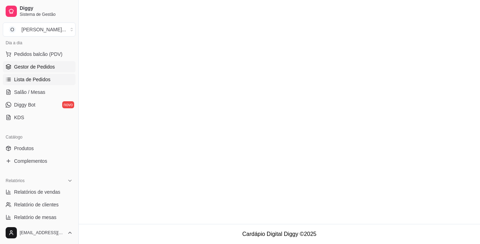
click at [42, 63] on link "Gestor de Pedidos" at bounding box center [39, 66] width 73 height 11
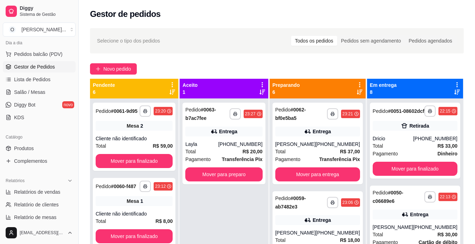
click at [44, 68] on span "Gestor de Pedidos" at bounding box center [34, 66] width 41 height 7
click at [237, 114] on icon "button" at bounding box center [235, 114] width 4 height 4
click at [221, 140] on button "IMPRESSORA" at bounding box center [219, 138] width 51 height 11
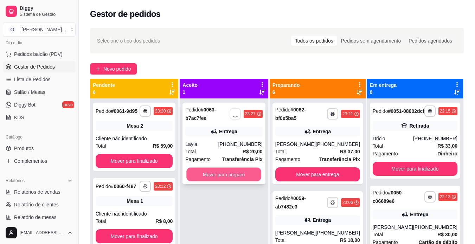
click at [220, 172] on button "Mover para preparo" at bounding box center [224, 175] width 75 height 14
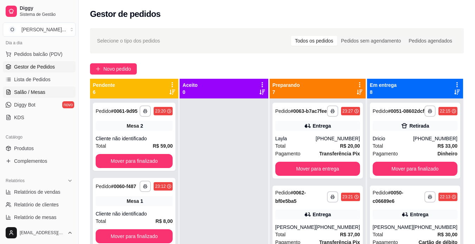
click at [45, 90] on link "Salão / Mesas" at bounding box center [39, 91] width 73 height 11
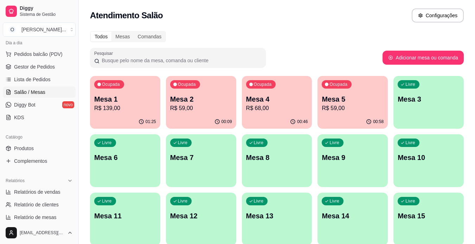
click at [410, 107] on div "Livre Mesa 3" at bounding box center [428, 98] width 70 height 44
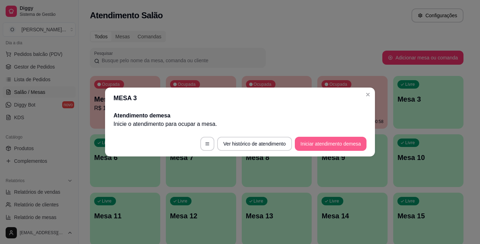
click at [307, 145] on button "Iniciar atendimento de mesa" at bounding box center [331, 144] width 72 height 14
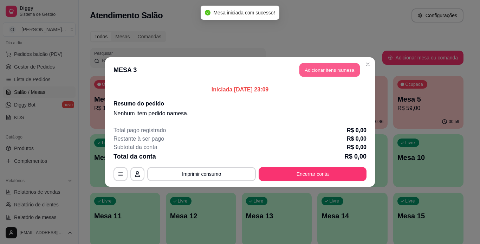
click at [324, 74] on button "Adicionar itens na mesa" at bounding box center [329, 70] width 60 height 14
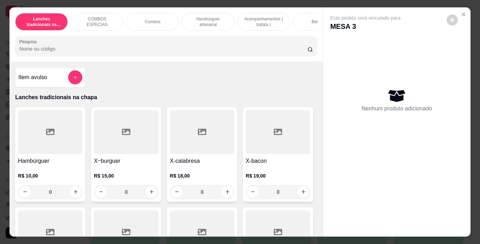
click at [221, 24] on p "Hambúrguer artesanal" at bounding box center [208, 21] width 41 height 11
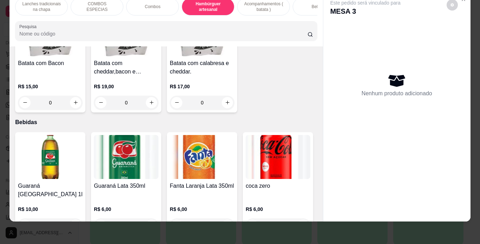
scroll to position [1385, 0]
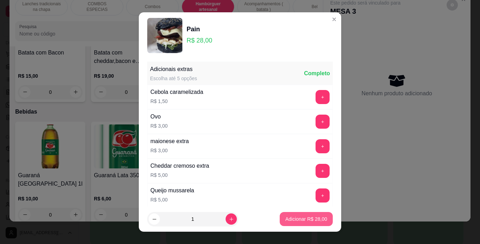
click at [299, 224] on button "Adicionar R$ 28,00" at bounding box center [306, 219] width 53 height 14
type input "1"
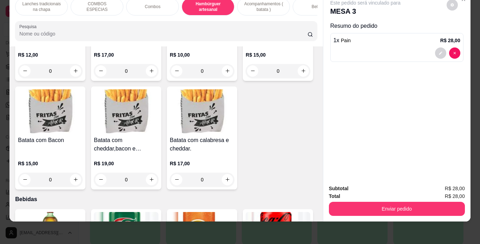
scroll to position [1293, 0]
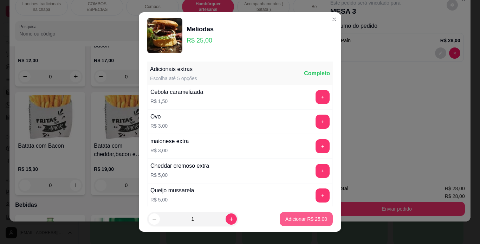
click at [282, 223] on button "Adicionar R$ 25,00" at bounding box center [306, 219] width 53 height 14
type input "1"
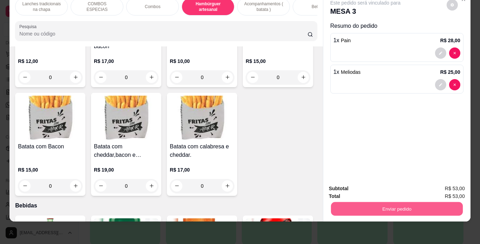
click at [367, 203] on button "Enviar pedido" at bounding box center [397, 209] width 132 height 14
click at [366, 186] on button "Não registrar e enviar pedido" at bounding box center [373, 186] width 71 height 13
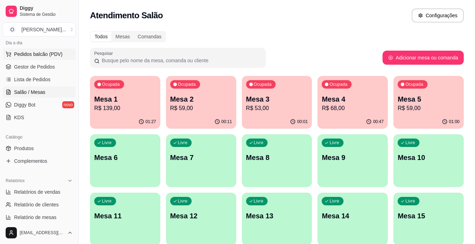
click at [43, 57] on span "Pedidos balcão (PDV)" at bounding box center [38, 54] width 48 height 7
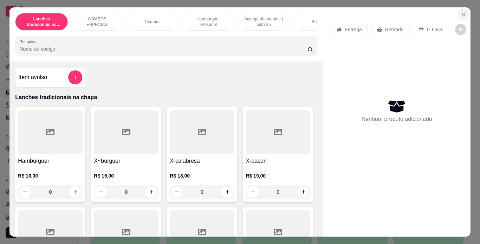
click at [463, 12] on icon "Close" at bounding box center [464, 15] width 6 height 6
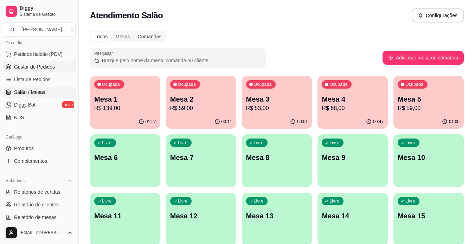
click at [45, 66] on span "Gestor de Pedidos" at bounding box center [34, 66] width 41 height 7
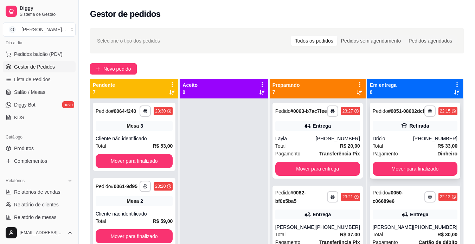
click at [425, 128] on div "Retirada" at bounding box center [414, 126] width 85 height 10
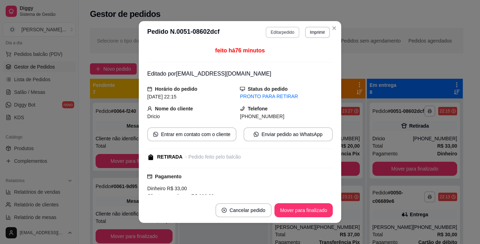
click at [271, 31] on button "Editar pedido" at bounding box center [282, 32] width 33 height 11
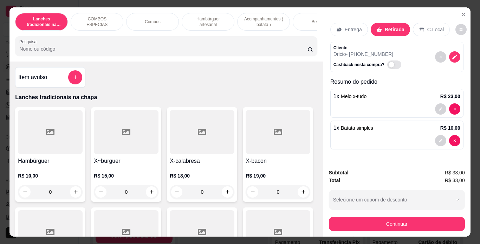
click at [350, 30] on p "Entrega" at bounding box center [353, 29] width 17 height 7
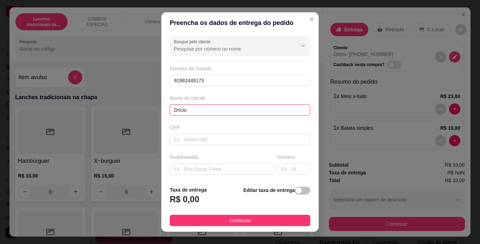
click at [218, 112] on input "Dricio" at bounding box center [240, 109] width 141 height 11
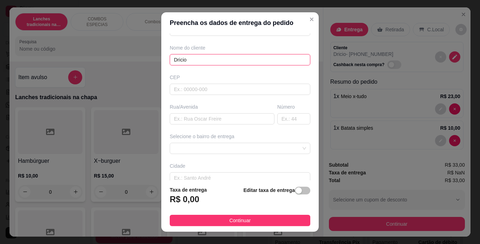
scroll to position [46, 0]
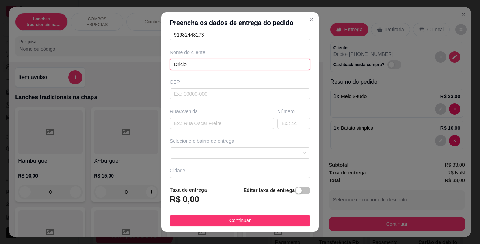
click at [222, 67] on input "Dricio" at bounding box center [240, 64] width 141 height 11
type input "Dricio"
click at [207, 71] on div "Busque pelo cliente Número de contato 91982448173 Nome do cliente Dricio CEP Ru…" at bounding box center [239, 106] width 157 height 147
click at [208, 63] on input "Dricio" at bounding box center [240, 64] width 141 height 11
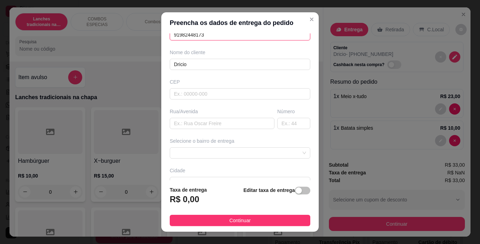
click at [218, 37] on input "91982448173" at bounding box center [240, 34] width 141 height 11
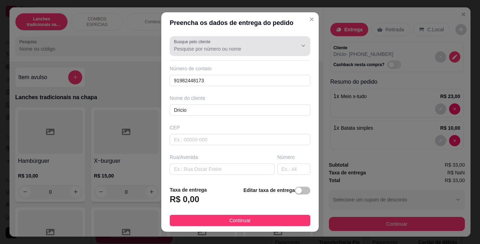
drag, startPoint x: 218, startPoint y: 57, endPoint x: 223, endPoint y: 48, distance: 9.9
click at [223, 48] on div "Busque pelo cliente Número de contato 91982448173 Nome do cliente Dricio CEP Ru…" at bounding box center [239, 106] width 157 height 147
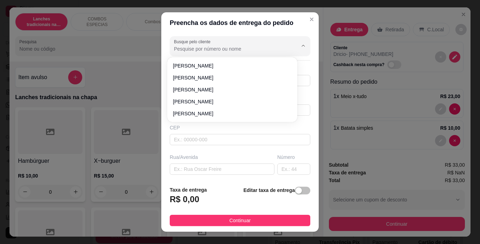
click at [223, 48] on input "Busque pelo cliente" at bounding box center [230, 48] width 112 height 7
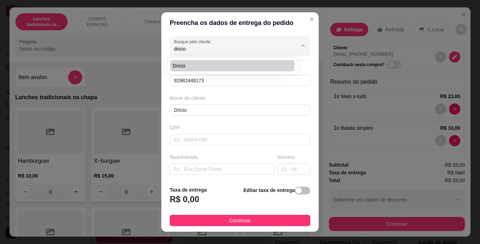
click at [203, 62] on li "Dricio" at bounding box center [232, 65] width 124 height 11
type input "Dricio"
type input "66110230"
type input "Passagem dos Anjos"
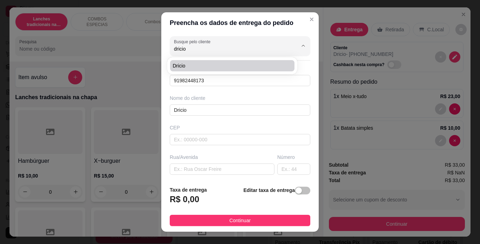
type input "220"
type input "[GEOGRAPHIC_DATA]"
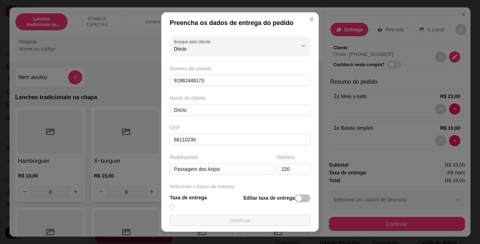
type input "Júlio Cezar"
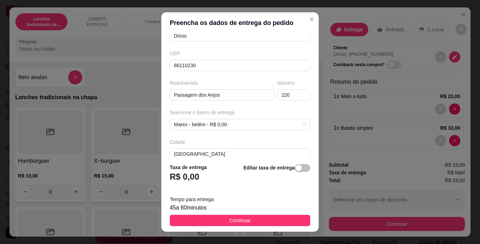
scroll to position [112, 0]
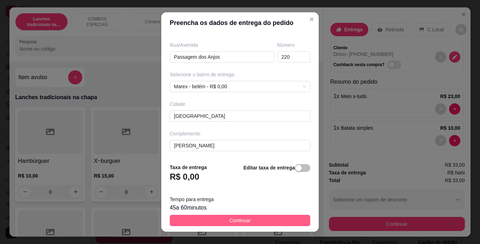
type input "Dricio"
click at [210, 218] on button "Continuar" at bounding box center [240, 220] width 141 height 11
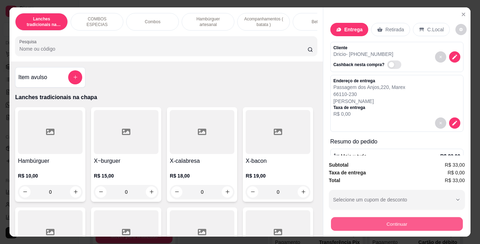
click at [417, 223] on button "Continuar" at bounding box center [397, 224] width 132 height 14
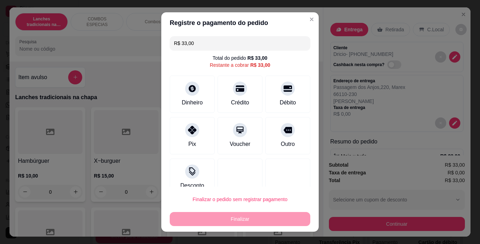
click at [250, 43] on input "R$ 33,00" at bounding box center [240, 43] width 132 height 14
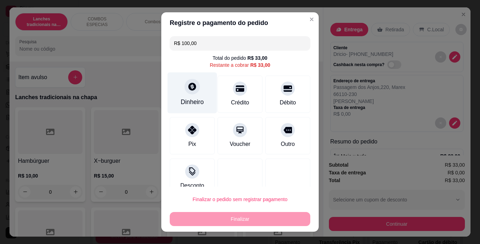
click at [178, 86] on div "Dinheiro" at bounding box center [193, 92] width 50 height 41
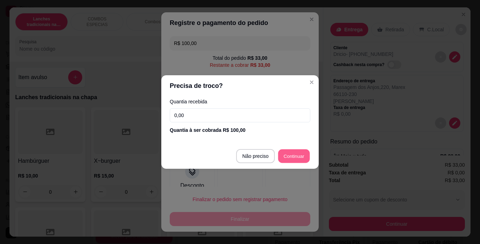
type input "-R$ 67,00"
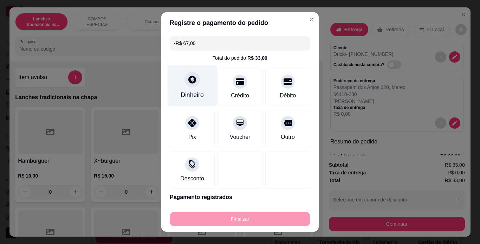
click at [193, 81] on div at bounding box center [191, 79] width 15 height 15
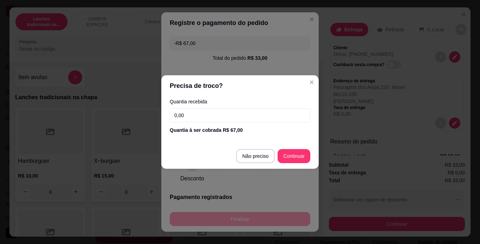
click at [210, 115] on input "0,00" at bounding box center [240, 115] width 141 height 14
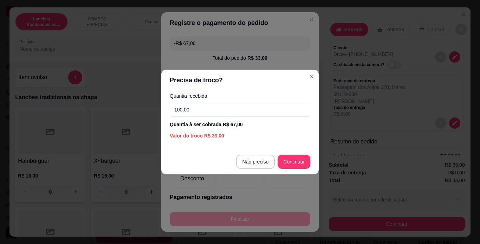
type input "100,00"
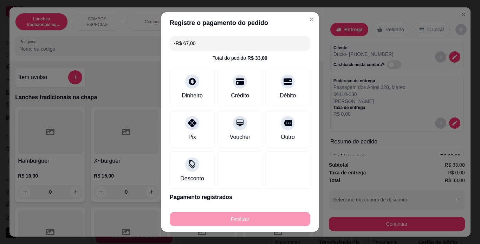
click at [232, 42] on input "-R$ 67,00" at bounding box center [240, 43] width 132 height 14
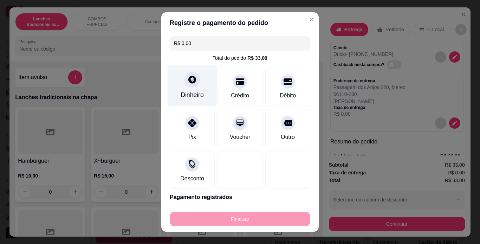
type input "R$ 0,00"
click at [201, 85] on div "Dinheiro" at bounding box center [193, 85] width 50 height 41
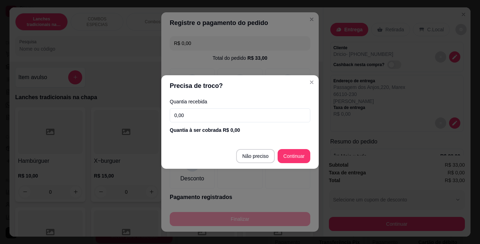
click at [232, 119] on input "0,00" at bounding box center [240, 115] width 141 height 14
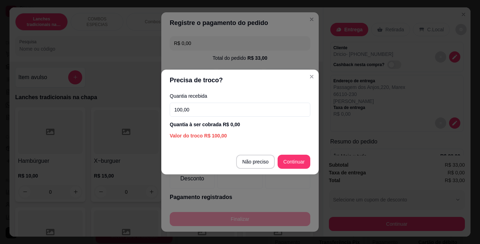
type input "100,00"
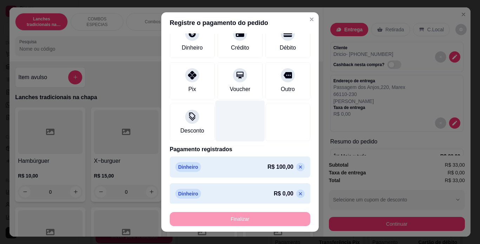
scroll to position [51, 0]
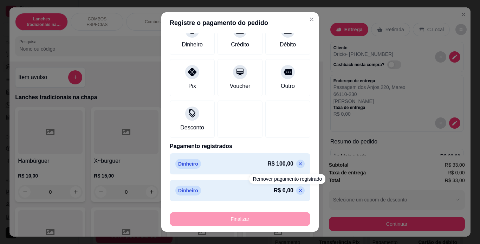
click at [298, 192] on icon at bounding box center [301, 191] width 6 height 6
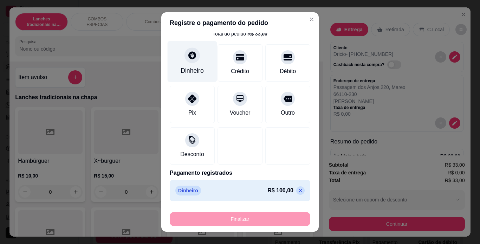
click at [184, 55] on div at bounding box center [191, 54] width 15 height 15
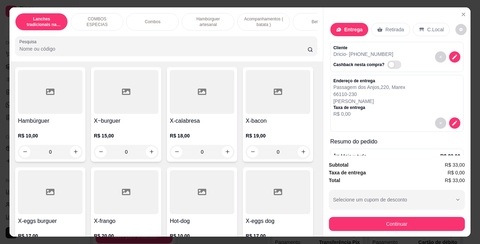
scroll to position [40, 0]
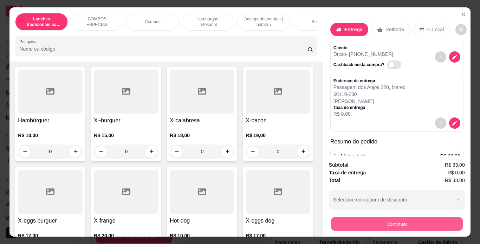
click at [370, 218] on button "Continuar" at bounding box center [397, 224] width 132 height 14
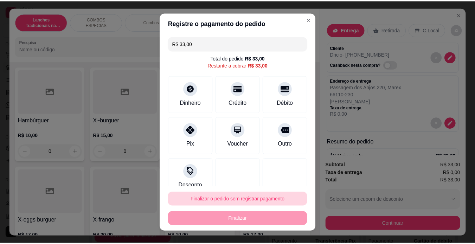
scroll to position [10, 0]
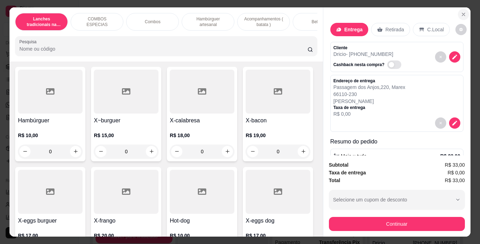
click at [461, 12] on icon "Close" at bounding box center [464, 15] width 6 height 6
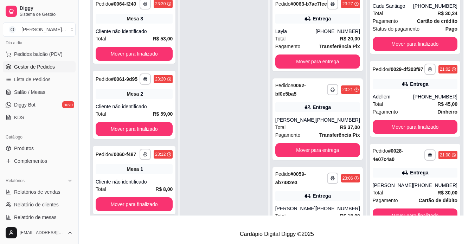
scroll to position [605, 0]
click at [51, 91] on link "Salão / Mesas" at bounding box center [39, 91] width 73 height 11
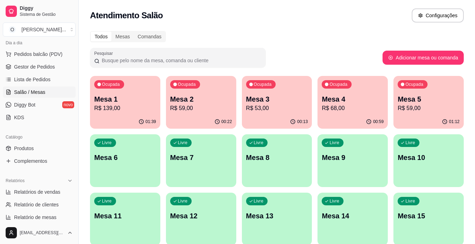
click at [438, 118] on div "01:12" at bounding box center [428, 122] width 70 height 14
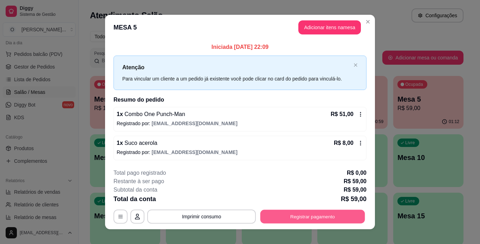
click at [310, 210] on button "Registrar pagamento" at bounding box center [312, 216] width 105 height 14
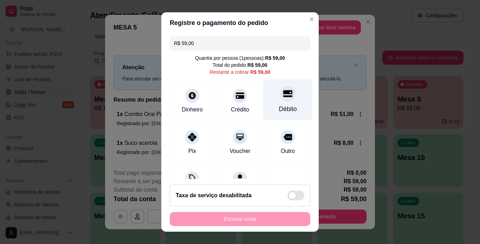
click at [263, 102] on div "Débito" at bounding box center [288, 99] width 50 height 41
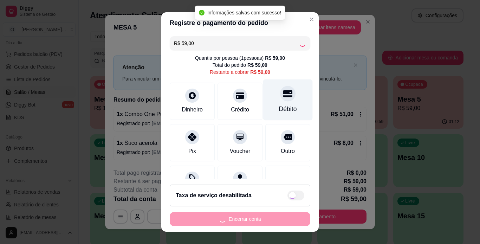
type input "R$ 0,00"
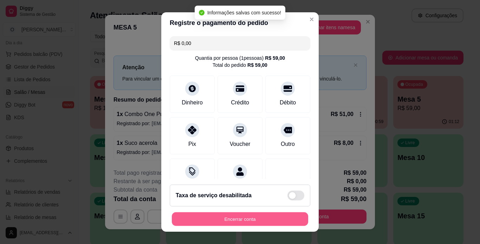
click at [240, 221] on button "Encerrar conta" at bounding box center [240, 219] width 136 height 14
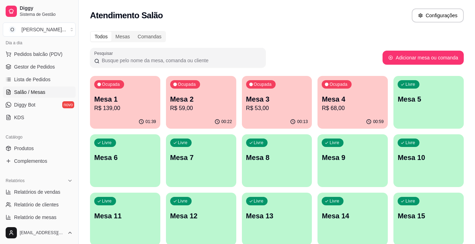
click at [148, 109] on p "R$ 139,00" at bounding box center [125, 108] width 62 height 8
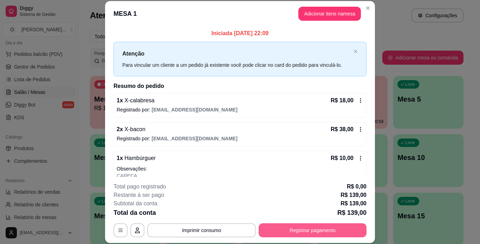
click at [305, 235] on button "Registrar pagamento" at bounding box center [313, 230] width 108 height 14
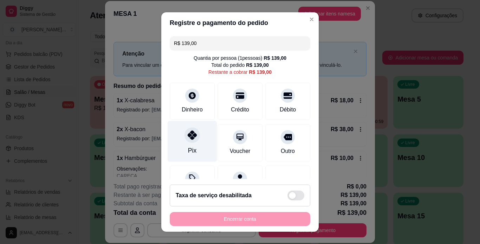
click at [199, 140] on div "Pix" at bounding box center [193, 141] width 50 height 41
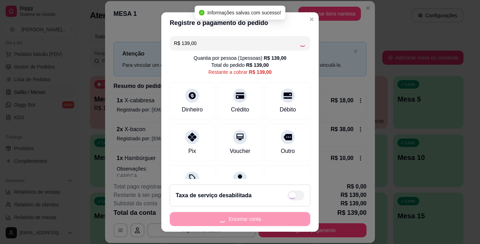
type input "R$ 0,00"
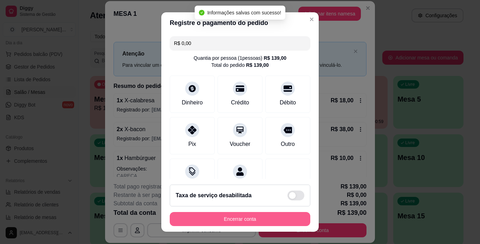
click at [222, 220] on button "Encerrar conta" at bounding box center [240, 219] width 141 height 14
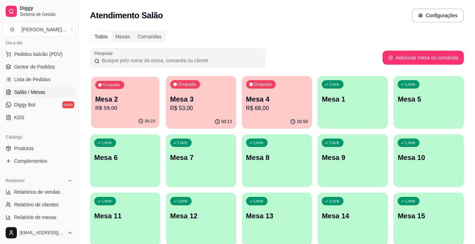
click at [154, 106] on p "R$ 59,00" at bounding box center [125, 108] width 60 height 8
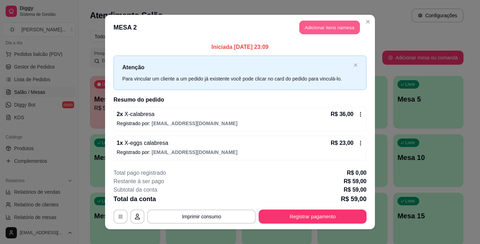
click at [325, 25] on button "Adicionar itens na mesa" at bounding box center [329, 28] width 60 height 14
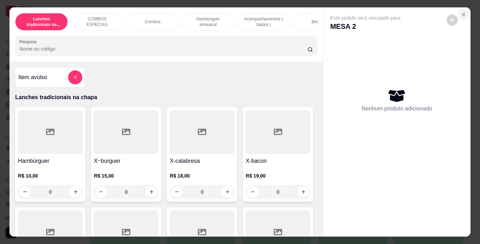
click at [462, 12] on icon "Close" at bounding box center [464, 15] width 6 height 6
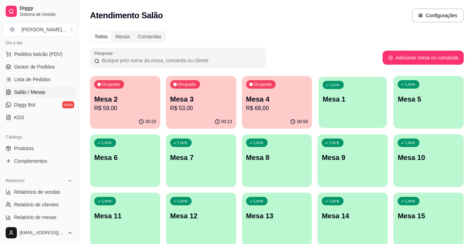
click at [349, 113] on div "Livre Mesa 1" at bounding box center [352, 98] width 68 height 43
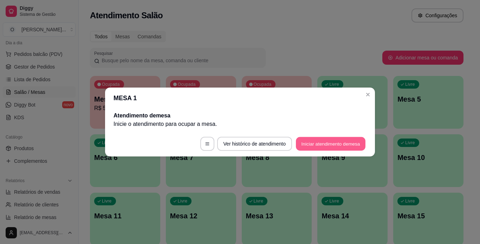
click at [335, 144] on button "Iniciar atendimento de mesa" at bounding box center [331, 144] width 70 height 14
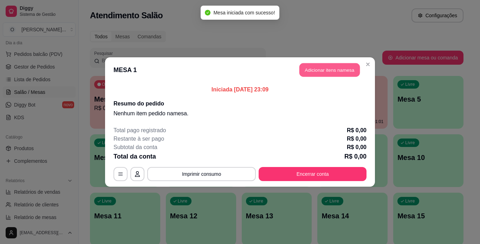
click at [335, 70] on button "Adicionar itens na mesa" at bounding box center [329, 70] width 60 height 14
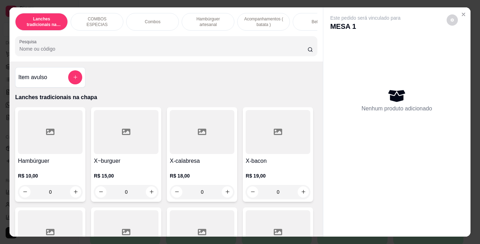
click at [222, 195] on div "0" at bounding box center [202, 192] width 65 height 14
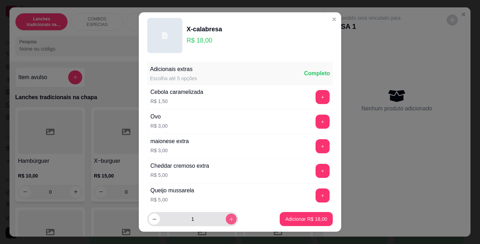
click at [226, 220] on button "increase-product-quantity" at bounding box center [231, 219] width 11 height 11
type input "2"
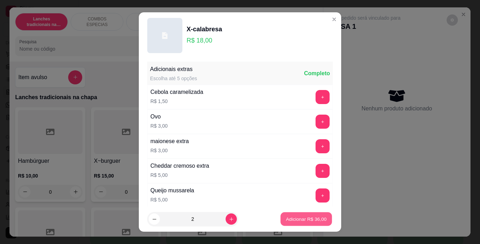
click at [286, 222] on p "Adicionar R$ 36,00" at bounding box center [306, 219] width 41 height 7
type input "2"
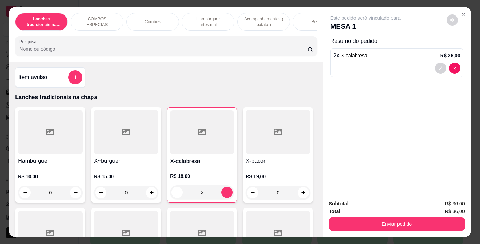
click at [268, 17] on p "Acompanhamentos ( batata )" at bounding box center [263, 21] width 41 height 11
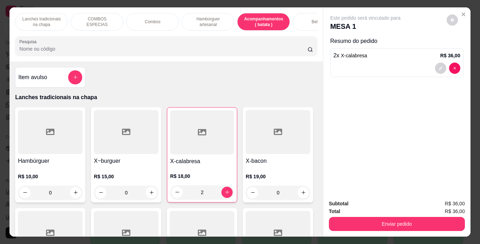
scroll to position [18, 0]
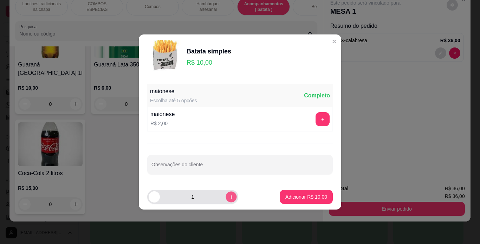
click at [226, 193] on button "increase-product-quantity" at bounding box center [231, 196] width 11 height 11
type input "2"
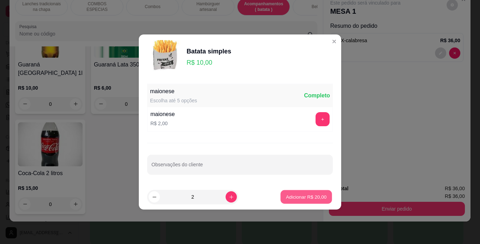
click at [289, 202] on button "Adicionar R$ 20,00" at bounding box center [306, 197] width 52 height 14
type input "2"
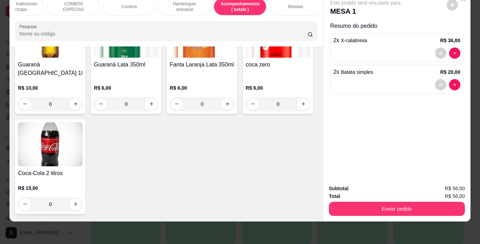
scroll to position [0, 23]
click at [289, 4] on p "Bebidas" at bounding box center [296, 7] width 15 height 6
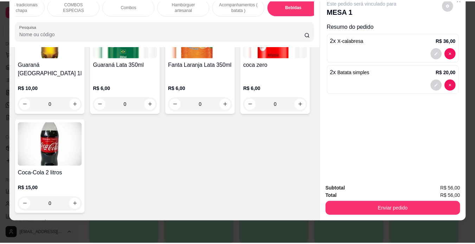
scroll to position [1836, 0]
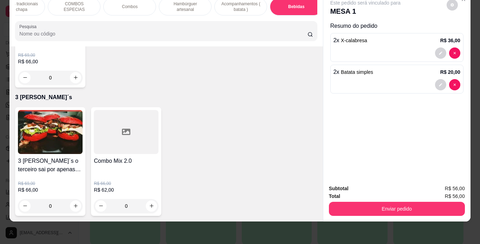
type input "2"
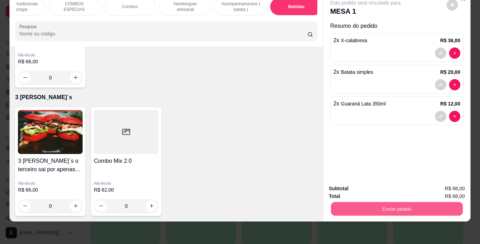
click at [362, 205] on button "Enviar pedido" at bounding box center [397, 209] width 132 height 14
click at [362, 192] on button "Não registrar e enviar pedido" at bounding box center [373, 186] width 71 height 13
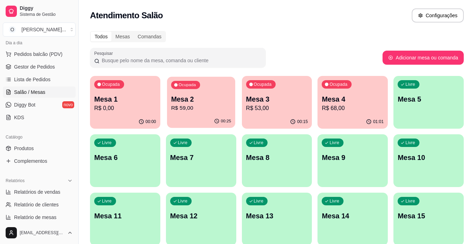
click at [215, 111] on p "R$ 59,00" at bounding box center [201, 108] width 60 height 8
click at [48, 146] on link "Produtos" at bounding box center [39, 148] width 73 height 11
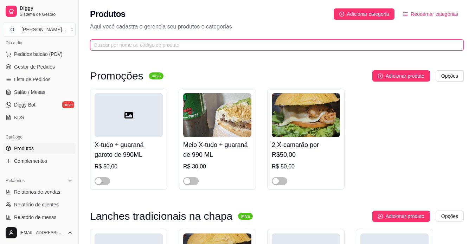
click at [372, 46] on input "text" at bounding box center [273, 45] width 359 height 8
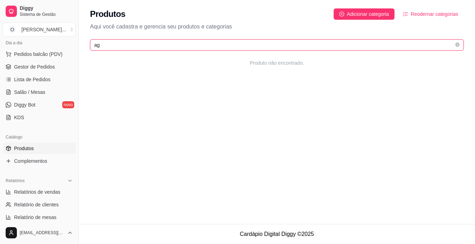
type input "a"
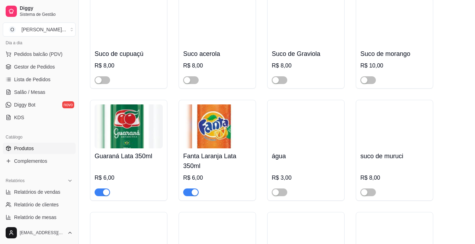
scroll to position [2322, 0]
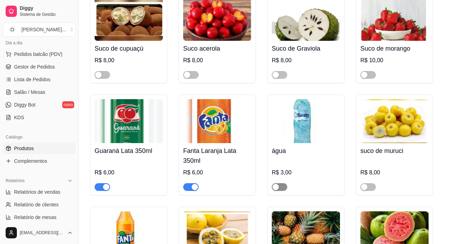
click at [278, 184] on div "button" at bounding box center [275, 187] width 6 height 6
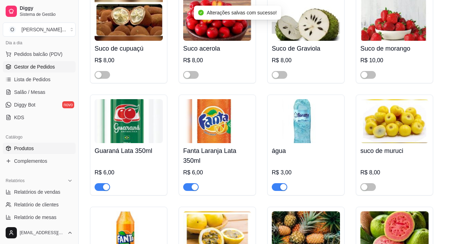
click at [47, 66] on span "Gestor de Pedidos" at bounding box center [34, 66] width 41 height 7
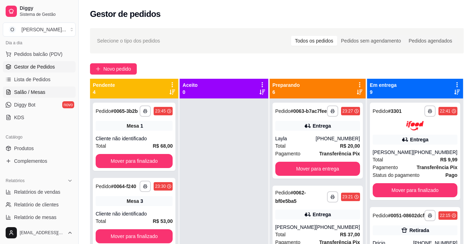
click at [47, 96] on link "Salão / Mesas" at bounding box center [39, 91] width 73 height 11
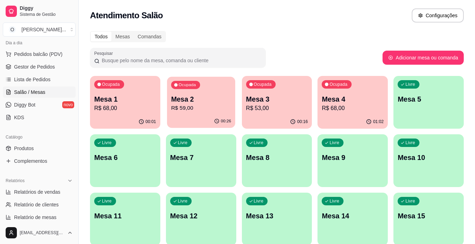
click at [203, 109] on p "R$ 59,00" at bounding box center [201, 108] width 60 height 8
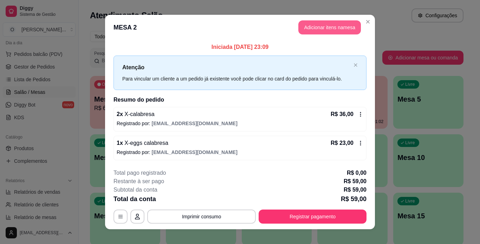
click at [312, 26] on button "Adicionar itens na mesa" at bounding box center [329, 27] width 63 height 14
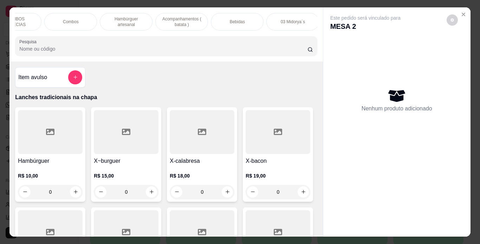
scroll to position [0, 82]
click at [242, 16] on div "Bebidas" at bounding box center [236, 22] width 53 height 18
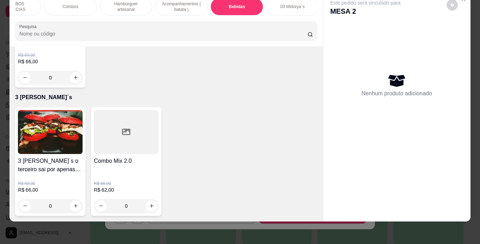
scroll to position [1894, 0]
type input "1"
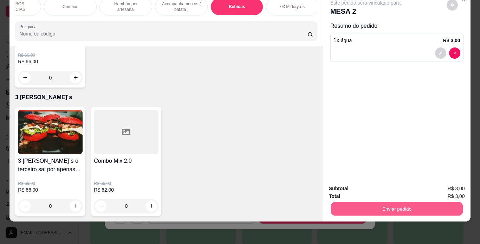
click at [383, 202] on button "Enviar pedido" at bounding box center [397, 209] width 132 height 14
click at [378, 180] on button "Não registrar e enviar pedido" at bounding box center [373, 186] width 71 height 13
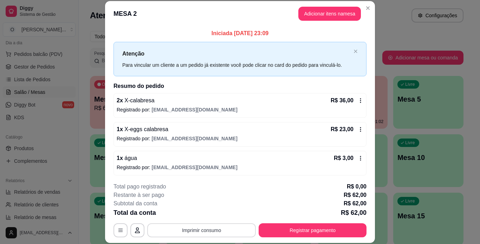
click at [196, 231] on button "Imprimir consumo" at bounding box center [201, 230] width 109 height 14
click at [200, 213] on button "IMPRESSORA" at bounding box center [201, 213] width 51 height 11
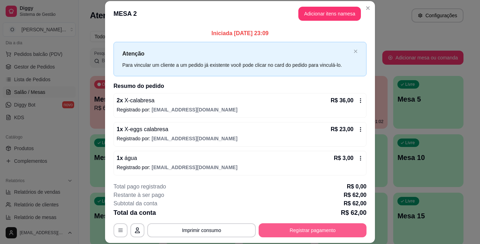
click at [312, 227] on button "Registrar pagamento" at bounding box center [313, 230] width 108 height 14
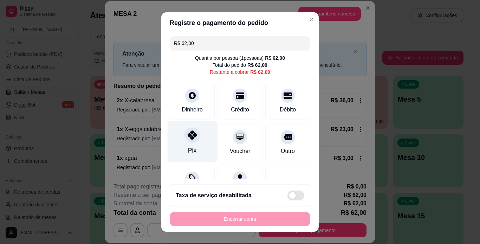
click at [184, 140] on div at bounding box center [191, 134] width 15 height 15
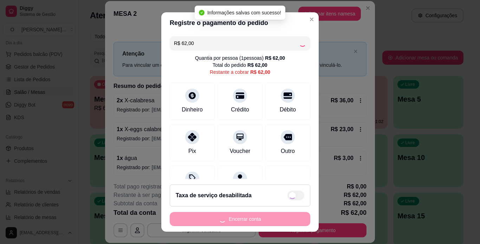
type input "R$ 0,00"
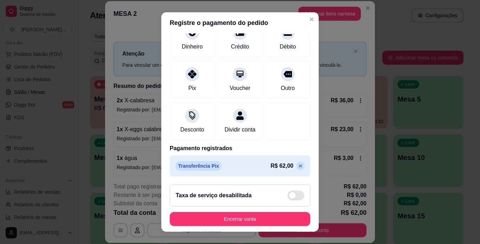
scroll to position [64, 0]
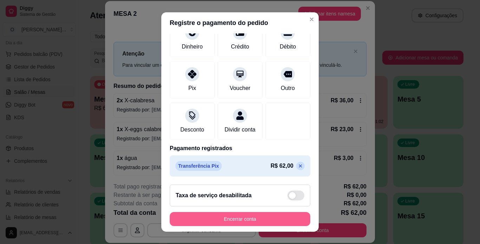
click at [248, 216] on button "Encerrar conta" at bounding box center [240, 219] width 141 height 14
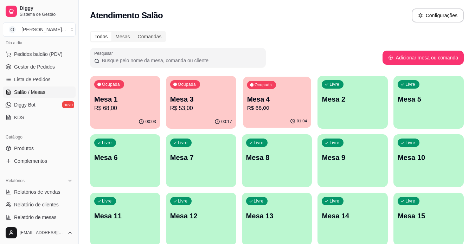
click at [263, 102] on p "Mesa 4" at bounding box center [277, 99] width 60 height 9
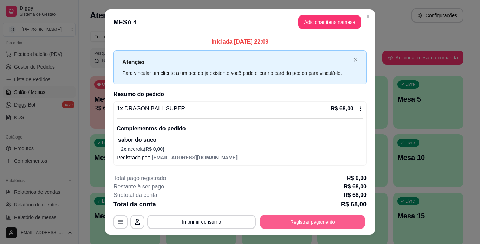
click at [291, 224] on button "Registrar pagamento" at bounding box center [312, 222] width 105 height 14
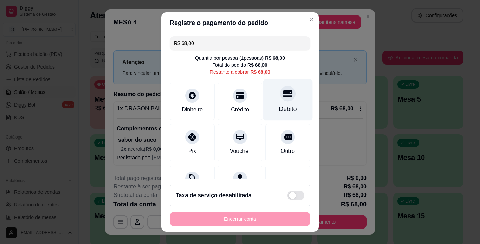
click at [264, 109] on div "Débito" at bounding box center [288, 99] width 50 height 41
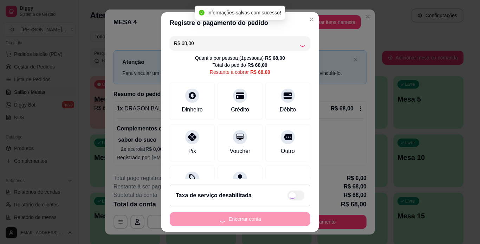
type input "R$ 0,00"
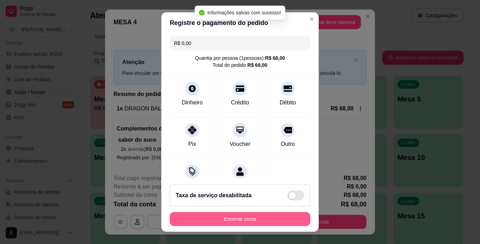
click at [233, 218] on button "Encerrar conta" at bounding box center [240, 219] width 141 height 14
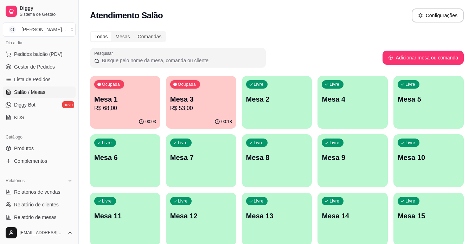
click at [150, 104] on p "R$ 68,00" at bounding box center [125, 108] width 62 height 8
click at [190, 110] on p "R$ 53,00" at bounding box center [201, 108] width 60 height 8
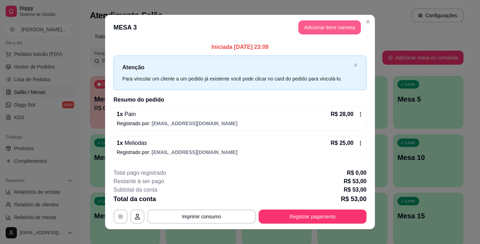
click at [336, 33] on button "Adicionar itens na mesa" at bounding box center [329, 27] width 63 height 14
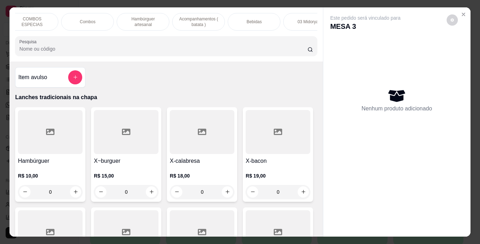
scroll to position [0, 67]
click at [258, 19] on div "Bebidas" at bounding box center [252, 22] width 53 height 18
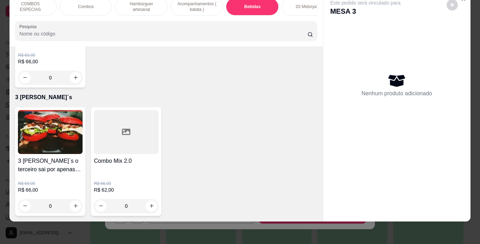
type input "1"
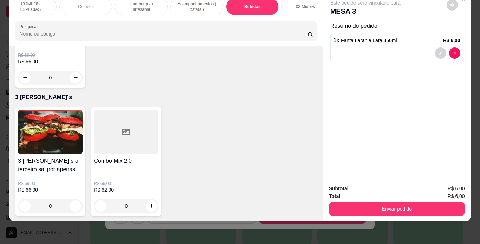
type input "1"
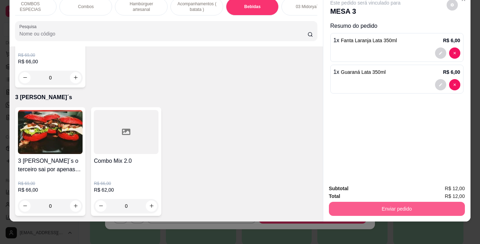
click at [357, 202] on button "Enviar pedido" at bounding box center [397, 209] width 136 height 14
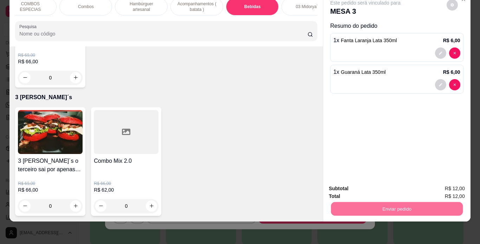
click at [371, 189] on button "Não registrar e enviar pedido" at bounding box center [373, 186] width 73 height 13
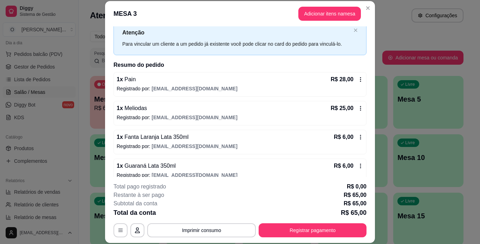
scroll to position [22, 0]
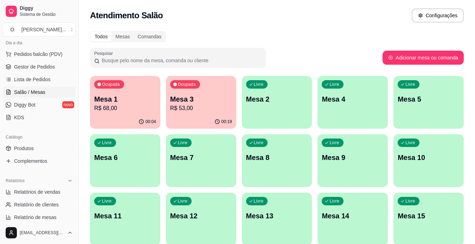
click at [368, 98] on p "Mesa 4" at bounding box center [353, 99] width 62 height 10
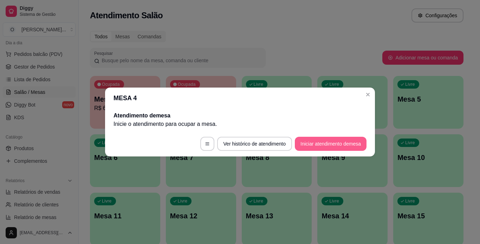
click at [302, 142] on button "Iniciar atendimento de mesa" at bounding box center [331, 144] width 72 height 14
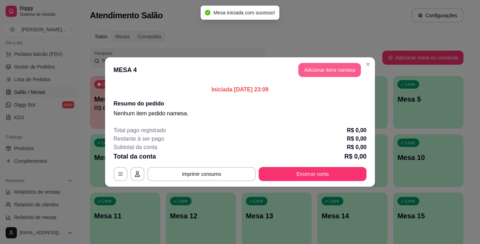
click at [327, 71] on button "Adicionar itens na mesa" at bounding box center [329, 70] width 63 height 14
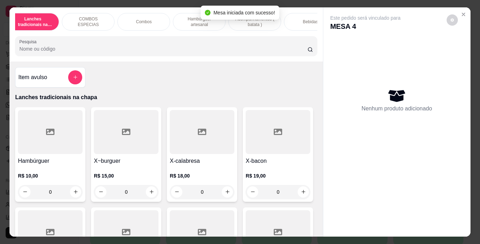
scroll to position [0, 13]
click at [230, 20] on p "Acompanhamentos ( batata )" at bounding box center [250, 21] width 41 height 11
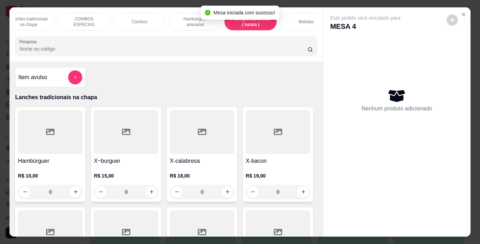
scroll to position [18, 0]
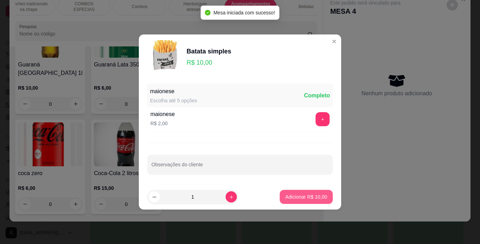
click at [281, 192] on button "Adicionar R$ 10,00" at bounding box center [306, 197] width 53 height 14
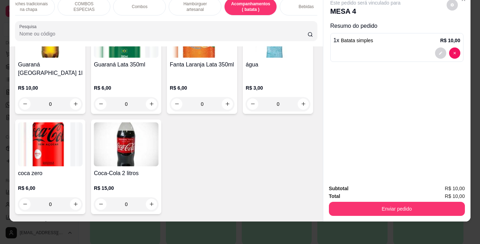
type input "1"
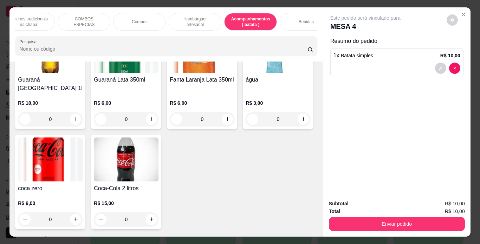
click at [205, 17] on p "Hambúrguer artesanal" at bounding box center [195, 21] width 41 height 11
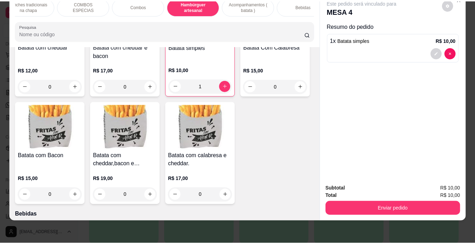
scroll to position [1297, 0]
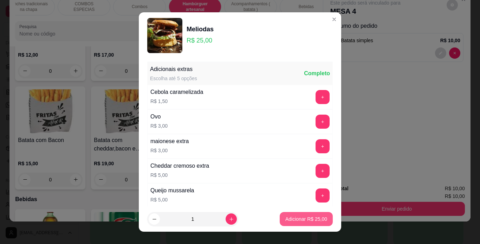
click at [285, 221] on p "Adicionar R$ 25,00" at bounding box center [306, 218] width 42 height 7
type input "1"
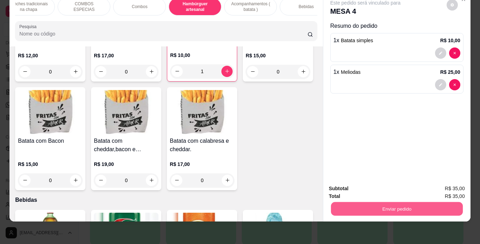
click at [370, 205] on button "Enviar pedido" at bounding box center [397, 209] width 132 height 14
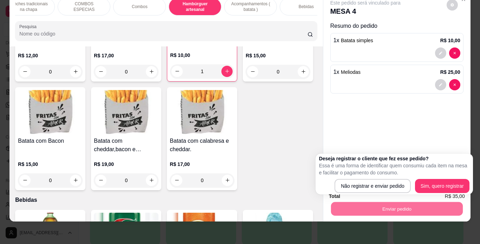
click at [385, 179] on div "Deseja registrar o cliente que fez esse pedido? Essa é uma forma de identificar…" at bounding box center [394, 174] width 150 height 38
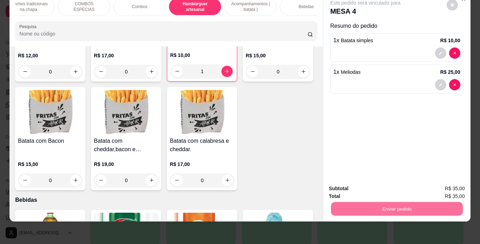
click at [381, 186] on button "Não registrar e enviar pedido" at bounding box center [373, 186] width 73 height 13
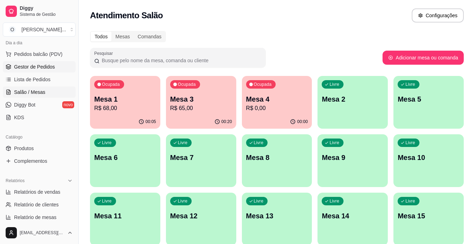
click at [49, 68] on span "Gestor de Pedidos" at bounding box center [34, 66] width 41 height 7
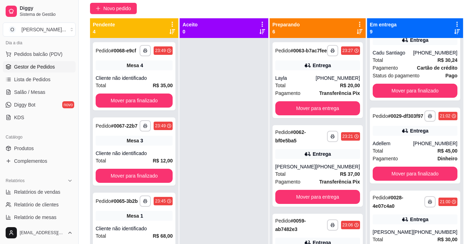
scroll to position [107, 0]
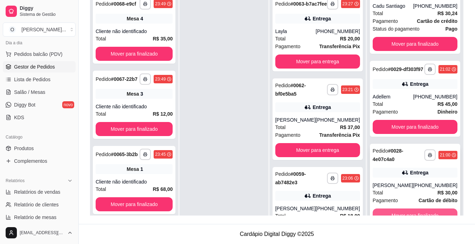
click at [427, 210] on button "Mover para finalizado" at bounding box center [414, 215] width 85 height 14
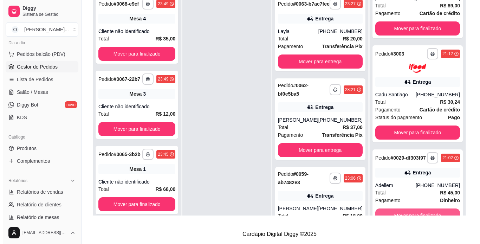
scroll to position [517, 0]
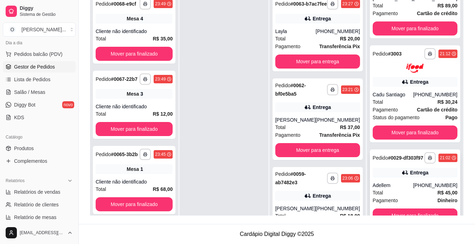
click at [420, 176] on div "Entrega" at bounding box center [419, 172] width 18 height 7
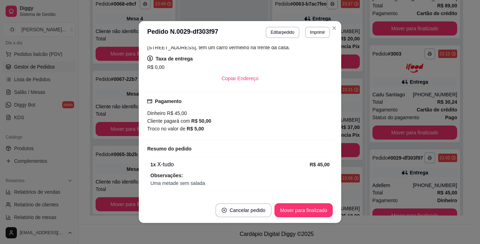
scroll to position [201, 0]
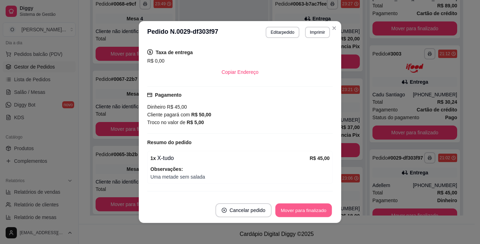
click at [302, 209] on button "Mover para finalizado" at bounding box center [304, 210] width 57 height 14
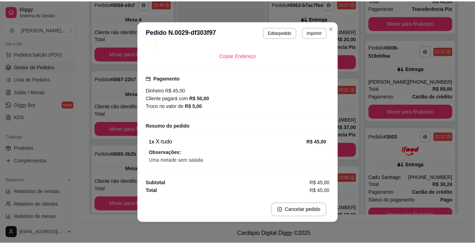
scroll to position [178, 0]
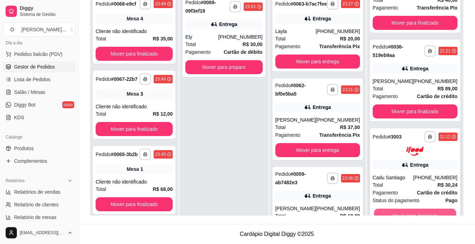
click at [414, 211] on button "Mover para finalizado" at bounding box center [415, 216] width 82 height 14
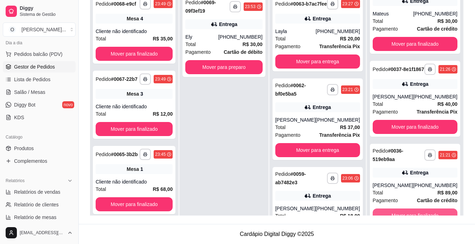
scroll to position [324, 0]
click at [414, 211] on button "Mover para finalizado" at bounding box center [414, 215] width 85 height 14
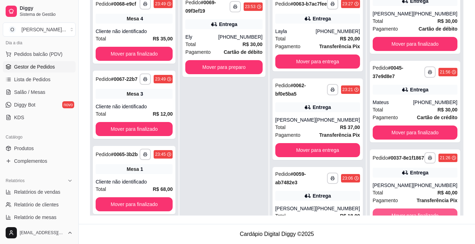
scroll to position [222, 0]
click at [415, 211] on button "Mover para finalizado" at bounding box center [414, 215] width 85 height 14
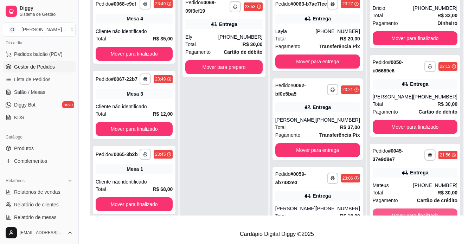
scroll to position [133, 0]
click at [414, 212] on button "Mover para finalizado" at bounding box center [414, 215] width 85 height 14
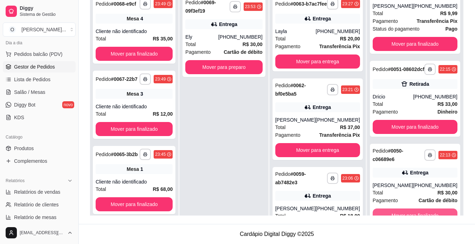
scroll to position [45, 0]
click at [429, 211] on button "Mover para finalizado" at bounding box center [415, 215] width 82 height 14
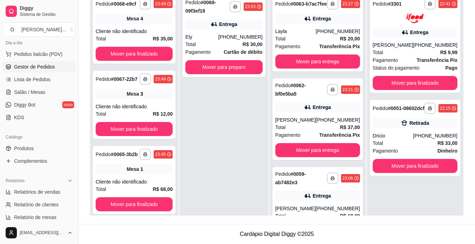
scroll to position [0, 0]
click at [236, 5] on icon "button" at bounding box center [235, 7] width 4 height 4
click at [232, 30] on button "IMPRESSORA" at bounding box center [219, 31] width 49 height 11
click at [231, 69] on button "Mover para preparo" at bounding box center [224, 67] width 75 height 14
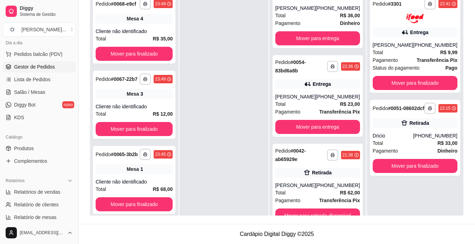
scroll to position [361, 0]
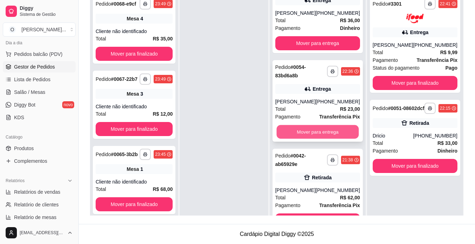
click at [332, 139] on button "Mover para entrega" at bounding box center [317, 132] width 82 height 14
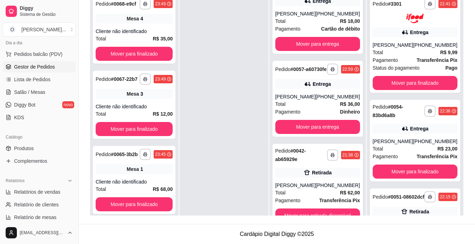
scroll to position [45, 0]
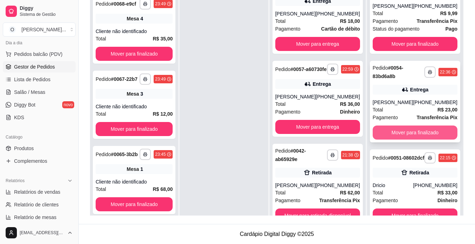
click at [432, 125] on button "Mover para finalizado" at bounding box center [414, 132] width 85 height 14
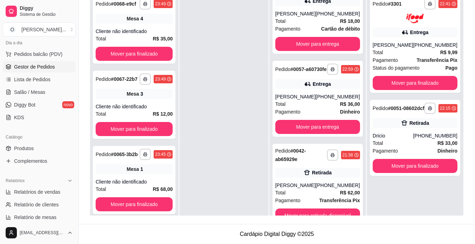
scroll to position [0, 0]
click at [25, 90] on span "Salão / Mesas" at bounding box center [29, 92] width 31 height 7
click at [28, 90] on span "Salão / Mesas" at bounding box center [29, 92] width 31 height 7
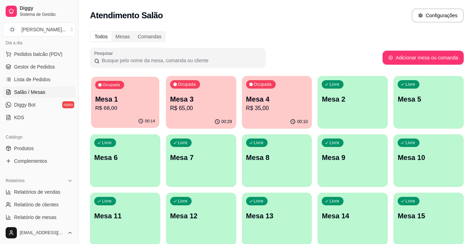
click at [138, 107] on p "R$ 68,00" at bounding box center [125, 108] width 60 height 8
click at [178, 112] on div "Ocupada Mesa 3 R$ 65,00" at bounding box center [201, 96] width 68 height 38
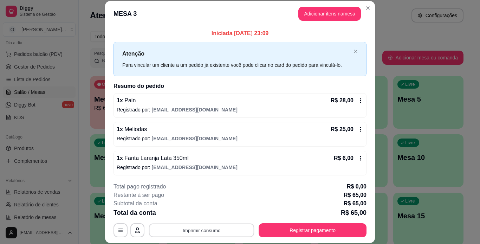
click at [203, 229] on button "Imprimir consumo" at bounding box center [201, 230] width 105 height 14
click at [204, 215] on button "IMPRESSORA" at bounding box center [200, 213] width 49 height 11
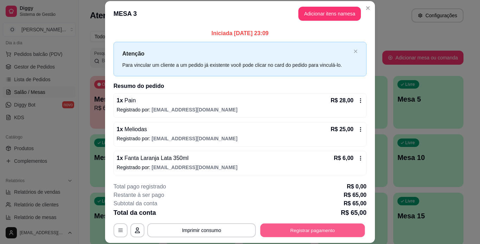
click at [286, 226] on button "Registrar pagamento" at bounding box center [312, 230] width 105 height 14
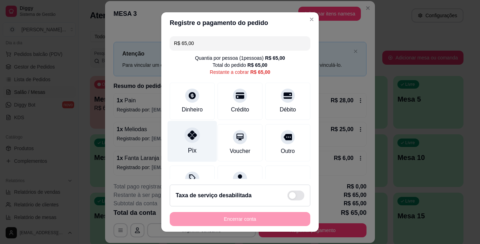
click at [188, 140] on icon at bounding box center [192, 134] width 9 height 9
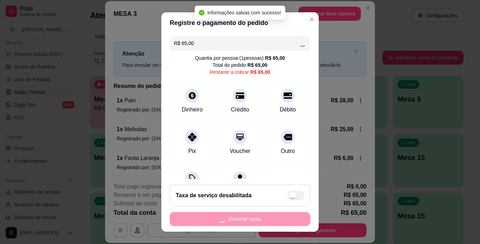
type input "R$ 0,00"
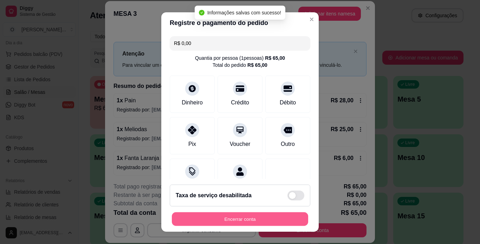
click at [223, 217] on button "Encerrar conta" at bounding box center [240, 219] width 136 height 14
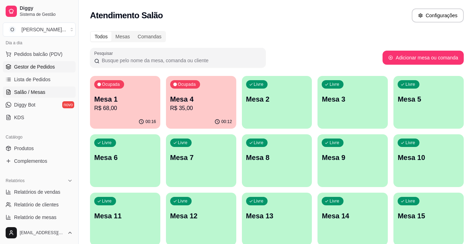
click at [41, 65] on span "Gestor de Pedidos" at bounding box center [34, 66] width 41 height 7
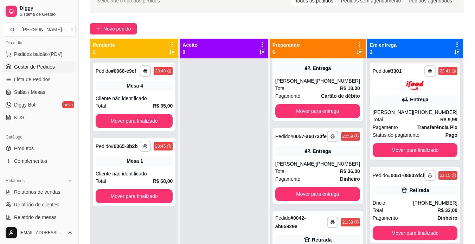
scroll to position [86, 0]
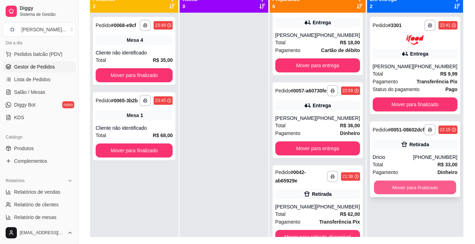
click at [408, 192] on button "Mover para finalizado" at bounding box center [415, 187] width 82 height 14
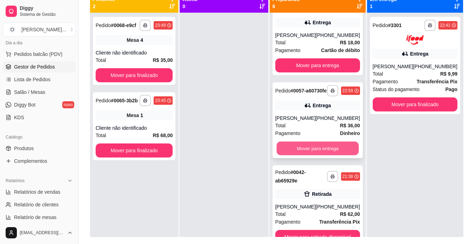
click at [331, 153] on button "Mover para entrega" at bounding box center [317, 149] width 82 height 14
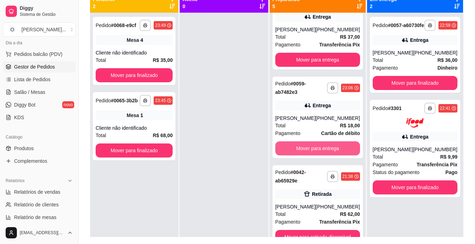
scroll to position [206, 0]
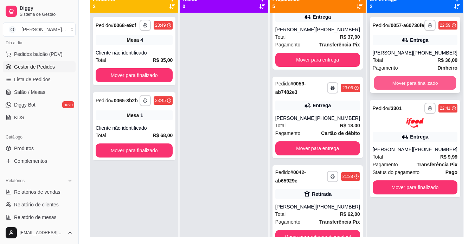
click at [414, 89] on button "Mover para finalizado" at bounding box center [415, 83] width 82 height 14
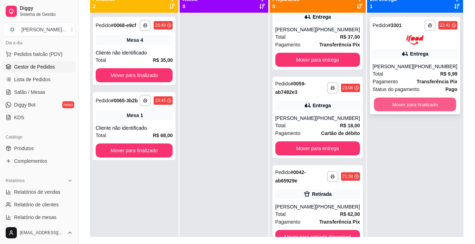
click at [405, 109] on button "Mover para finalizado" at bounding box center [415, 104] width 82 height 14
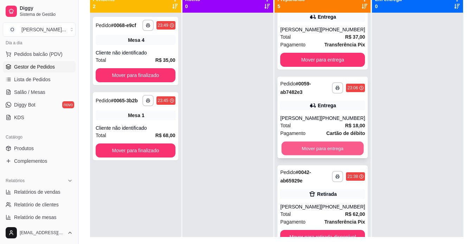
click at [339, 144] on button "Mover para entrega" at bounding box center [322, 149] width 82 height 14
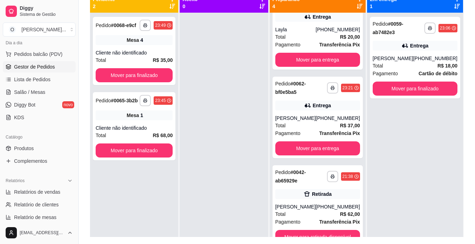
scroll to position [117, 0]
click at [413, 74] on div "Pagamento Cartão de débito" at bounding box center [414, 74] width 85 height 8
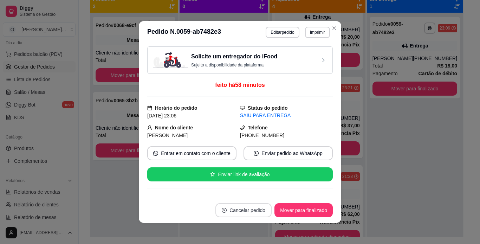
click at [233, 212] on button "Cancelar pedido" at bounding box center [243, 210] width 56 height 14
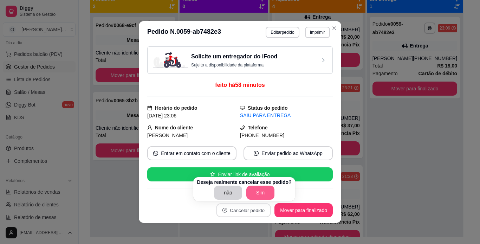
click at [256, 194] on button "Sim" at bounding box center [260, 193] width 28 height 14
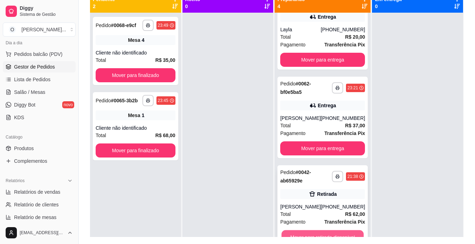
click at [316, 233] on button "Mover para retirada disponível" at bounding box center [322, 237] width 82 height 14
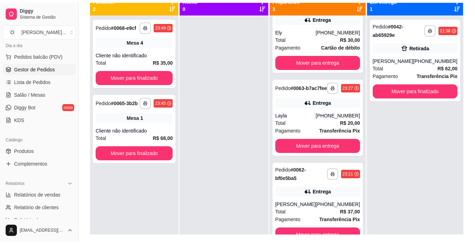
scroll to position [29, 0]
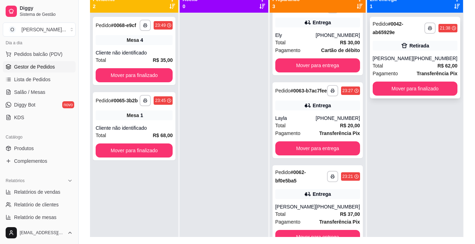
click at [426, 64] on div "Total R$ 62,00" at bounding box center [414, 66] width 85 height 8
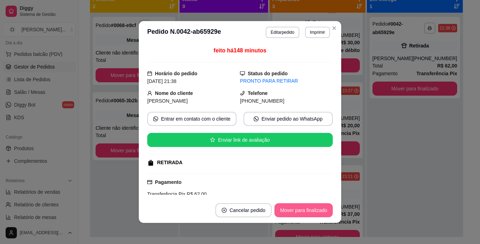
click at [288, 207] on button "Mover para finalizado" at bounding box center [303, 210] width 58 height 14
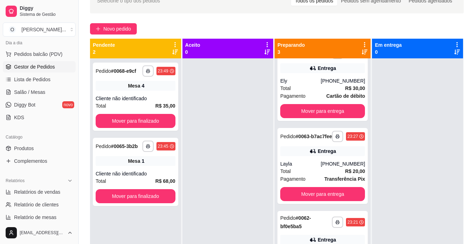
scroll to position [95, 0]
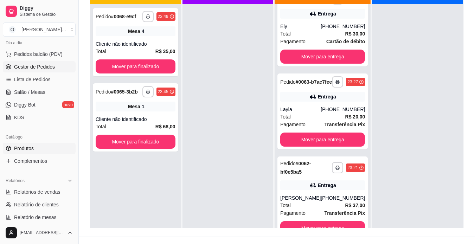
click at [24, 150] on span "Produtos" at bounding box center [24, 148] width 20 height 7
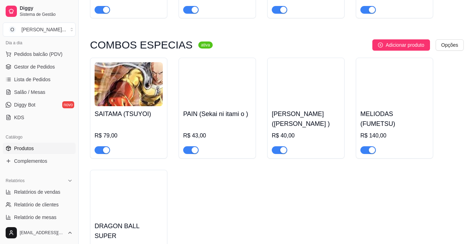
scroll to position [721, 0]
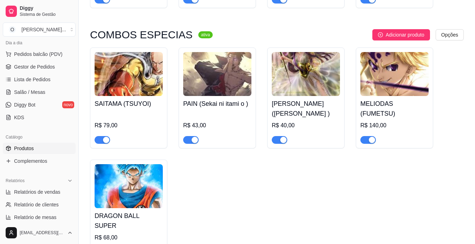
click at [371, 142] on div "button" at bounding box center [372, 140] width 6 height 6
click at [282, 141] on div "button" at bounding box center [283, 140] width 6 height 6
click at [194, 142] on div "button" at bounding box center [195, 140] width 6 height 6
click at [104, 143] on div "button" at bounding box center [106, 140] width 6 height 6
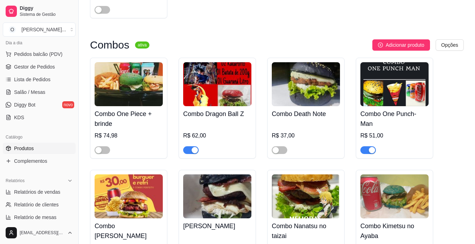
scroll to position [968, 0]
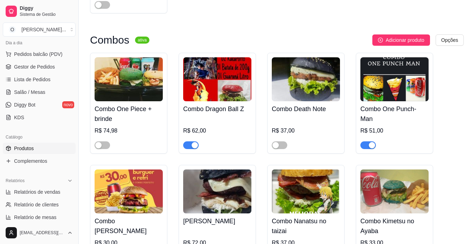
click at [196, 142] on div "button" at bounding box center [195, 145] width 6 height 6
click at [374, 142] on div "button" at bounding box center [372, 145] width 6 height 6
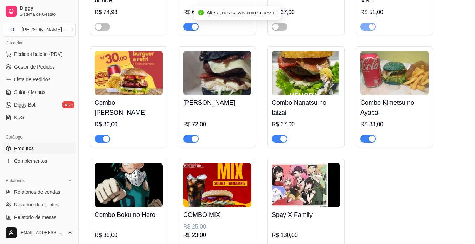
scroll to position [1102, 0]
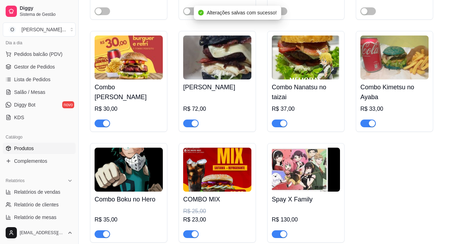
click at [373, 120] on div "button" at bounding box center [372, 123] width 6 height 6
click at [283, 120] on div "button" at bounding box center [283, 123] width 6 height 6
click at [195, 120] on div "button" at bounding box center [195, 123] width 6 height 6
click at [104, 120] on div "button" at bounding box center [106, 123] width 6 height 6
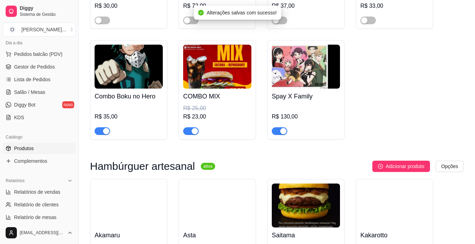
scroll to position [1184, 0]
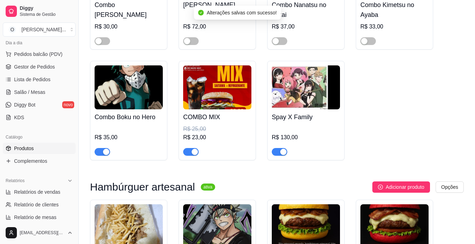
click at [285, 149] on div "button" at bounding box center [283, 152] width 6 height 6
click at [197, 149] on div "button" at bounding box center [195, 152] width 6 height 6
click at [107, 149] on div "button" at bounding box center [106, 152] width 6 height 6
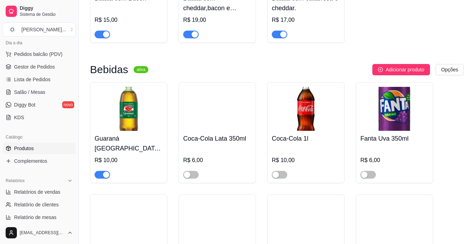
scroll to position [2028, 0]
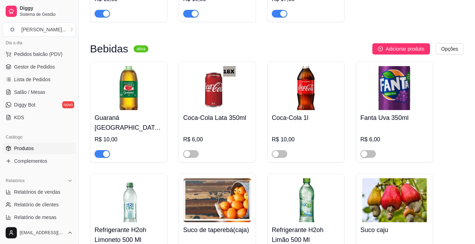
click at [103, 151] on div "button" at bounding box center [106, 154] width 6 height 6
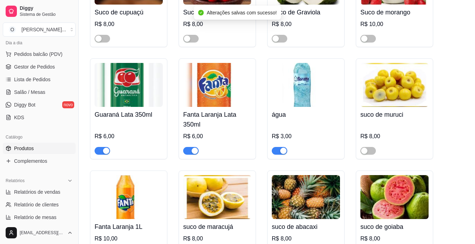
scroll to position [2363, 0]
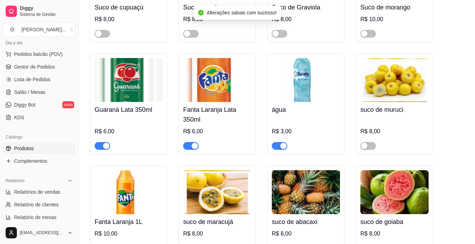
click at [282, 143] on div "button" at bounding box center [283, 146] width 6 height 6
click at [194, 143] on div "button" at bounding box center [195, 146] width 6 height 6
click at [108, 142] on span "button" at bounding box center [102, 146] width 15 height 8
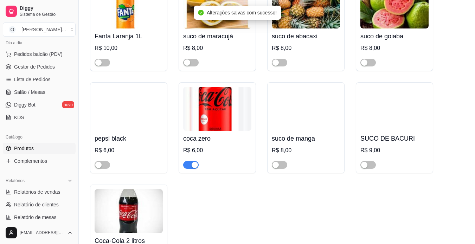
scroll to position [2553, 0]
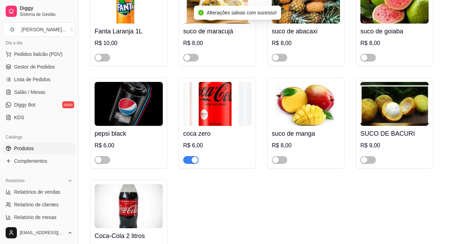
click at [194, 157] on div "button" at bounding box center [195, 160] width 6 height 6
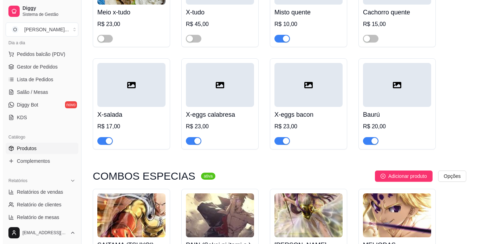
scroll to position [0, 0]
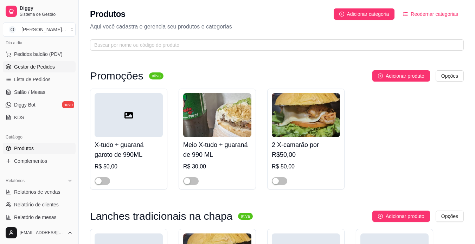
click at [40, 68] on span "Gestor de Pedidos" at bounding box center [34, 66] width 41 height 7
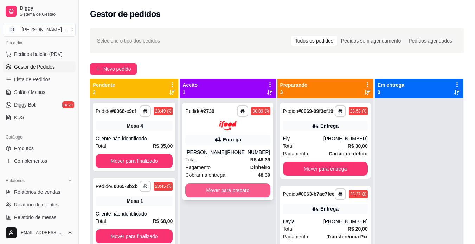
click at [232, 192] on button "Mover para preparo" at bounding box center [227, 190] width 85 height 14
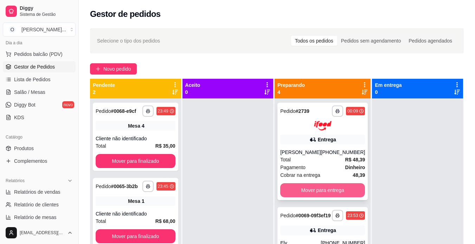
click at [303, 196] on button "Mover para entrega" at bounding box center [322, 190] width 85 height 14
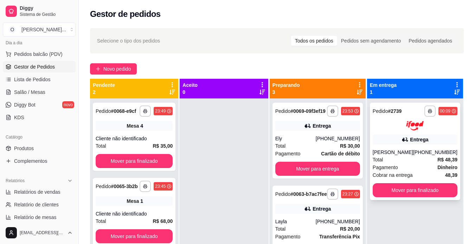
click at [433, 156] on div "(08) 00711-8080" at bounding box center [435, 152] width 44 height 7
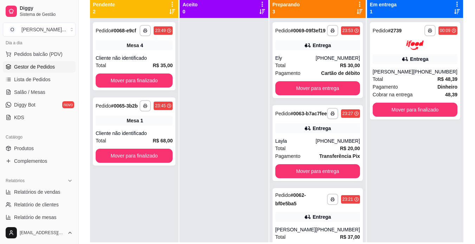
scroll to position [82, 0]
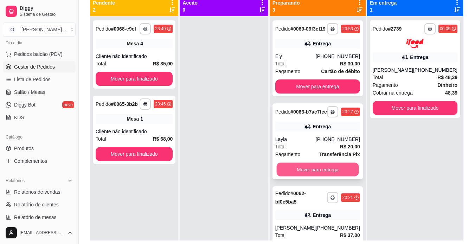
click at [332, 176] on button "Mover para entrega" at bounding box center [317, 170] width 82 height 14
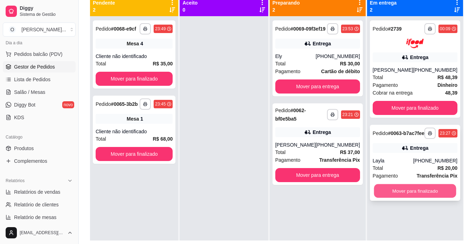
click at [405, 197] on button "Mover para finalizado" at bounding box center [415, 191] width 82 height 14
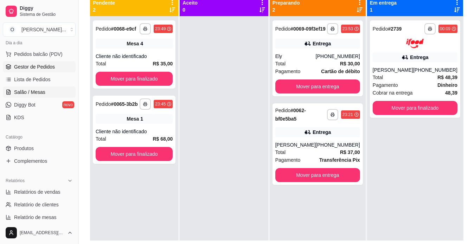
click at [44, 91] on span "Salão / Mesas" at bounding box center [29, 92] width 31 height 7
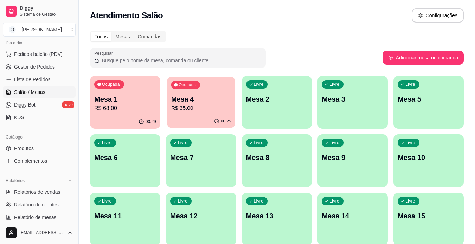
click at [201, 109] on p "R$ 35,00" at bounding box center [201, 108] width 60 height 8
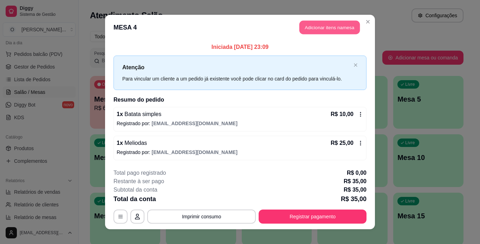
click at [324, 30] on button "Adicionar itens na mesa" at bounding box center [329, 28] width 60 height 14
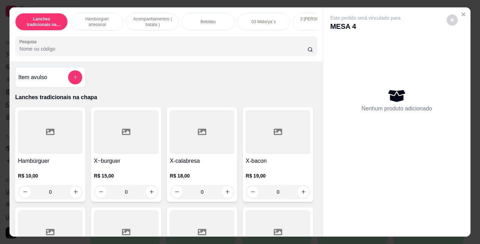
click at [109, 16] on p "Hambúrguer artesanal" at bounding box center [97, 21] width 41 height 11
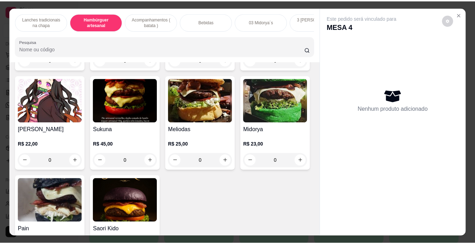
scroll to position [18, 0]
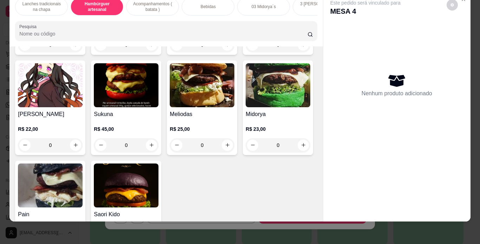
click at [72, 52] on div "0" at bounding box center [50, 45] width 65 height 14
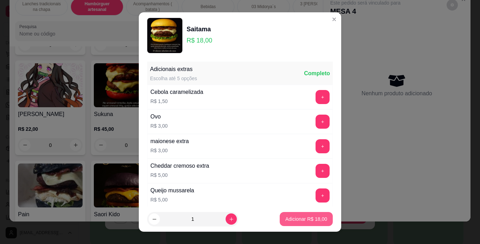
click at [290, 214] on button "Adicionar R$ 18,00" at bounding box center [306, 219] width 53 height 14
type input "1"
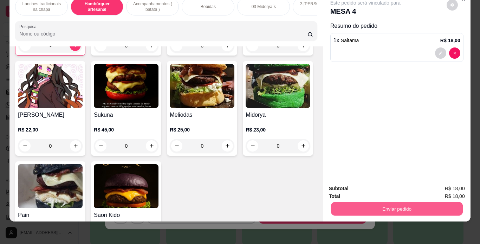
click at [361, 202] on button "Enviar pedido" at bounding box center [397, 209] width 132 height 14
click at [360, 187] on button "Não registrar e enviar pedido" at bounding box center [373, 186] width 71 height 13
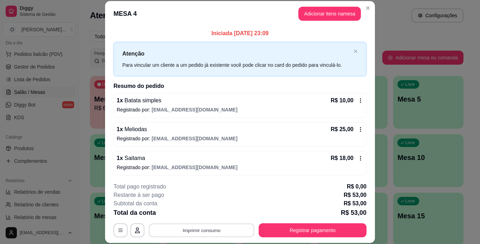
click at [175, 228] on button "Imprimir consumo" at bounding box center [201, 230] width 105 height 14
click at [197, 213] on button "IMPRESSORA" at bounding box center [200, 213] width 49 height 11
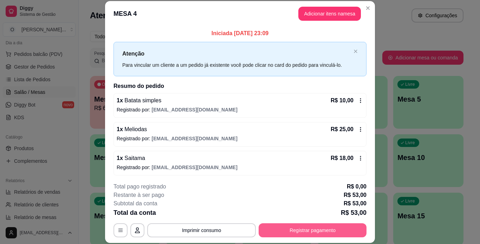
click at [272, 230] on button "Registrar pagamento" at bounding box center [313, 230] width 108 height 14
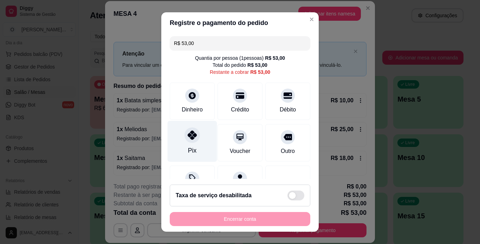
click at [179, 132] on div "Pix" at bounding box center [193, 141] width 50 height 41
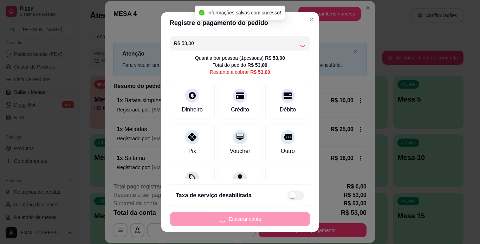
type input "R$ 0,00"
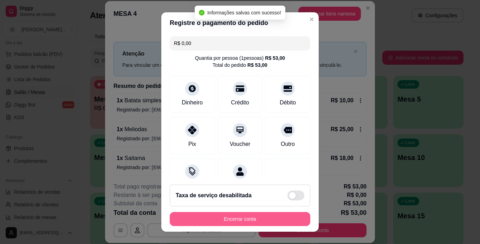
click at [218, 221] on button "Encerrar conta" at bounding box center [240, 219] width 141 height 14
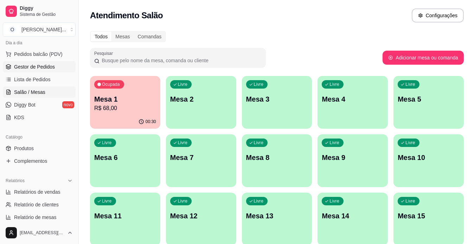
click at [42, 64] on span "Gestor de Pedidos" at bounding box center [34, 66] width 41 height 7
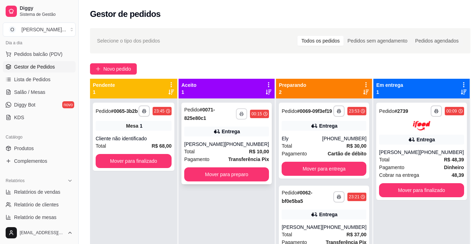
click at [243, 114] on button "button" at bounding box center [241, 113] width 11 height 11
click at [219, 135] on button "IMPRESSORA" at bounding box center [221, 138] width 49 height 11
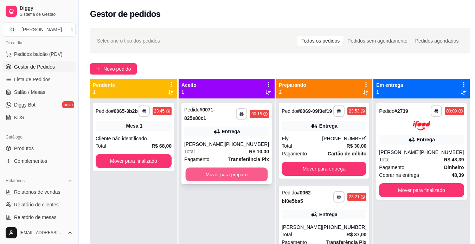
click at [220, 171] on button "Mover para preparo" at bounding box center [227, 175] width 82 height 14
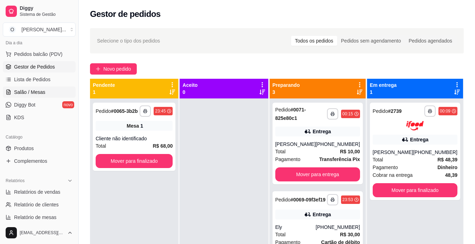
click at [35, 93] on span "Salão / Mesas" at bounding box center [29, 92] width 31 height 7
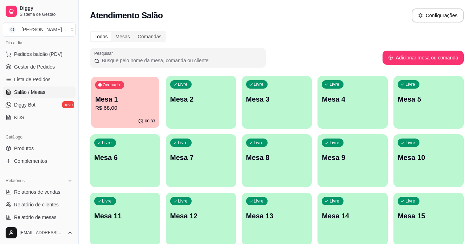
click at [110, 114] on div "Ocupada Mesa 1 R$ 68,00" at bounding box center [125, 96] width 68 height 38
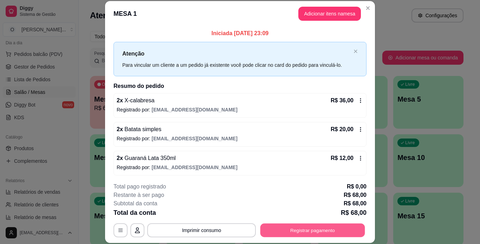
click at [273, 229] on button "Registrar pagamento" at bounding box center [312, 230] width 105 height 14
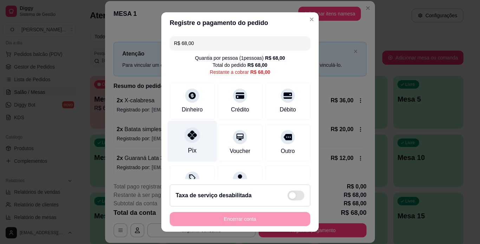
click at [171, 129] on div "Pix" at bounding box center [193, 141] width 50 height 41
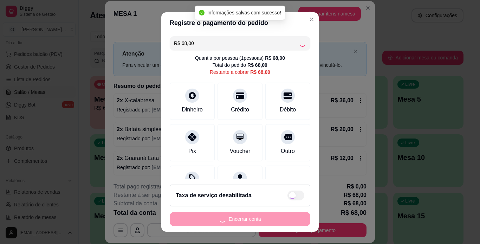
type input "R$ 0,00"
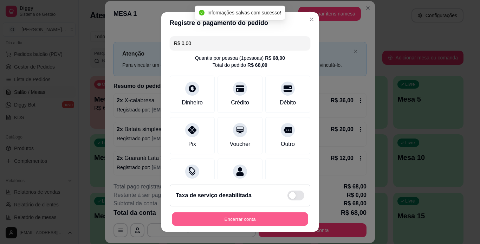
click at [254, 215] on button "Encerrar conta" at bounding box center [240, 219] width 136 height 14
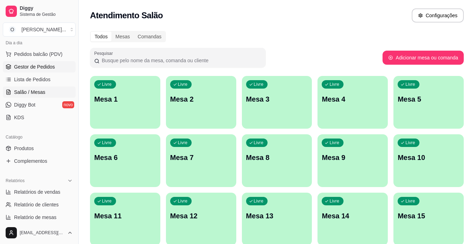
click at [33, 67] on span "Gestor de Pedidos" at bounding box center [34, 66] width 41 height 7
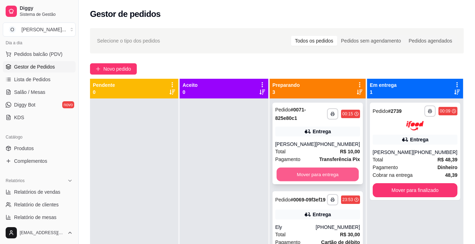
click at [324, 180] on button "Mover para entrega" at bounding box center [317, 175] width 82 height 14
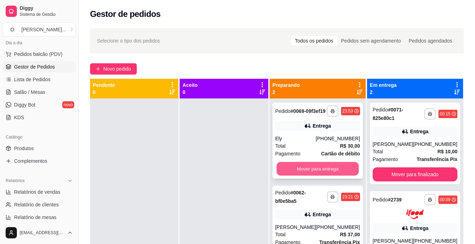
click at [329, 174] on button "Mover para entrega" at bounding box center [317, 169] width 82 height 14
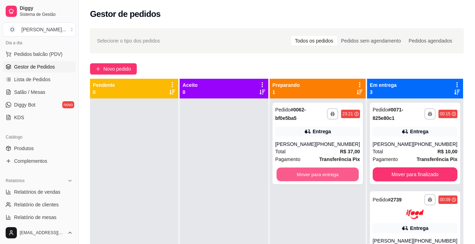
click at [329, 174] on button "Mover para entrega" at bounding box center [317, 175] width 82 height 14
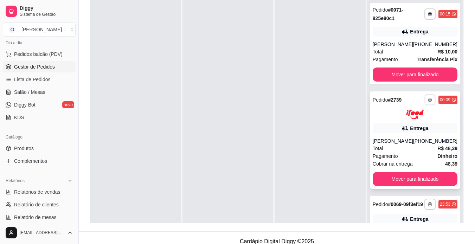
click at [429, 101] on rect "button" at bounding box center [430, 100] width 2 height 1
click at [401, 124] on button "IMPRESSORA" at bounding box center [400, 124] width 49 height 11
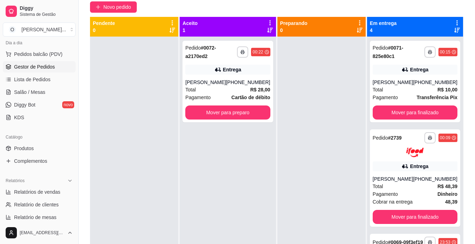
scroll to position [48, 0]
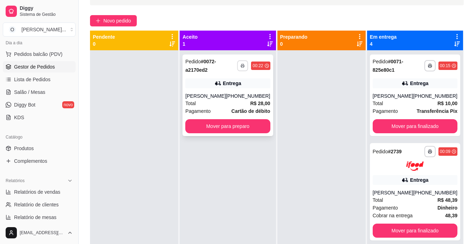
click at [242, 67] on rect "button" at bounding box center [243, 66] width 2 height 1
click at [232, 86] on button "IMPRESSORA" at bounding box center [221, 90] width 49 height 11
click at [232, 122] on button "Mover para preparo" at bounding box center [228, 126] width 82 height 14
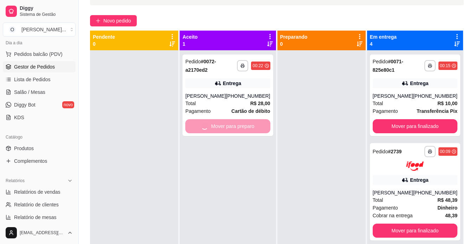
scroll to position [0, 0]
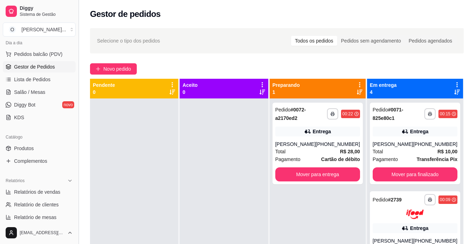
click at [76, 85] on button "Toggle Sidebar" at bounding box center [79, 122] width 6 height 244
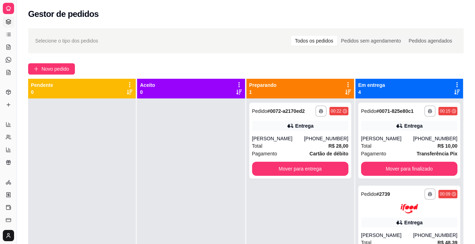
scroll to position [34, 0]
click at [16, 90] on button "Toggle Sidebar" at bounding box center [17, 122] width 6 height 244
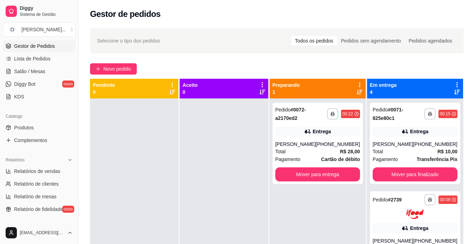
scroll to position [0, 0]
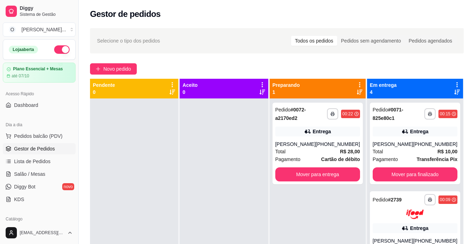
click at [59, 51] on button "button" at bounding box center [61, 49] width 15 height 8
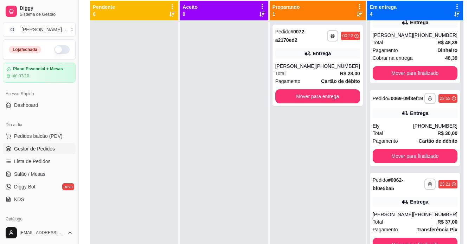
scroll to position [107, 0]
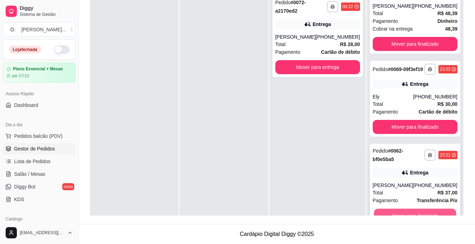
click at [412, 211] on button "Mover para finalizado" at bounding box center [415, 215] width 82 height 14
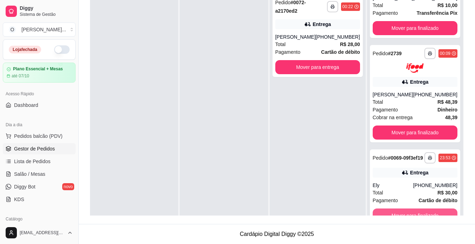
scroll to position [52, 0]
click at [412, 211] on button "Mover para finalizado" at bounding box center [415, 215] width 82 height 14
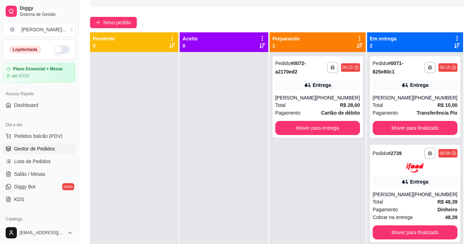
scroll to position [39, 0]
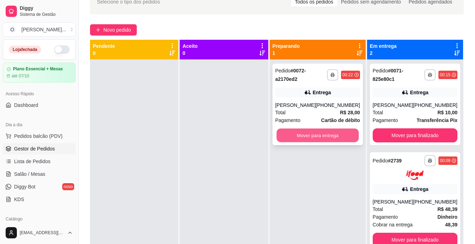
click at [336, 130] on button "Mover para entrega" at bounding box center [317, 136] width 82 height 14
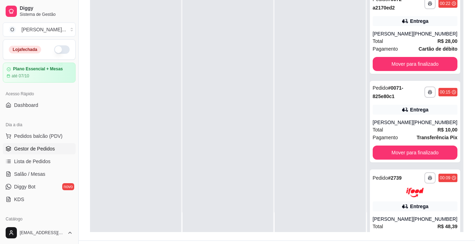
scroll to position [107, 0]
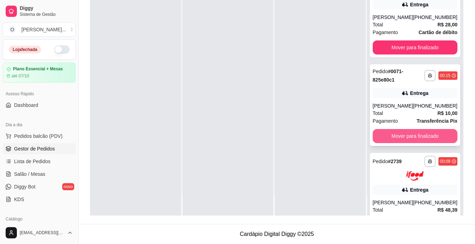
click at [404, 136] on button "Mover para finalizado" at bounding box center [414, 136] width 85 height 14
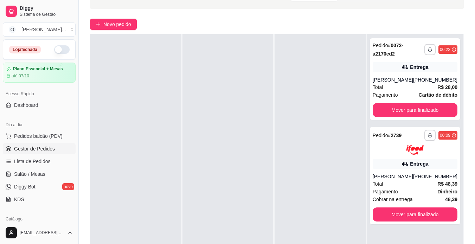
scroll to position [44, 0]
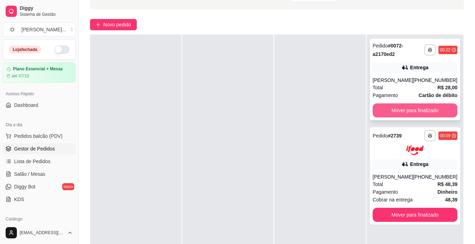
click at [413, 112] on button "Mover para finalizado" at bounding box center [414, 110] width 85 height 14
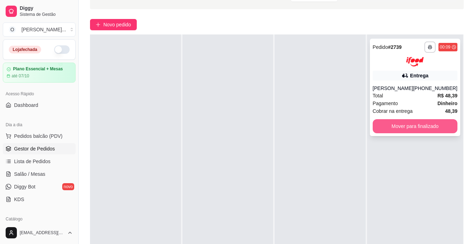
click at [420, 133] on button "Mover para finalizado" at bounding box center [414, 126] width 85 height 14
